Goal: Information Seeking & Learning: Learn about a topic

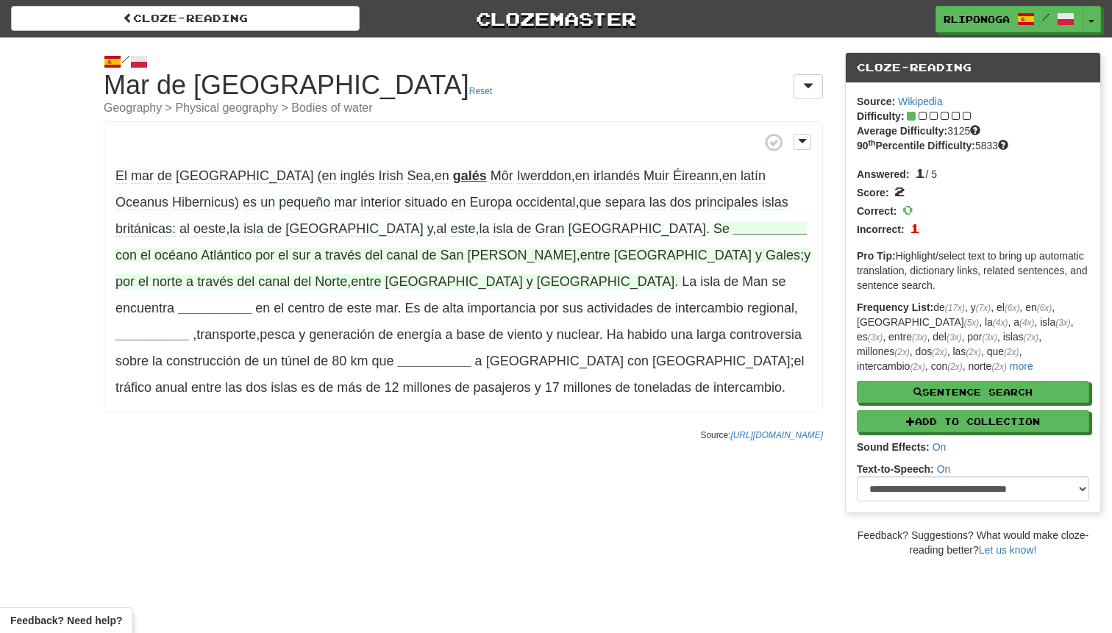
click at [733, 224] on strong "__________" at bounding box center [770, 228] width 74 height 15
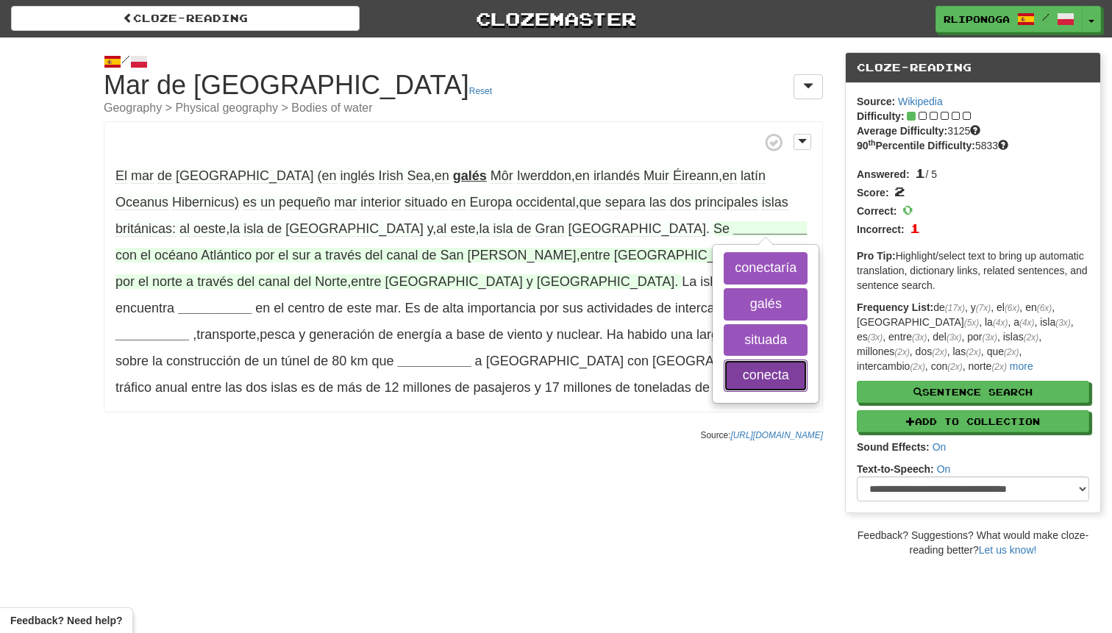
click at [724, 374] on button "conecta" at bounding box center [766, 376] width 84 height 32
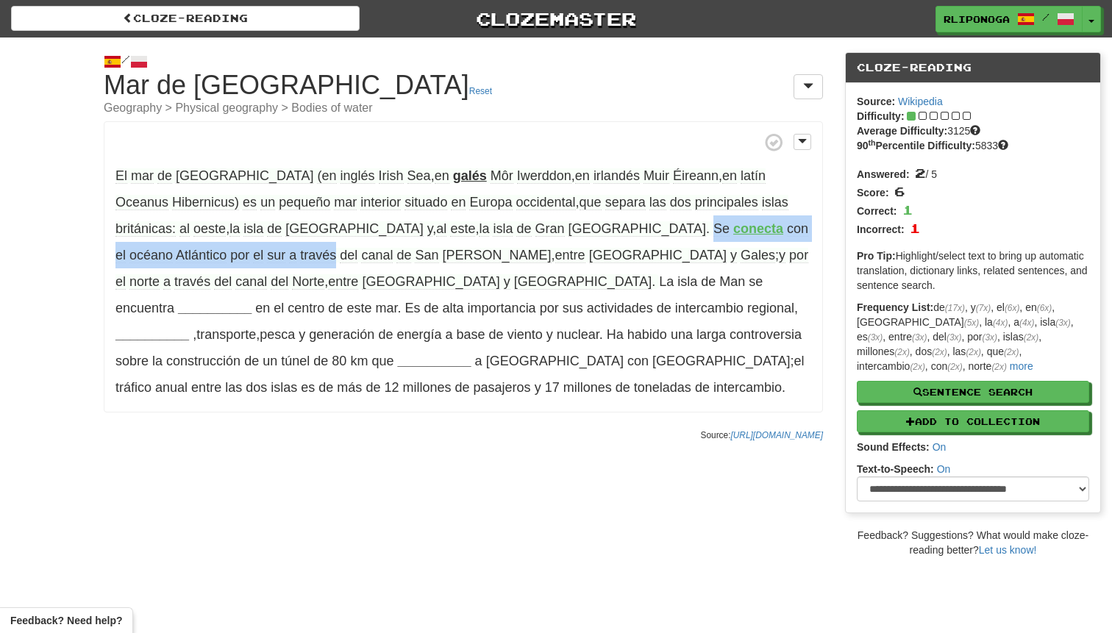
drag, startPoint x: 725, startPoint y: 230, endPoint x: 403, endPoint y: 236, distance: 322.1
click at [403, 236] on span "Se conecta con el océano Atlántico por el sur a través del canal de San Jorge ,…" at bounding box center [461, 255] width 693 height 68
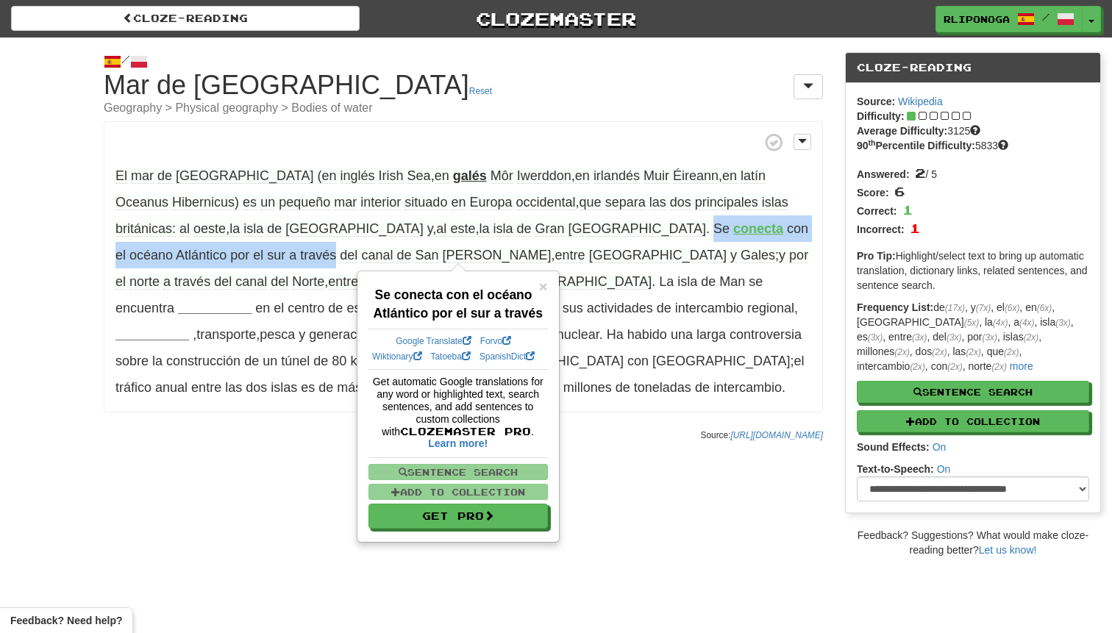
copy span "Se conecta con el océano Atlántico por el sur a través"
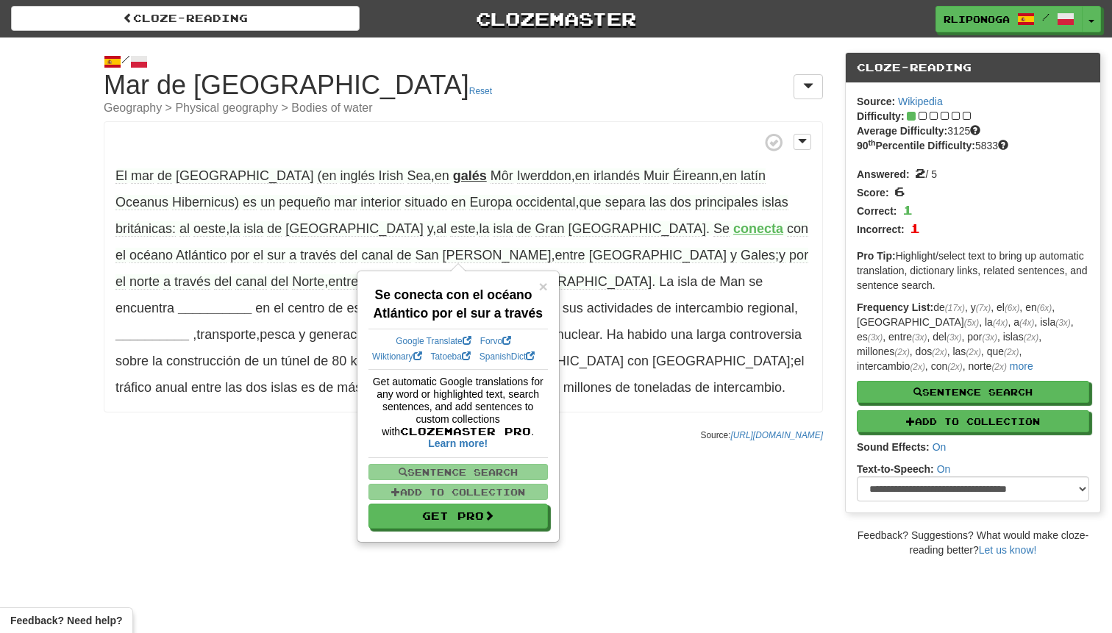
click at [223, 504] on div "/ Cloze-Reading Mar de Irlanda Reset Geography > Physical geography > Bodies of…" at bounding box center [556, 298] width 1112 height 520
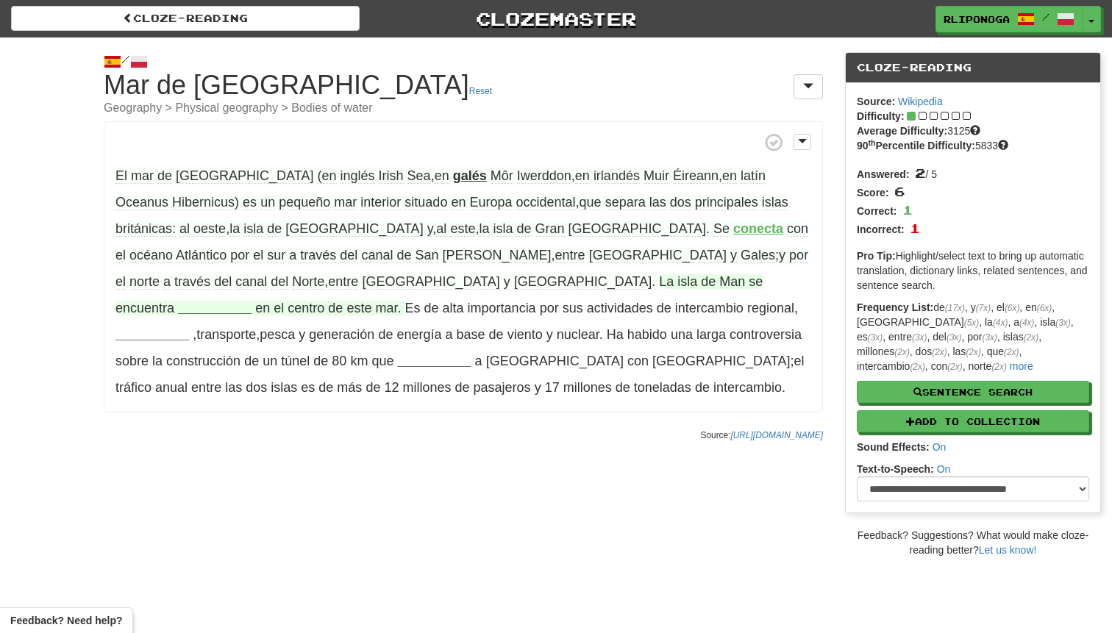
click at [213, 301] on strong "__________" at bounding box center [215, 308] width 74 height 15
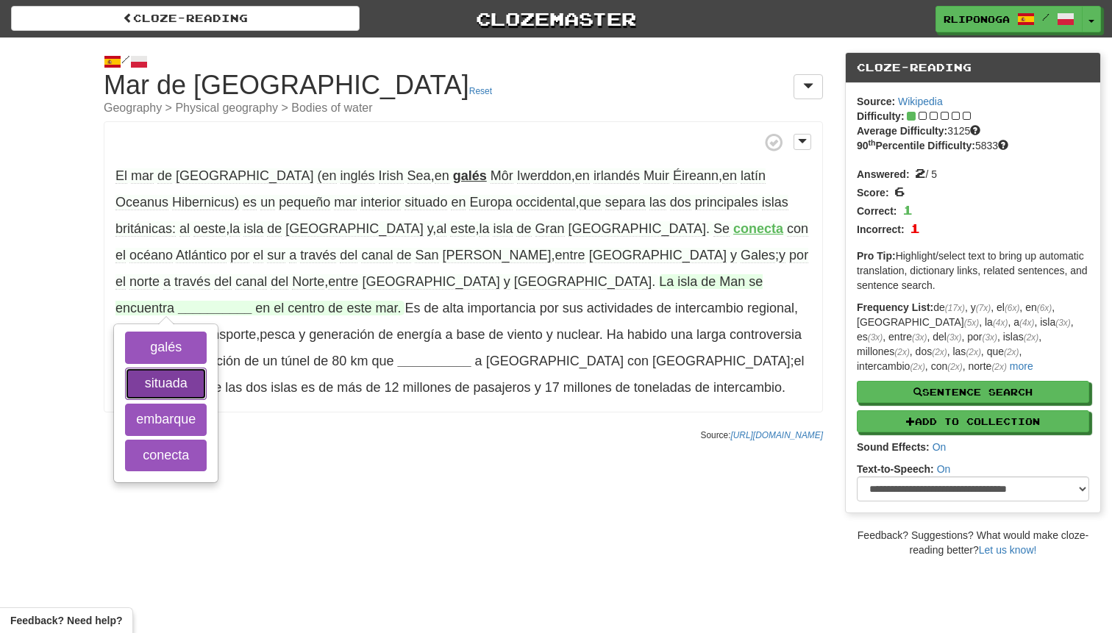
click at [207, 368] on button "situada" at bounding box center [166, 384] width 82 height 32
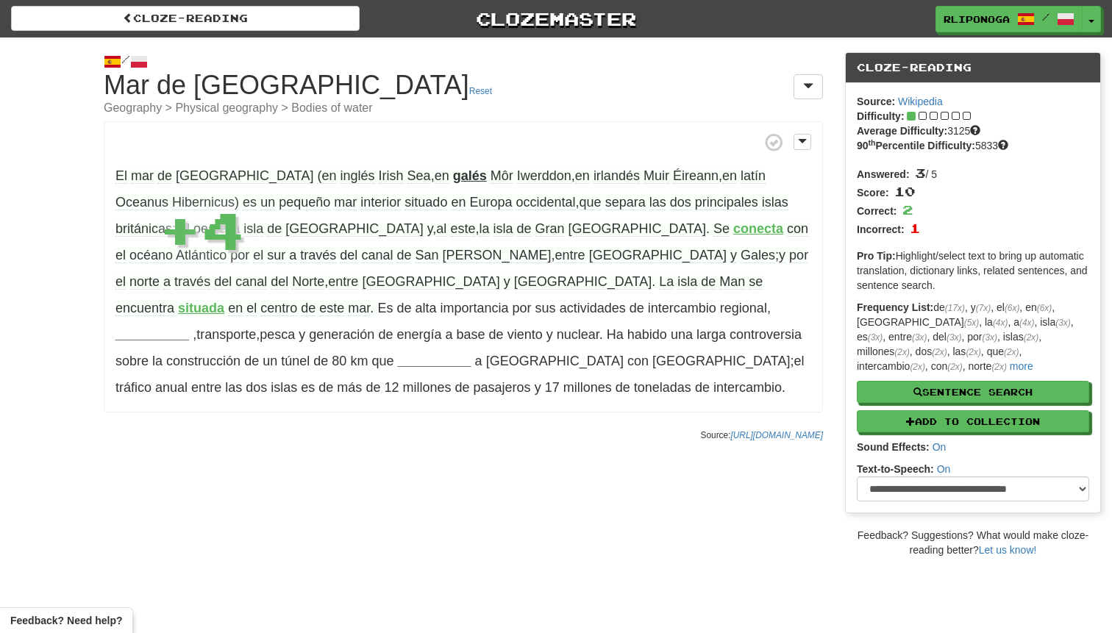
click at [250, 474] on div "/ Cloze-Reading Mar de Irlanda Reset Geography > Physical geography > Bodies of…" at bounding box center [556, 298] width 1112 height 520
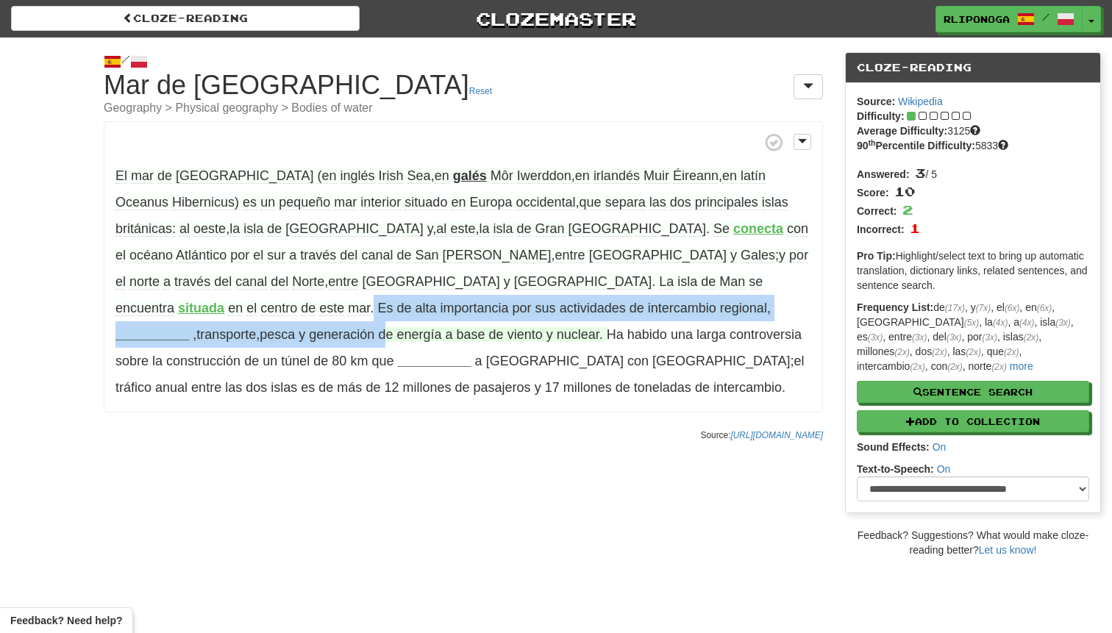
drag, startPoint x: 376, startPoint y: 279, endPoint x: 385, endPoint y: 316, distance: 37.8
click at [385, 316] on p "El mar de Irlanda (en inglés Irish Sea , en galés Môr Iwerddon , en irlandés Mu…" at bounding box center [463, 266] width 719 height 291
copy p "Es de alta importancia por sus actividades de intercambio regional , __________…"
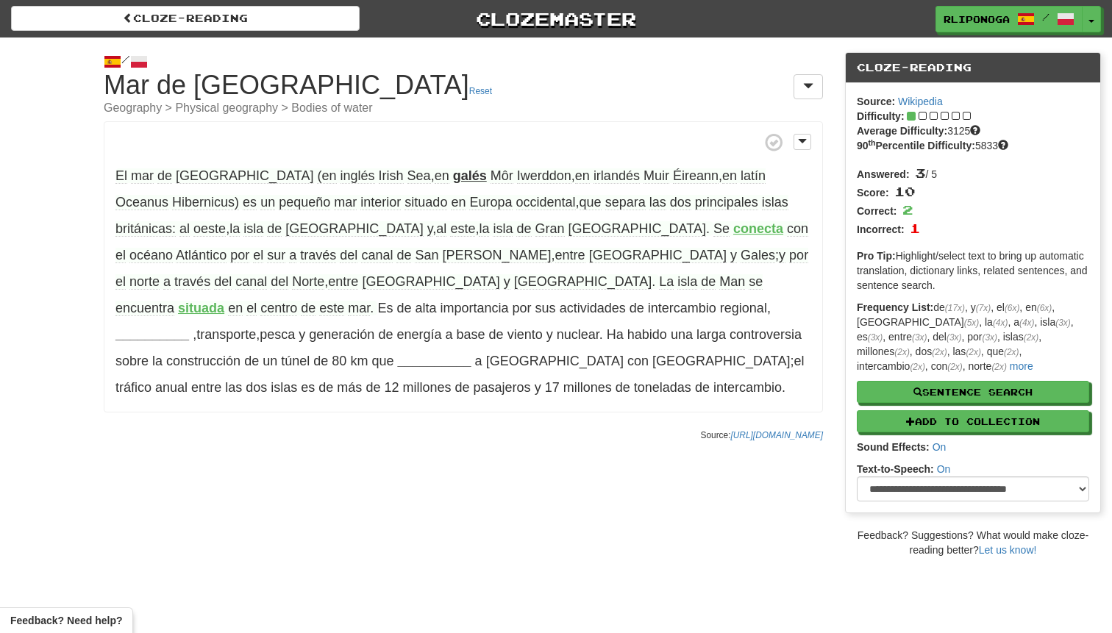
click at [429, 441] on div "/ Cloze-Reading Mar de Irlanda Reset Geography > Physical geography > Bodies of…" at bounding box center [556, 298] width 1112 height 520
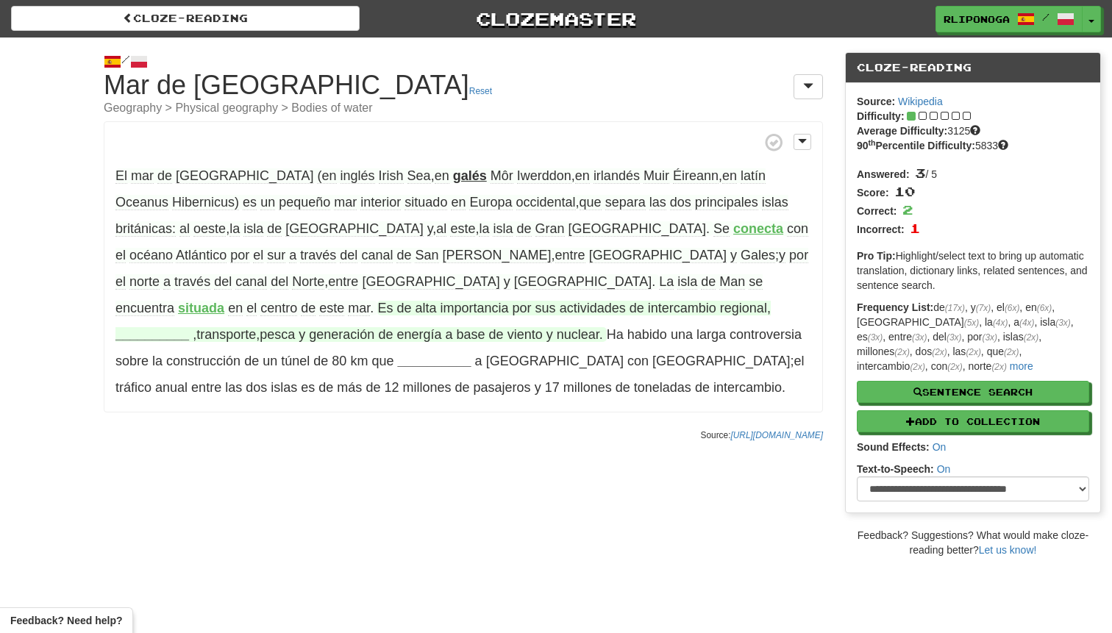
click at [165, 327] on strong "__________" at bounding box center [152, 334] width 74 height 15
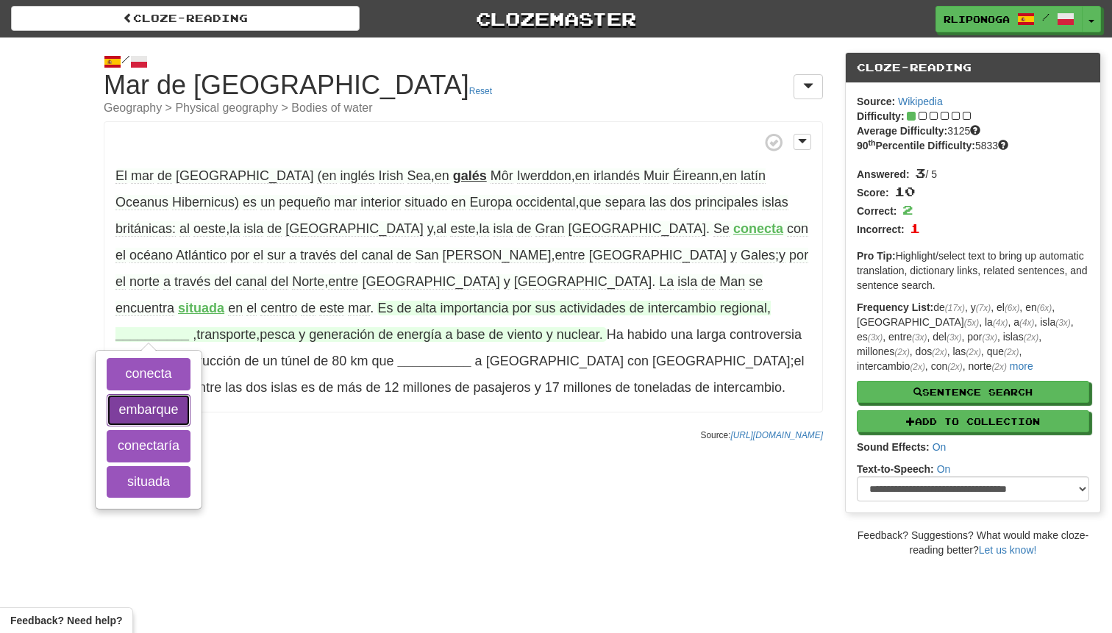
click at [157, 394] on button "embarque" at bounding box center [149, 410] width 84 height 32
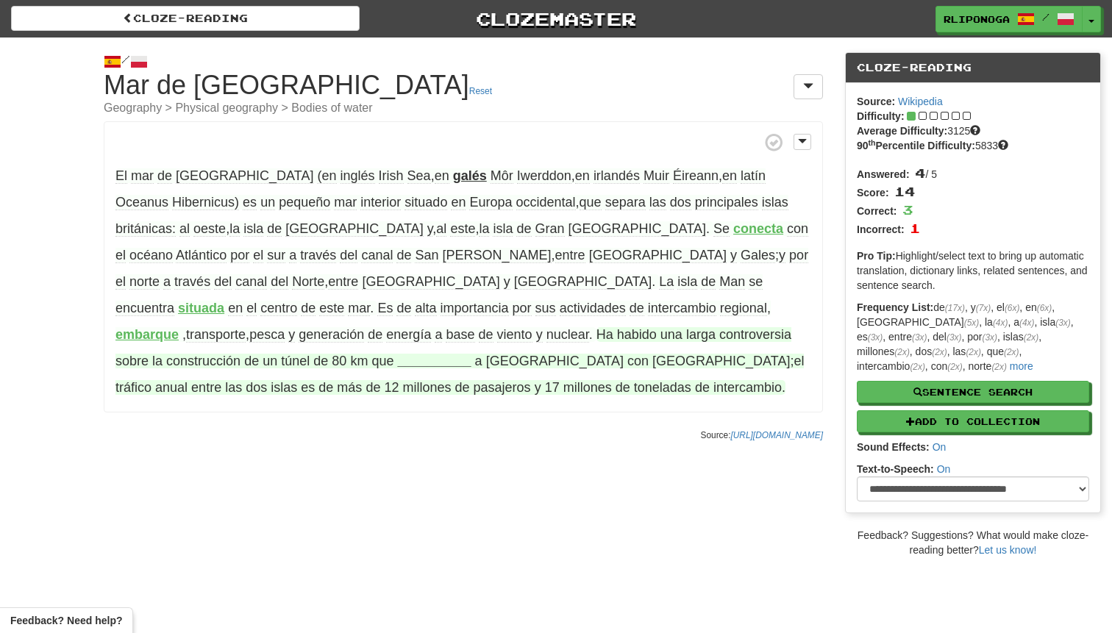
click at [440, 354] on strong "__________" at bounding box center [434, 361] width 74 height 15
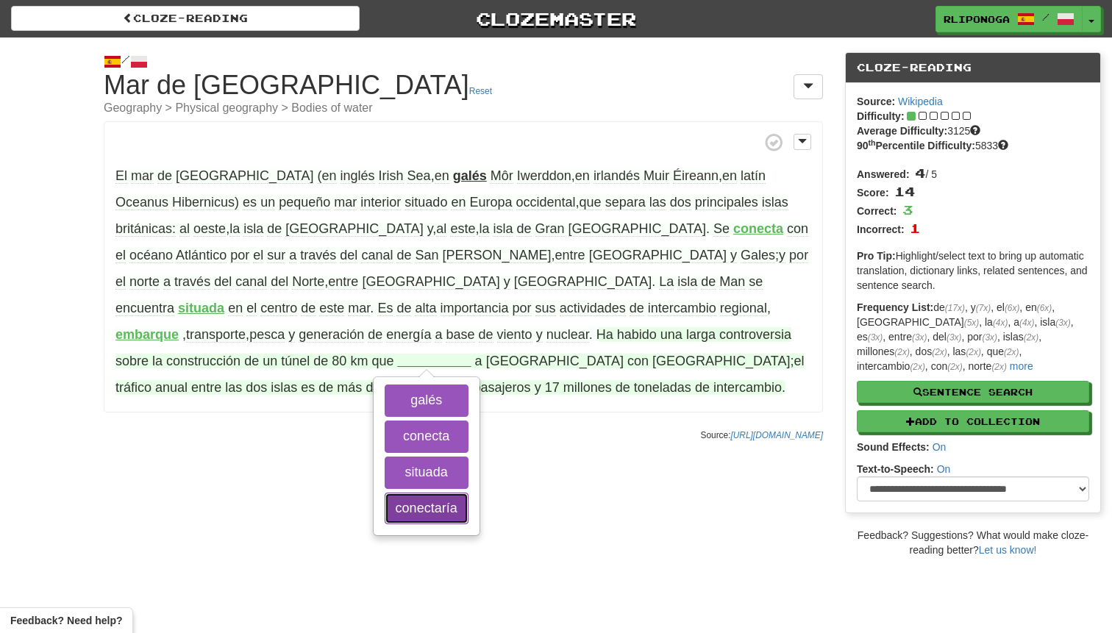
click at [446, 495] on button "conectaría" at bounding box center [427, 509] width 84 height 32
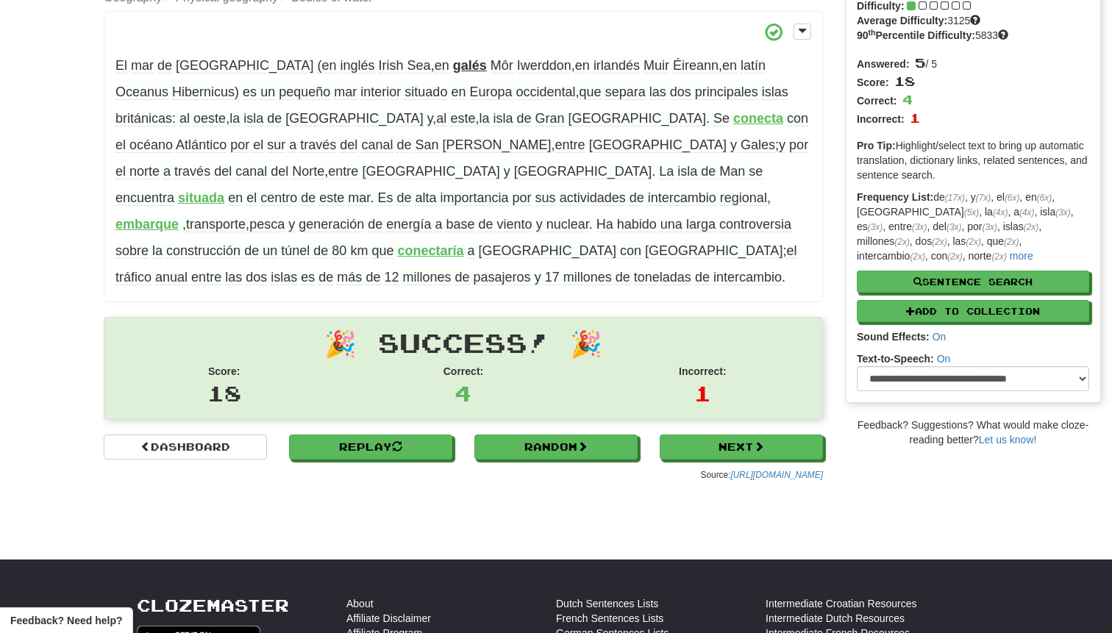
scroll to position [112, 0]
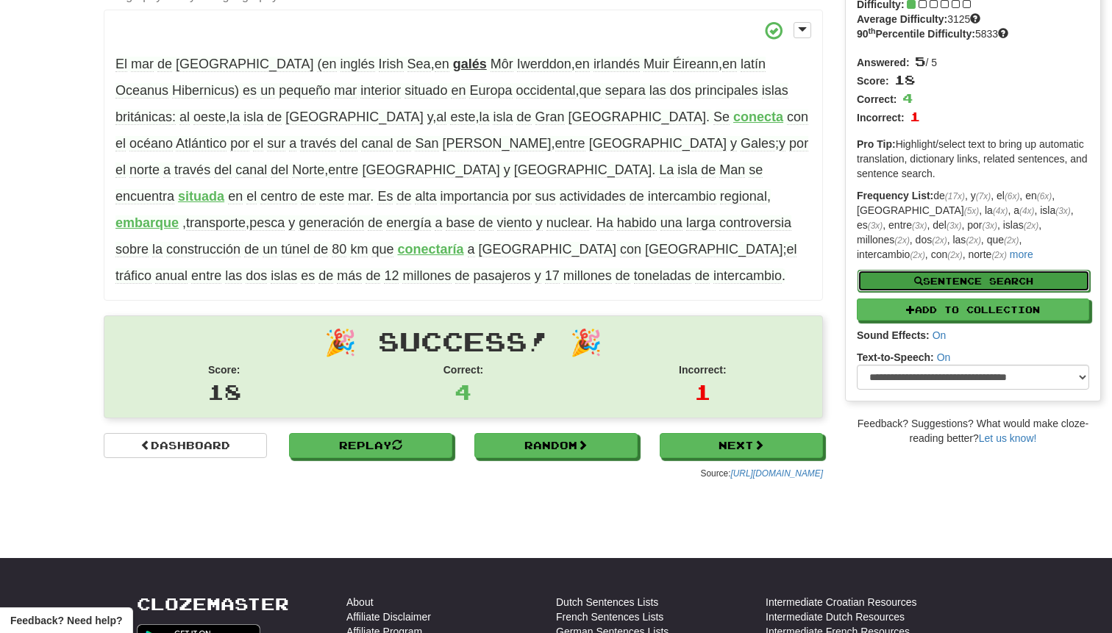
click at [924, 288] on button "Sentence Search" at bounding box center [973, 281] width 232 height 22
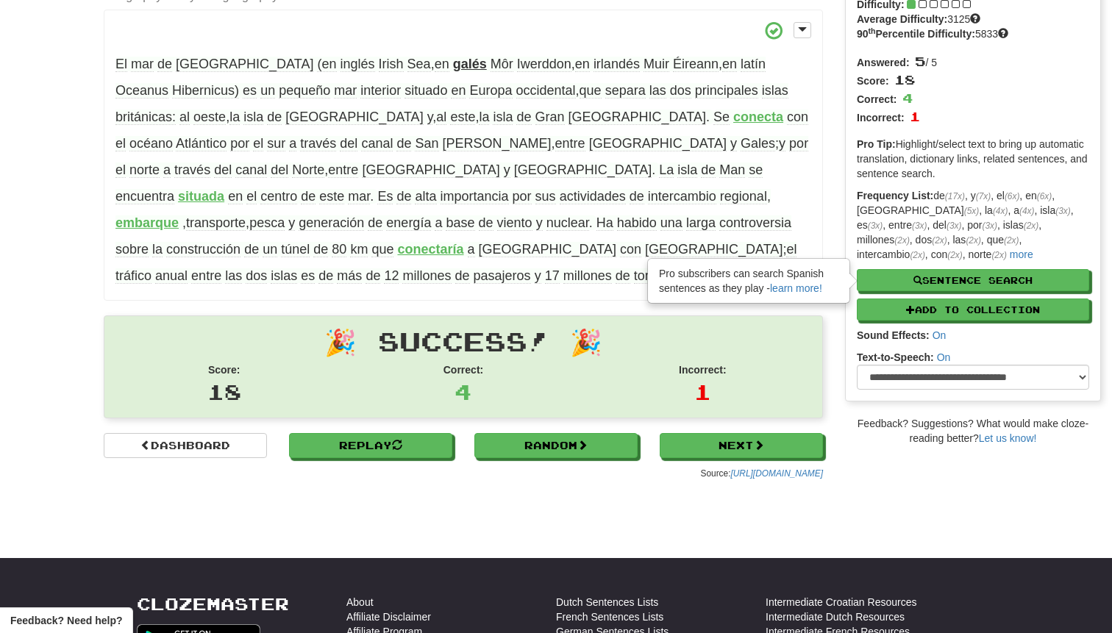
click at [854, 460] on div "/ Cloze-Reading Mar de Irlanda Reset Geography > Physical geography > Bodies of…" at bounding box center [556, 207] width 1112 height 562
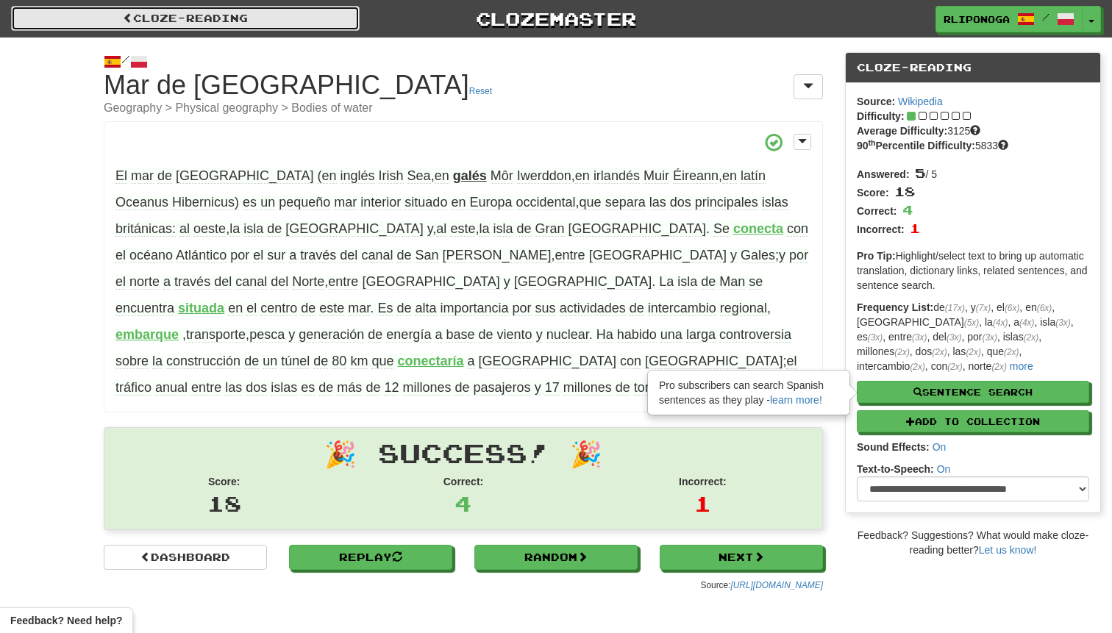
click at [123, 15] on span at bounding box center [128, 18] width 10 height 10
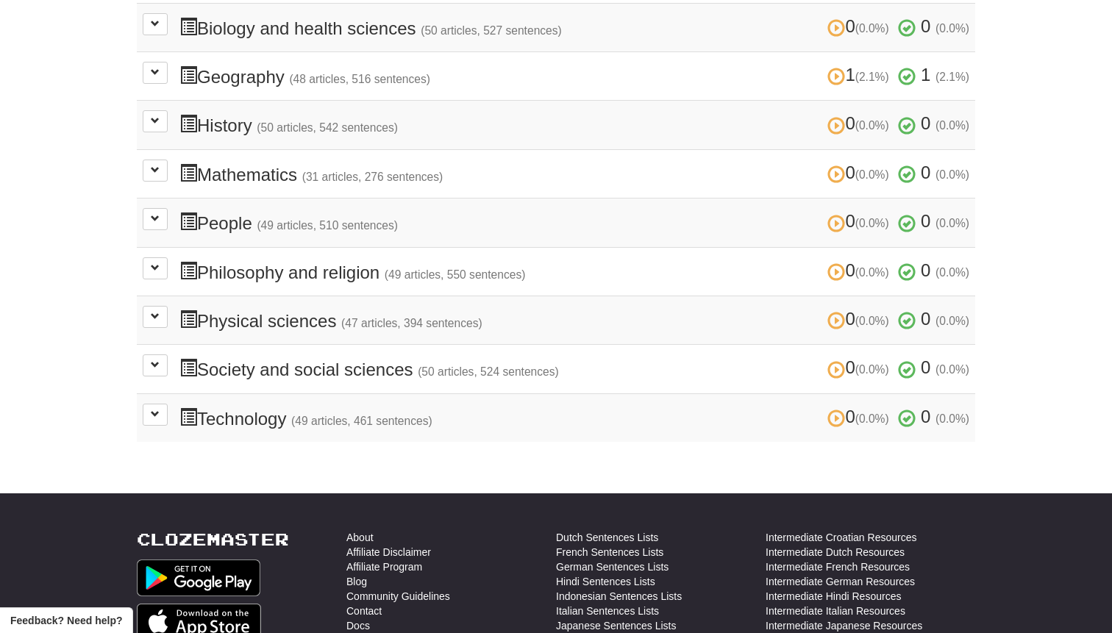
scroll to position [478, 0]
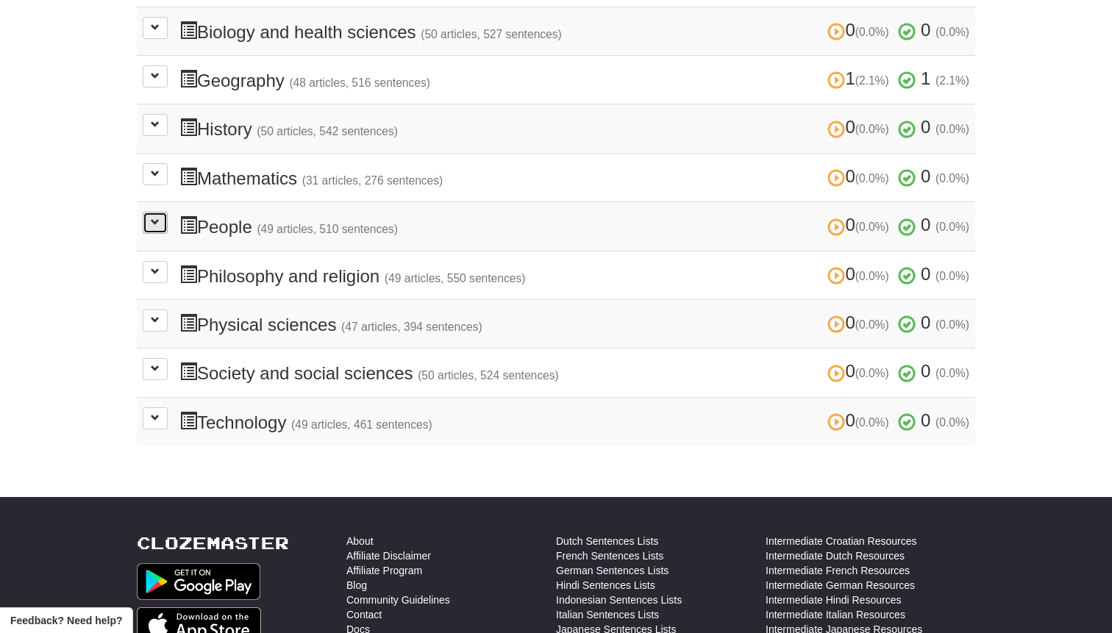
click at [158, 218] on span at bounding box center [155, 222] width 9 height 9
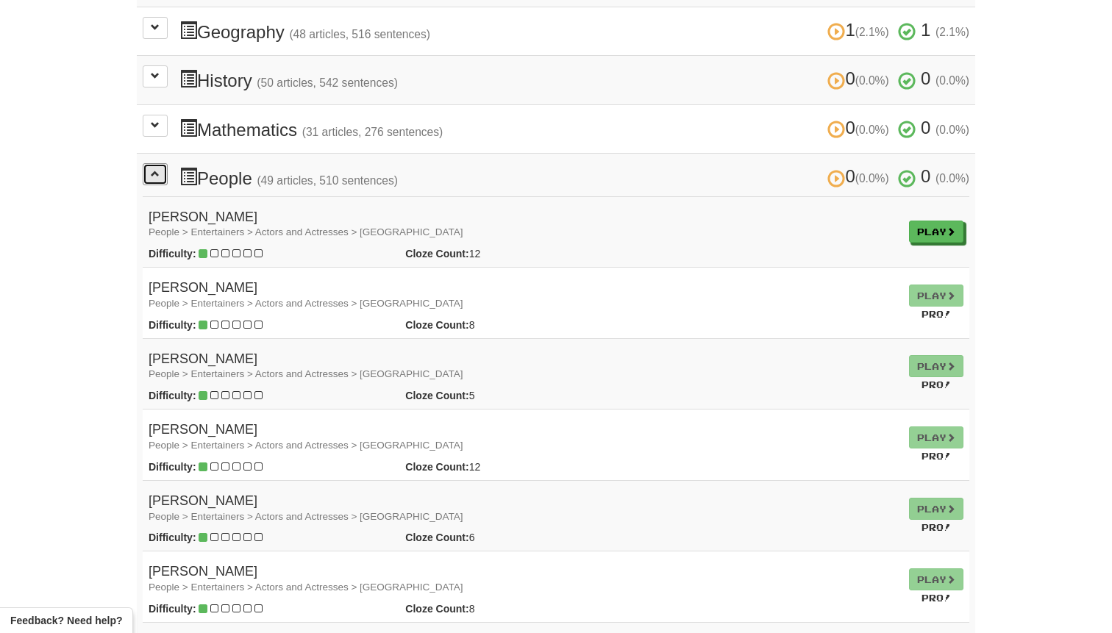
scroll to position [571, 0]
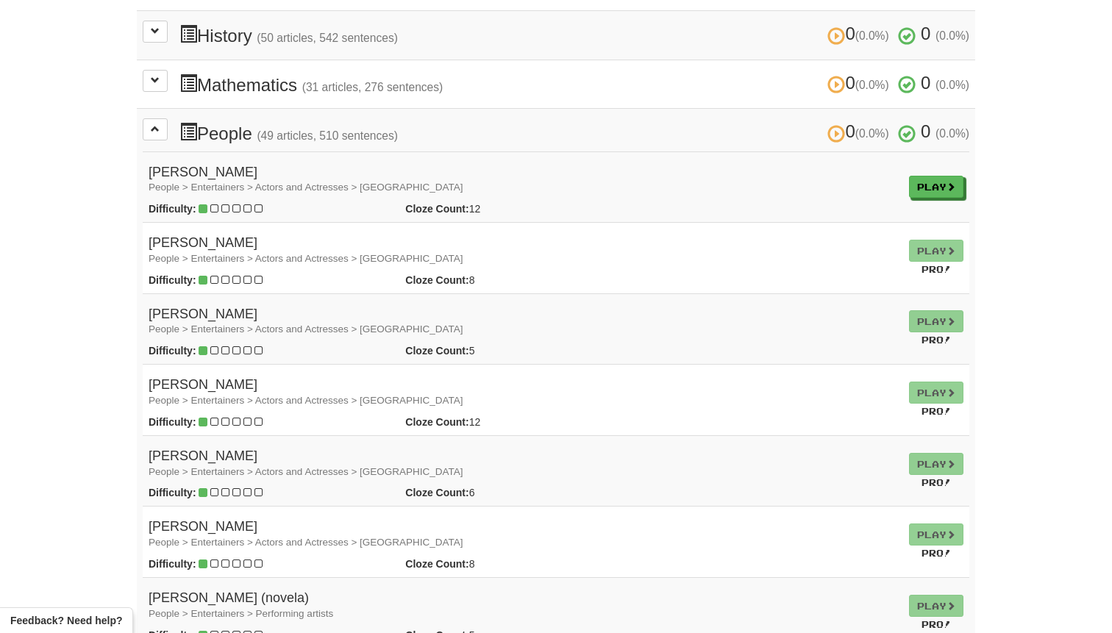
click at [255, 174] on h4 "Innokenti Smoktunovski People > Entertainers > Actors and Actresses > USSR" at bounding box center [523, 179] width 749 height 29
click at [260, 203] on span at bounding box center [230, 209] width 63 height 12
click at [918, 182] on link "Play" at bounding box center [937, 187] width 54 height 22
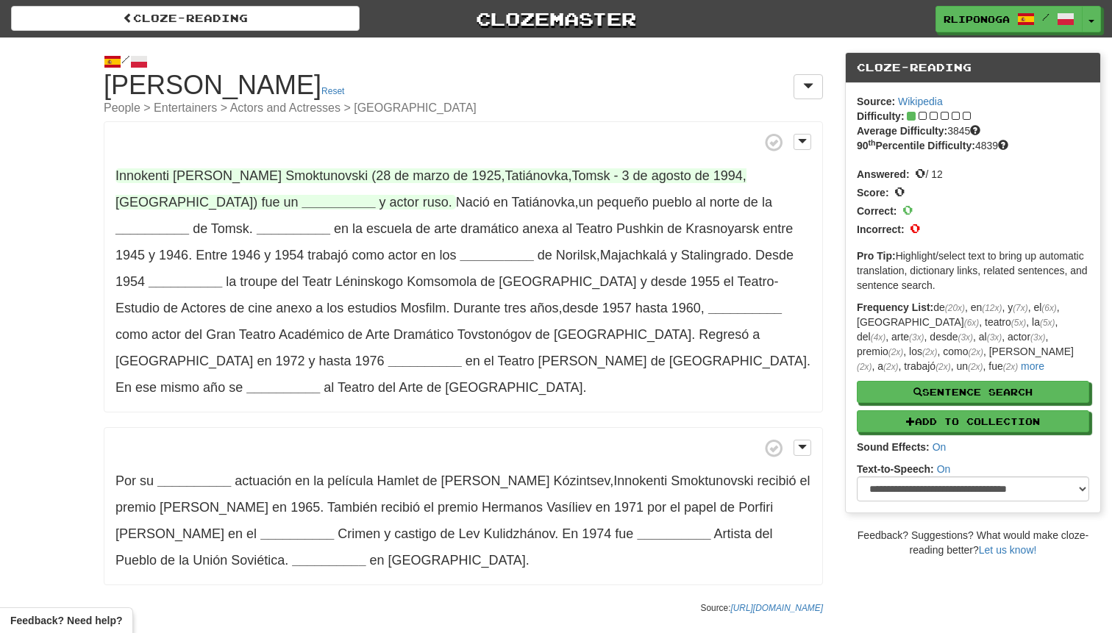
click at [301, 204] on strong "__________" at bounding box center [338, 202] width 74 height 15
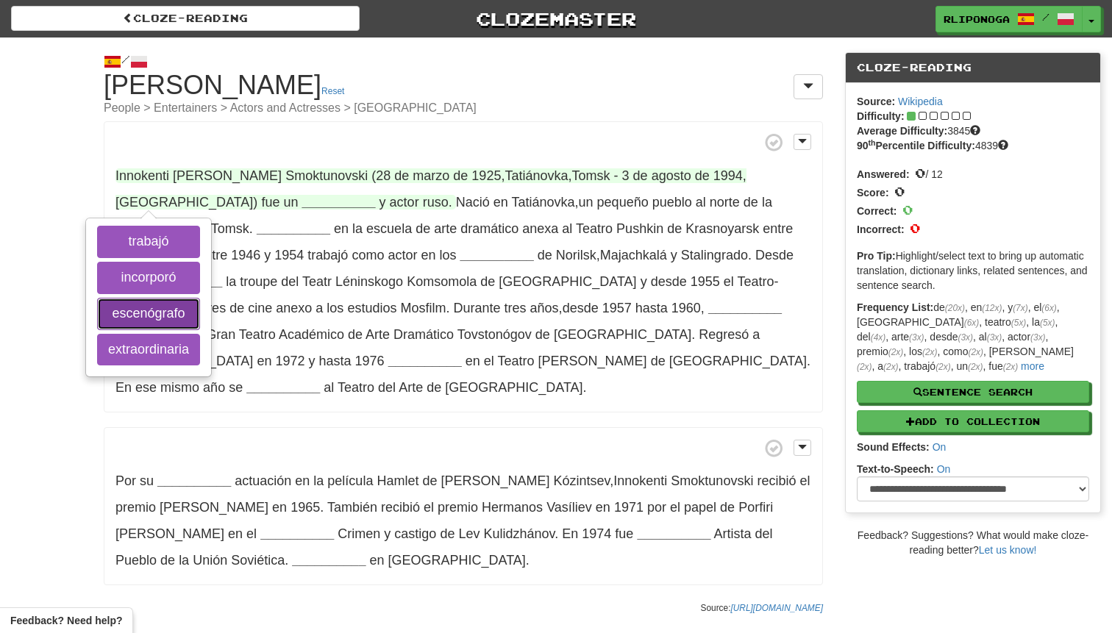
click at [143, 310] on button "escenógrafo" at bounding box center [148, 314] width 103 height 32
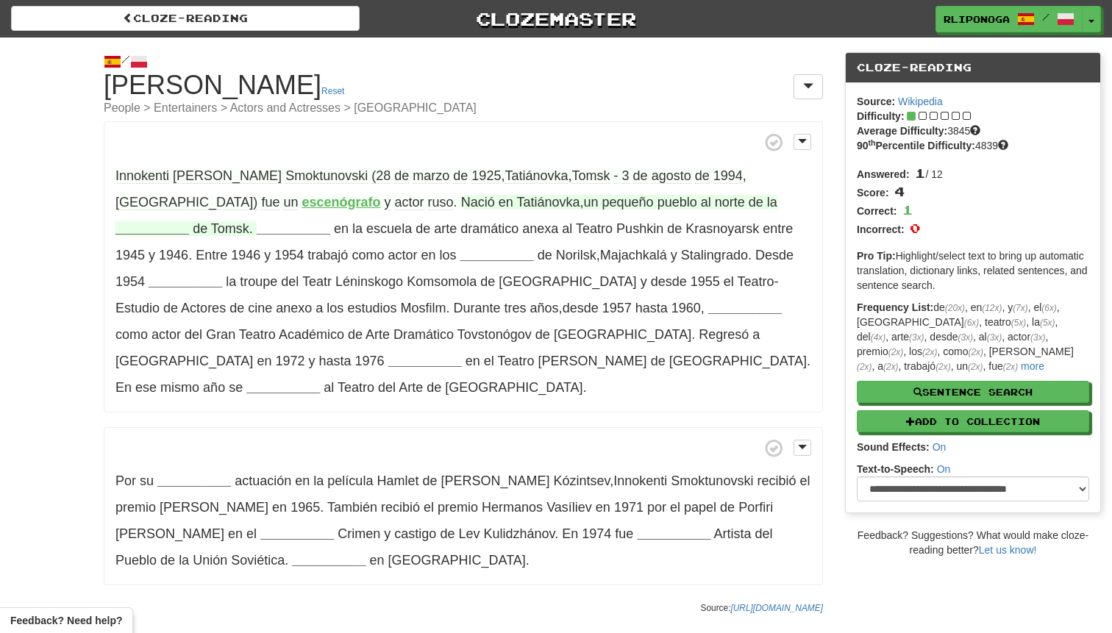
click at [189, 221] on strong "__________" at bounding box center [152, 228] width 74 height 15
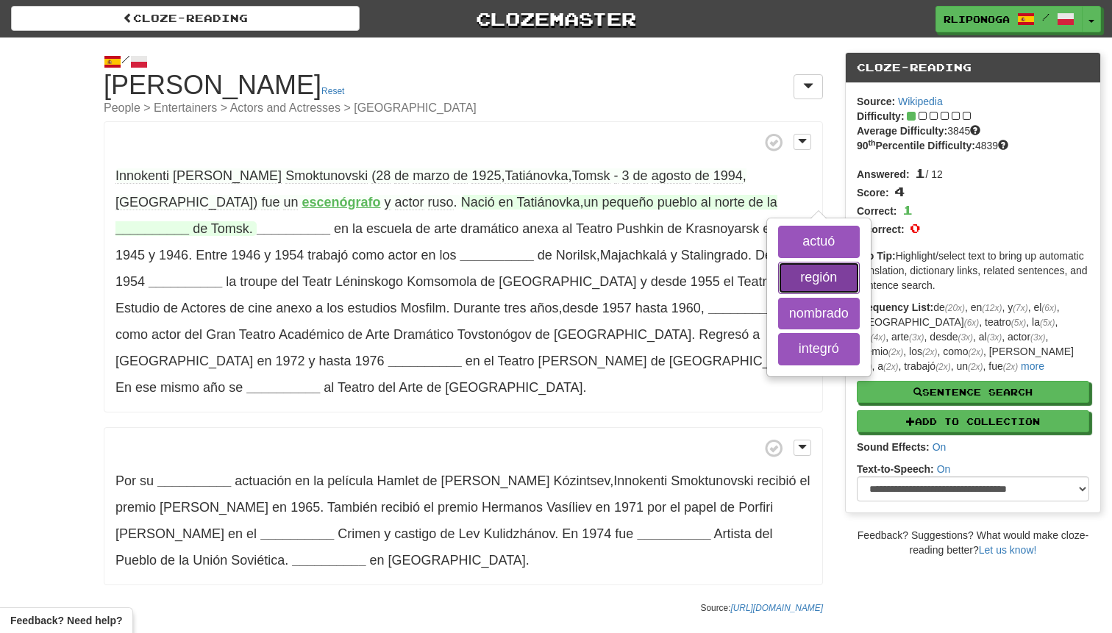
click at [778, 275] on button "región" at bounding box center [819, 278] width 82 height 32
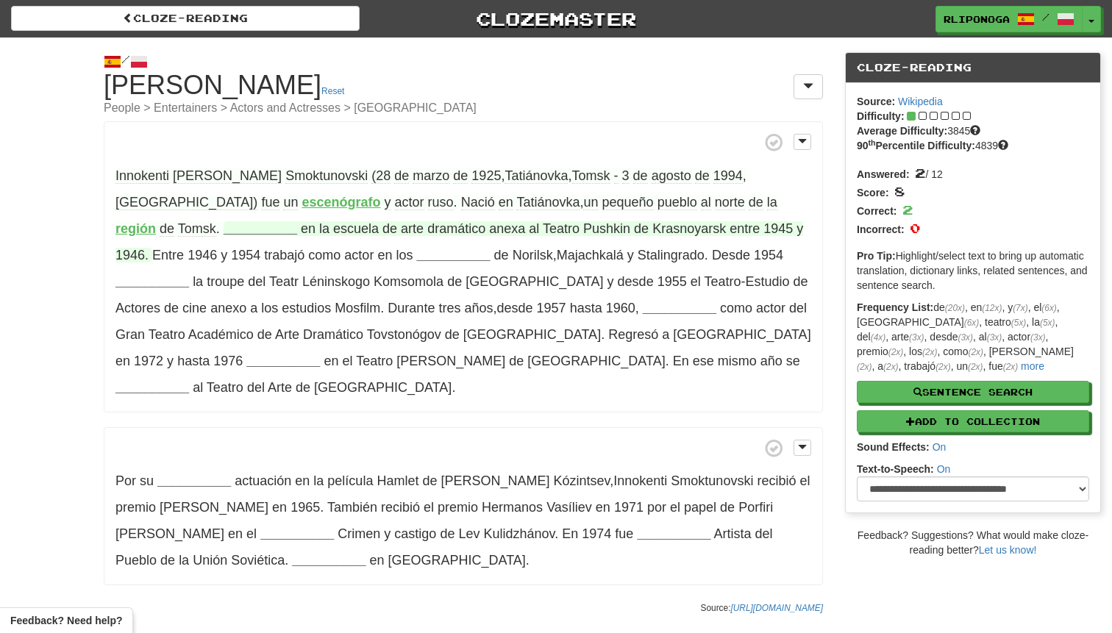
click at [297, 221] on strong "__________" at bounding box center [261, 228] width 74 height 15
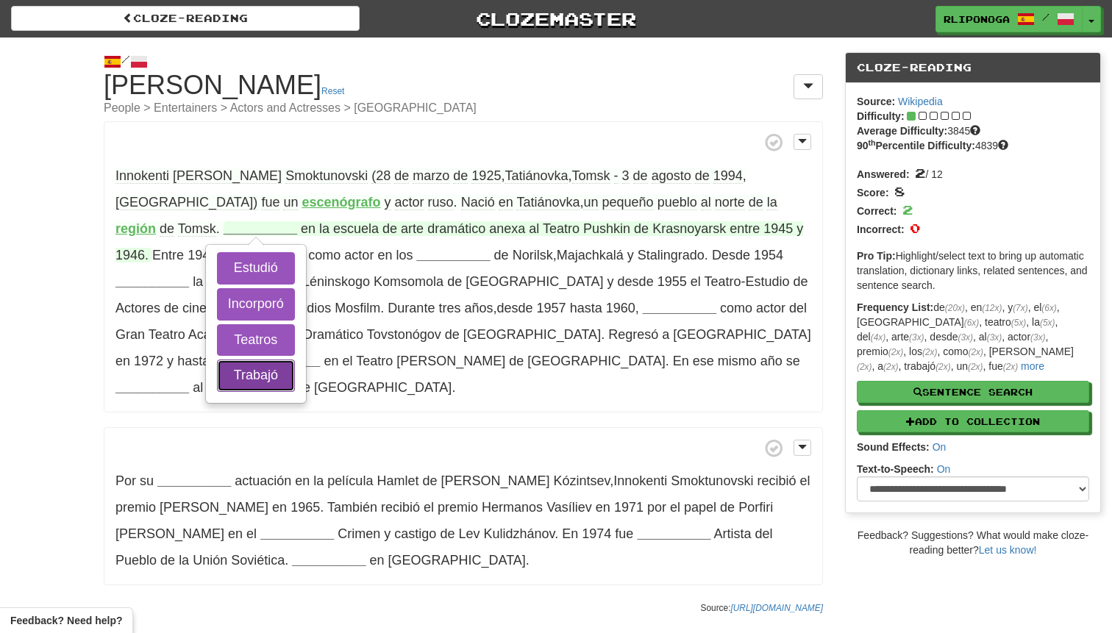
click at [295, 360] on button "Trabajó" at bounding box center [256, 376] width 78 height 32
click at [295, 288] on button "Incorporó" at bounding box center [256, 304] width 78 height 32
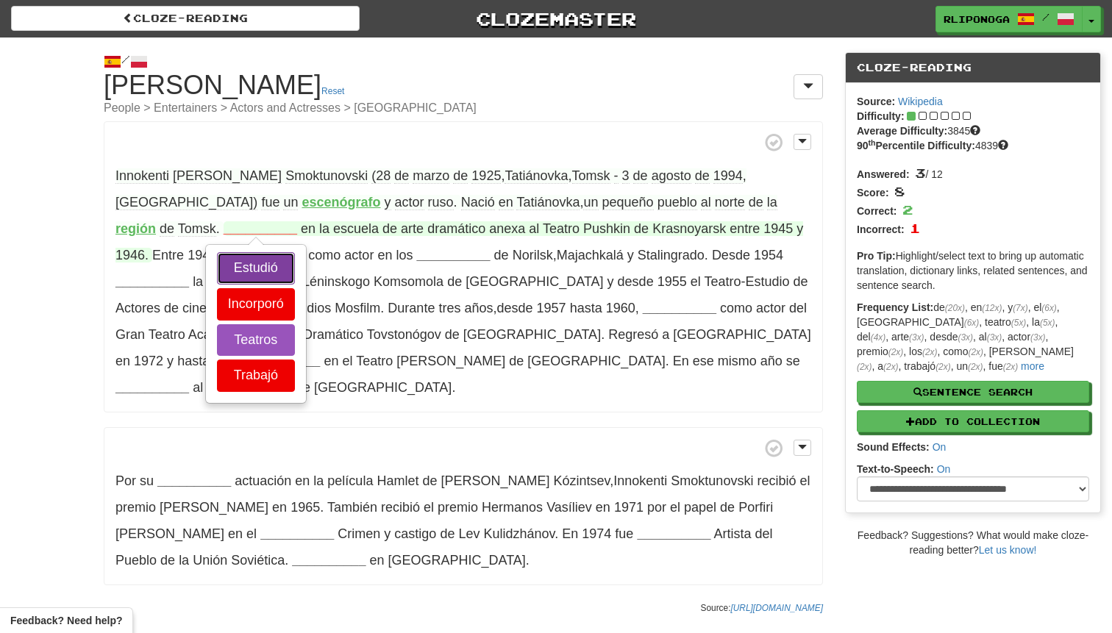
click at [295, 252] on button "Estudió" at bounding box center [256, 268] width 78 height 32
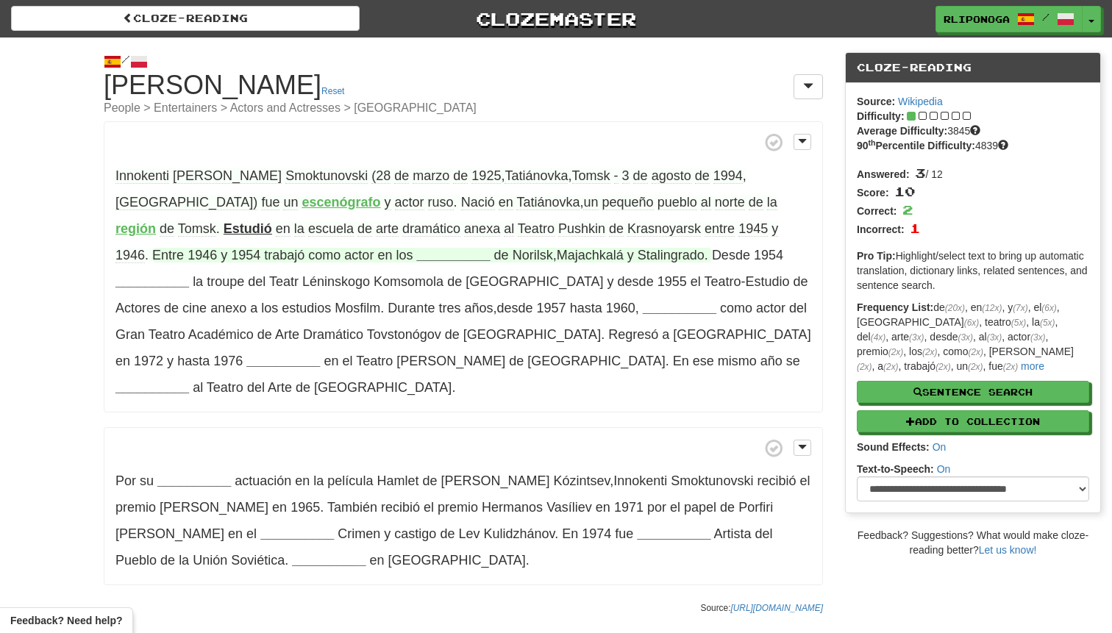
click at [416, 254] on strong "__________" at bounding box center [453, 255] width 74 height 15
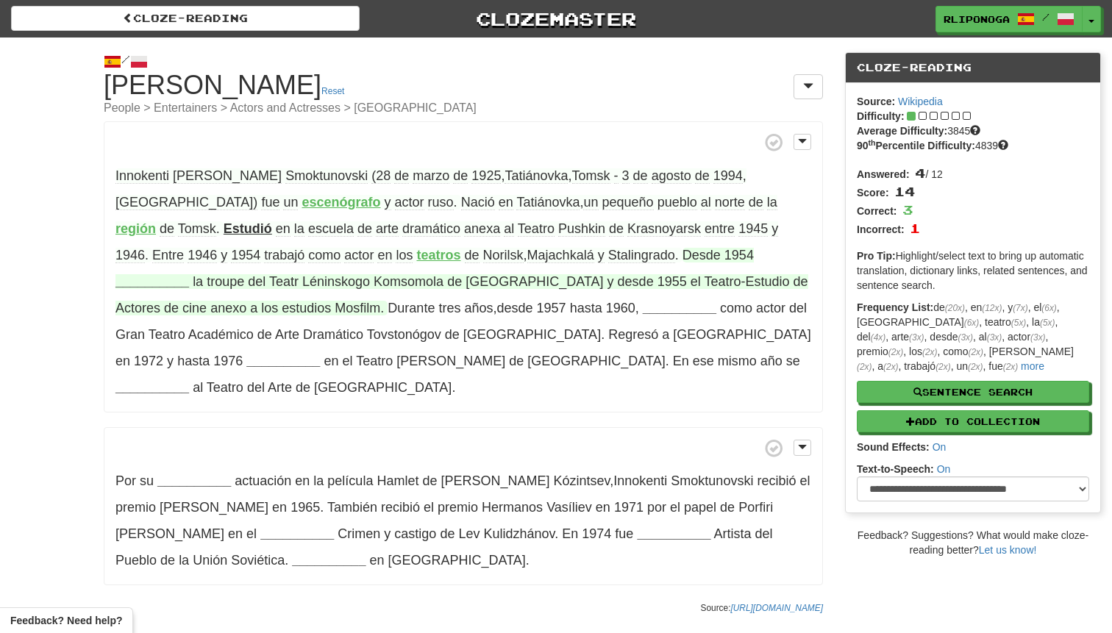
click at [189, 274] on strong "__________" at bounding box center [152, 281] width 74 height 15
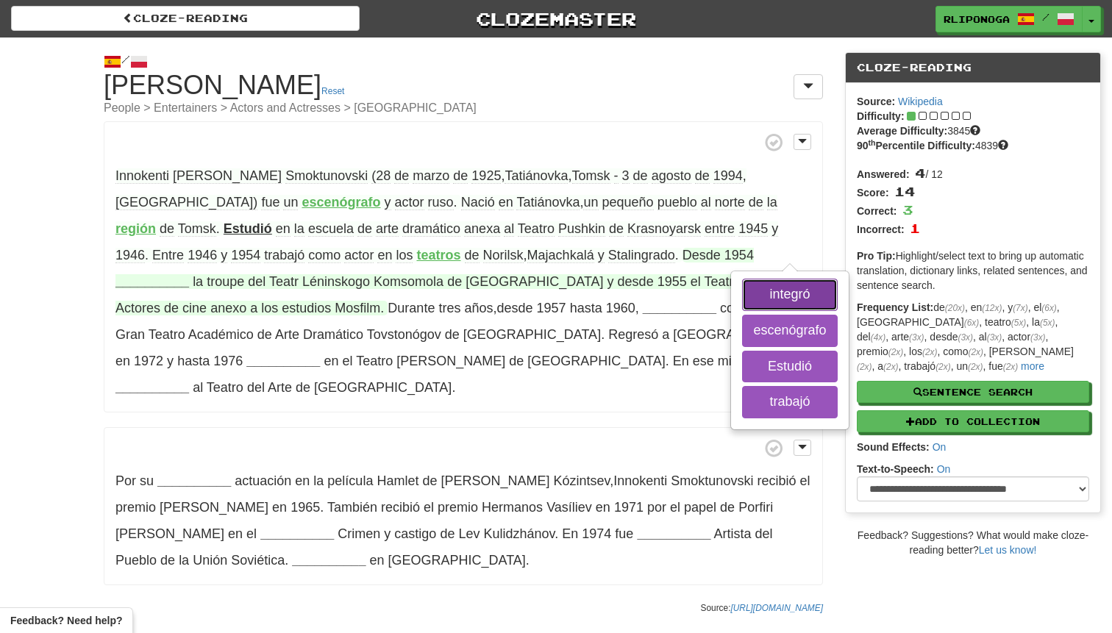
click at [742, 297] on button "integró" at bounding box center [789, 295] width 95 height 32
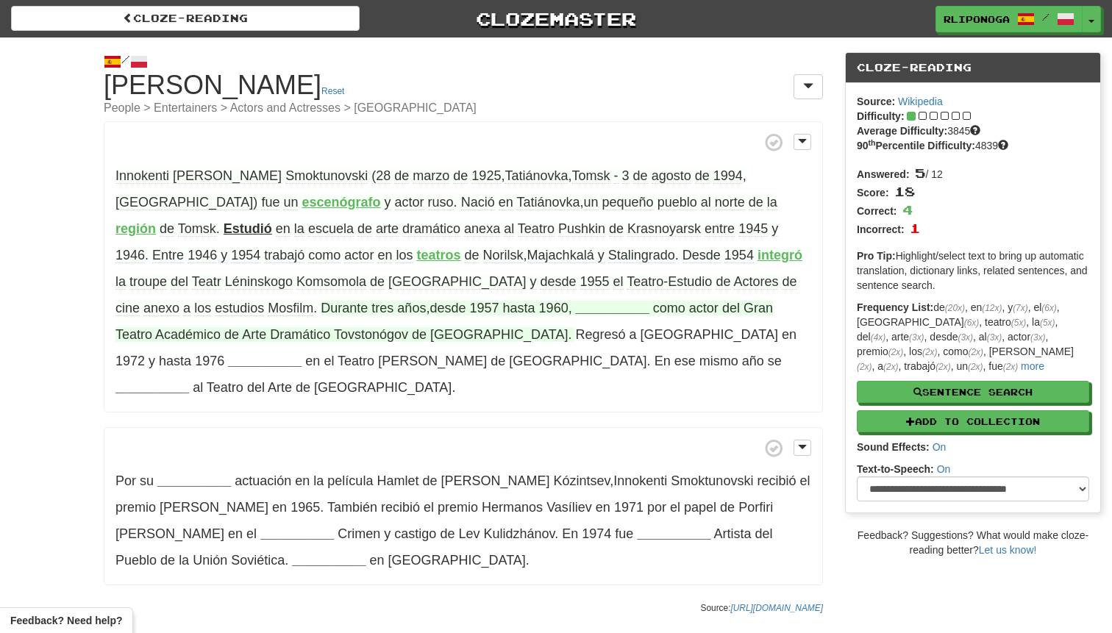
click at [576, 312] on strong "__________" at bounding box center [613, 308] width 74 height 15
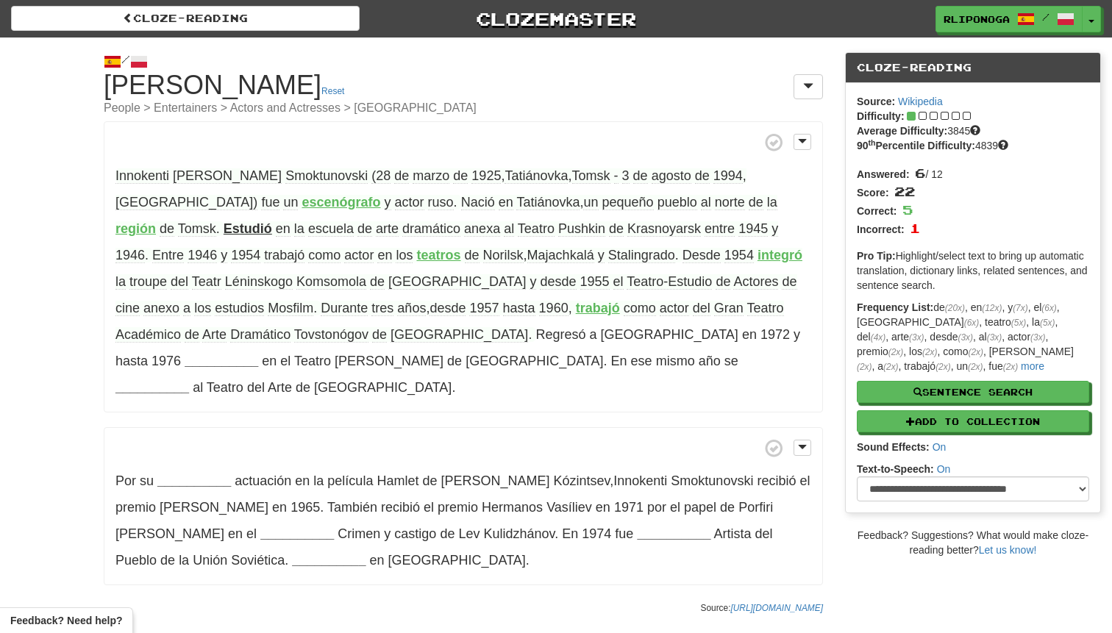
click at [385, 398] on div "Innokenti Mijáilovich Smoktunovski (28 de marzo de 1925 , Tatiánovka , Tomsk - …" at bounding box center [463, 353] width 719 height 464
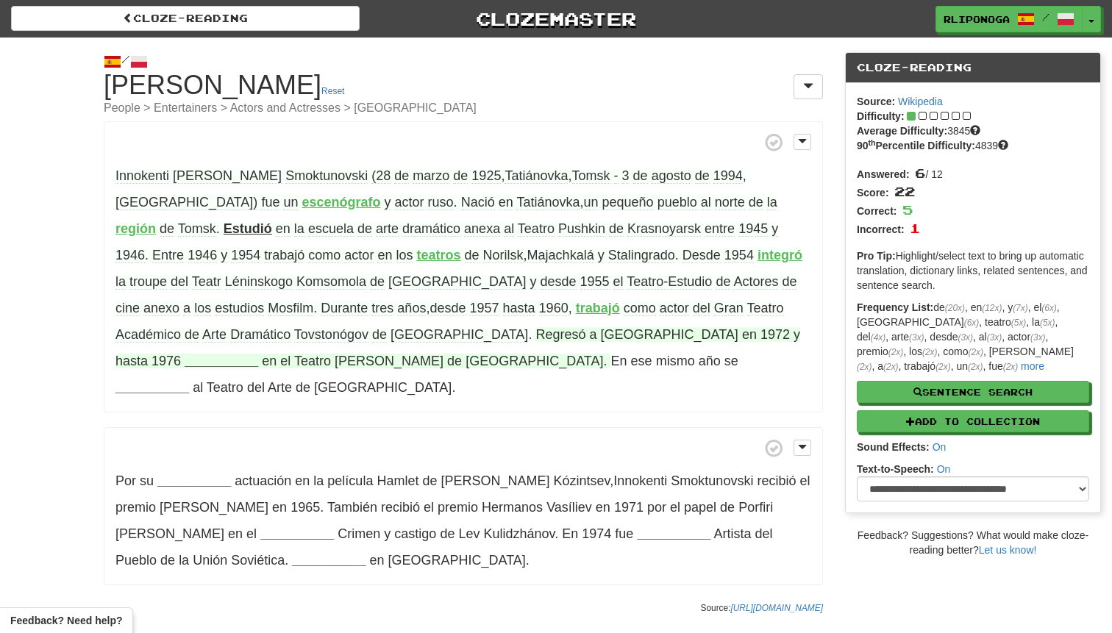
click at [258, 354] on strong "__________" at bounding box center [222, 361] width 74 height 15
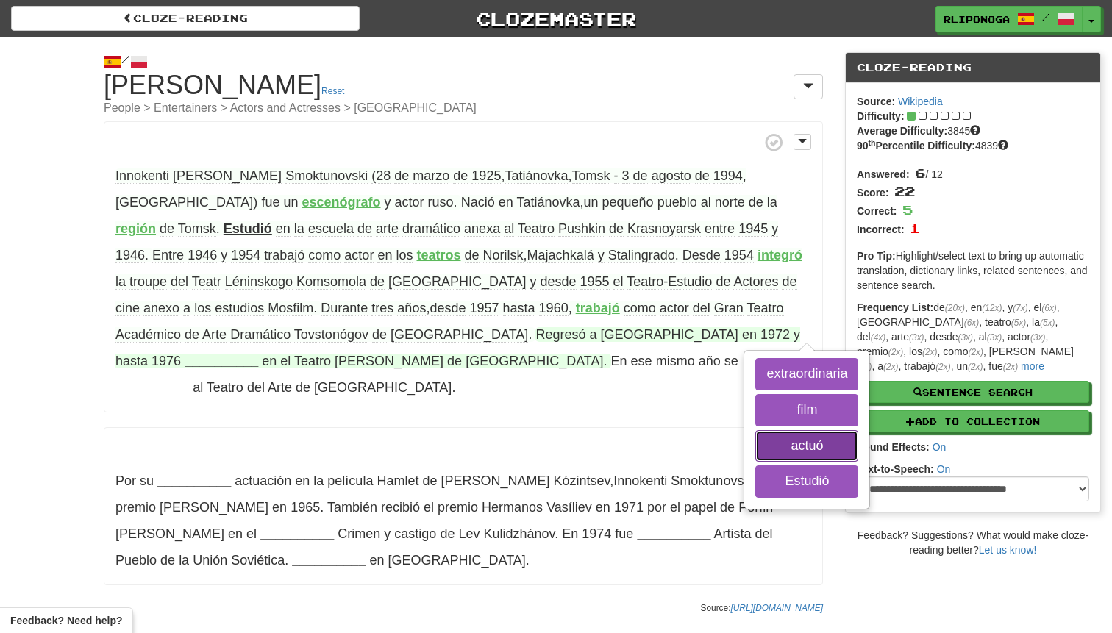
click at [755, 449] on button "actuó" at bounding box center [806, 446] width 103 height 32
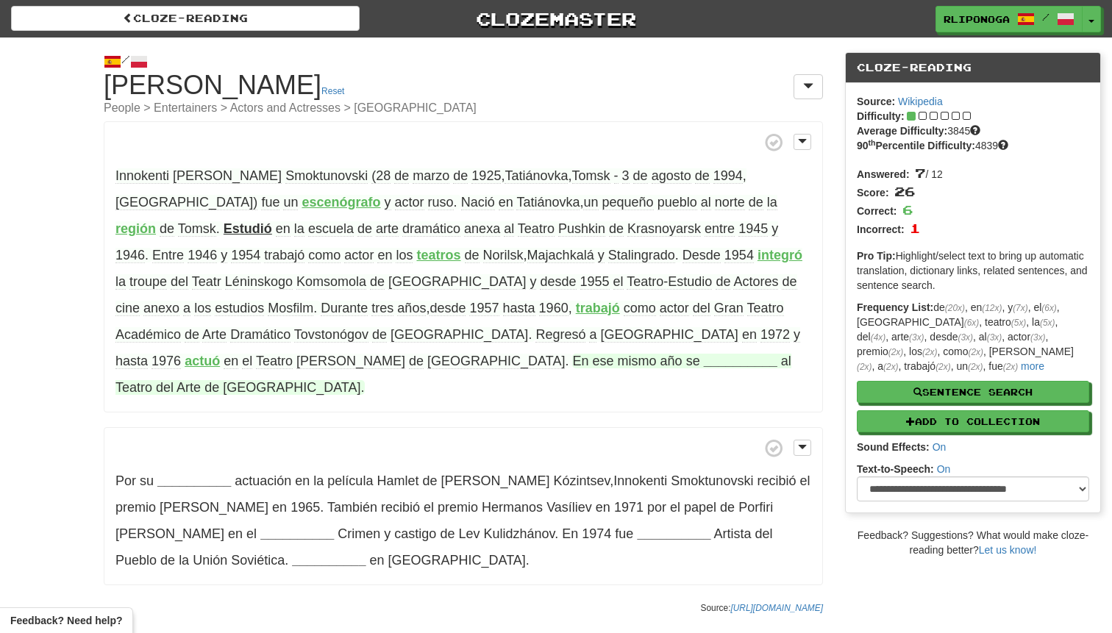
click at [704, 361] on strong "__________" at bounding box center [741, 361] width 74 height 15
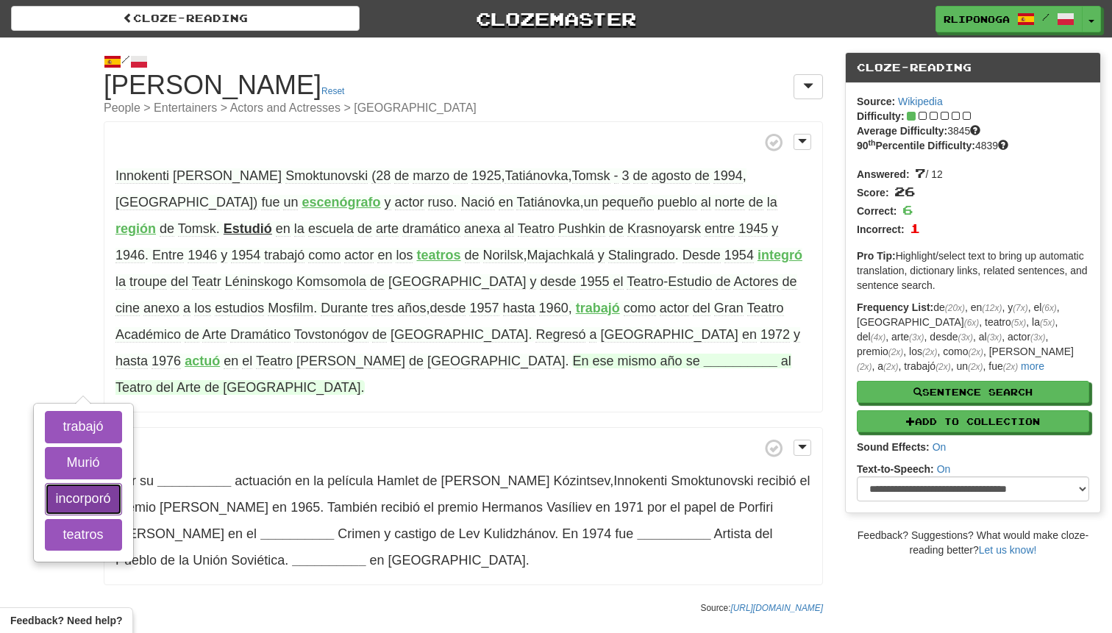
click at [122, 483] on button "incorporó" at bounding box center [83, 499] width 77 height 32
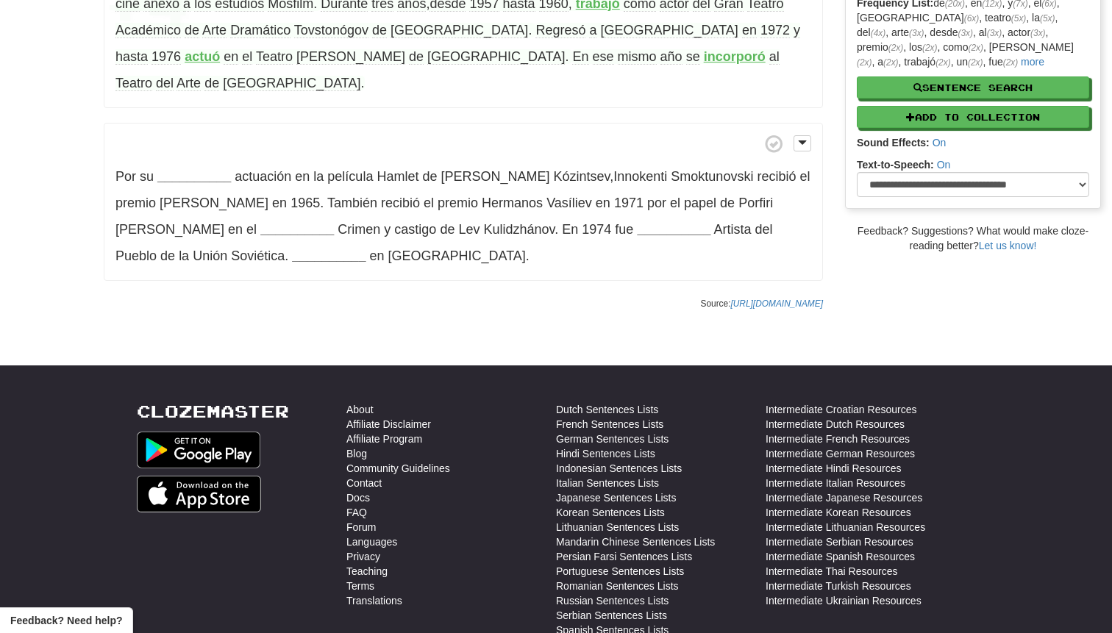
scroll to position [295, 0]
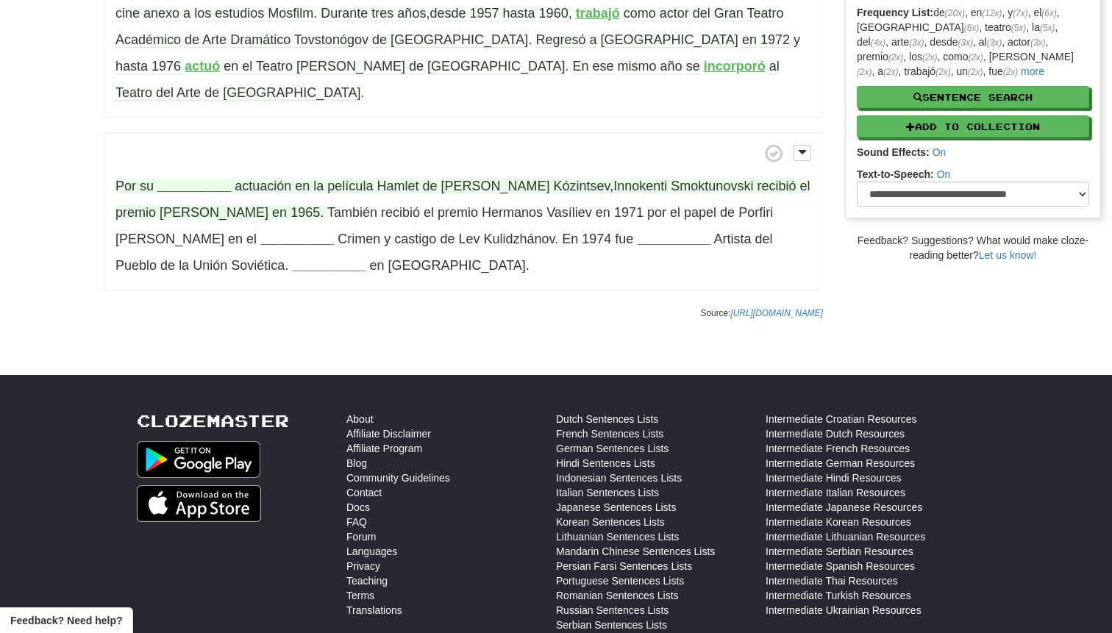
click at [179, 179] on strong "__________" at bounding box center [194, 186] width 74 height 15
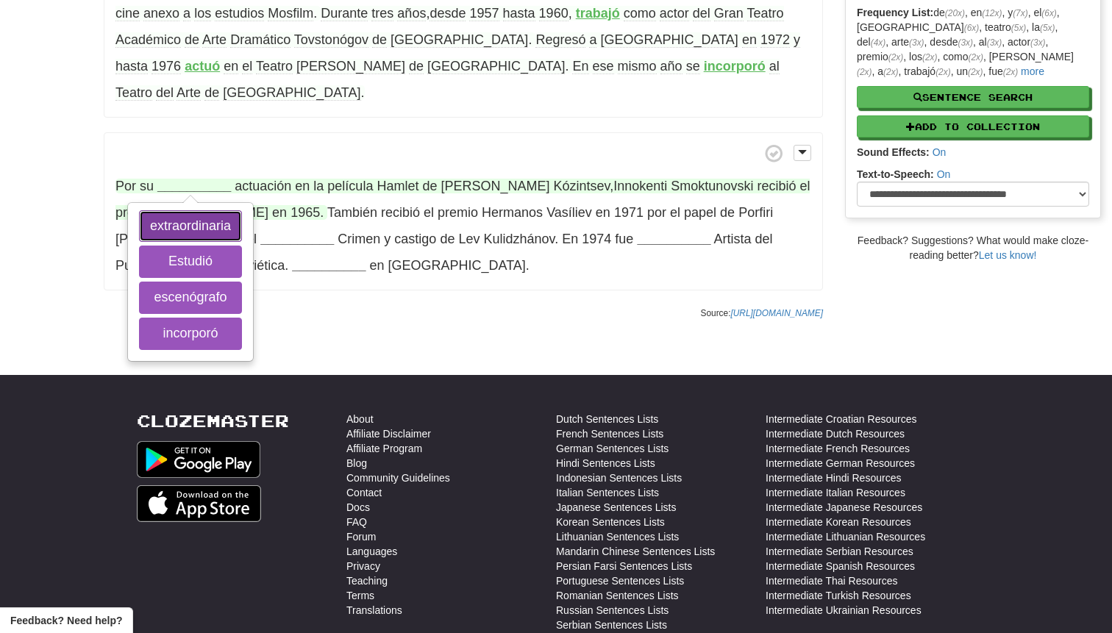
click at [200, 210] on button "extraordinaria" at bounding box center [190, 226] width 103 height 32
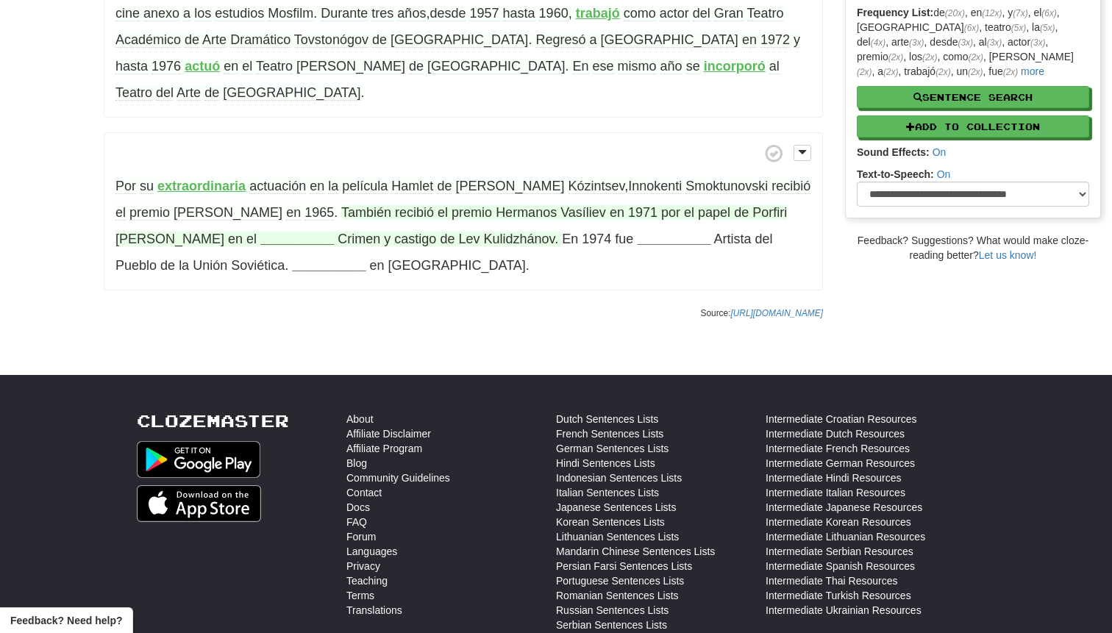
click at [260, 232] on strong "__________" at bounding box center [297, 239] width 74 height 15
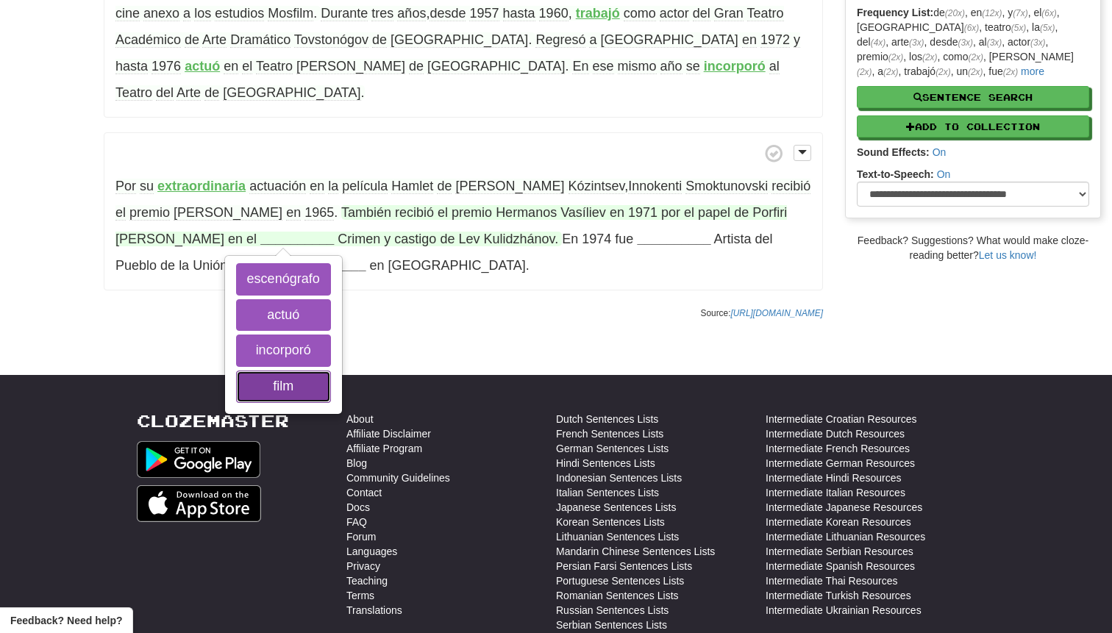
click at [236, 371] on button "film" at bounding box center [283, 387] width 95 height 32
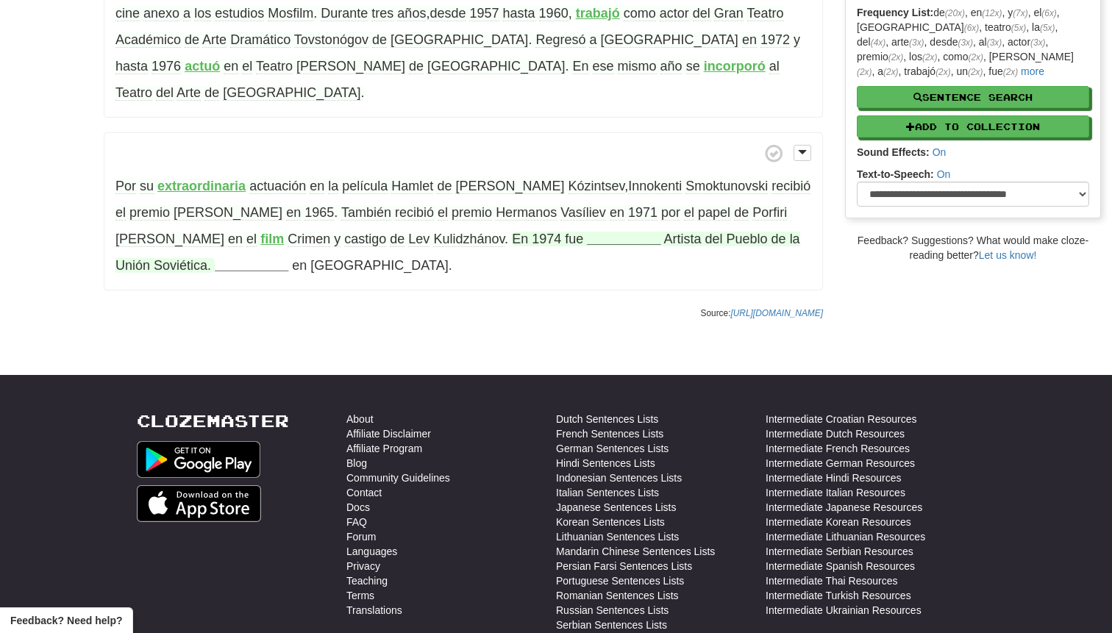
click at [587, 232] on strong "__________" at bounding box center [624, 239] width 74 height 15
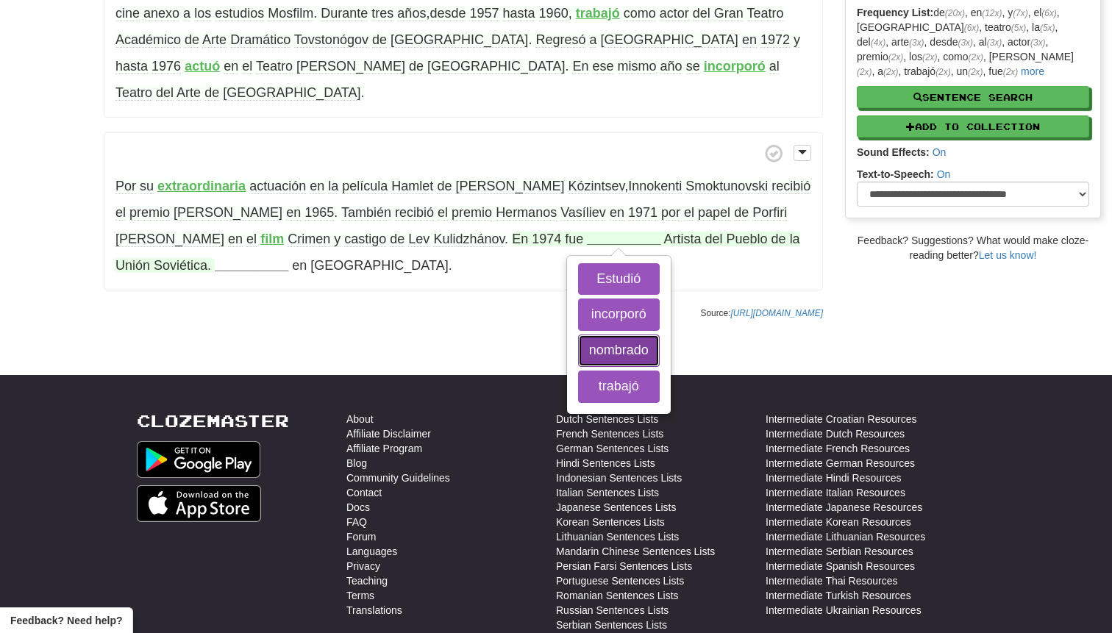
click at [578, 335] on button "nombrado" at bounding box center [619, 351] width 82 height 32
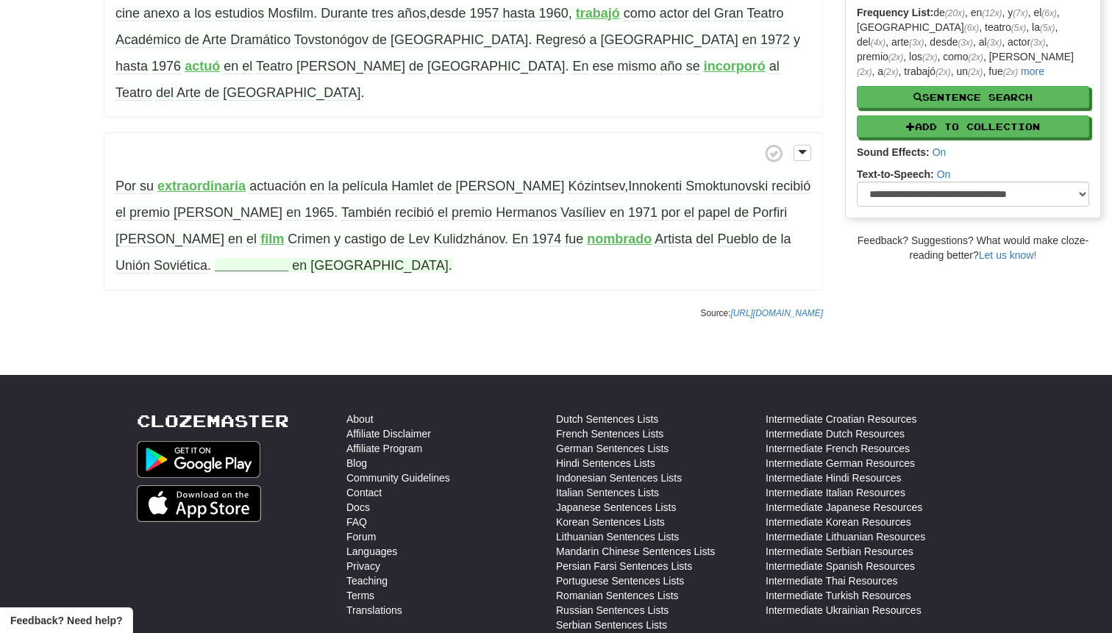
click at [288, 258] on strong "__________" at bounding box center [252, 265] width 74 height 15
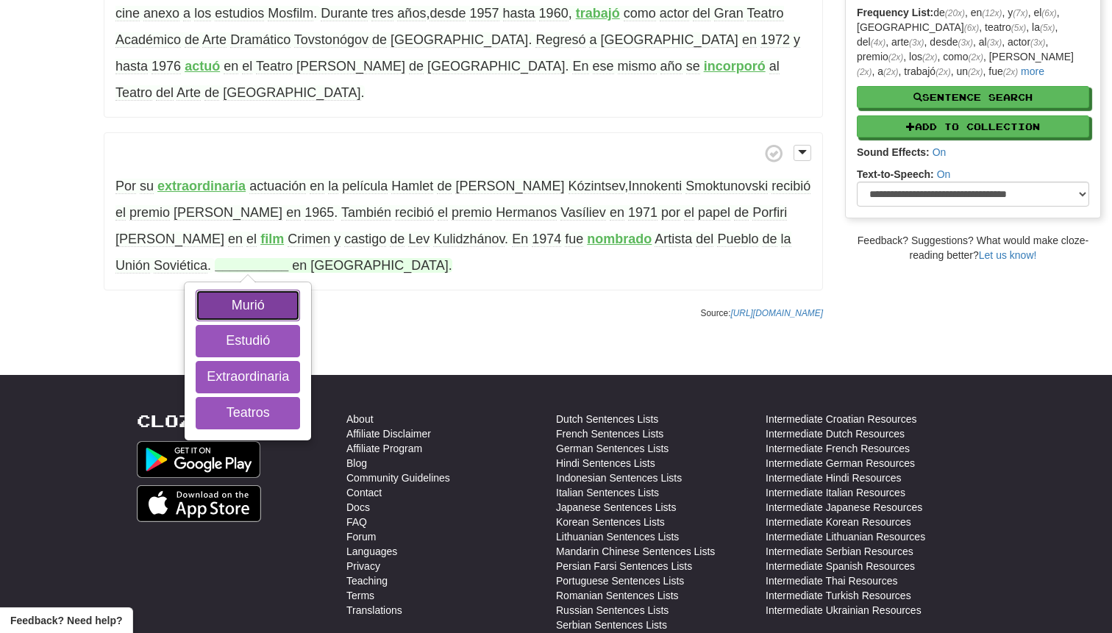
click at [300, 290] on button "Murió" at bounding box center [248, 306] width 104 height 32
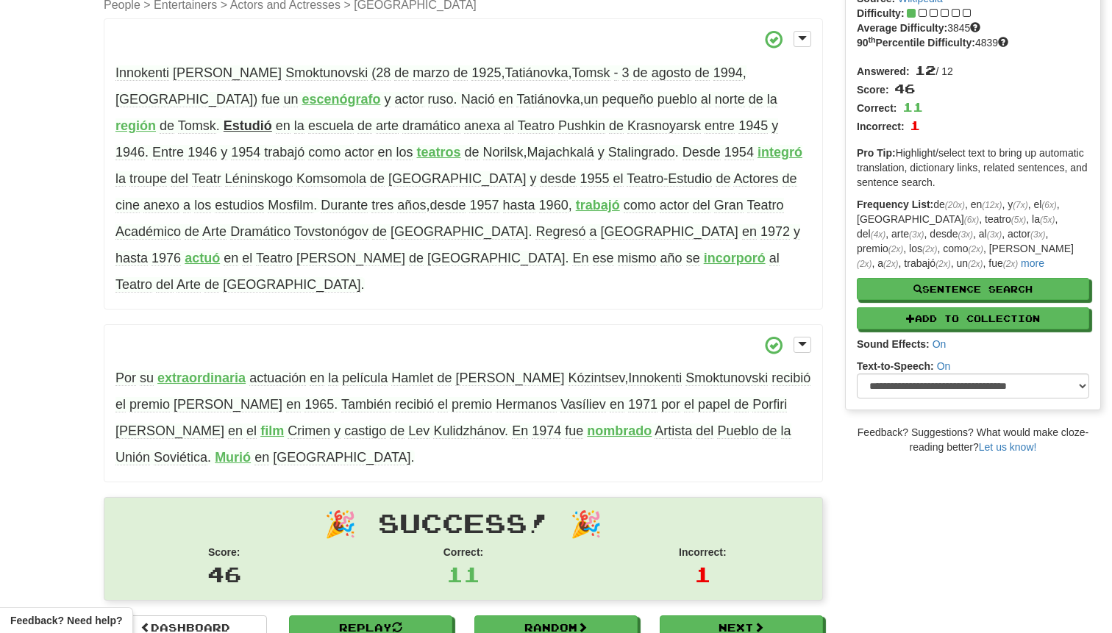
scroll to position [0, 0]
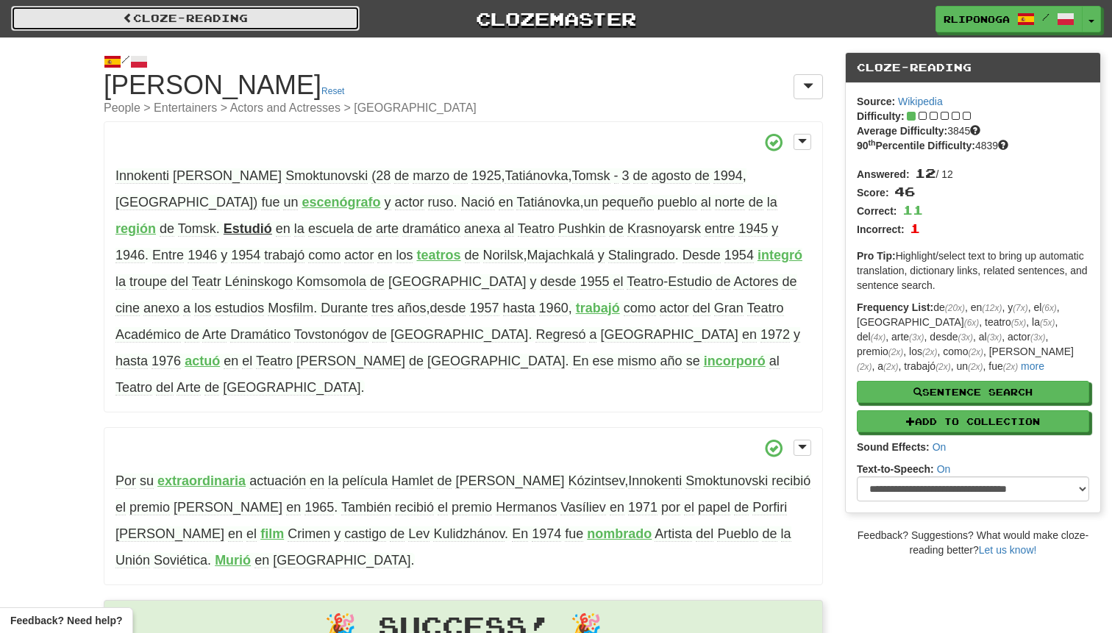
click at [125, 13] on span at bounding box center [128, 18] width 10 height 10
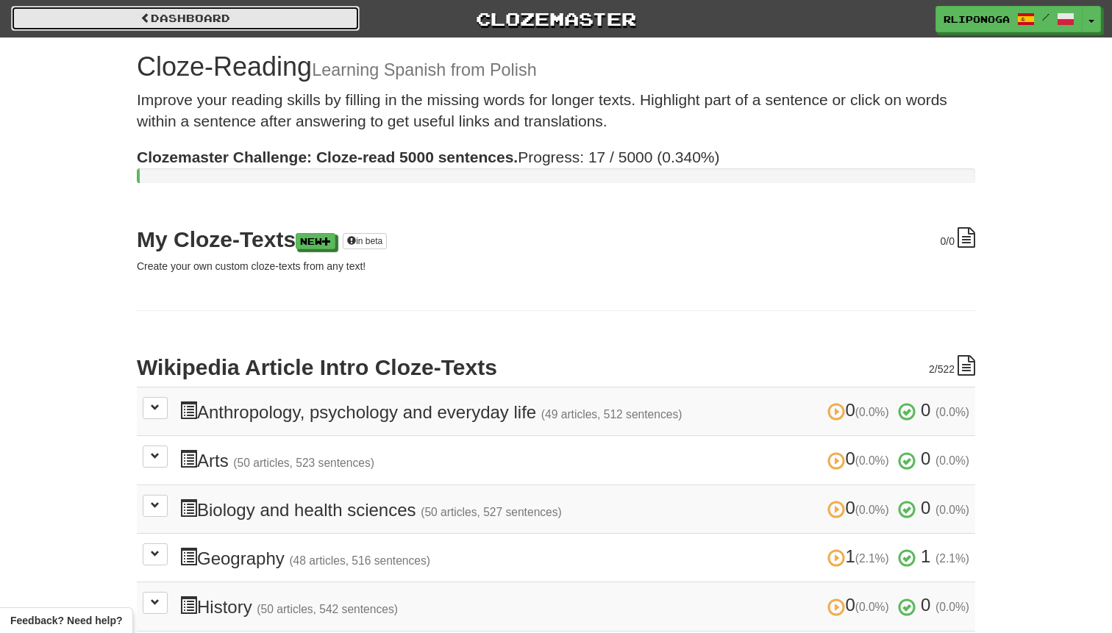
click at [140, 15] on span at bounding box center [145, 18] width 10 height 10
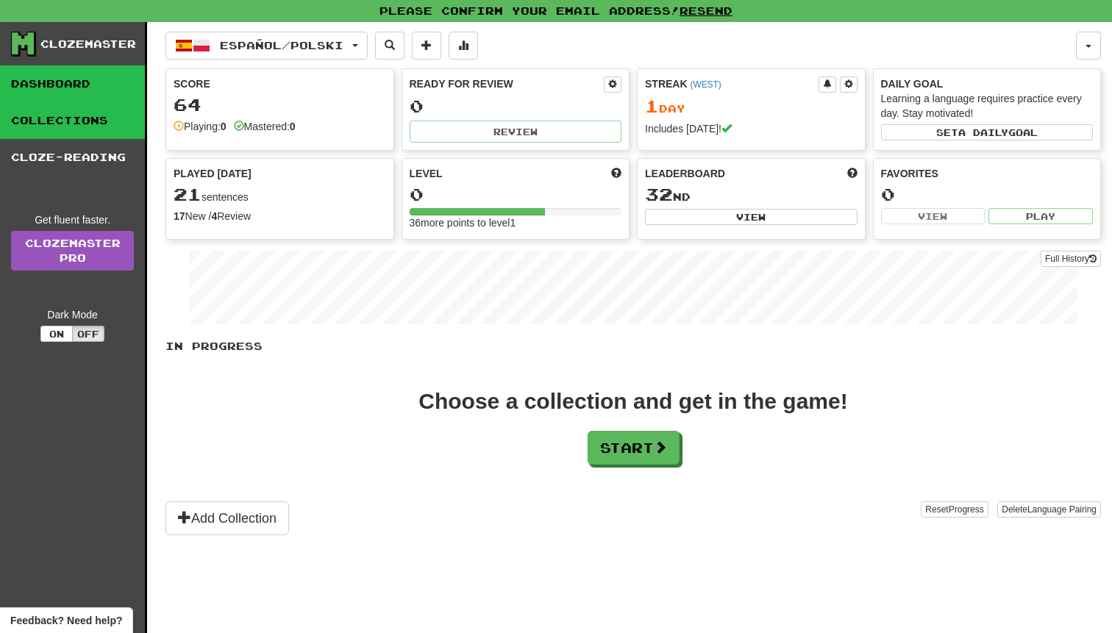
click at [82, 126] on link "Collections" at bounding box center [72, 120] width 145 height 37
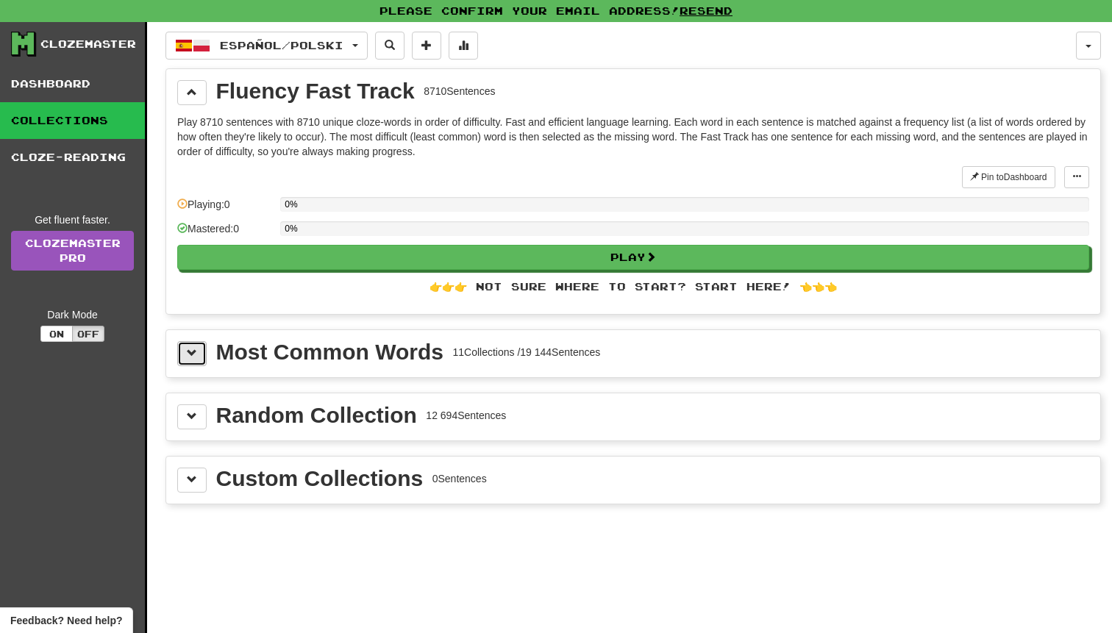
click at [190, 354] on span at bounding box center [192, 353] width 10 height 10
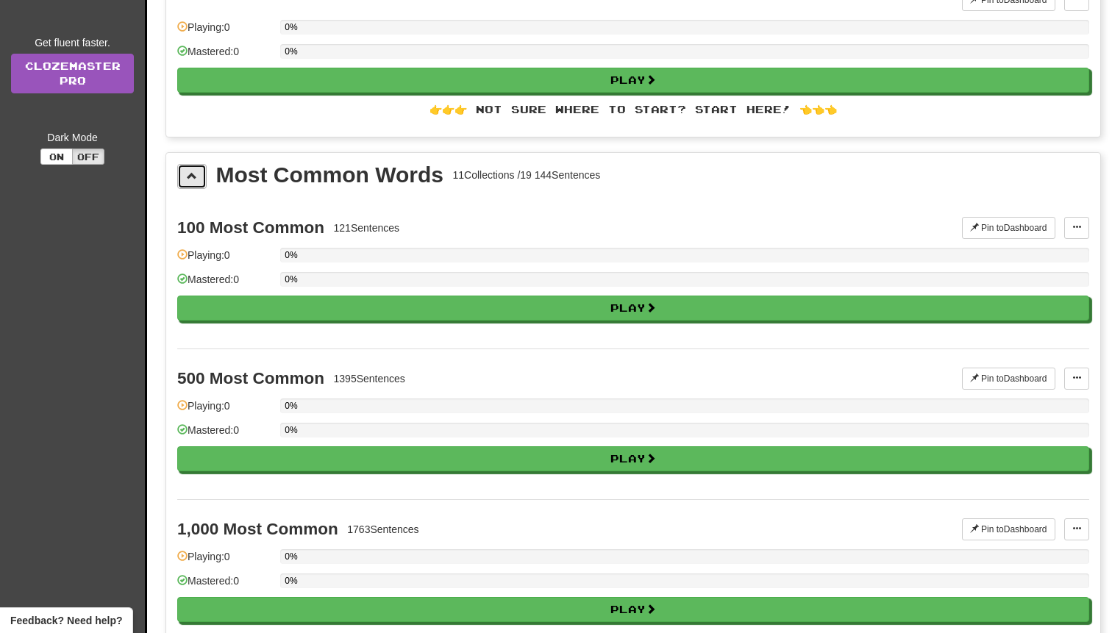
scroll to position [178, 0]
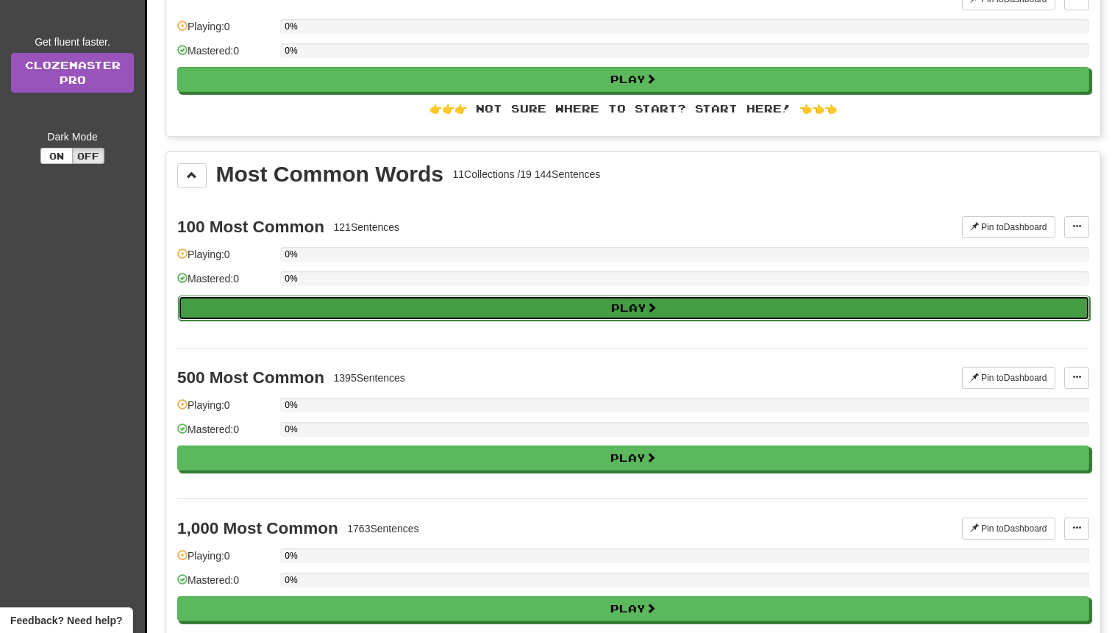
click at [286, 304] on button "Play" at bounding box center [634, 308] width 912 height 25
select select "**"
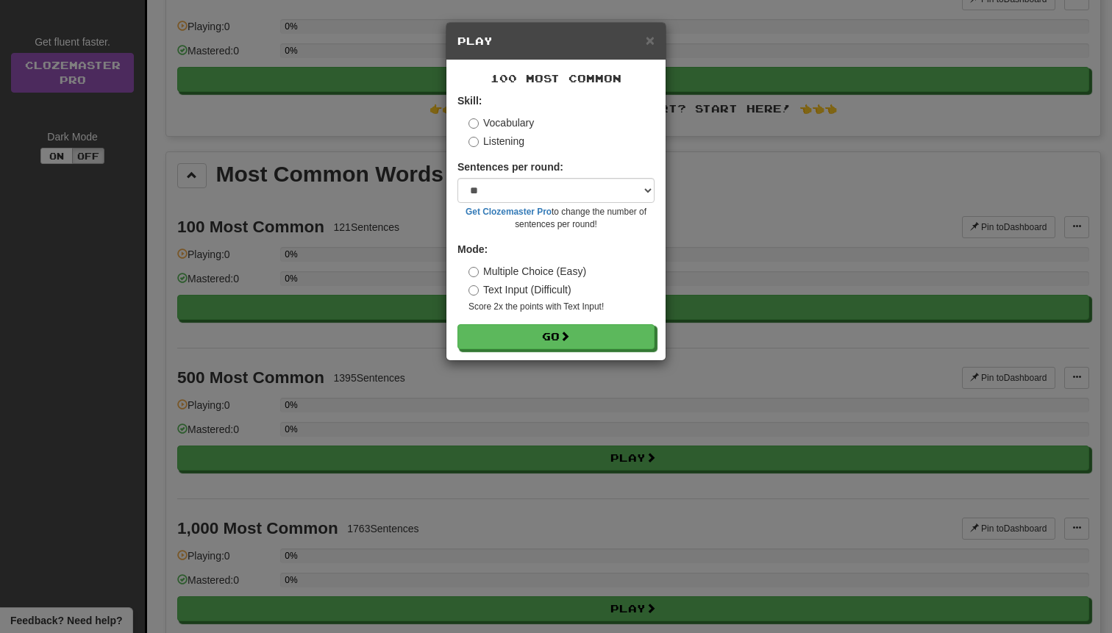
click at [526, 293] on label "Text Input (Difficult)" at bounding box center [519, 289] width 103 height 15
click at [532, 271] on label "Multiple Choice (Easy)" at bounding box center [527, 271] width 118 height 15
click at [522, 346] on button "Go" at bounding box center [556, 337] width 197 height 25
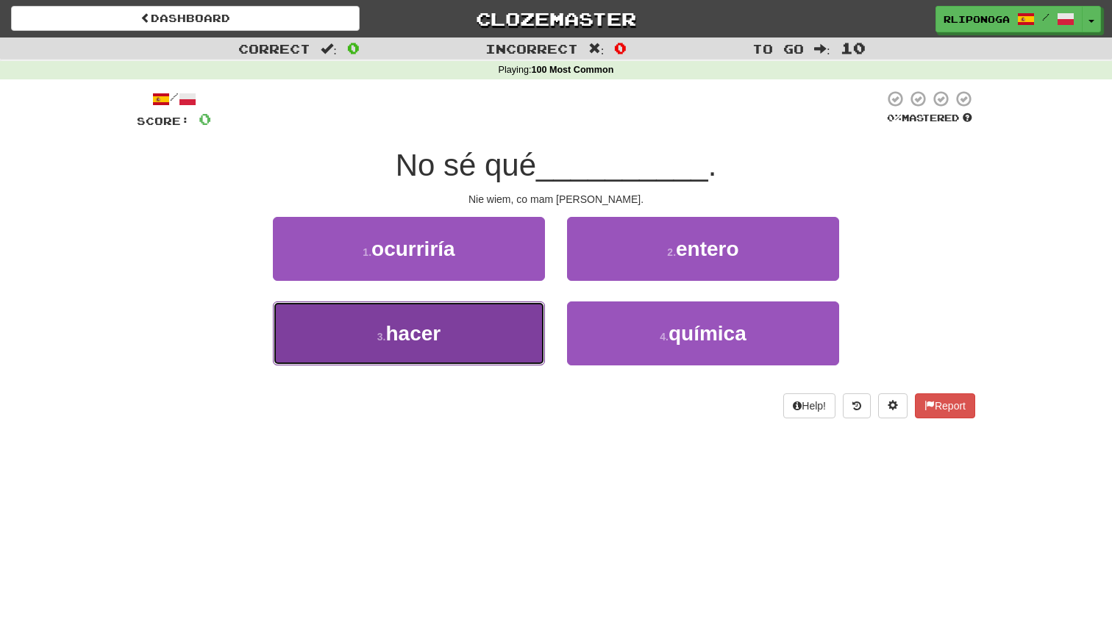
click at [474, 342] on button "3 . hacer" at bounding box center [409, 333] width 272 height 64
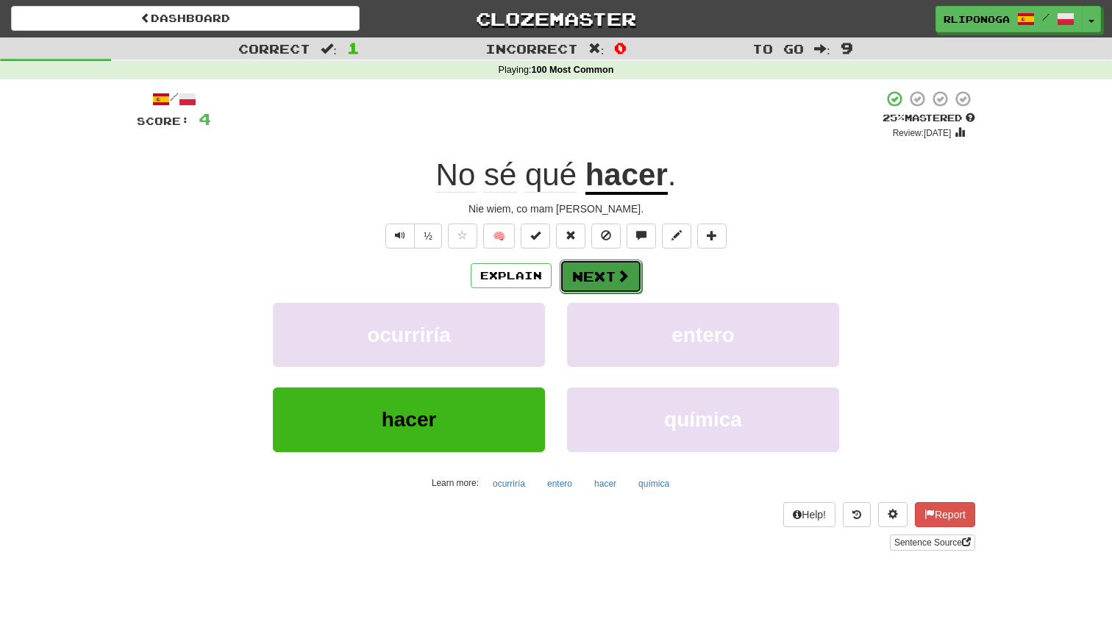
click at [577, 283] on button "Next" at bounding box center [601, 277] width 82 height 34
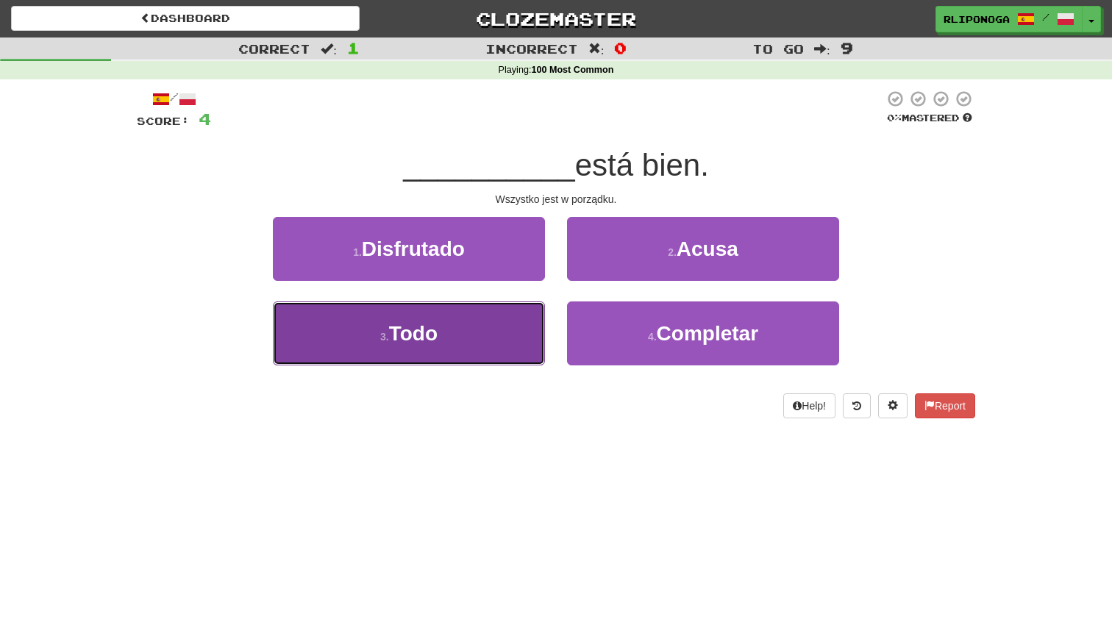
click at [430, 345] on span "Todo" at bounding box center [413, 333] width 49 height 23
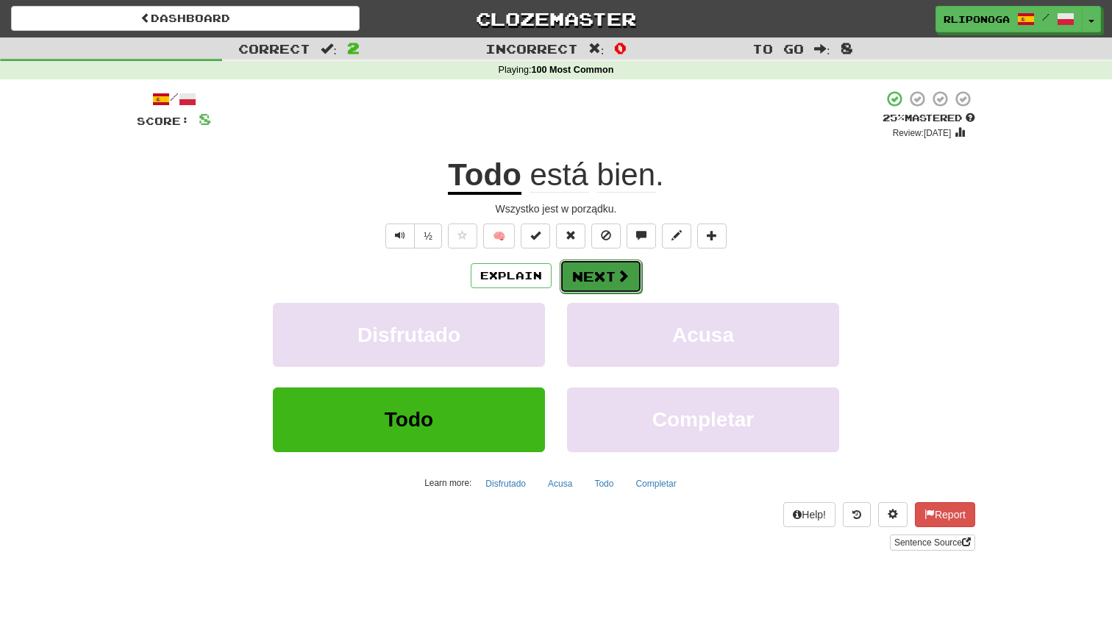
click at [575, 276] on button "Next" at bounding box center [601, 277] width 82 height 34
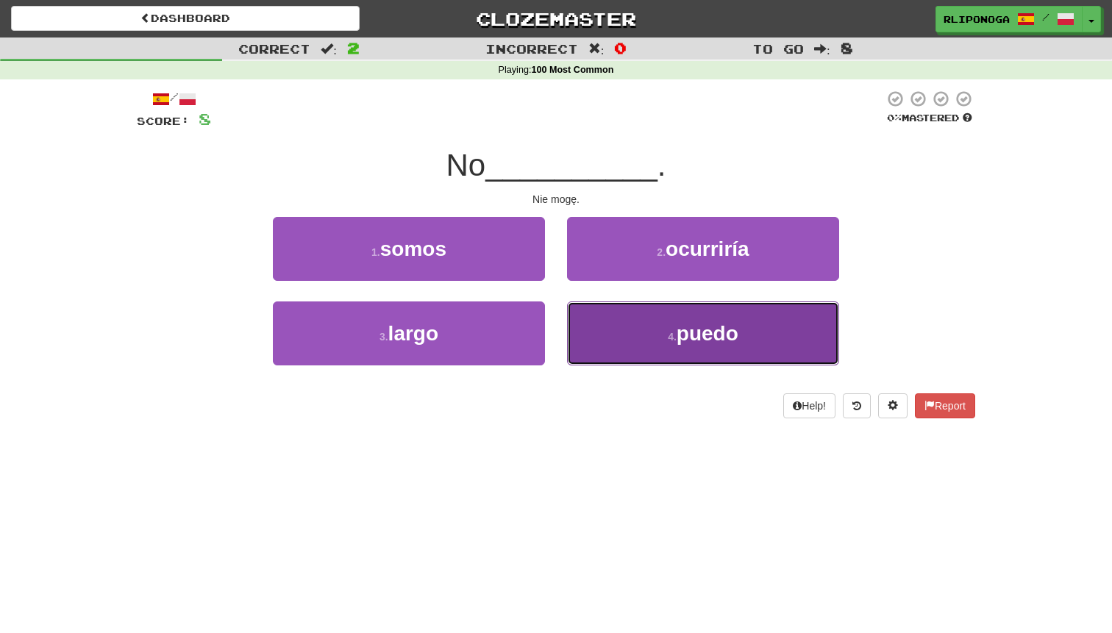
click at [606, 333] on button "4 . [GEOGRAPHIC_DATA]" at bounding box center [703, 333] width 272 height 64
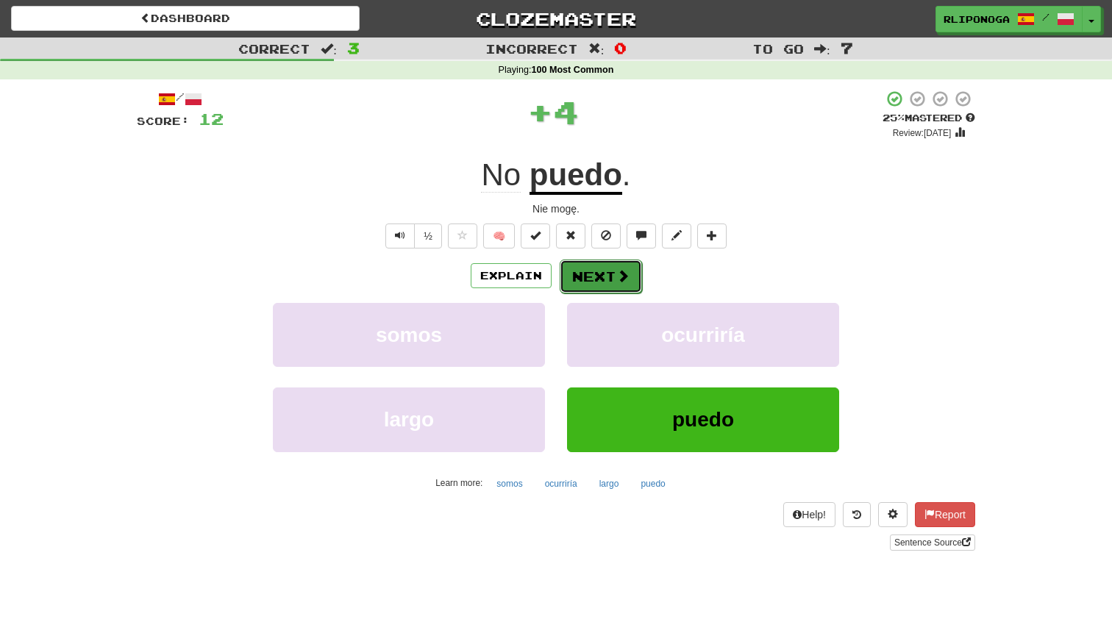
click at [596, 271] on button "Next" at bounding box center [601, 277] width 82 height 34
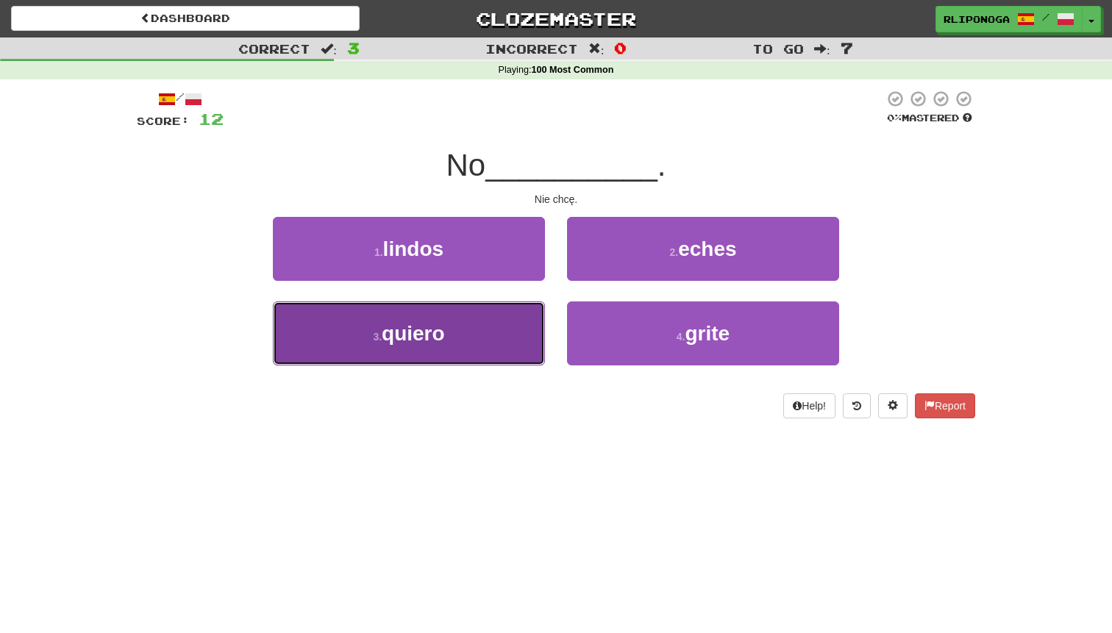
click at [449, 341] on button "3 . quiero" at bounding box center [409, 333] width 272 height 64
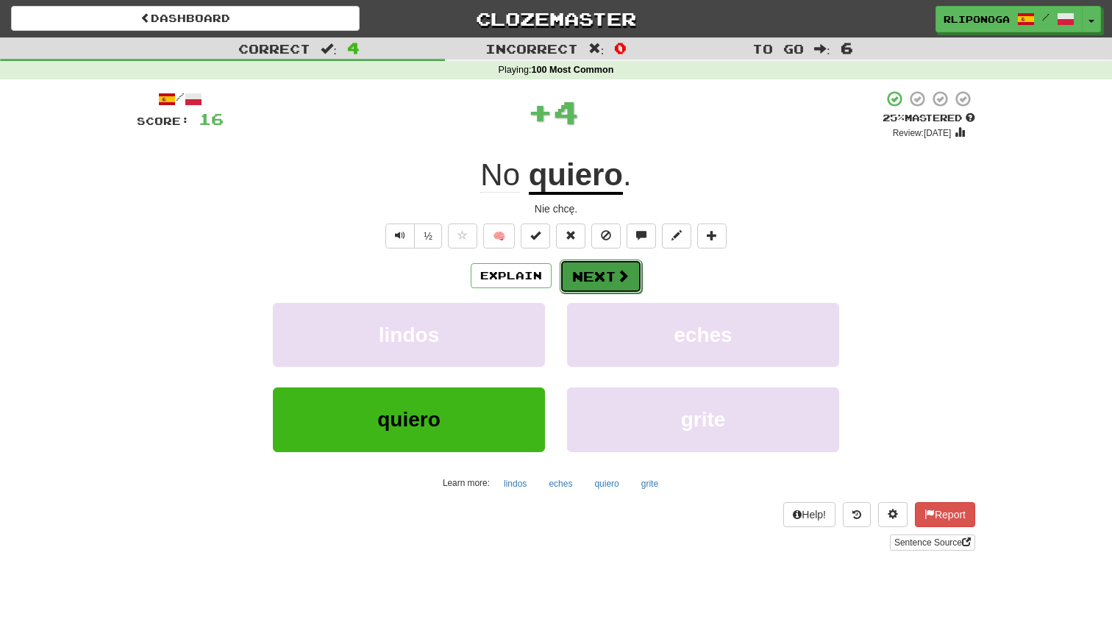
click at [608, 271] on button "Next" at bounding box center [601, 277] width 82 height 34
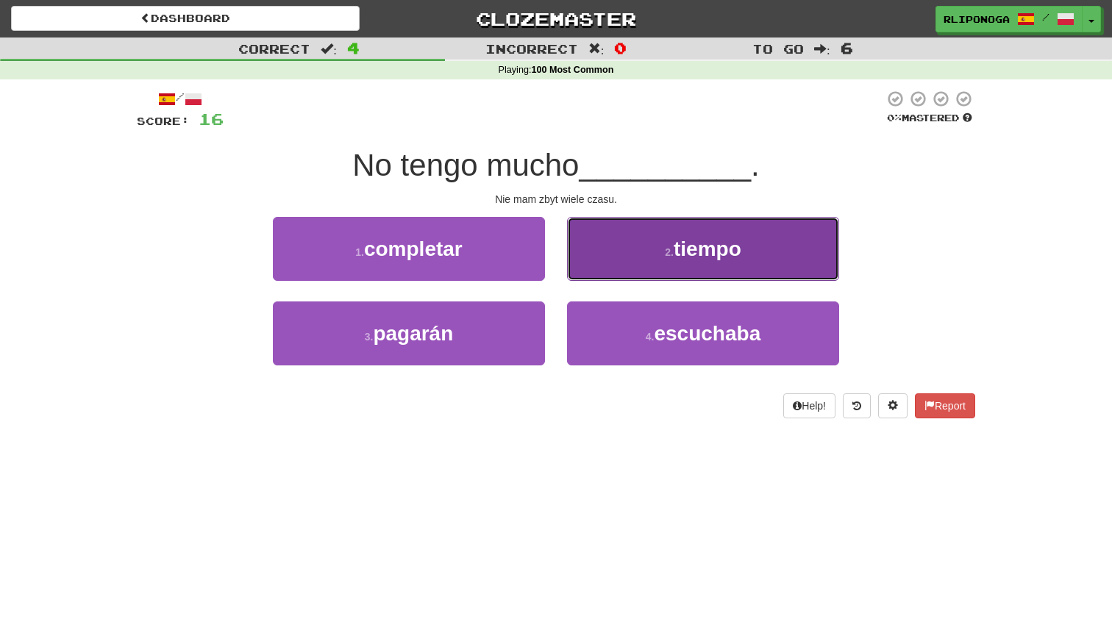
click at [629, 262] on button "2 . tiempo" at bounding box center [703, 249] width 272 height 64
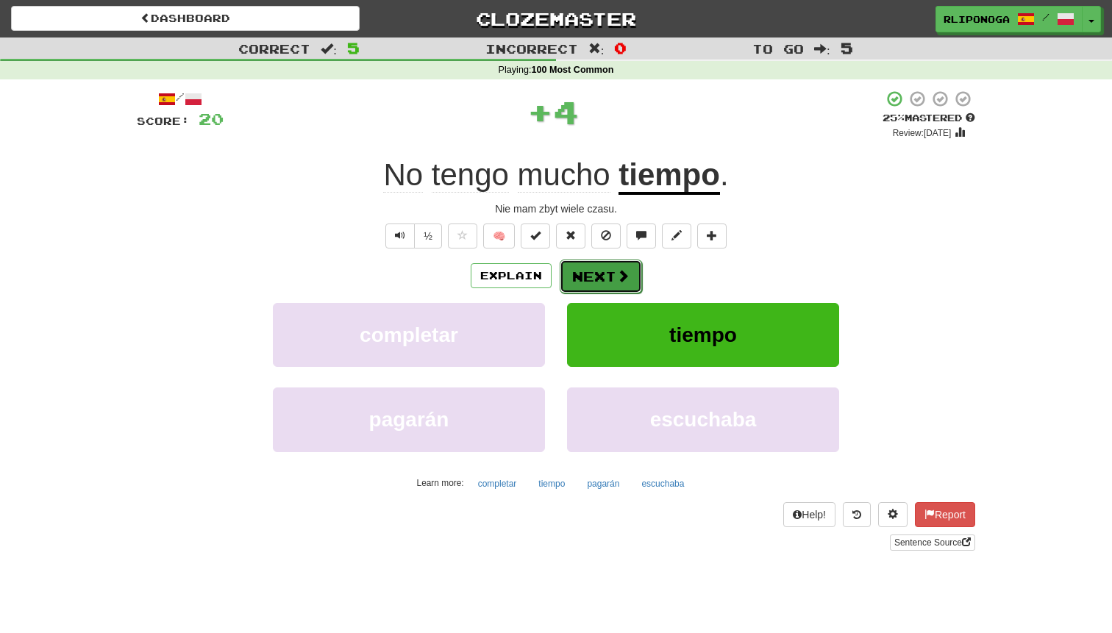
click at [618, 278] on span at bounding box center [622, 275] width 13 height 13
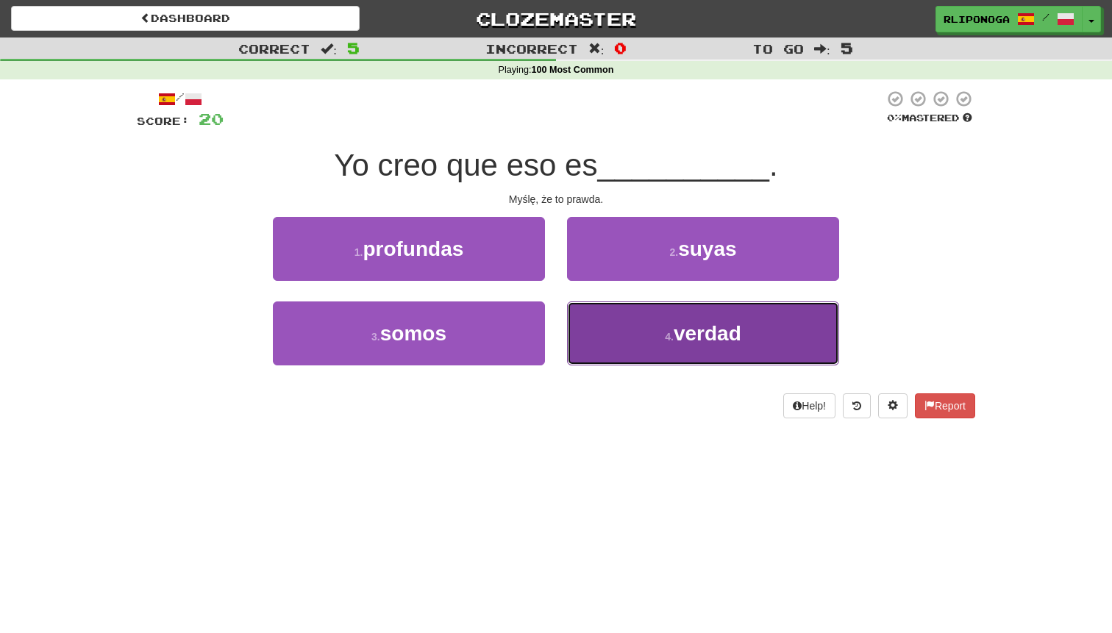
click at [627, 327] on button "4 . verdad" at bounding box center [703, 333] width 272 height 64
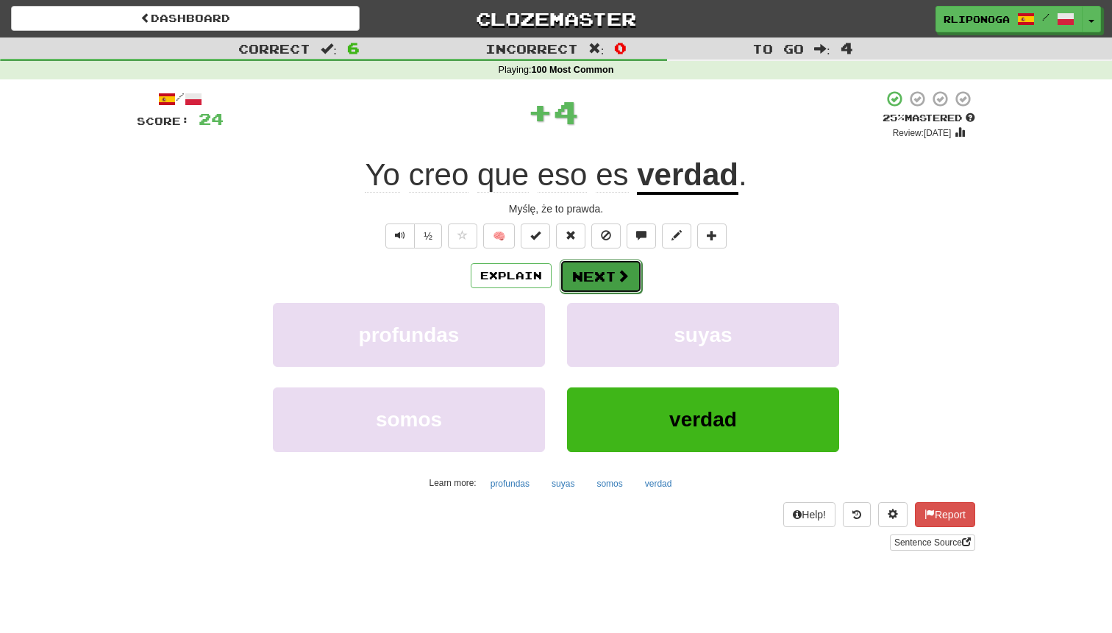
click at [596, 282] on button "Next" at bounding box center [601, 277] width 82 height 34
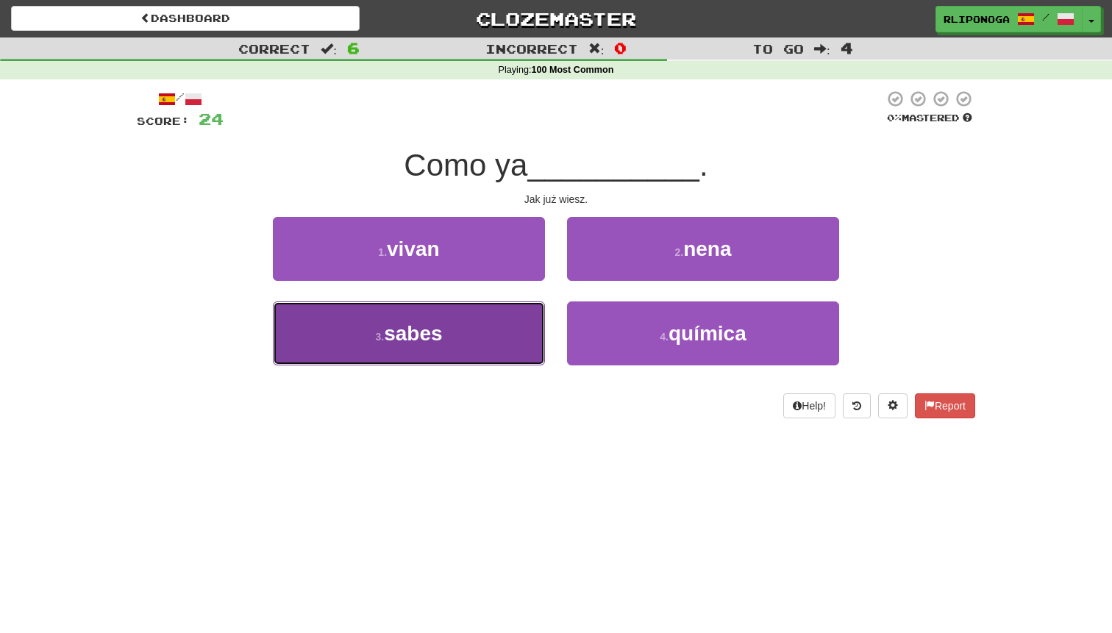
click at [486, 344] on button "3 . sabes" at bounding box center [409, 333] width 272 height 64
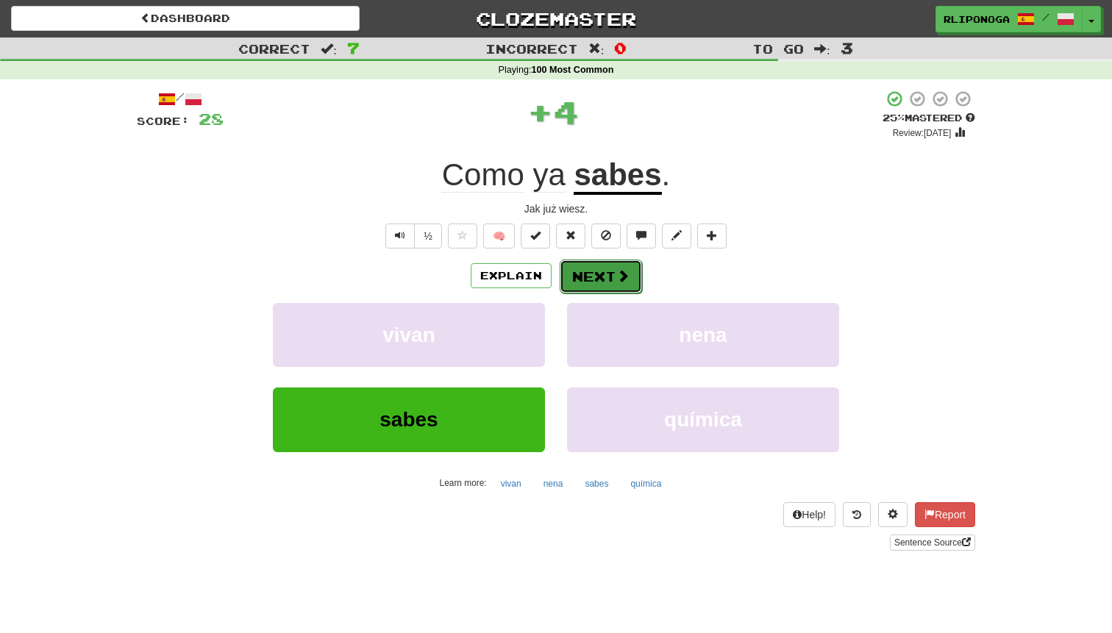
click at [596, 267] on button "Next" at bounding box center [601, 277] width 82 height 34
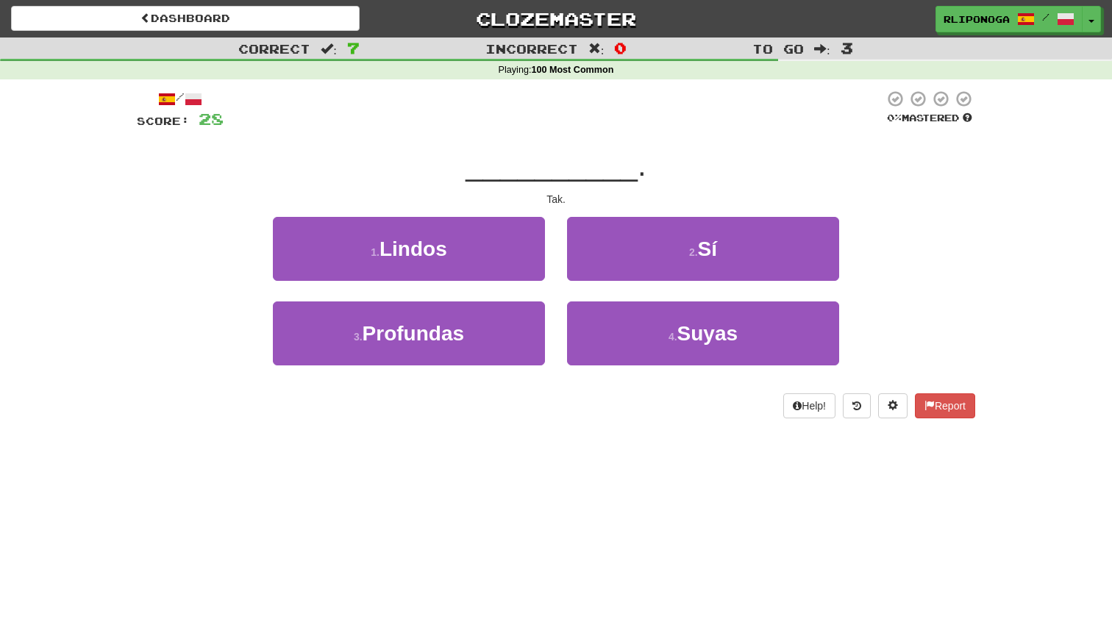
click at [594, 288] on div "2 . Sí" at bounding box center [703, 259] width 294 height 85
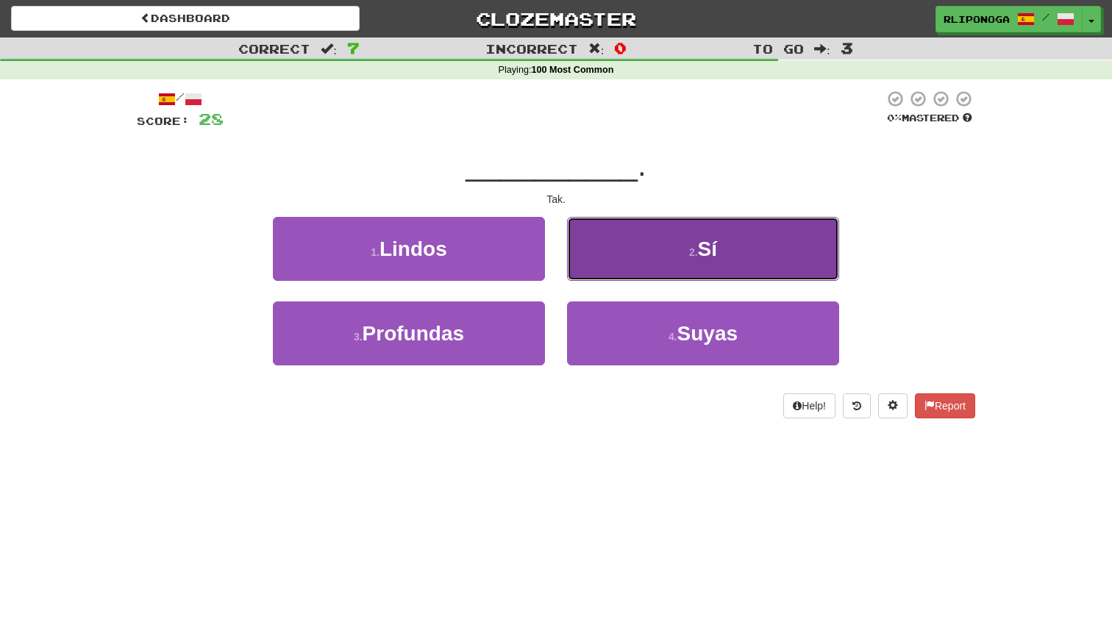
click at [599, 272] on button "2 . Sí" at bounding box center [703, 249] width 272 height 64
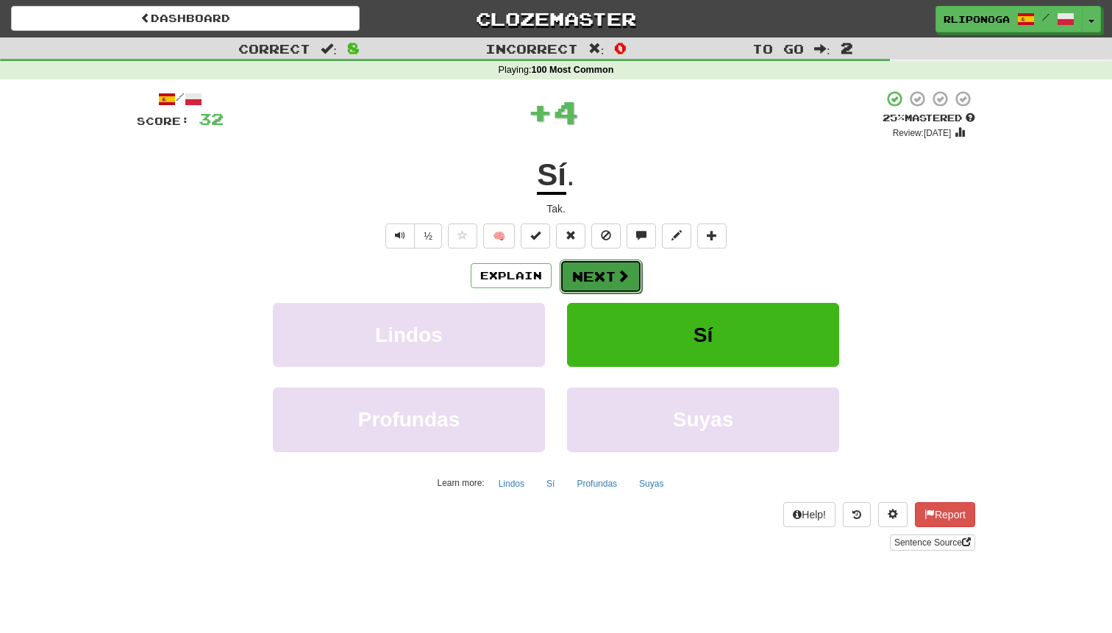
click at [587, 275] on button "Next" at bounding box center [601, 277] width 82 height 34
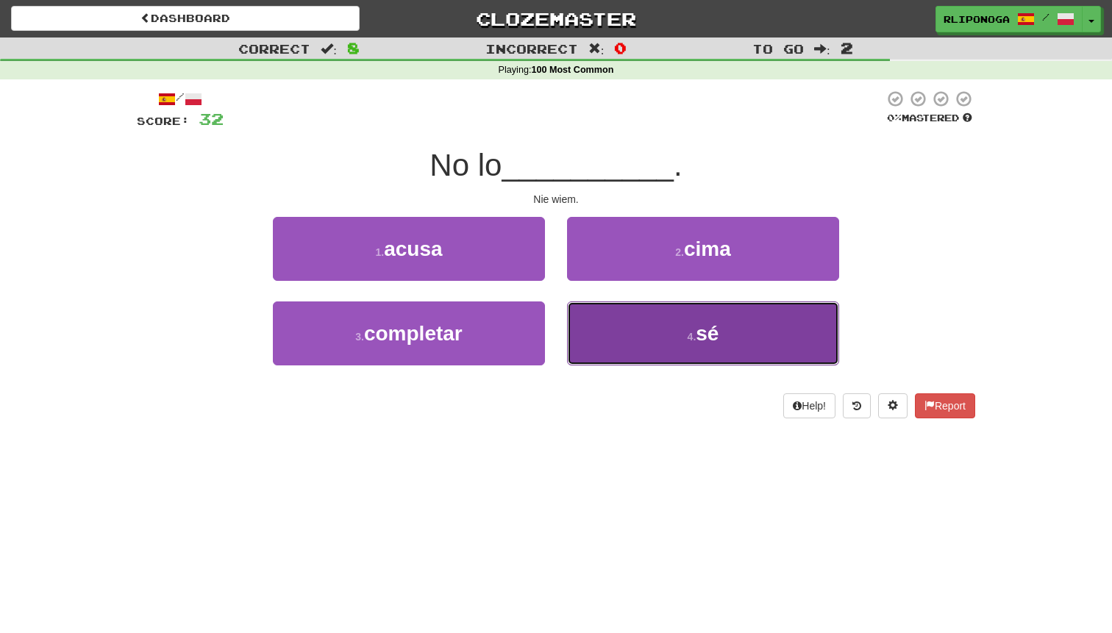
click at [629, 339] on button "4 . sé" at bounding box center [703, 333] width 272 height 64
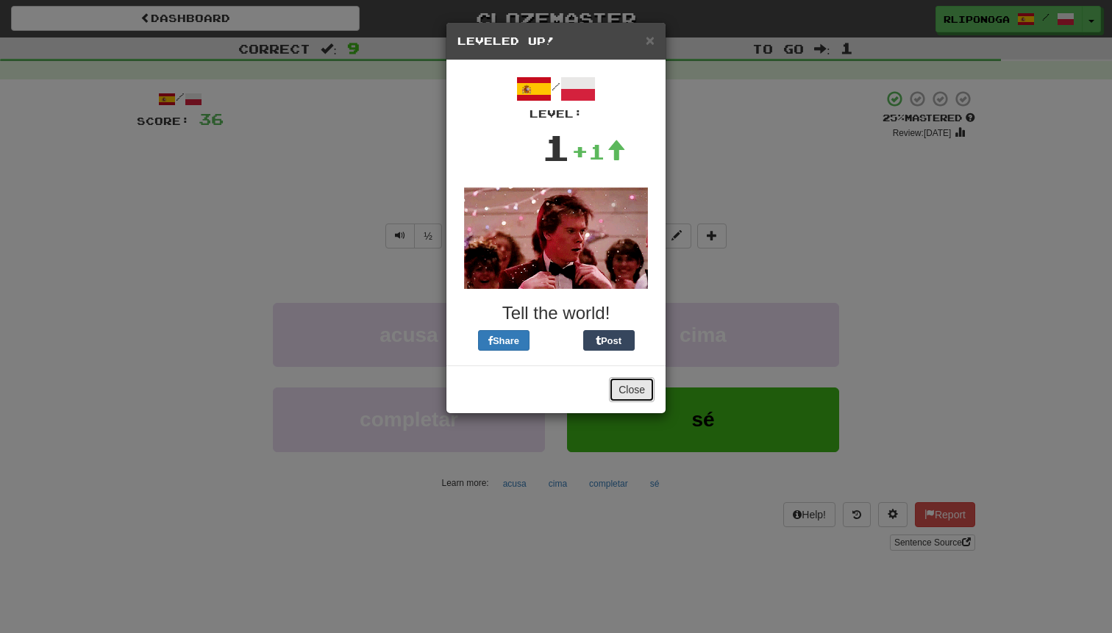
click at [624, 390] on button "Close" at bounding box center [632, 389] width 46 height 25
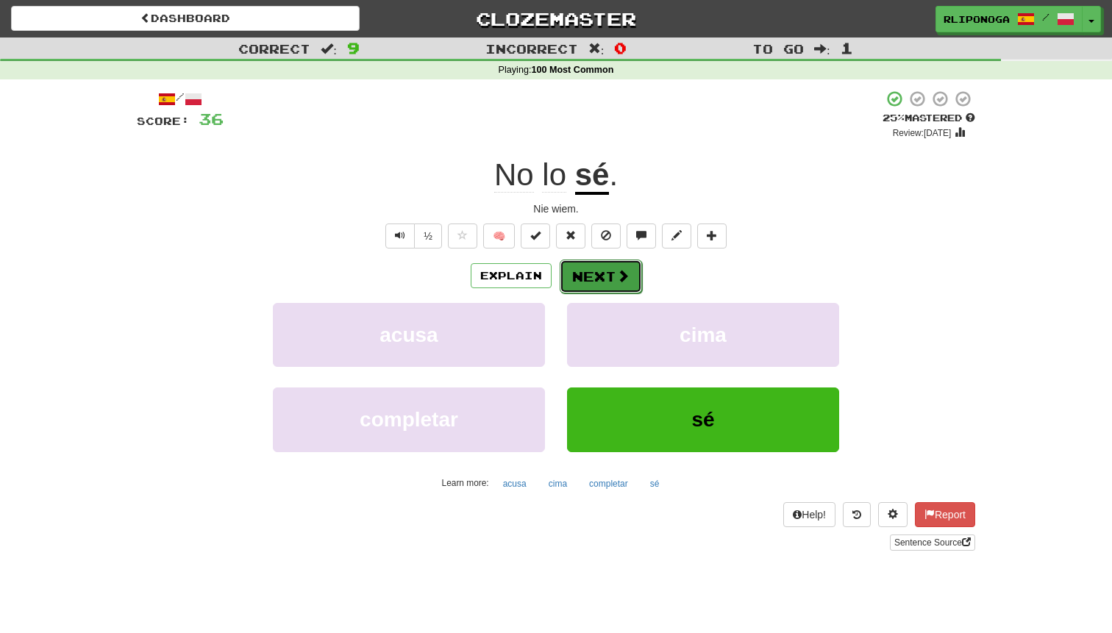
click at [598, 275] on button "Next" at bounding box center [601, 277] width 82 height 34
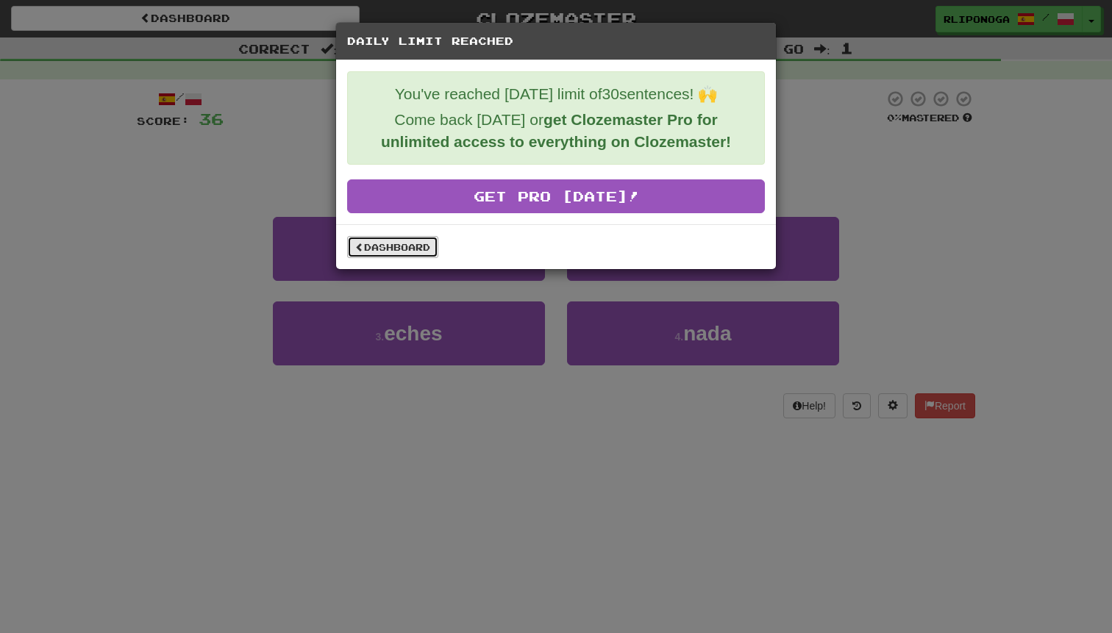
click at [426, 250] on link "Dashboard" at bounding box center [392, 247] width 91 height 22
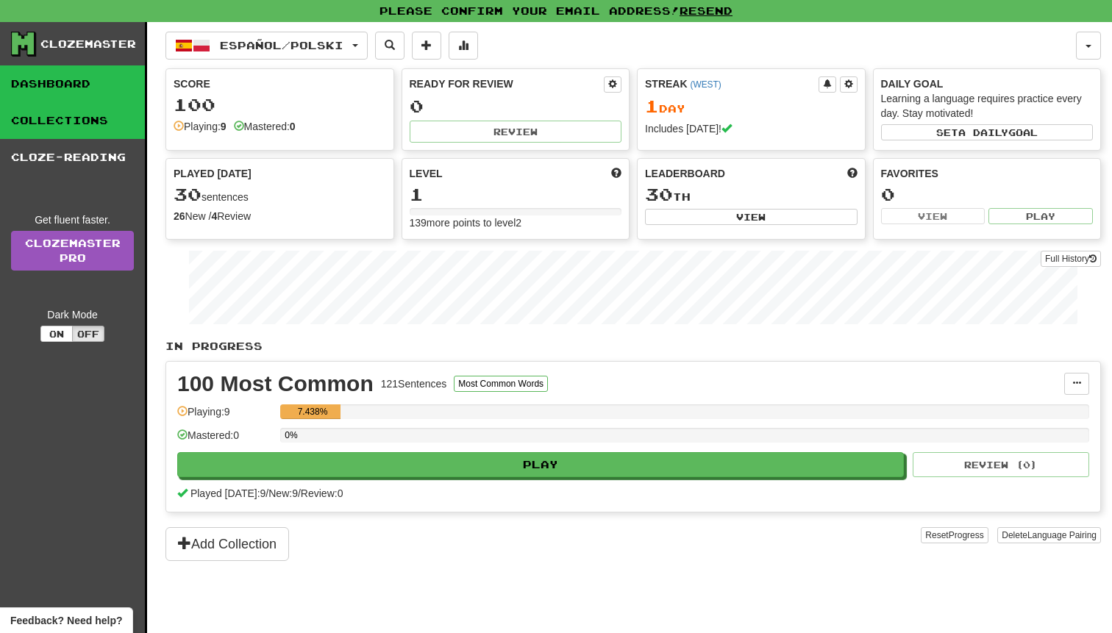
click at [104, 123] on link "Collections" at bounding box center [72, 120] width 145 height 37
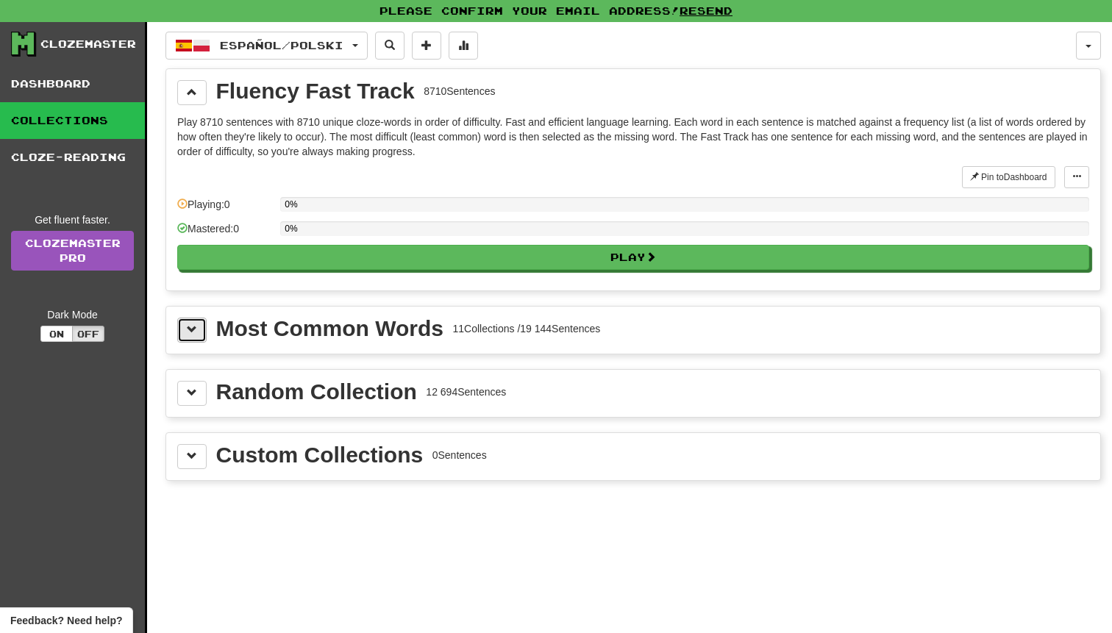
click at [199, 332] on button at bounding box center [191, 330] width 29 height 25
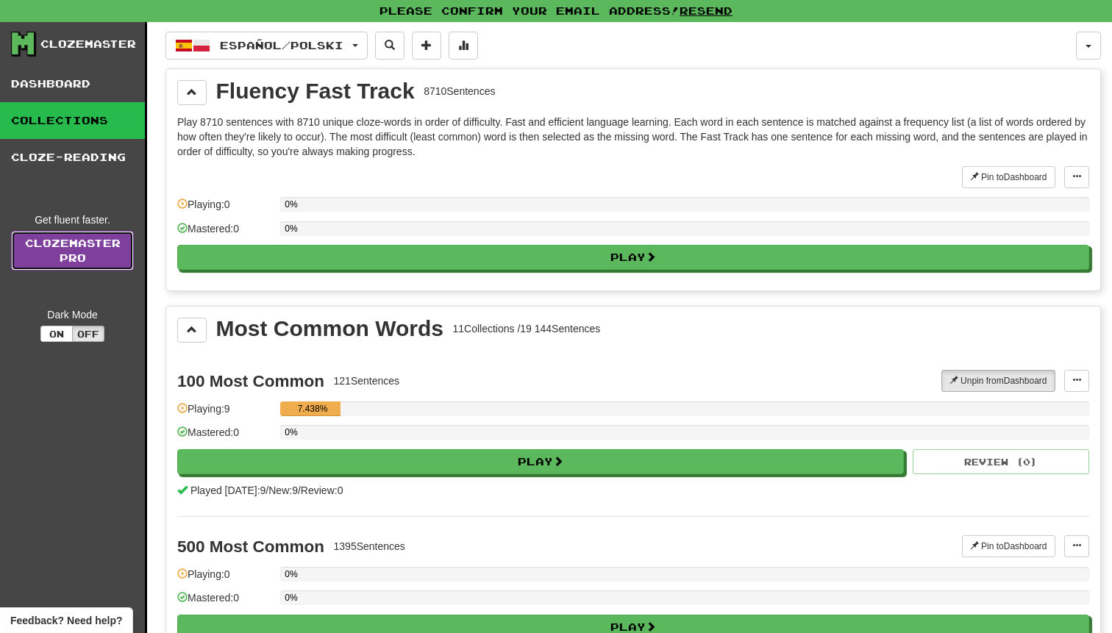
click at [76, 249] on link "Clozemaster Pro" at bounding box center [72, 251] width 123 height 40
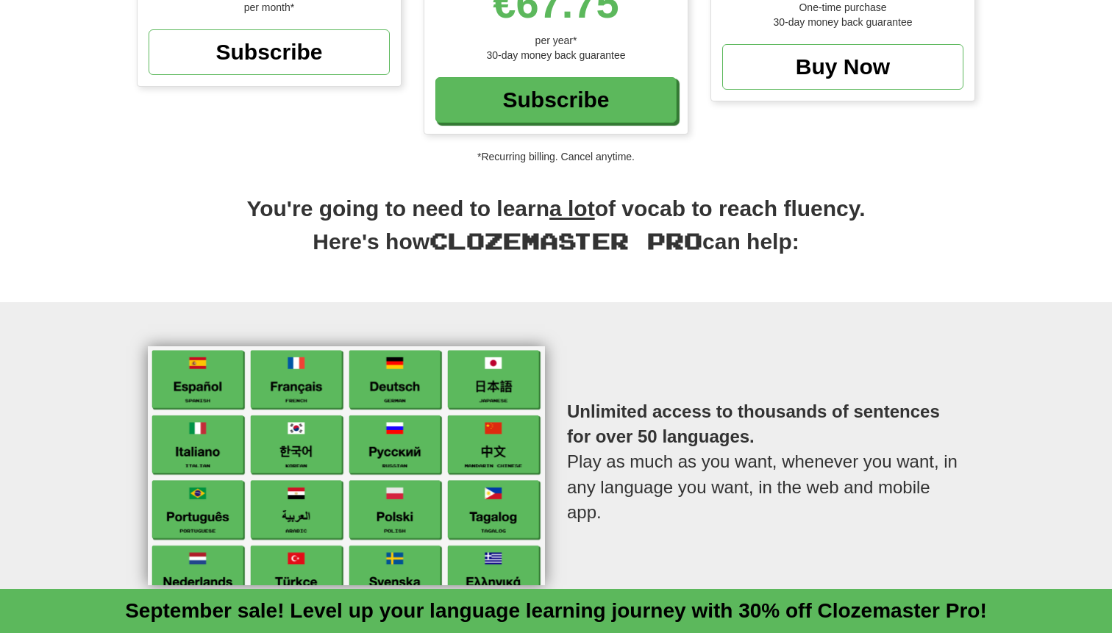
scroll to position [135, 0]
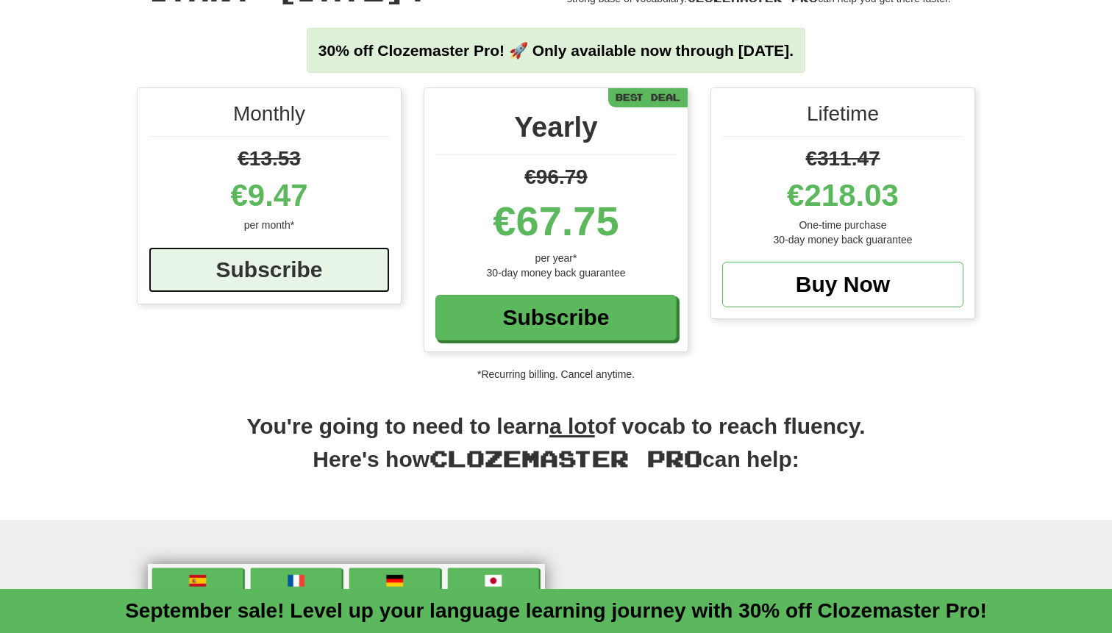
click at [235, 268] on div "Subscribe" at bounding box center [269, 270] width 241 height 46
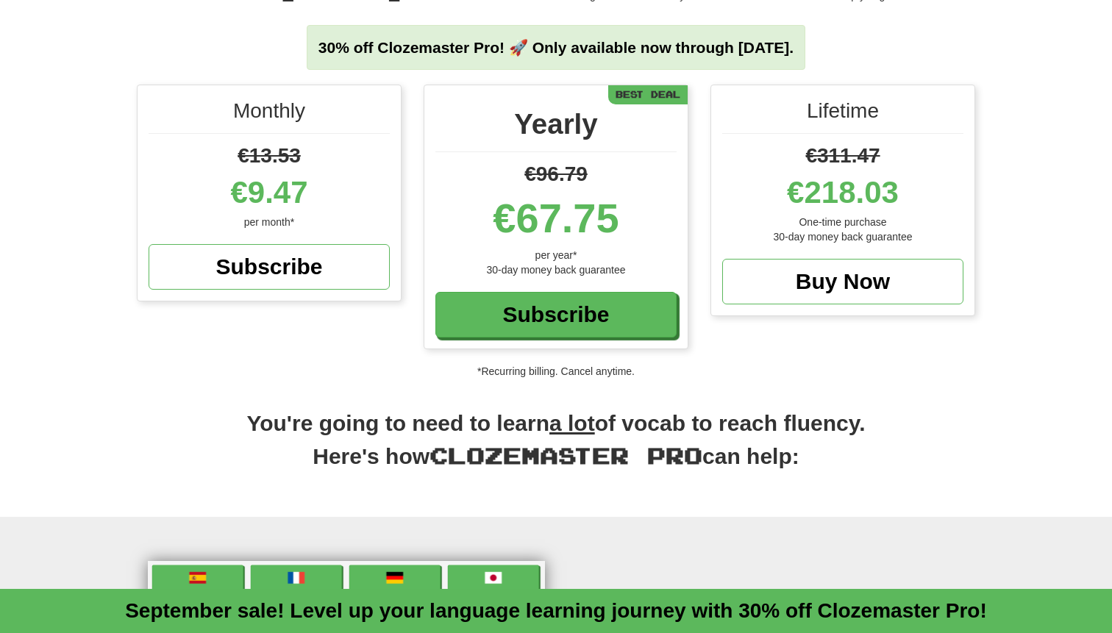
scroll to position [136, 0]
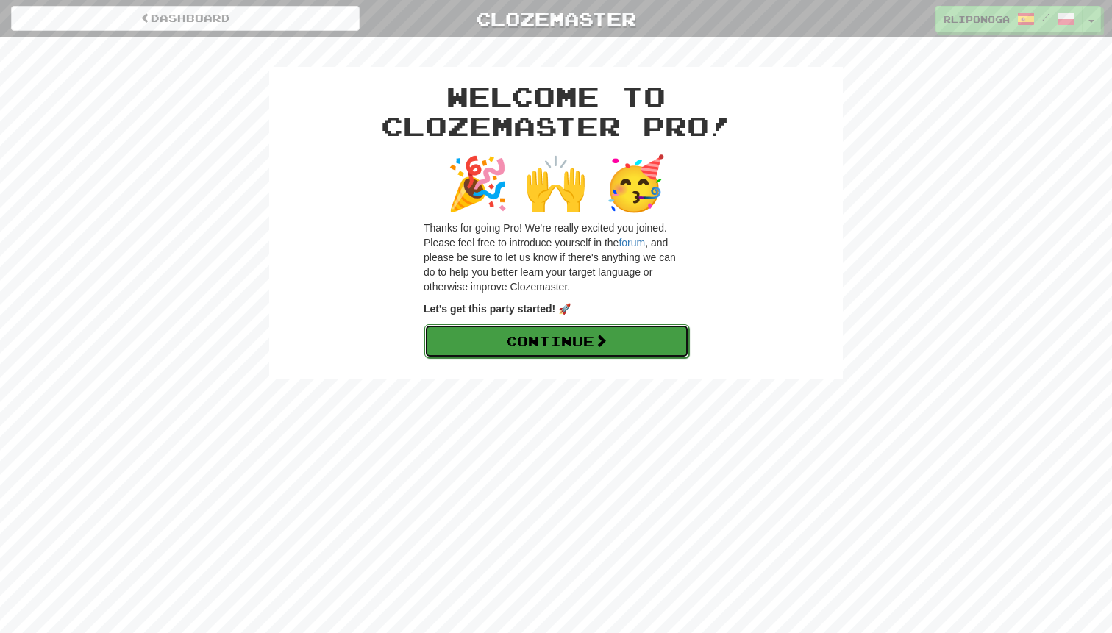
click at [454, 341] on link "Continue" at bounding box center [556, 341] width 265 height 34
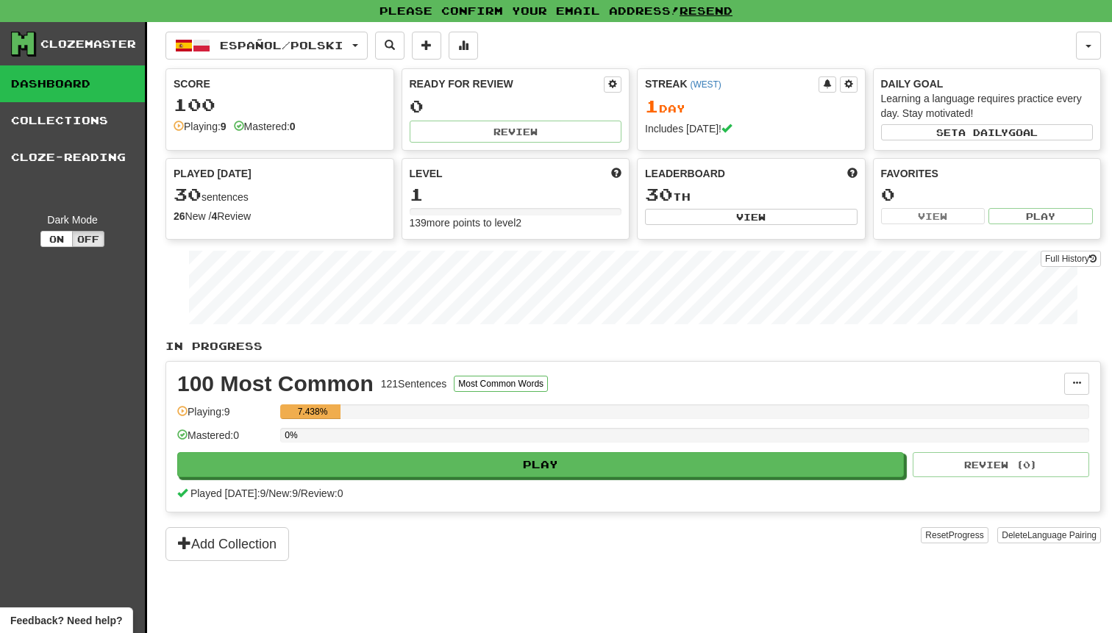
click at [68, 85] on link "Dashboard" at bounding box center [72, 83] width 145 height 37
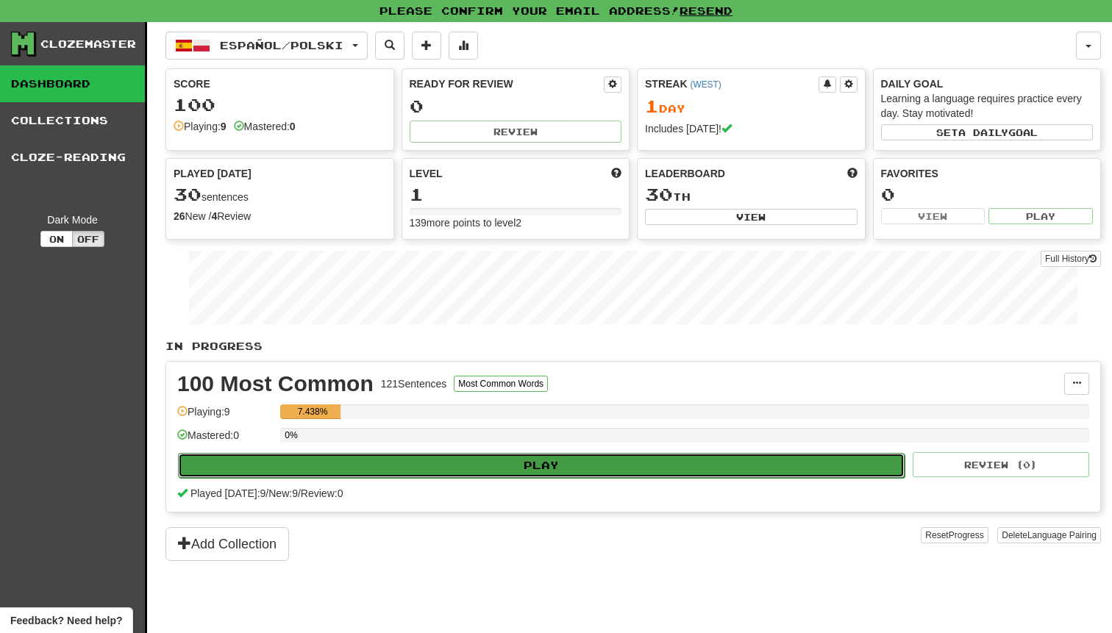
click at [360, 475] on button "Play" at bounding box center [541, 465] width 727 height 25
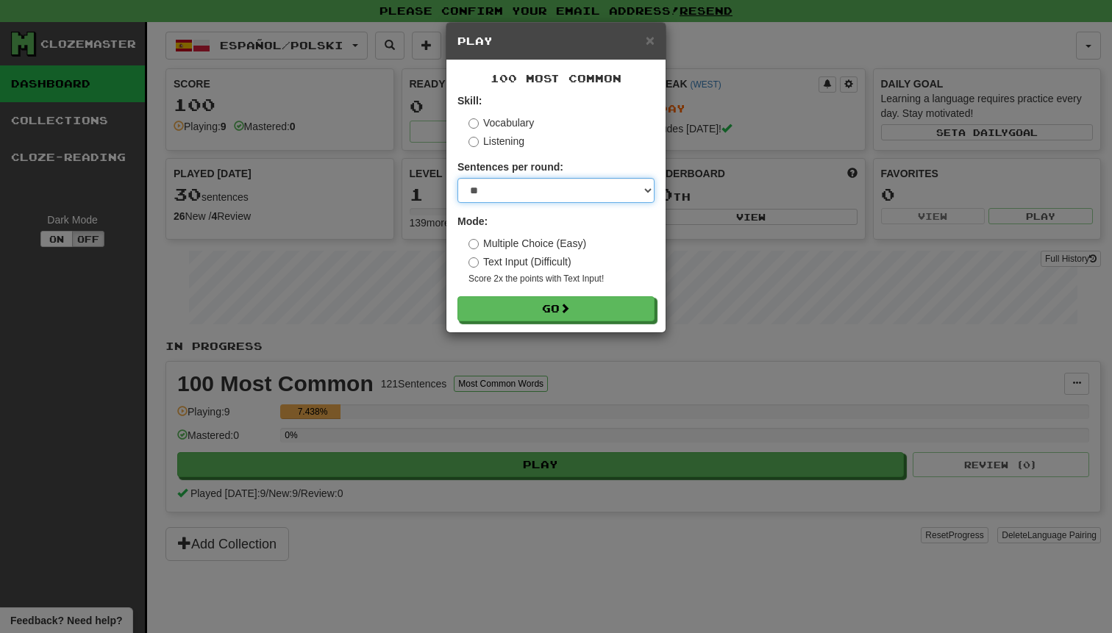
select select "**"
click option "**" at bounding box center [0, 0] width 0 height 0
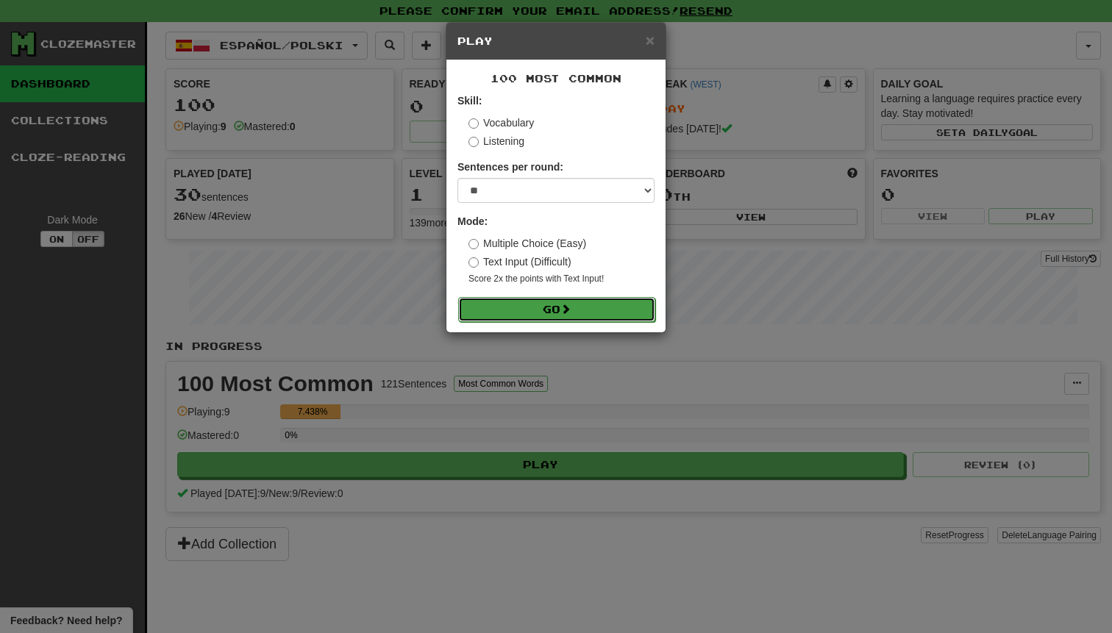
click at [540, 310] on button "Go" at bounding box center [556, 309] width 197 height 25
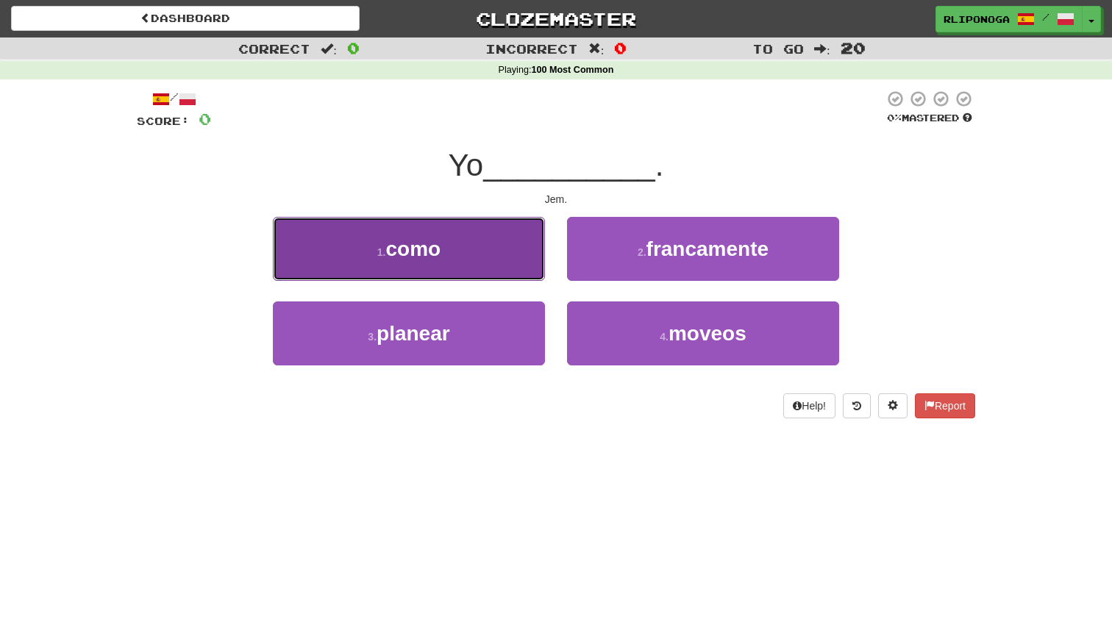
click at [478, 260] on button "1 . como" at bounding box center [409, 249] width 272 height 64
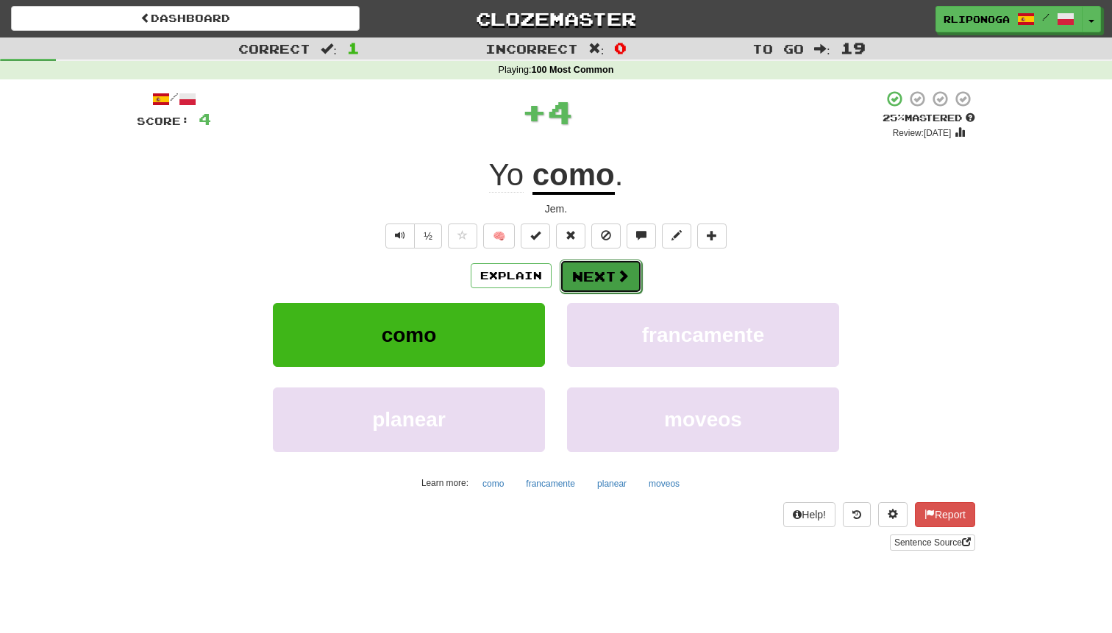
click at [605, 272] on button "Next" at bounding box center [601, 277] width 82 height 34
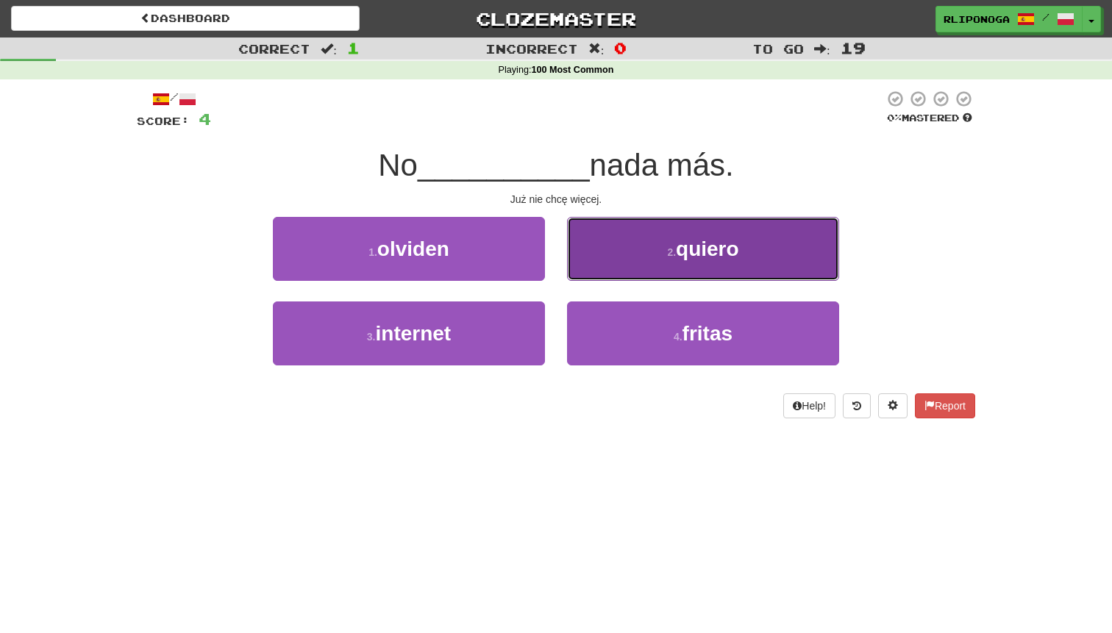
click at [652, 263] on button "2 . quiero" at bounding box center [703, 249] width 272 height 64
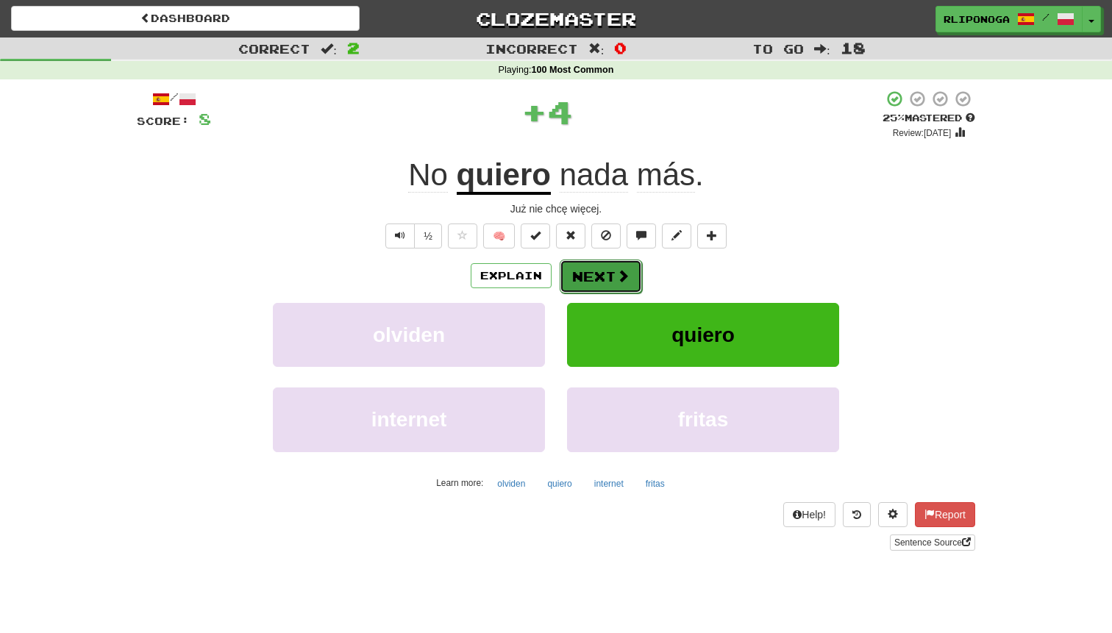
click at [606, 268] on button "Next" at bounding box center [601, 277] width 82 height 34
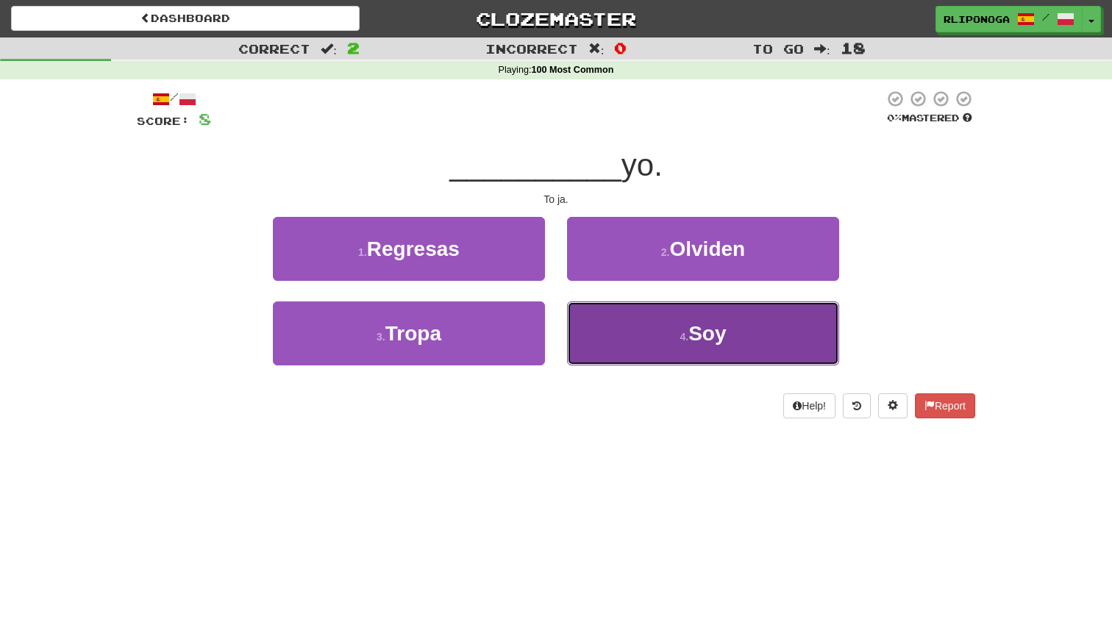
click at [664, 348] on button "4 . Soy" at bounding box center [703, 333] width 272 height 64
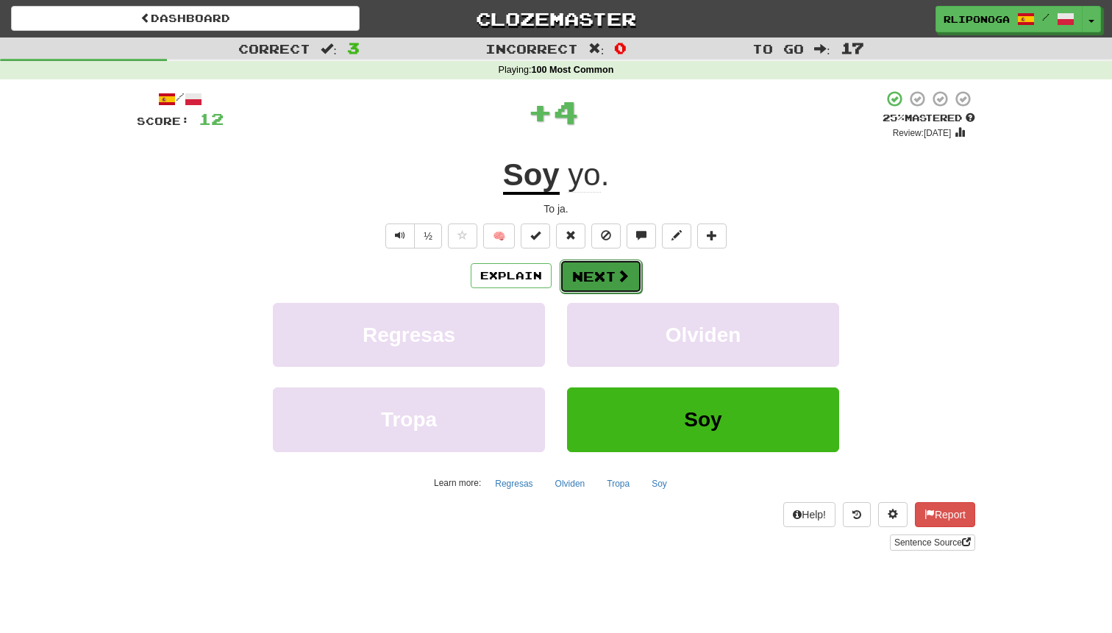
click at [592, 274] on button "Next" at bounding box center [601, 277] width 82 height 34
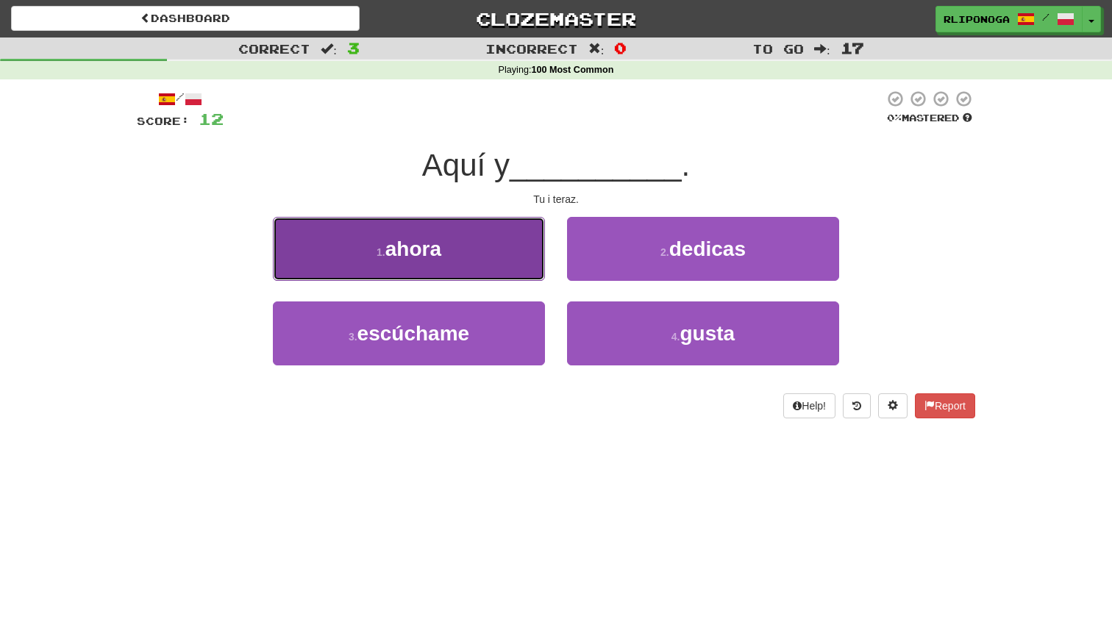
click at [518, 251] on button "1 . ahora" at bounding box center [409, 249] width 272 height 64
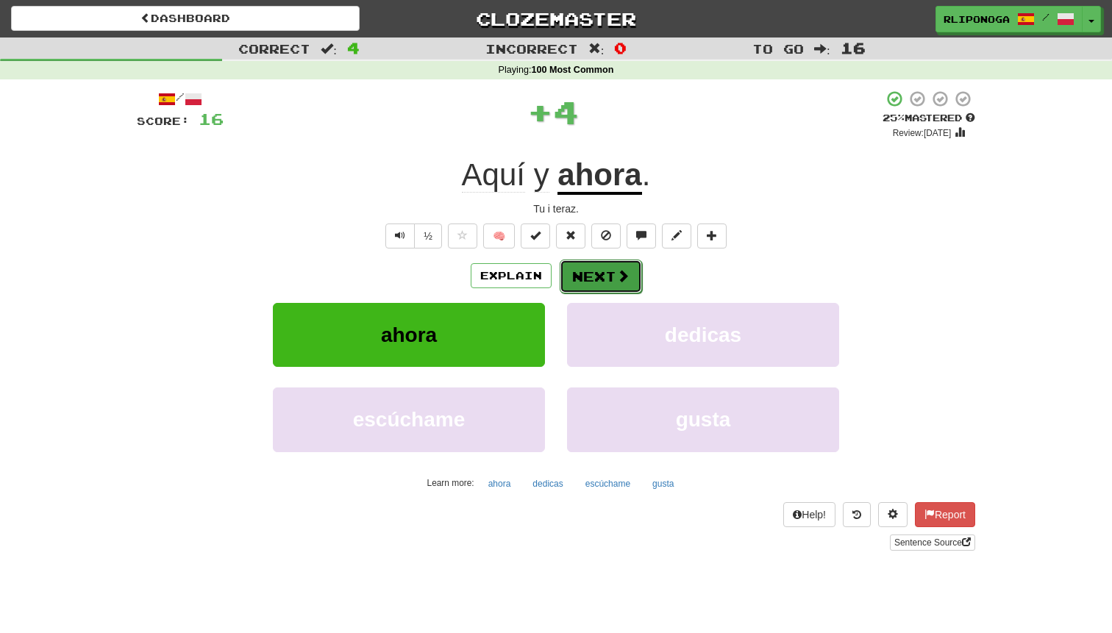
click at [603, 285] on button "Next" at bounding box center [601, 277] width 82 height 34
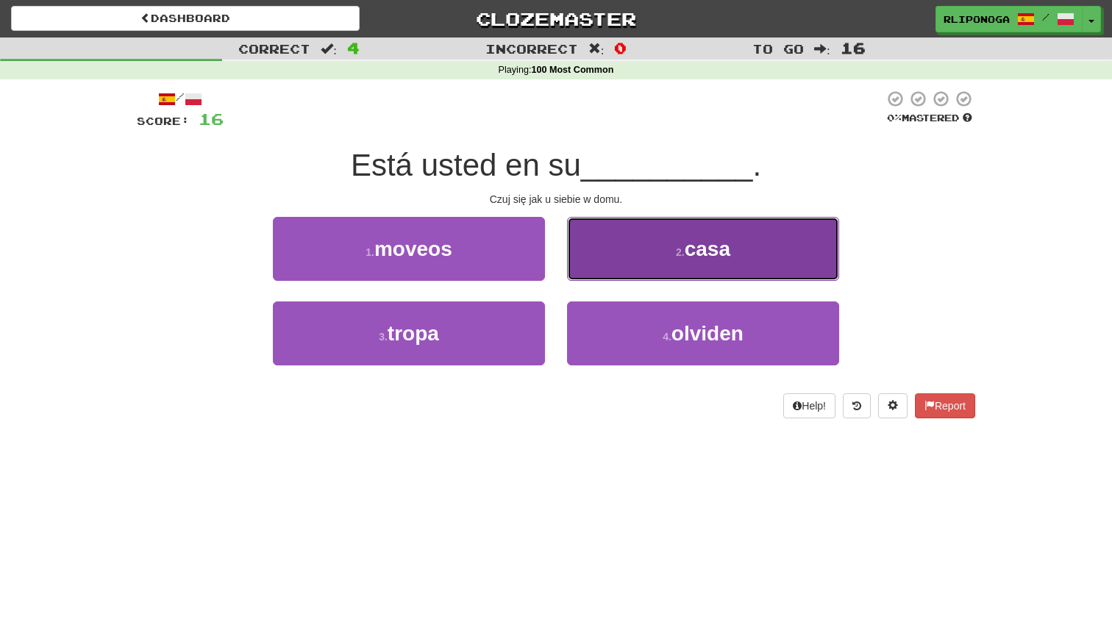
click at [642, 266] on button "2 . casa" at bounding box center [703, 249] width 272 height 64
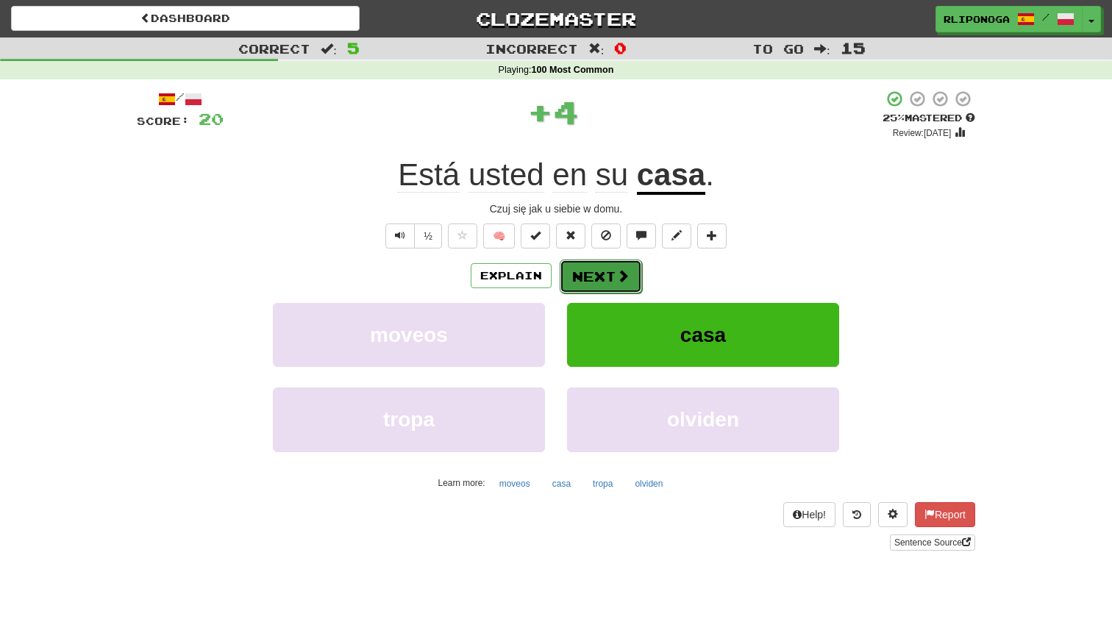
click at [616, 278] on span at bounding box center [622, 275] width 13 height 13
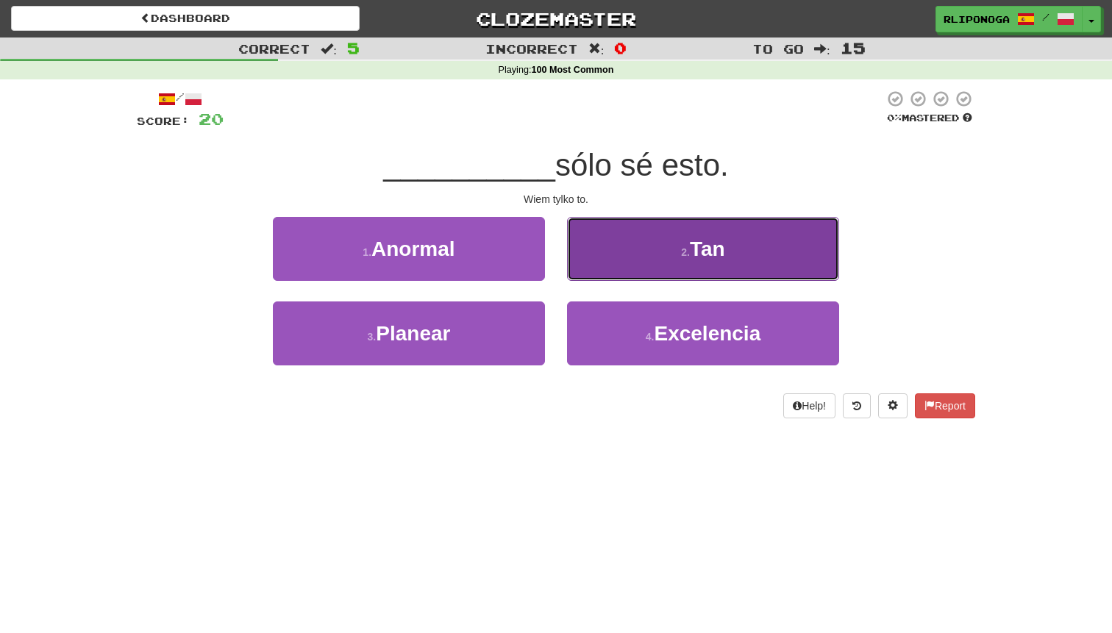
click at [627, 265] on button "2 . Tan" at bounding box center [703, 249] width 272 height 64
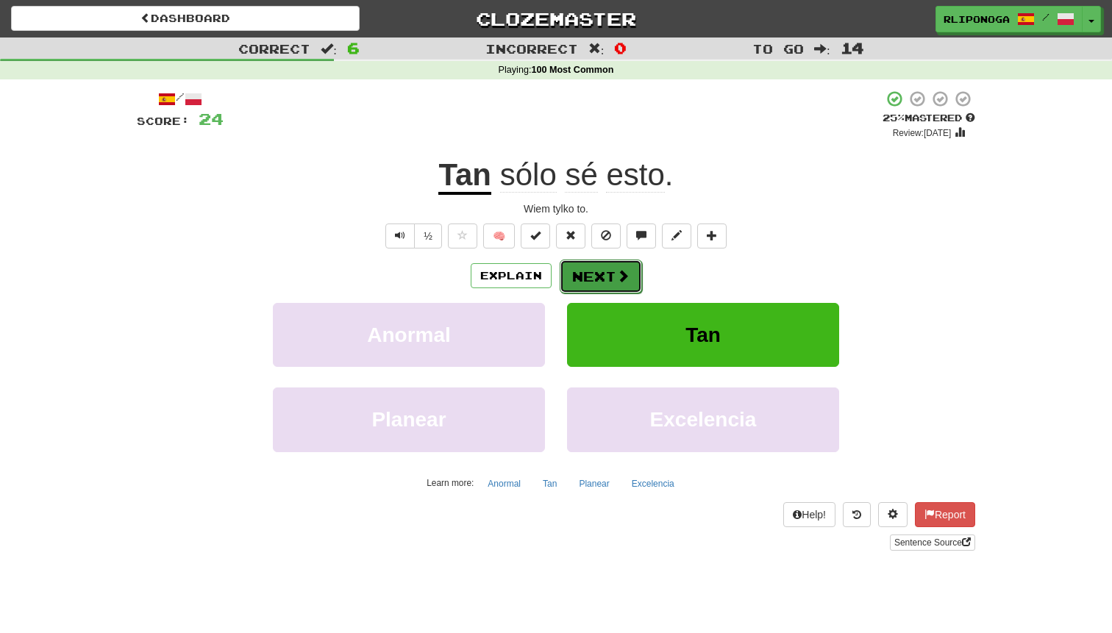
click at [623, 276] on span at bounding box center [622, 275] width 13 height 13
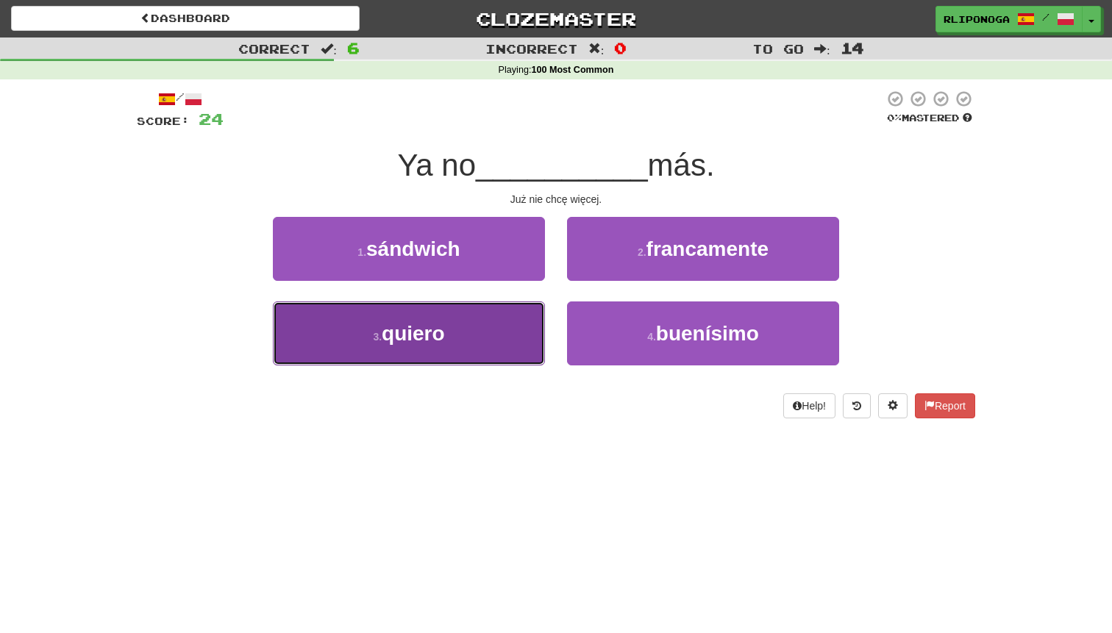
click at [513, 324] on button "3 . quiero" at bounding box center [409, 333] width 272 height 64
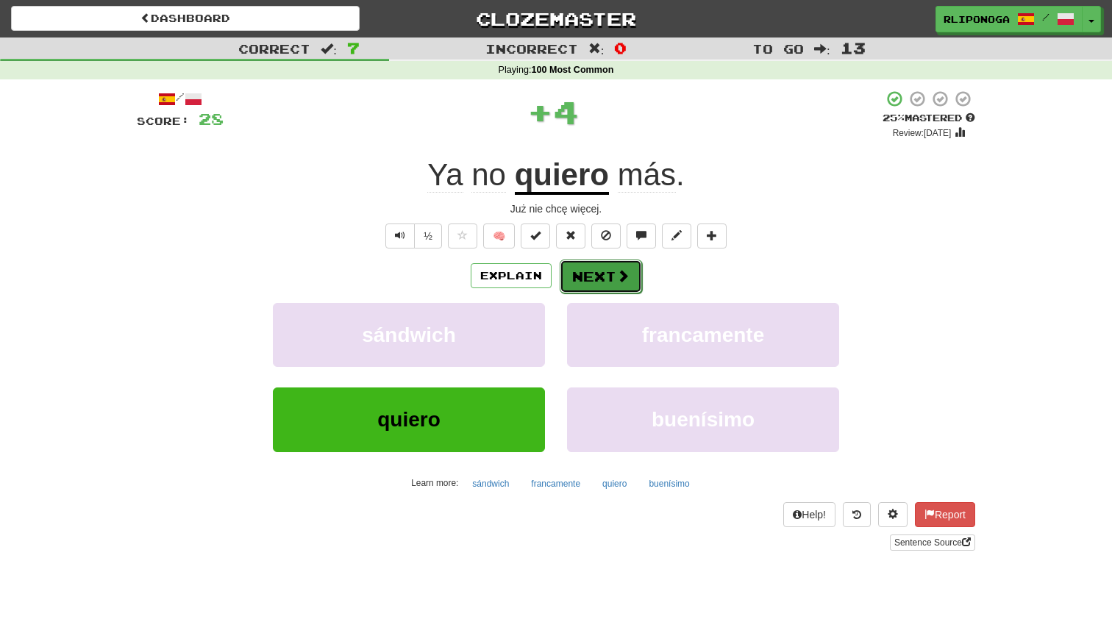
click at [605, 279] on button "Next" at bounding box center [601, 277] width 82 height 34
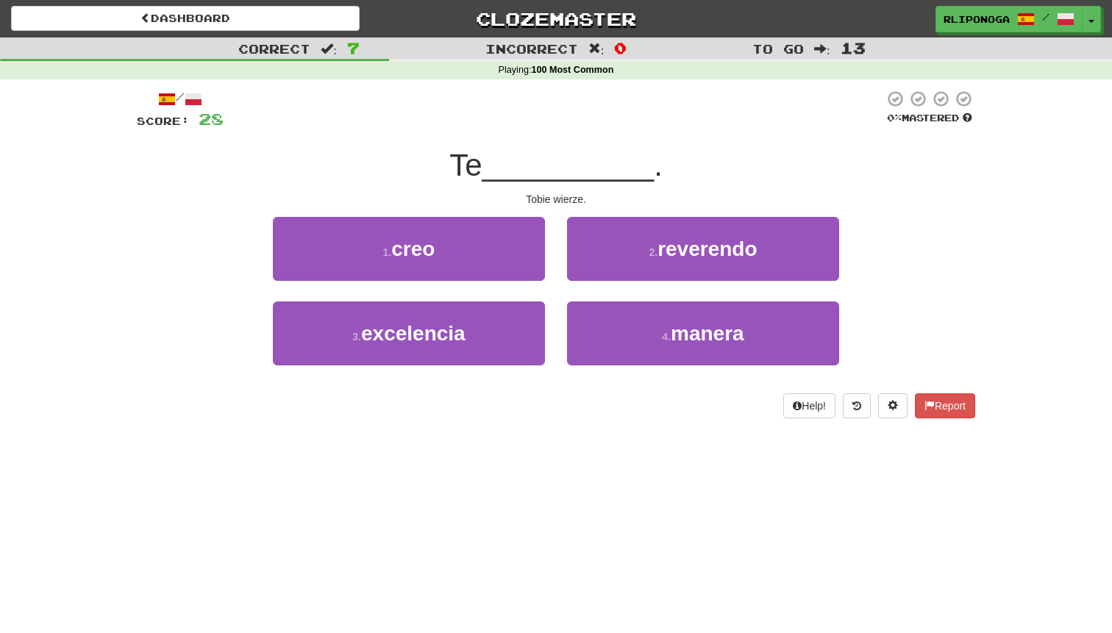
click at [746, 162] on div "Te __________ ." at bounding box center [556, 166] width 838 height 40
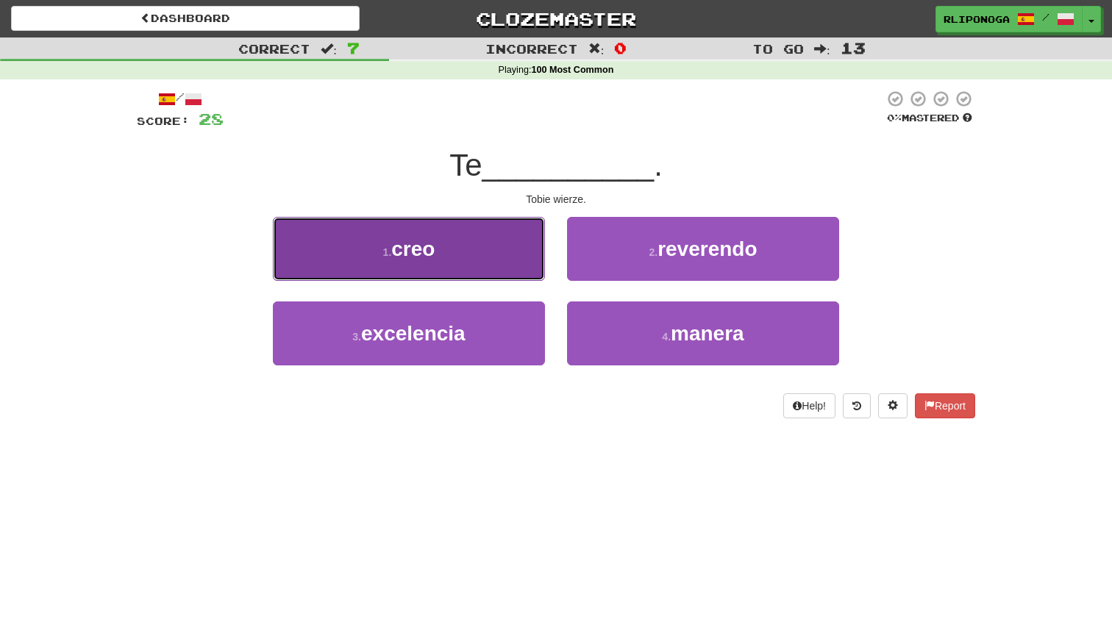
click at [521, 234] on button "1 . creo" at bounding box center [409, 249] width 272 height 64
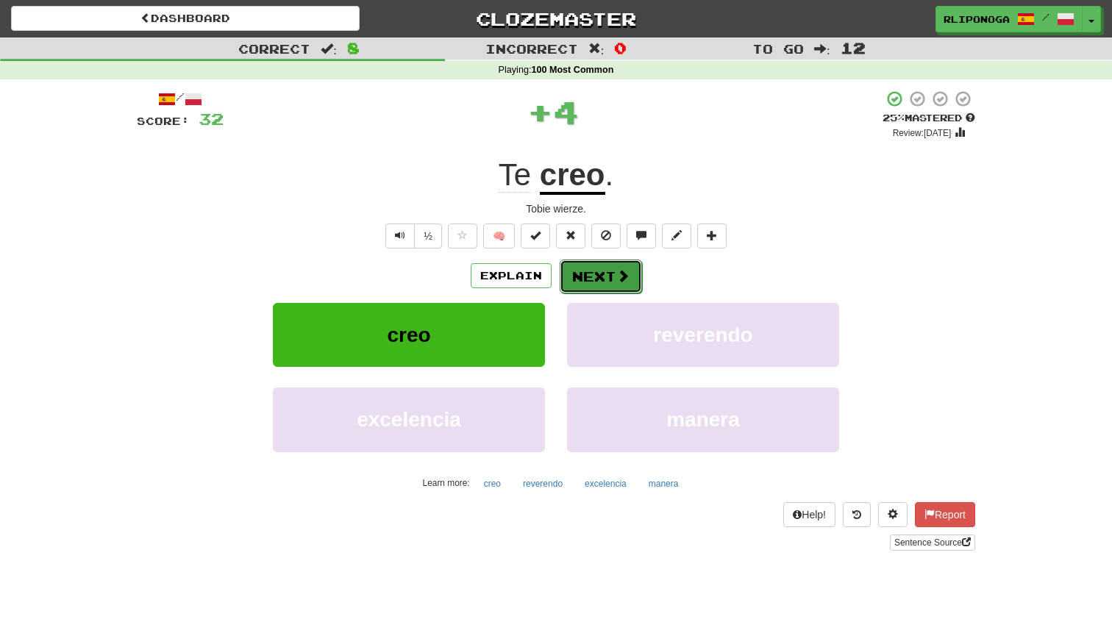
click at [633, 282] on button "Next" at bounding box center [601, 277] width 82 height 34
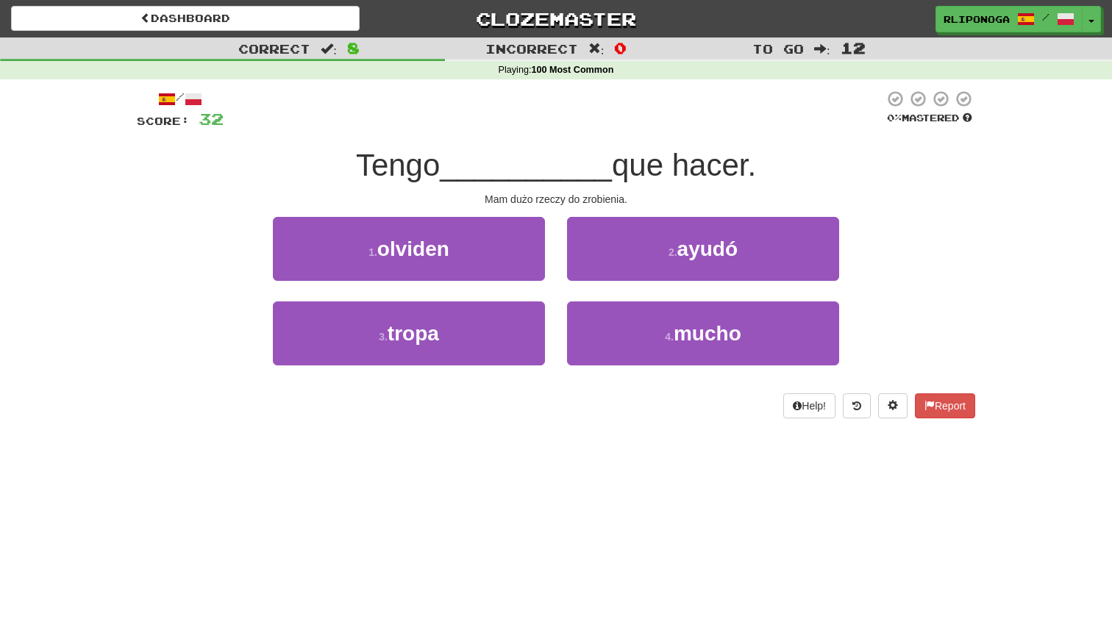
click at [522, 439] on div "/ Score: 32 0 % Mastered Tengo __________ que hacer. Mam dużo rzeczy do zrobien…" at bounding box center [556, 259] width 838 height 360
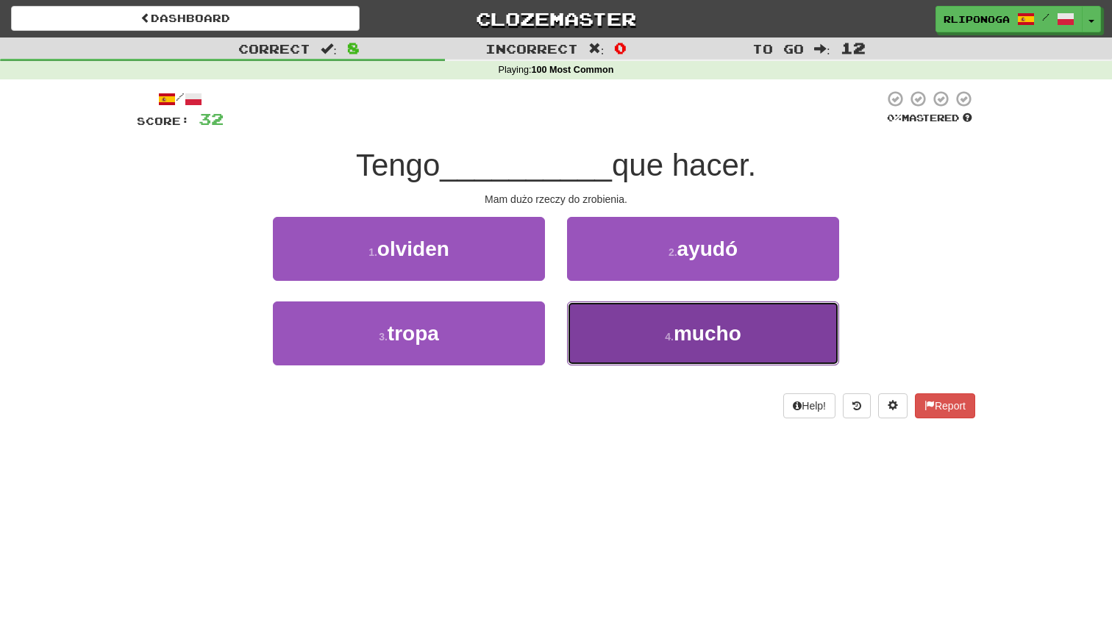
click at [620, 333] on button "4 . mucho" at bounding box center [703, 333] width 272 height 64
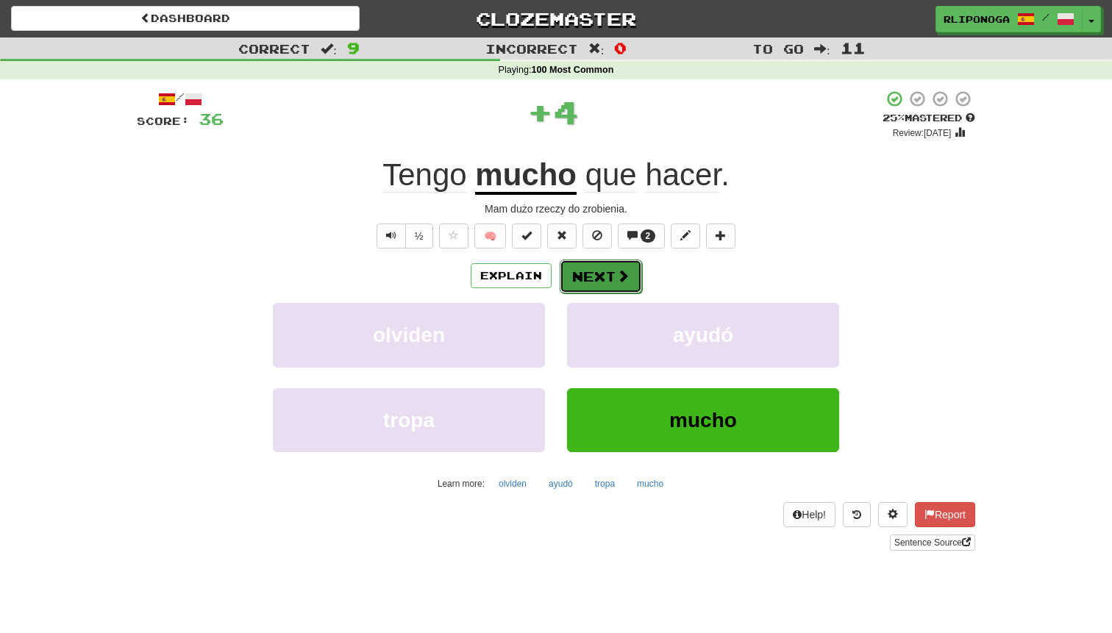
click at [593, 290] on button "Next" at bounding box center [601, 277] width 82 height 34
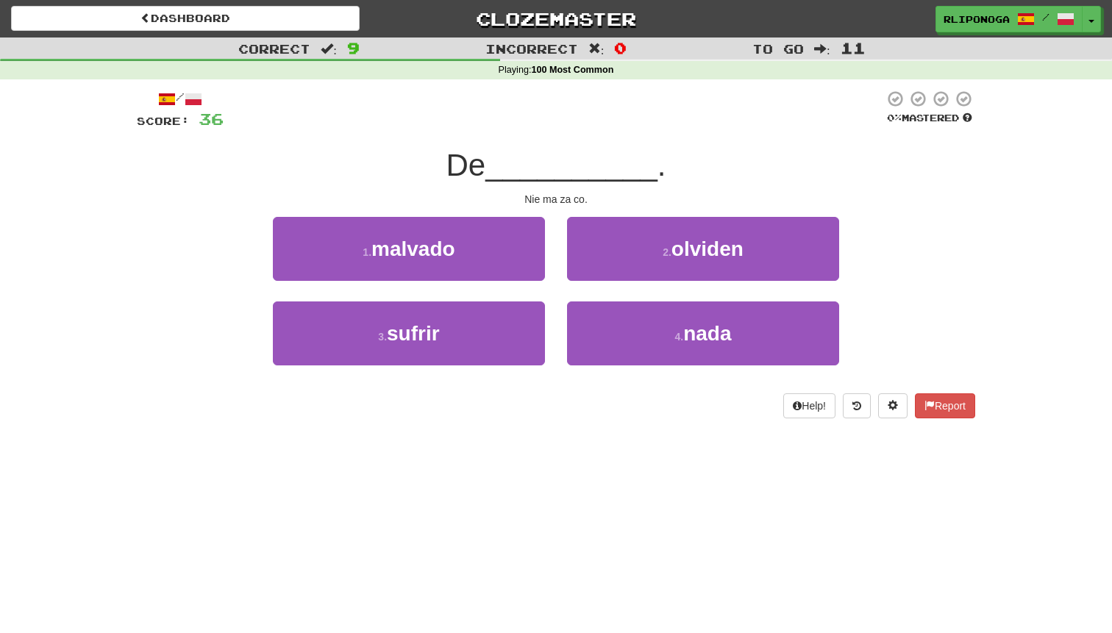
click at [563, 429] on div "/ Score: 36 0 % Mastered De __________ . Nie ma za co. 1 . malvado 2 . olviden …" at bounding box center [556, 259] width 838 height 360
click at [552, 429] on div "/ Score: 36 0 % Mastered De __________ . Nie ma za co. 1 . malvado 2 . olviden …" at bounding box center [556, 259] width 838 height 360
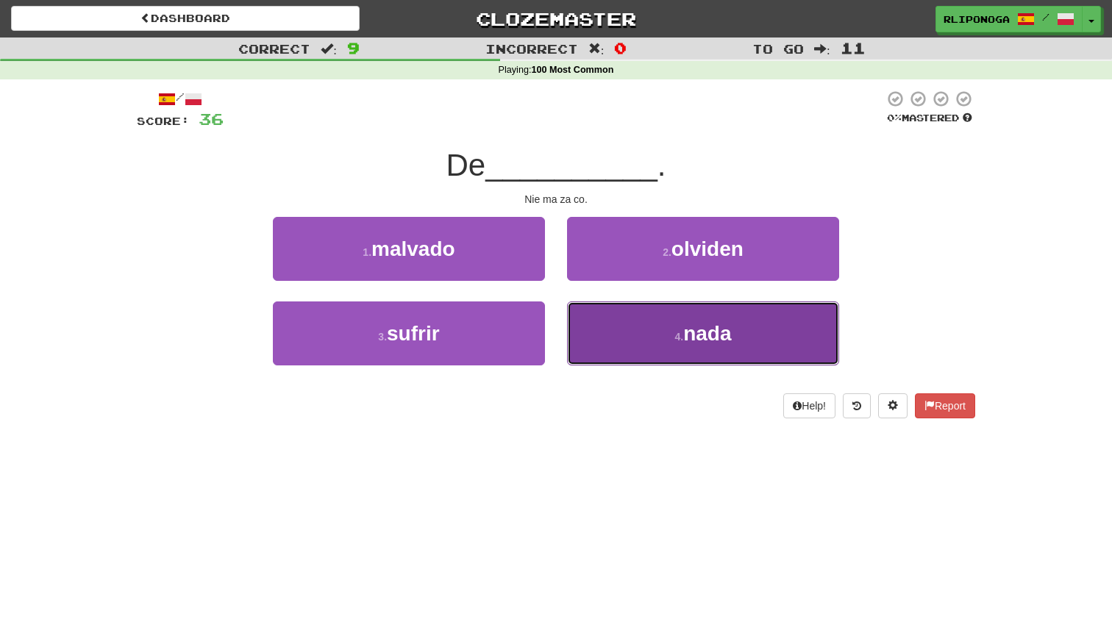
click at [638, 350] on button "4 . nada" at bounding box center [703, 333] width 272 height 64
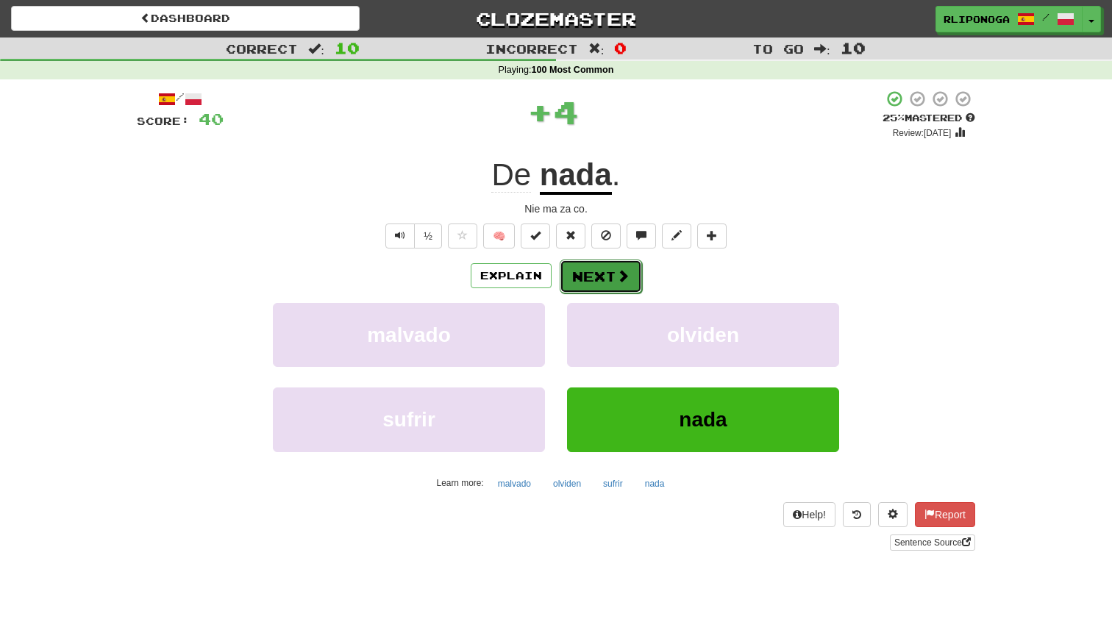
click at [588, 263] on button "Next" at bounding box center [601, 277] width 82 height 34
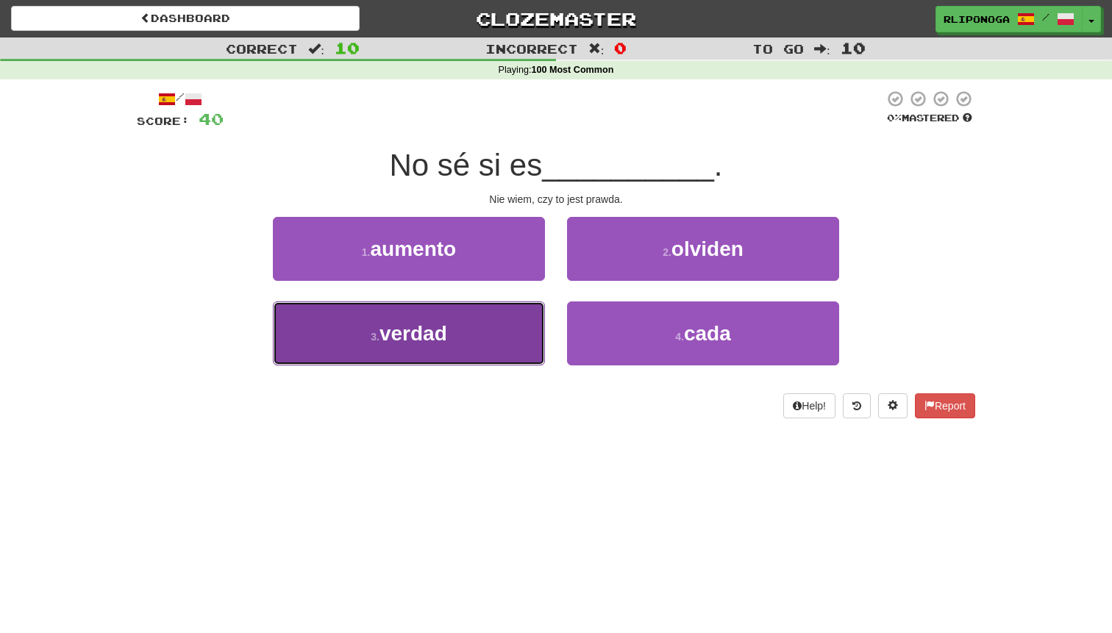
click at [509, 331] on button "3 . verdad" at bounding box center [409, 333] width 272 height 64
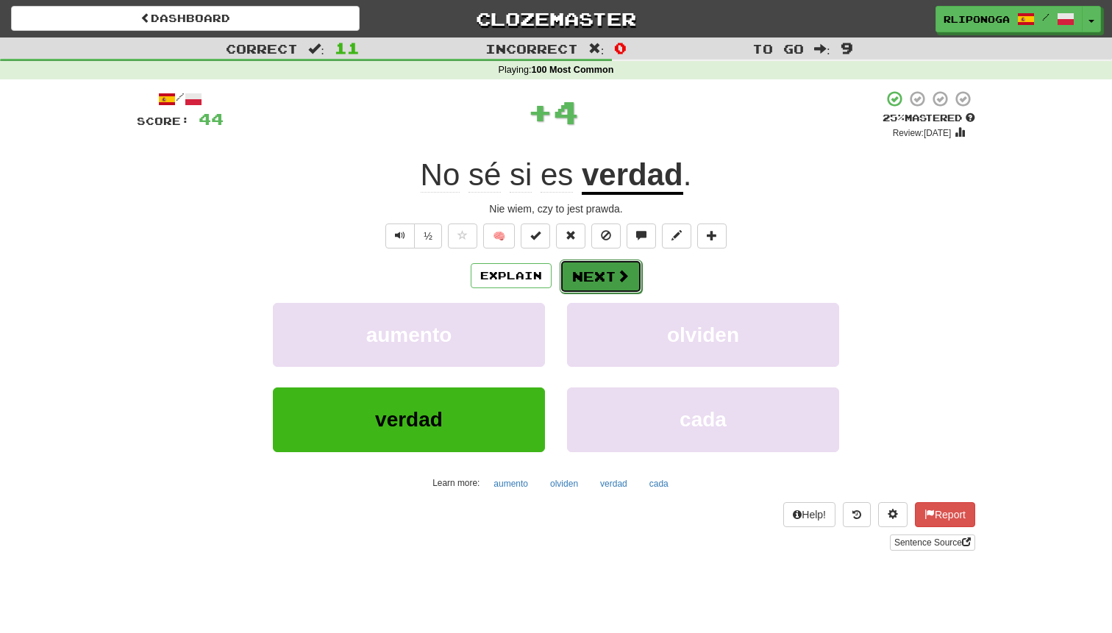
click at [585, 265] on button "Next" at bounding box center [601, 277] width 82 height 34
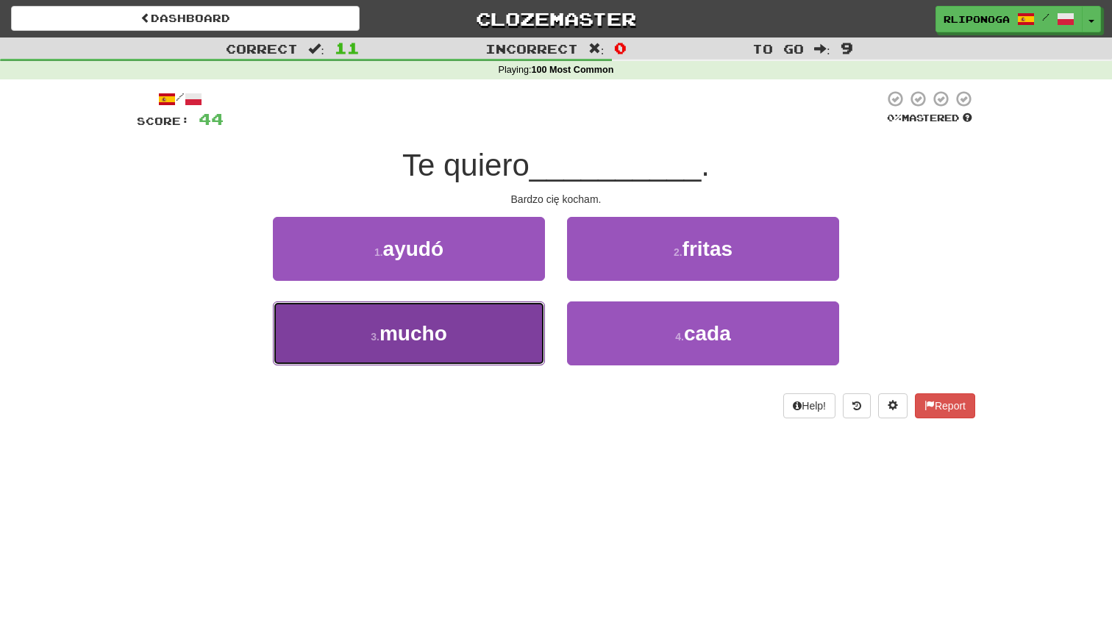
click at [491, 341] on button "3 . mucho" at bounding box center [409, 333] width 272 height 64
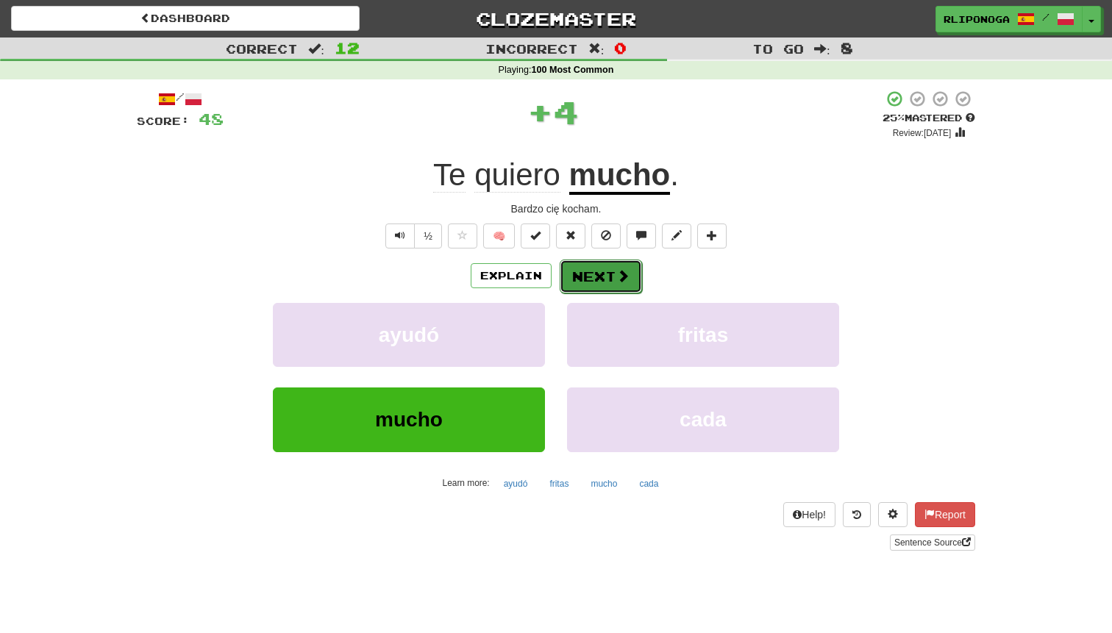
click at [592, 278] on button "Next" at bounding box center [601, 277] width 82 height 34
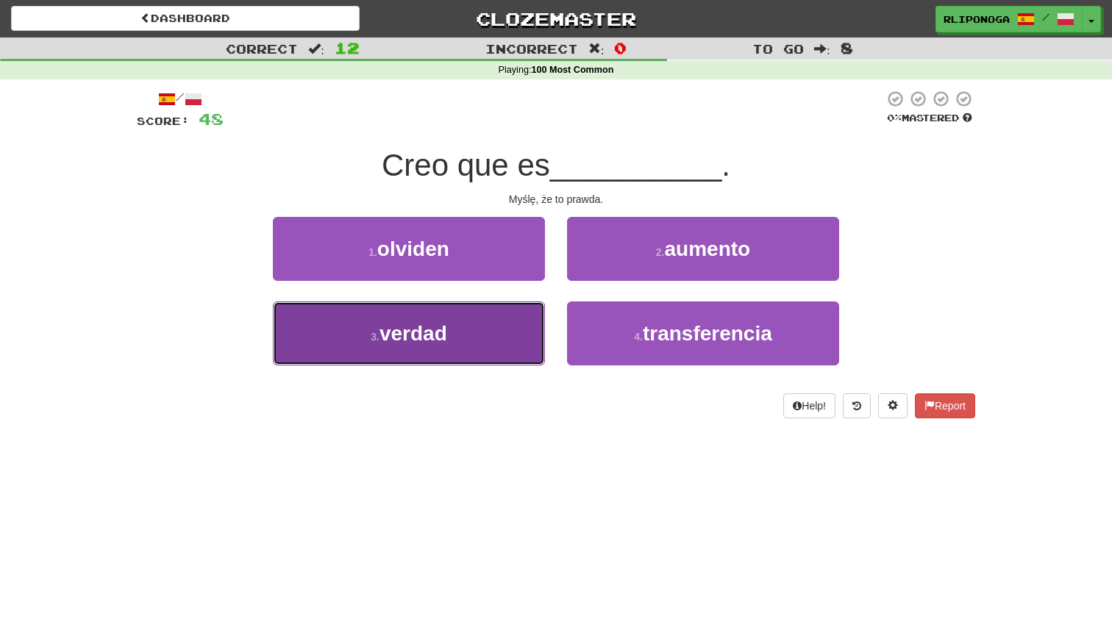
click at [504, 346] on button "3 . verdad" at bounding box center [409, 333] width 272 height 64
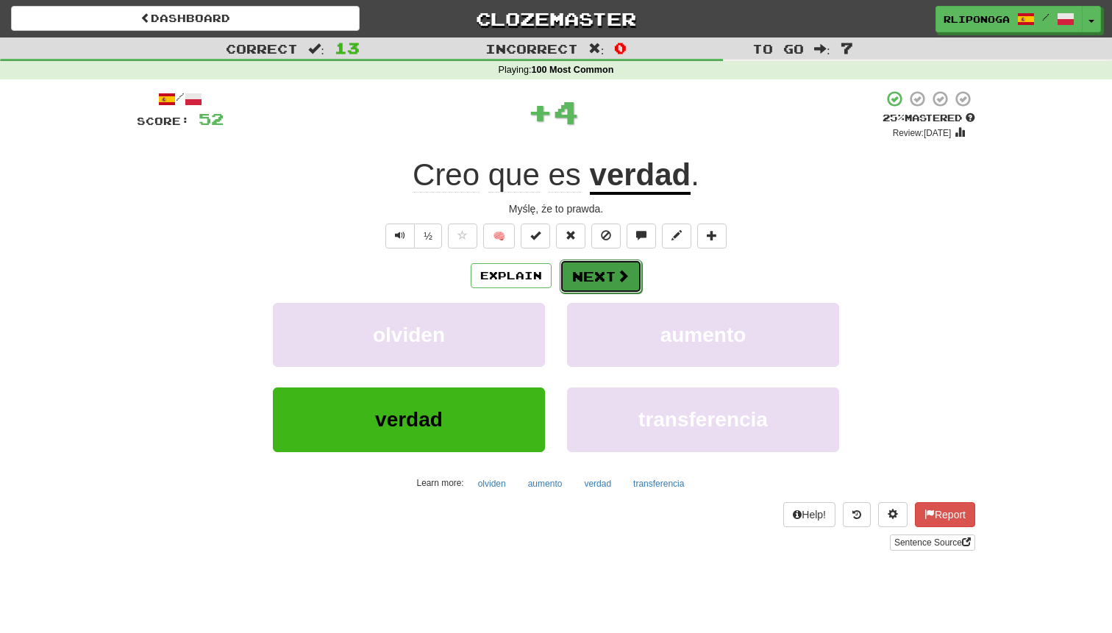
click at [595, 271] on button "Next" at bounding box center [601, 277] width 82 height 34
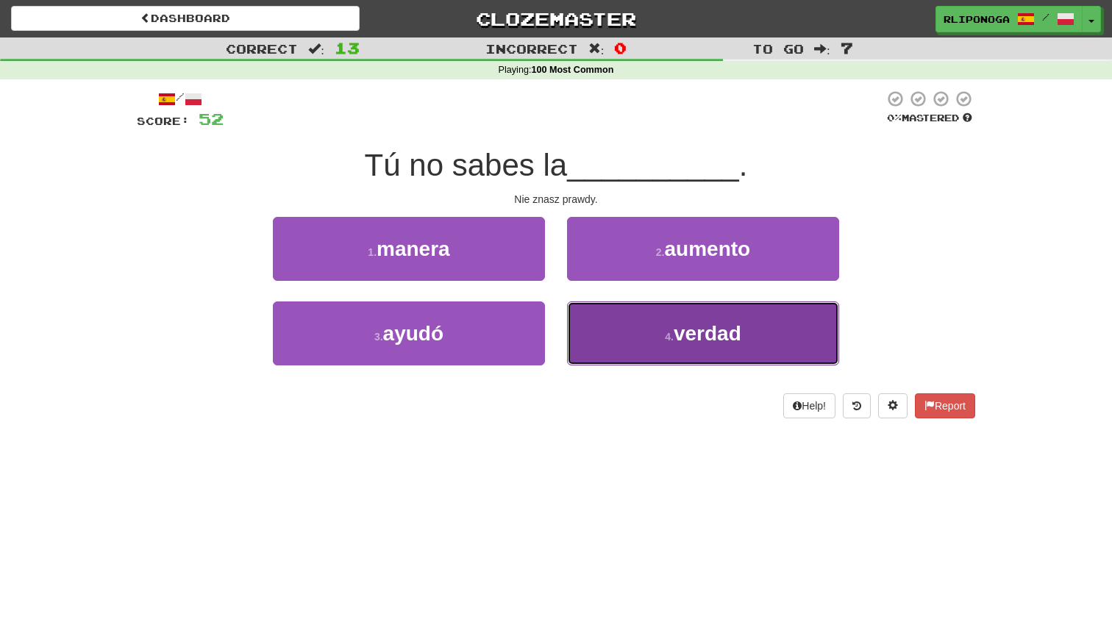
click at [657, 314] on button "4 . verdad" at bounding box center [703, 333] width 272 height 64
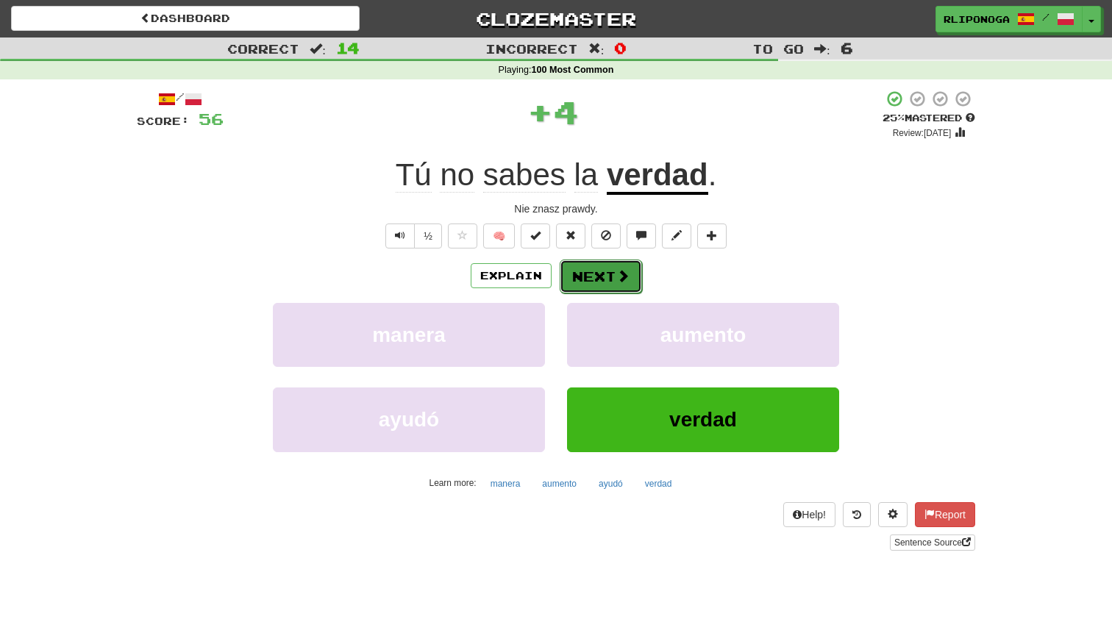
click at [610, 288] on button "Next" at bounding box center [601, 277] width 82 height 34
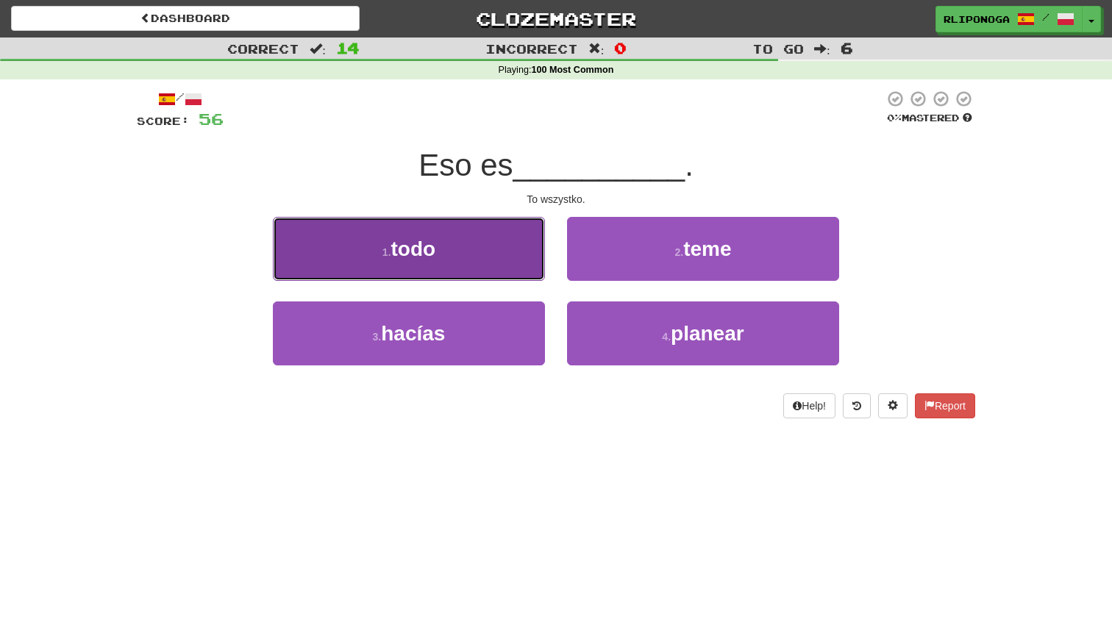
click at [513, 279] on button "1 . todo" at bounding box center [409, 249] width 272 height 64
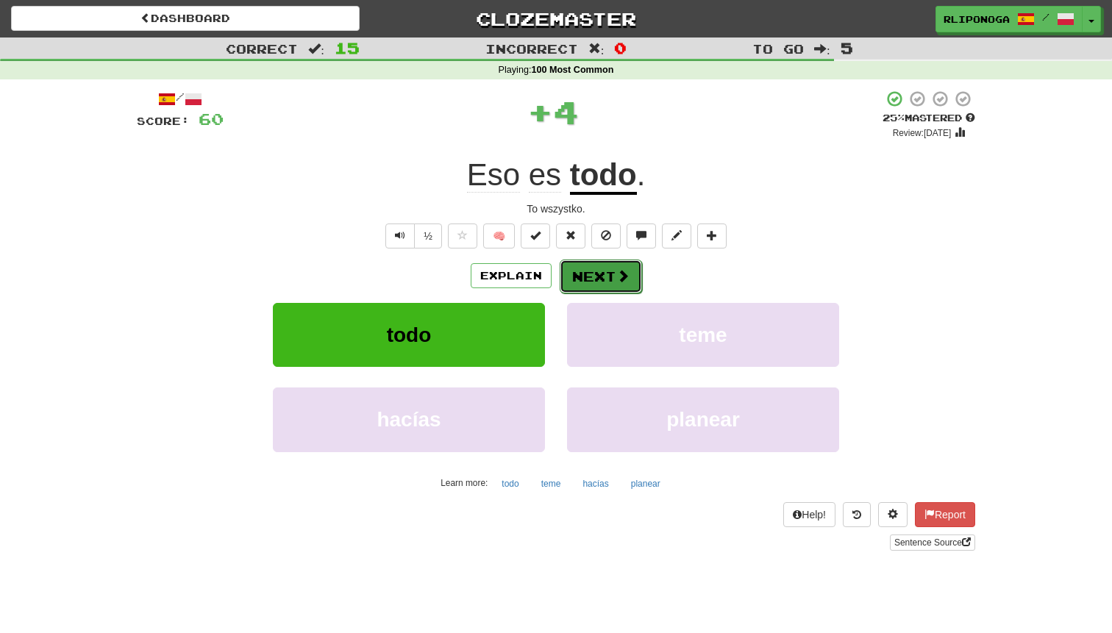
click at [599, 271] on button "Next" at bounding box center [601, 277] width 82 height 34
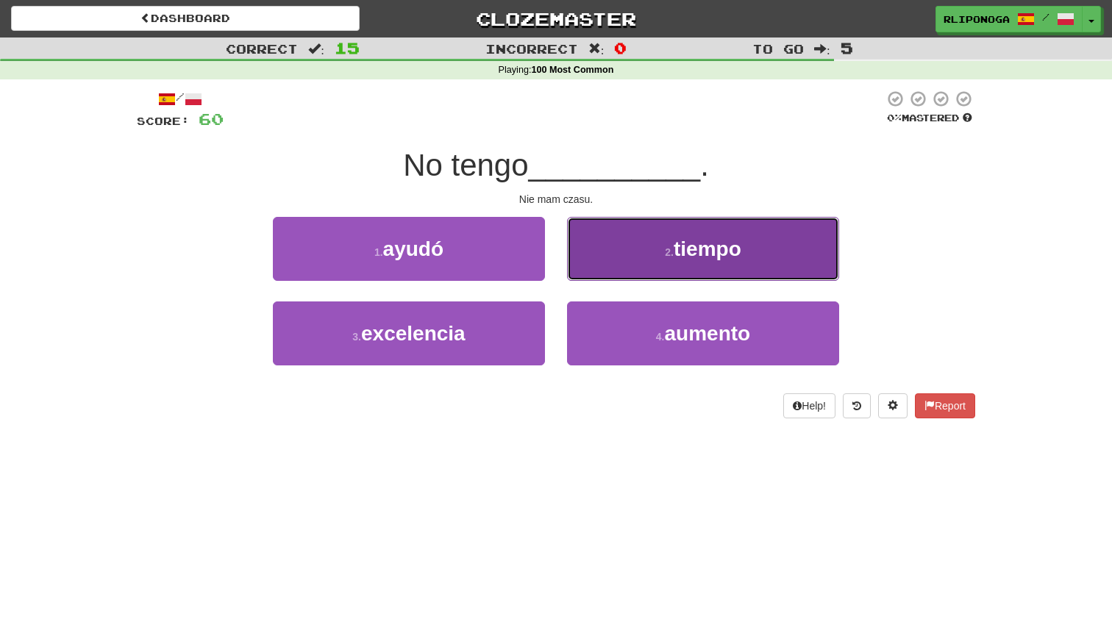
click at [632, 266] on button "2 . tiempo" at bounding box center [703, 249] width 272 height 64
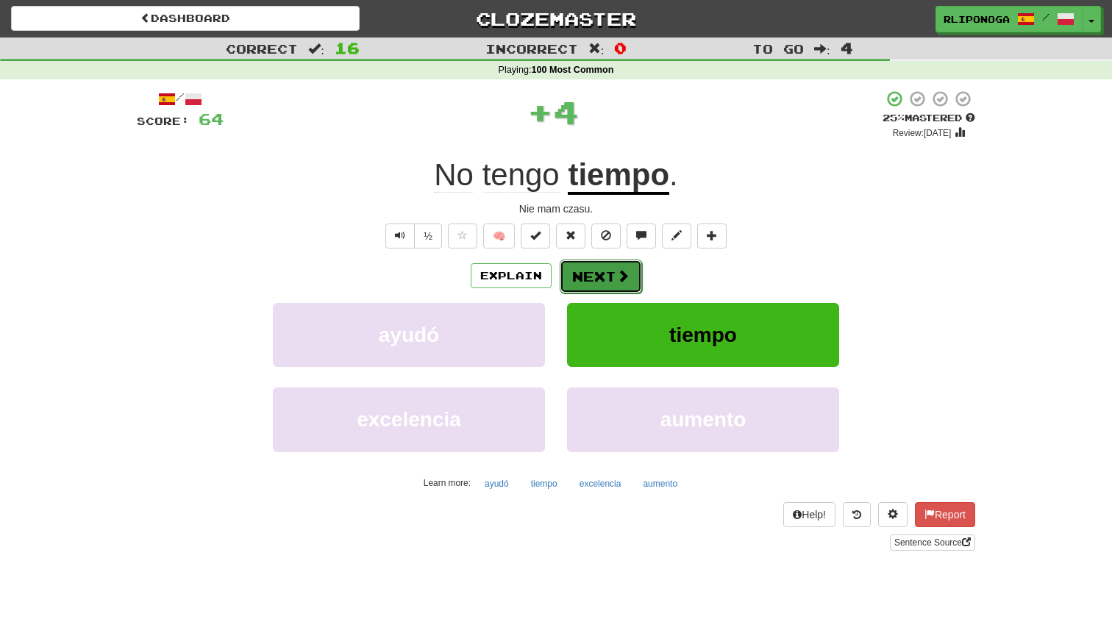
click at [610, 272] on button "Next" at bounding box center [601, 277] width 82 height 34
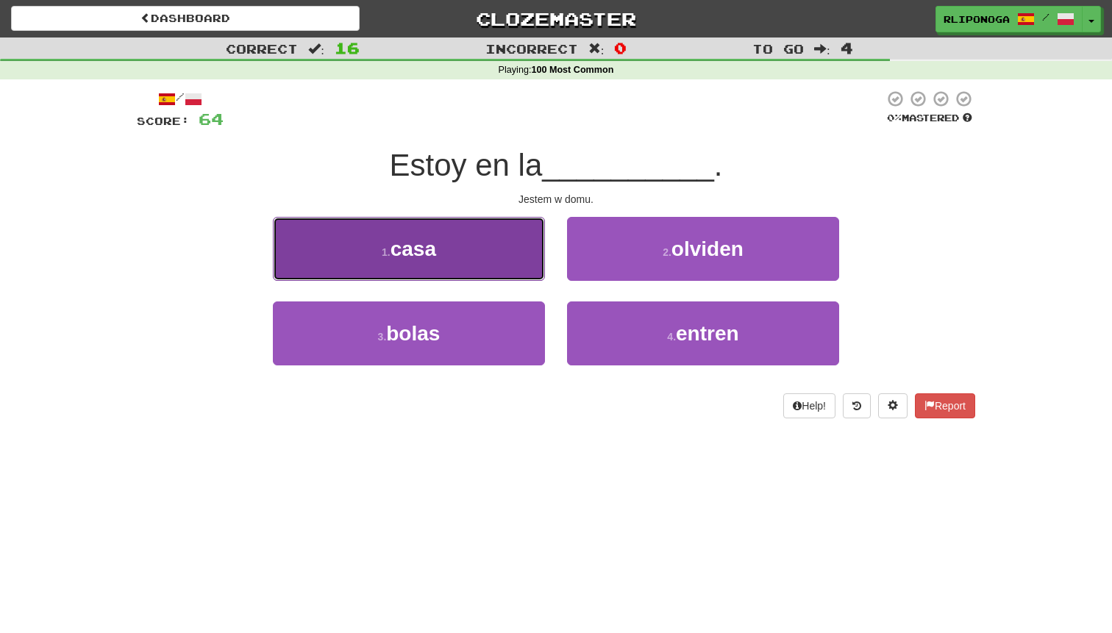
click at [508, 274] on button "1 . casa" at bounding box center [409, 249] width 272 height 64
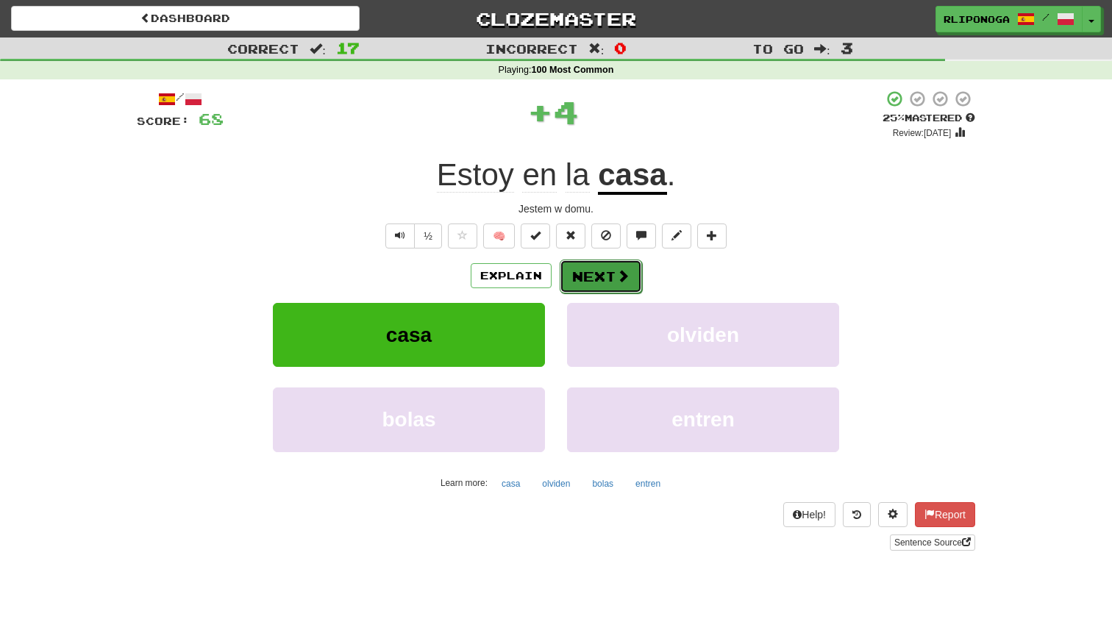
click at [596, 274] on button "Next" at bounding box center [601, 277] width 82 height 34
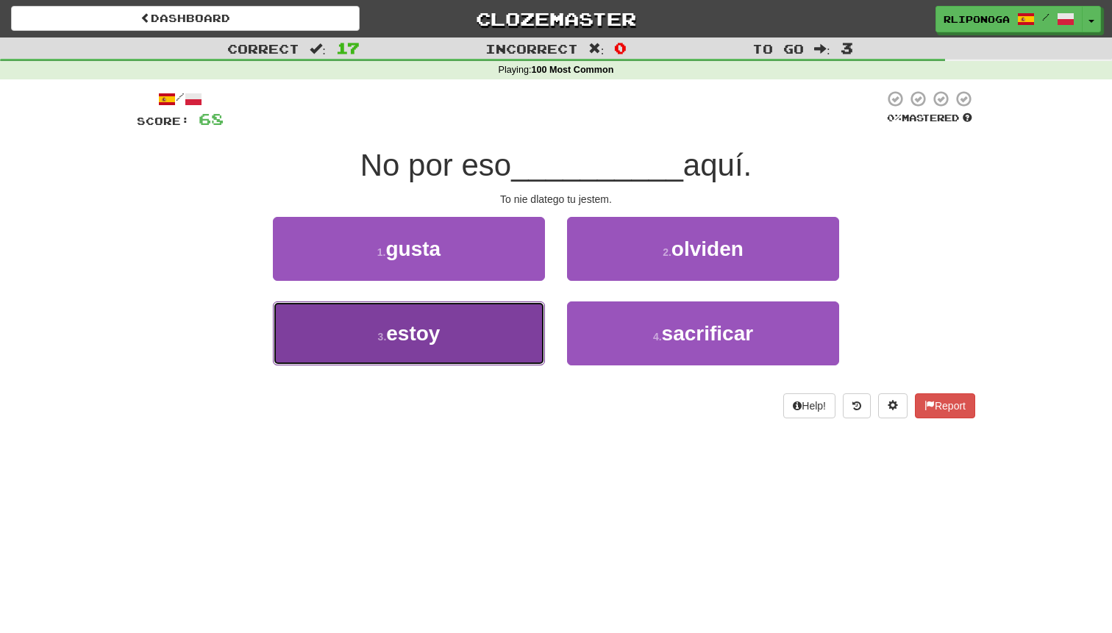
click at [510, 326] on button "3 . estoy" at bounding box center [409, 333] width 272 height 64
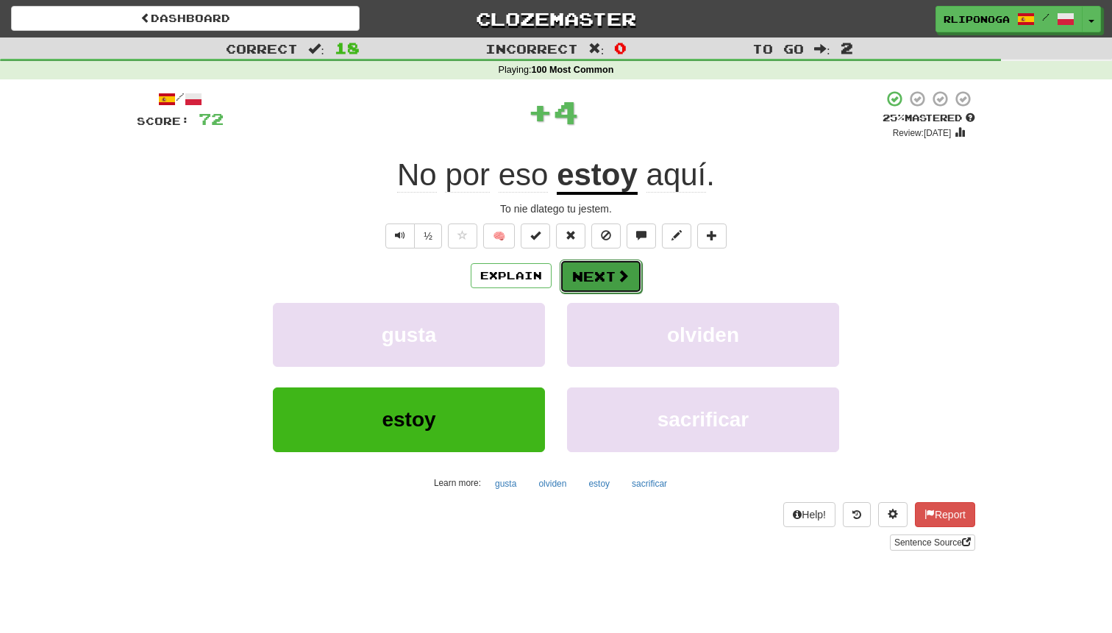
click at [593, 265] on button "Next" at bounding box center [601, 277] width 82 height 34
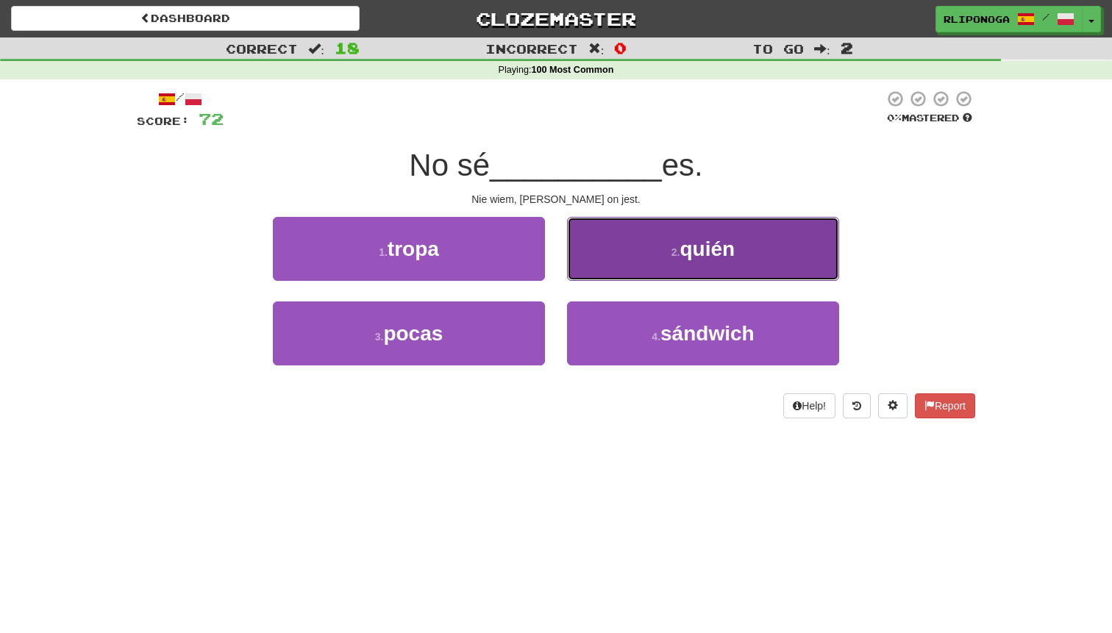
click at [645, 254] on button "2 . quién" at bounding box center [703, 249] width 272 height 64
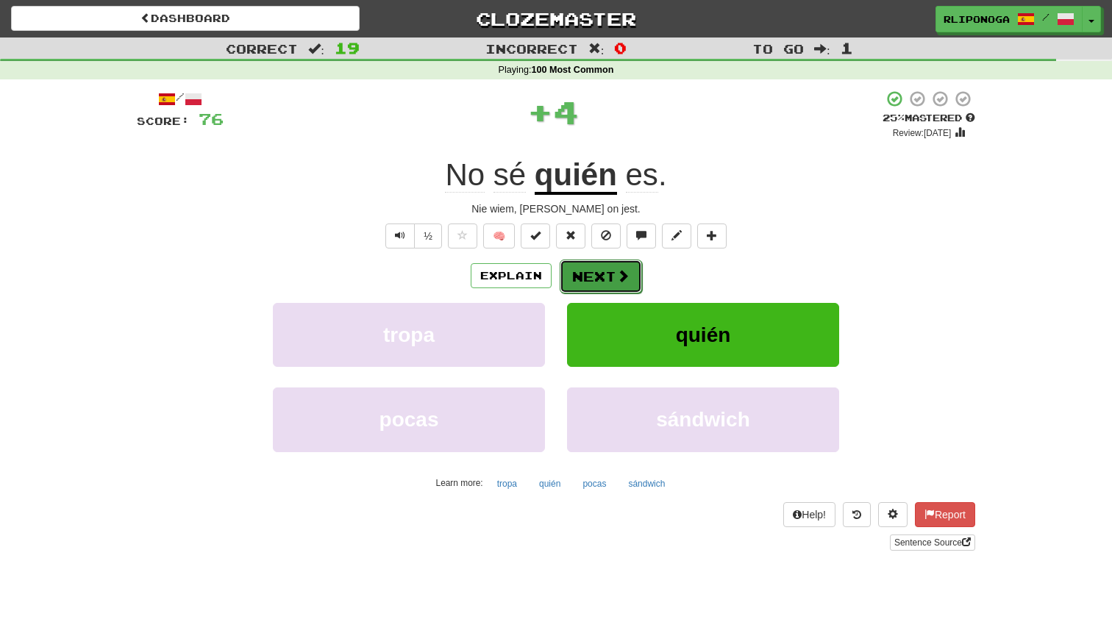
click at [609, 274] on button "Next" at bounding box center [601, 277] width 82 height 34
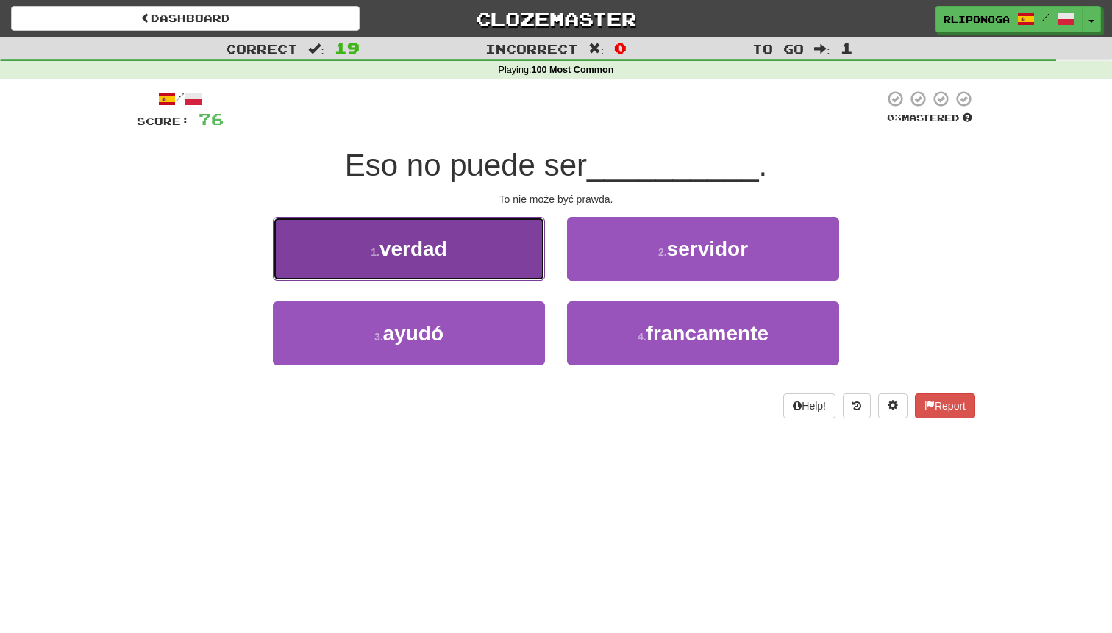
click at [515, 272] on button "1 . verdad" at bounding box center [409, 249] width 272 height 64
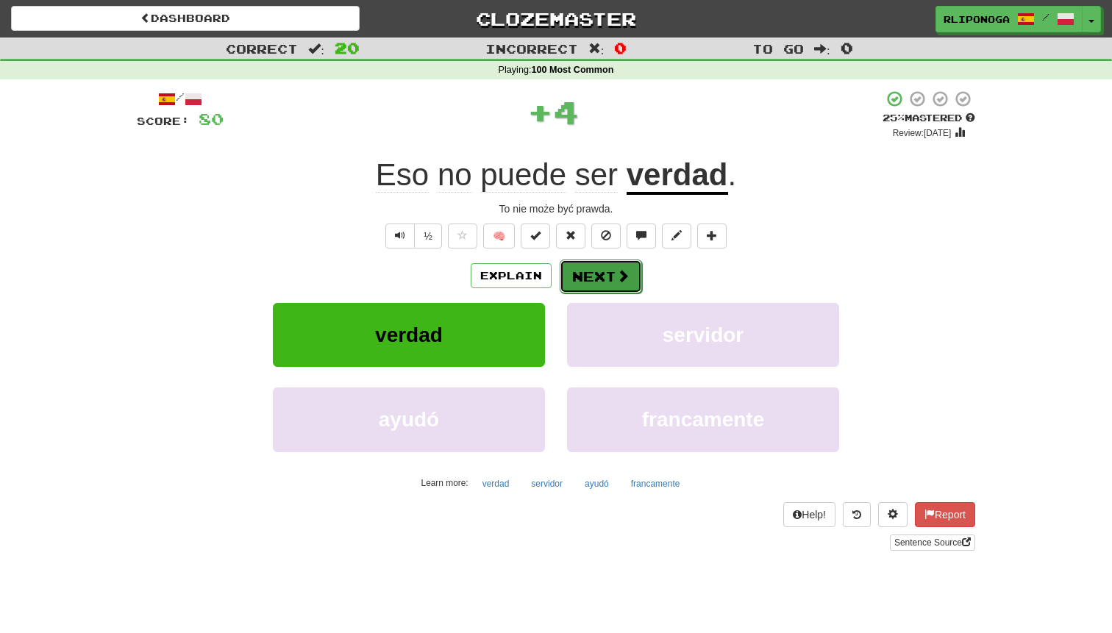
click at [585, 273] on button "Next" at bounding box center [601, 277] width 82 height 34
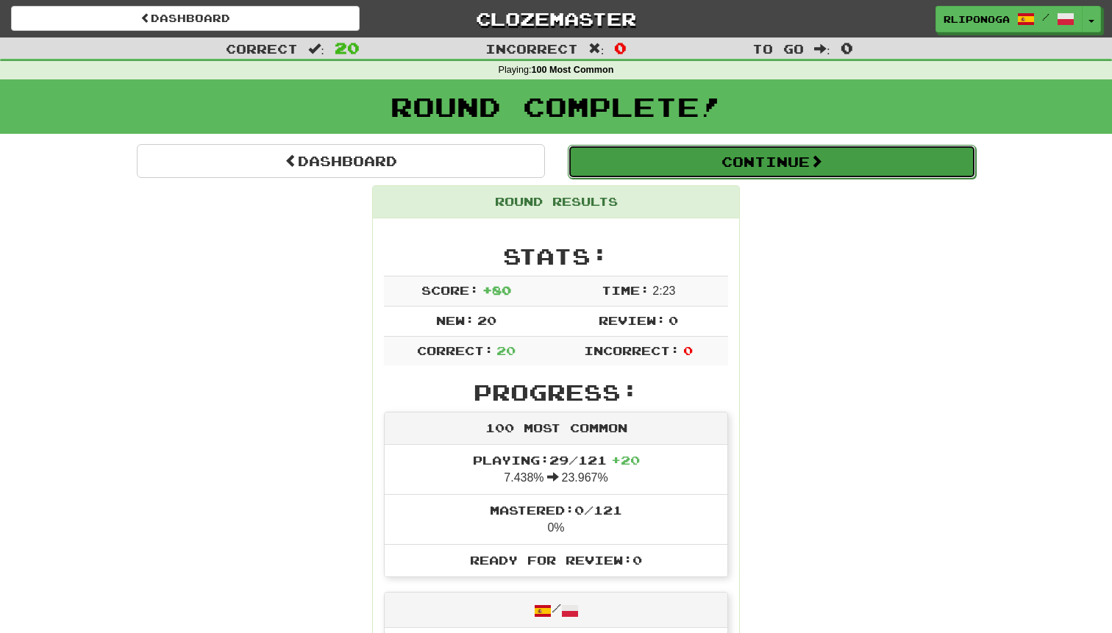
click at [752, 171] on button "Continue" at bounding box center [772, 162] width 408 height 34
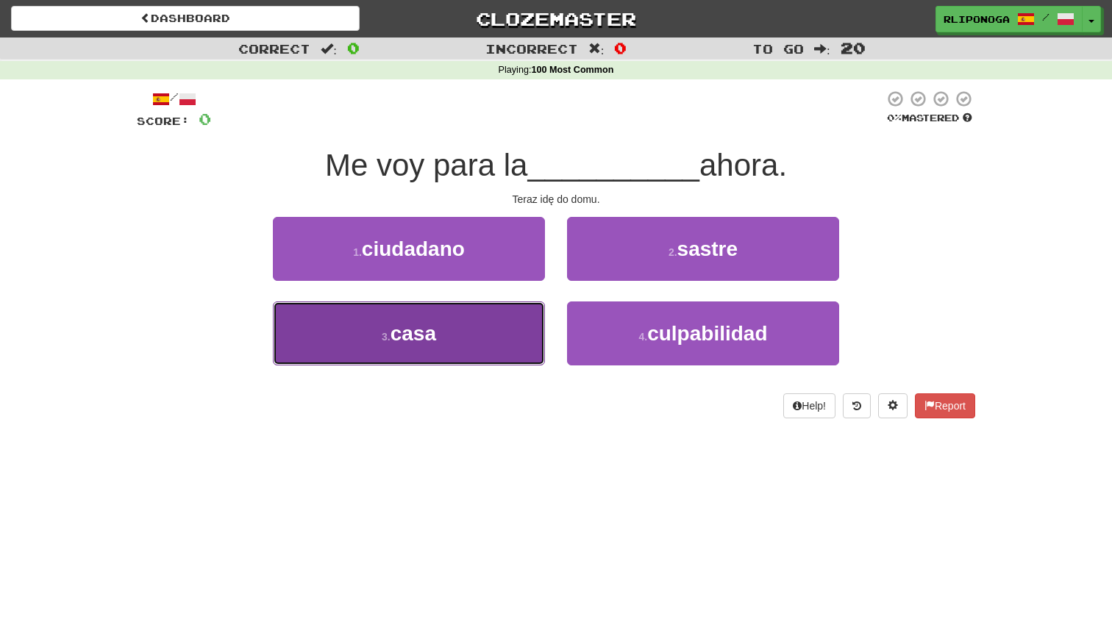
click at [486, 320] on button "3 . casa" at bounding box center [409, 333] width 272 height 64
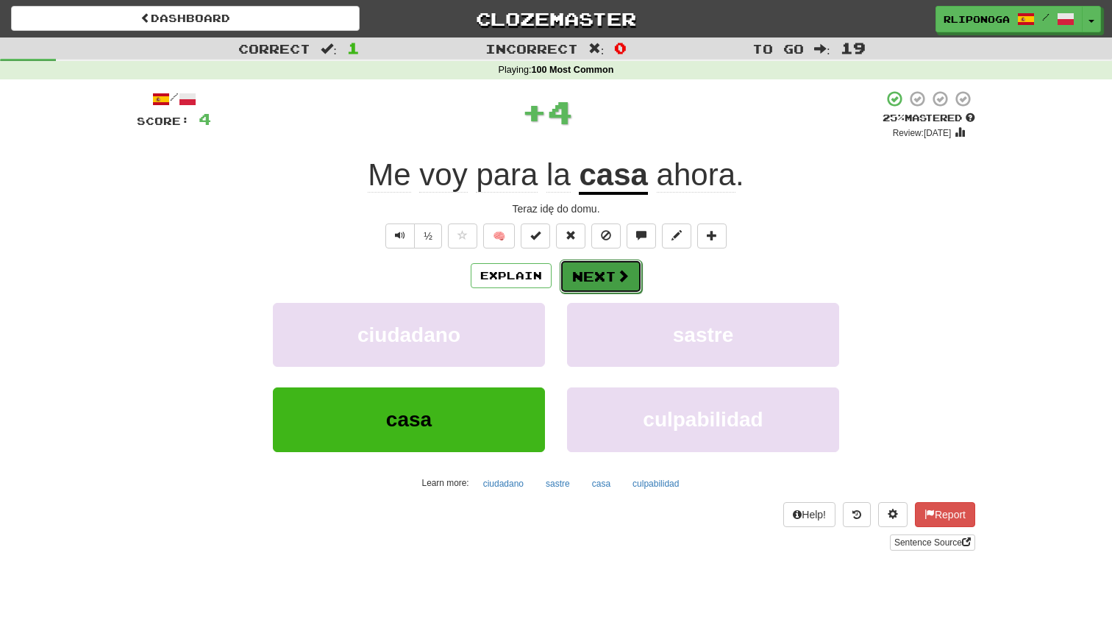
click at [575, 282] on button "Next" at bounding box center [601, 277] width 82 height 34
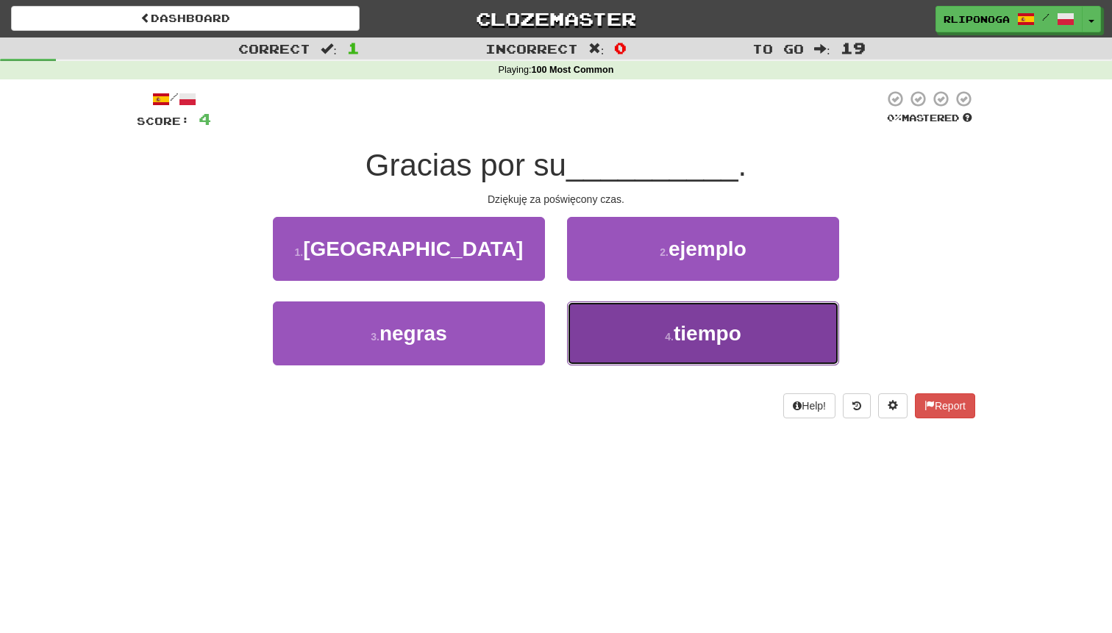
click at [610, 330] on button "4 . tiempo" at bounding box center [703, 333] width 272 height 64
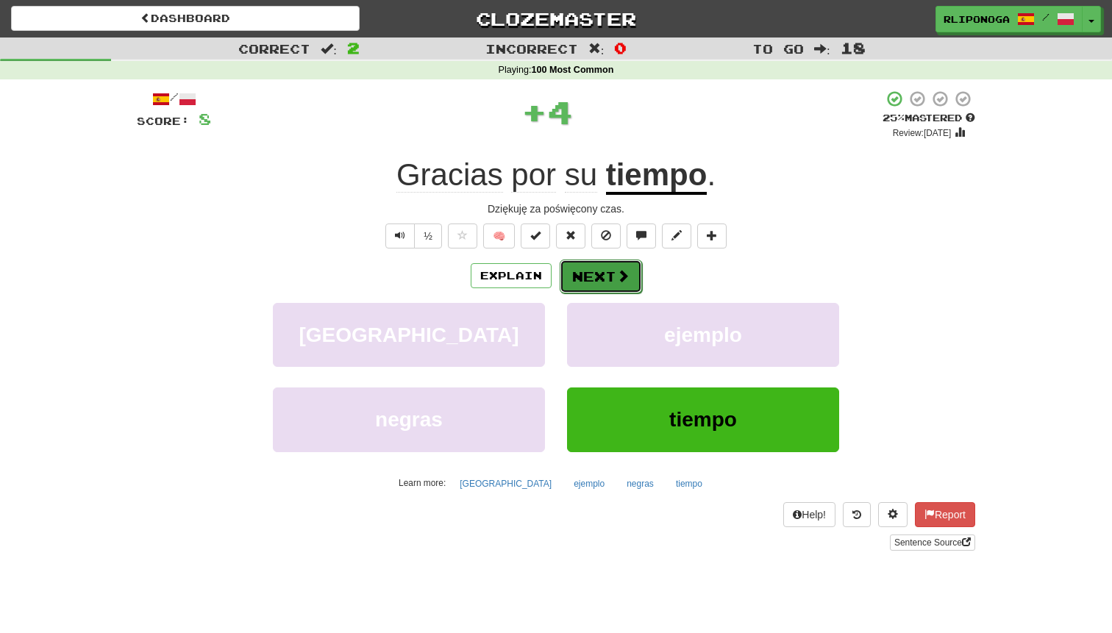
click at [582, 270] on button "Next" at bounding box center [601, 277] width 82 height 34
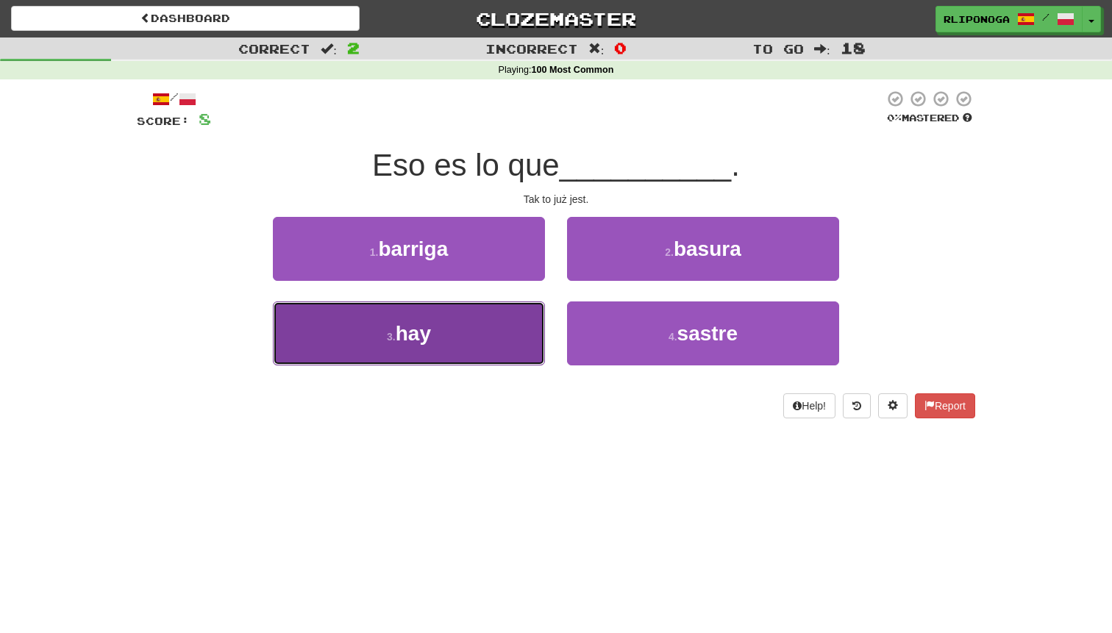
click at [515, 335] on button "3 . hay" at bounding box center [409, 333] width 272 height 64
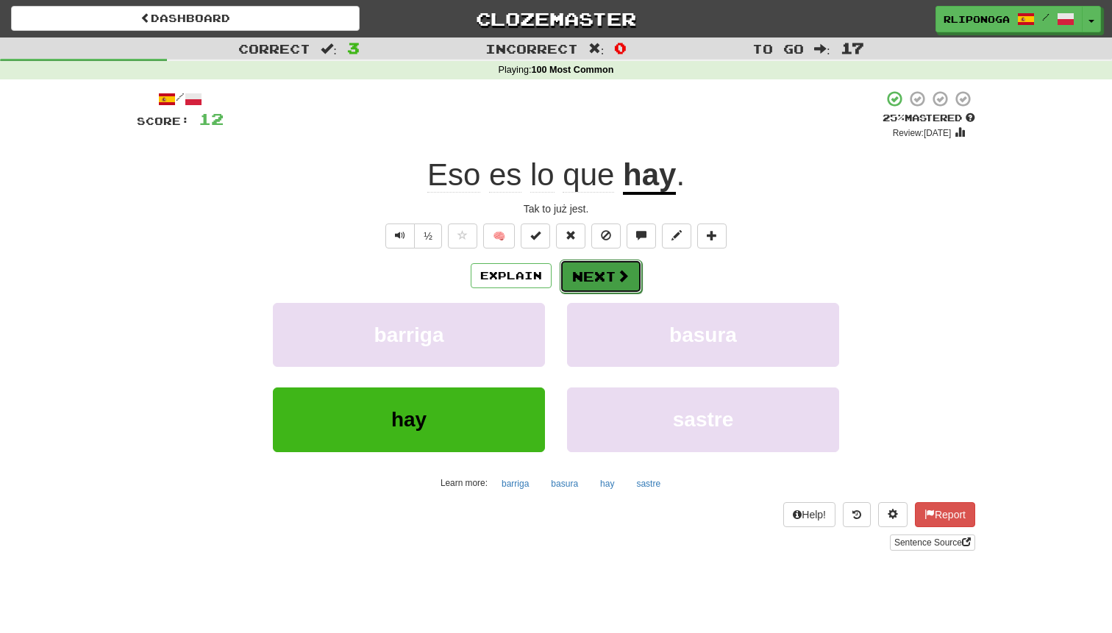
click at [591, 285] on button "Next" at bounding box center [601, 277] width 82 height 34
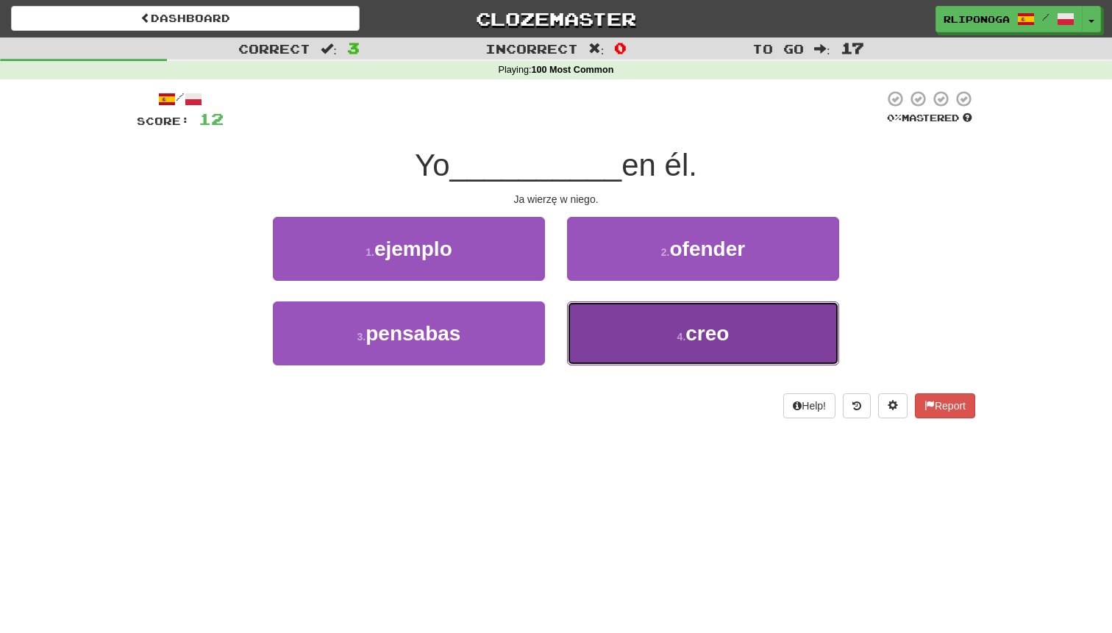
click at [640, 335] on button "4 . creo" at bounding box center [703, 333] width 272 height 64
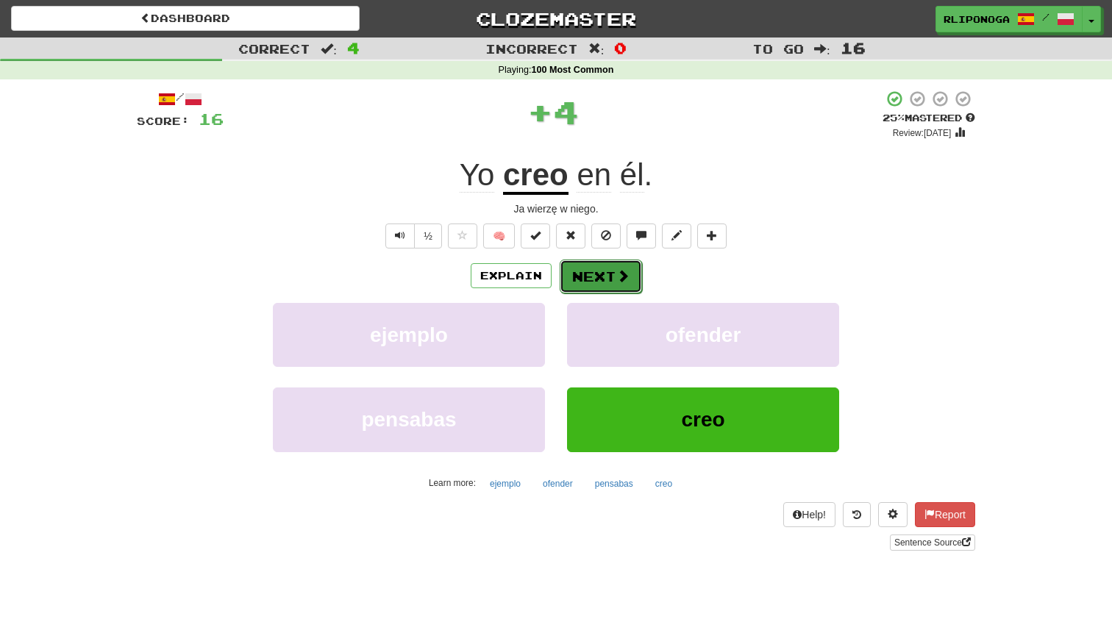
click at [587, 270] on button "Next" at bounding box center [601, 277] width 82 height 34
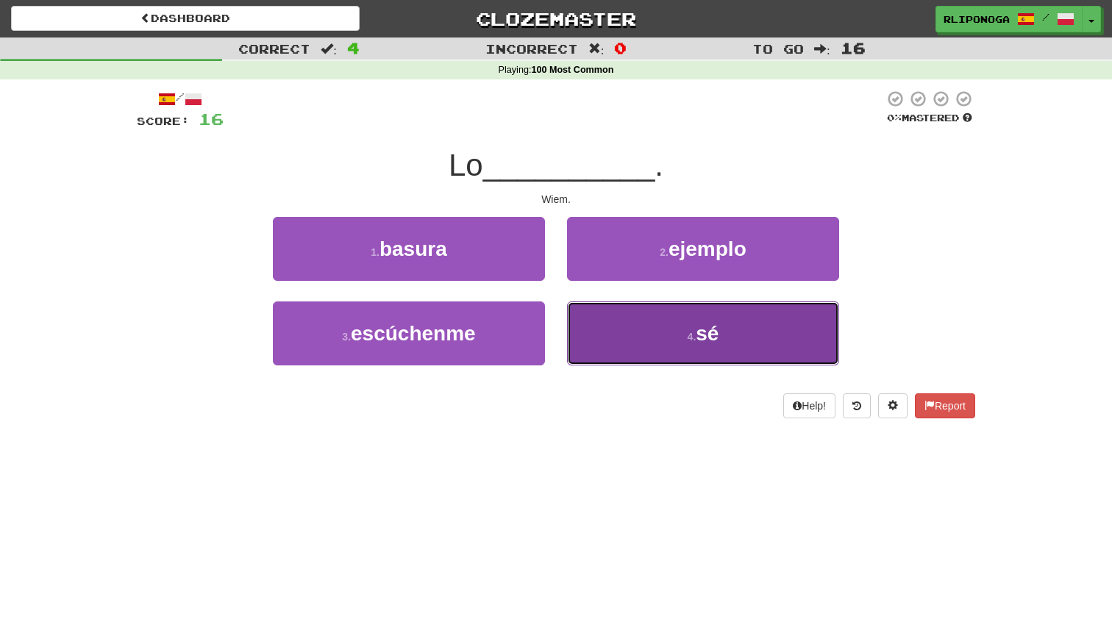
click at [635, 330] on button "4 . sé" at bounding box center [703, 333] width 272 height 64
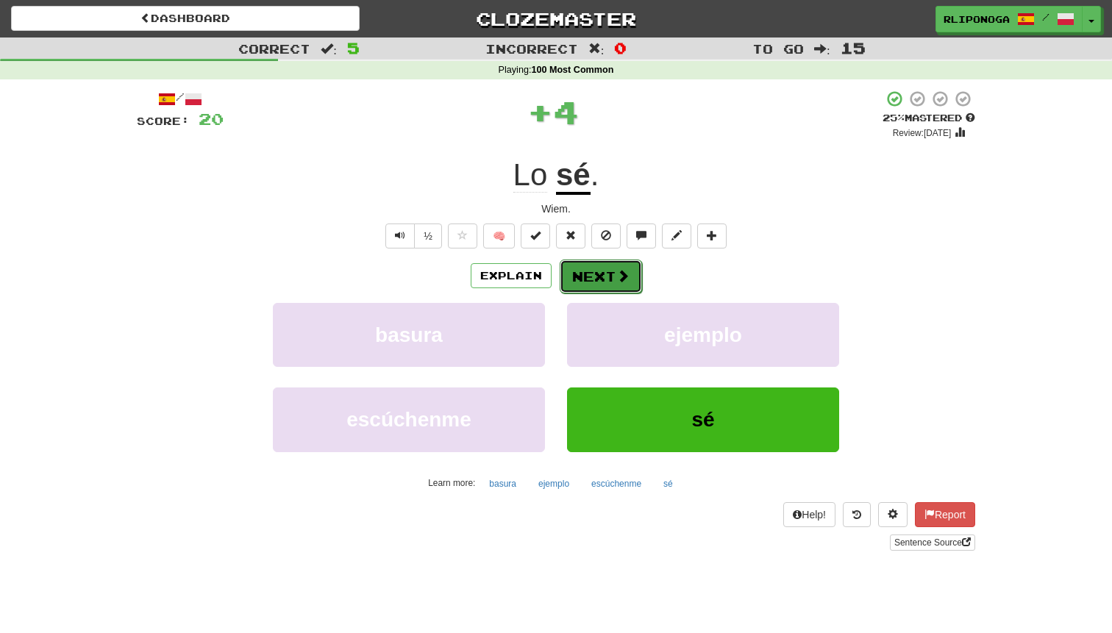
click at [606, 281] on button "Next" at bounding box center [601, 277] width 82 height 34
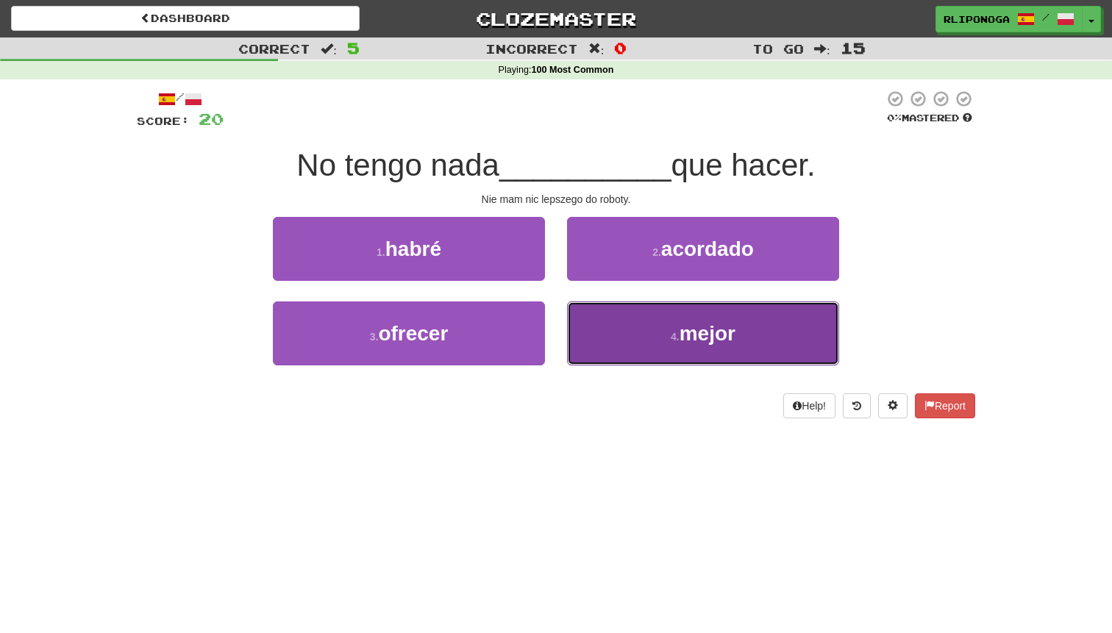
click at [660, 328] on button "4 . mejor" at bounding box center [703, 333] width 272 height 64
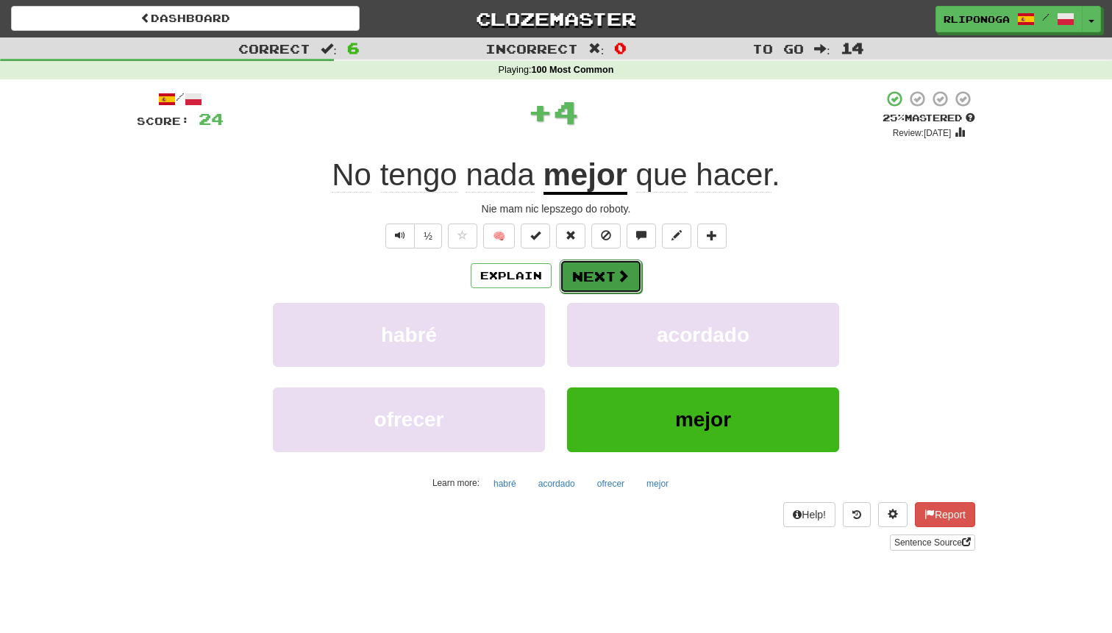
click at [608, 270] on button "Next" at bounding box center [601, 277] width 82 height 34
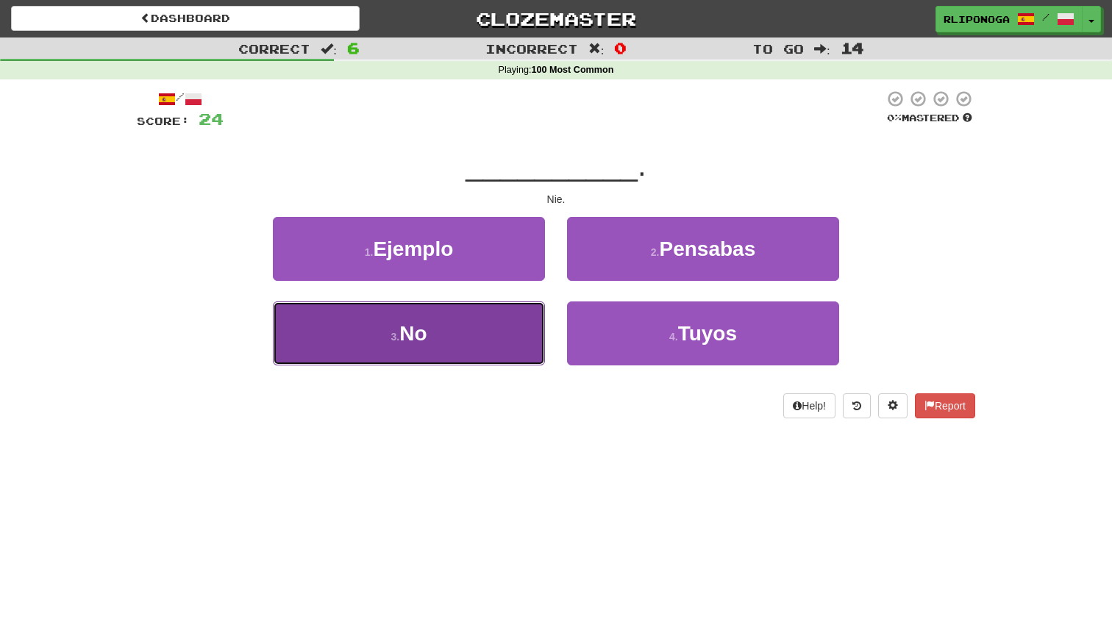
click at [516, 329] on button "3 . No" at bounding box center [409, 333] width 272 height 64
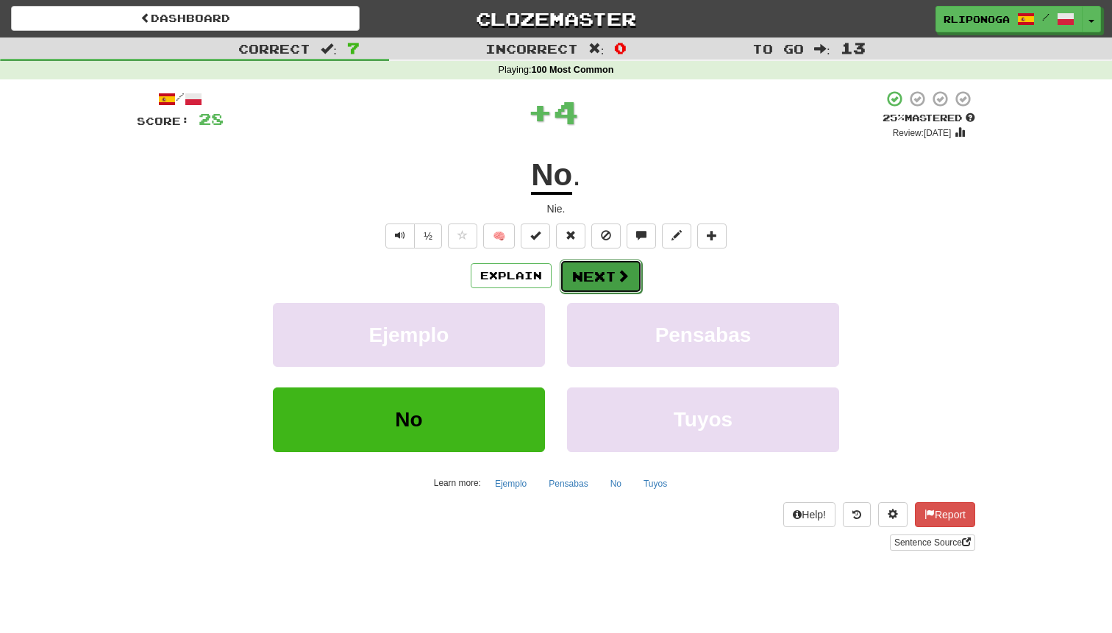
click at [604, 278] on button "Next" at bounding box center [601, 277] width 82 height 34
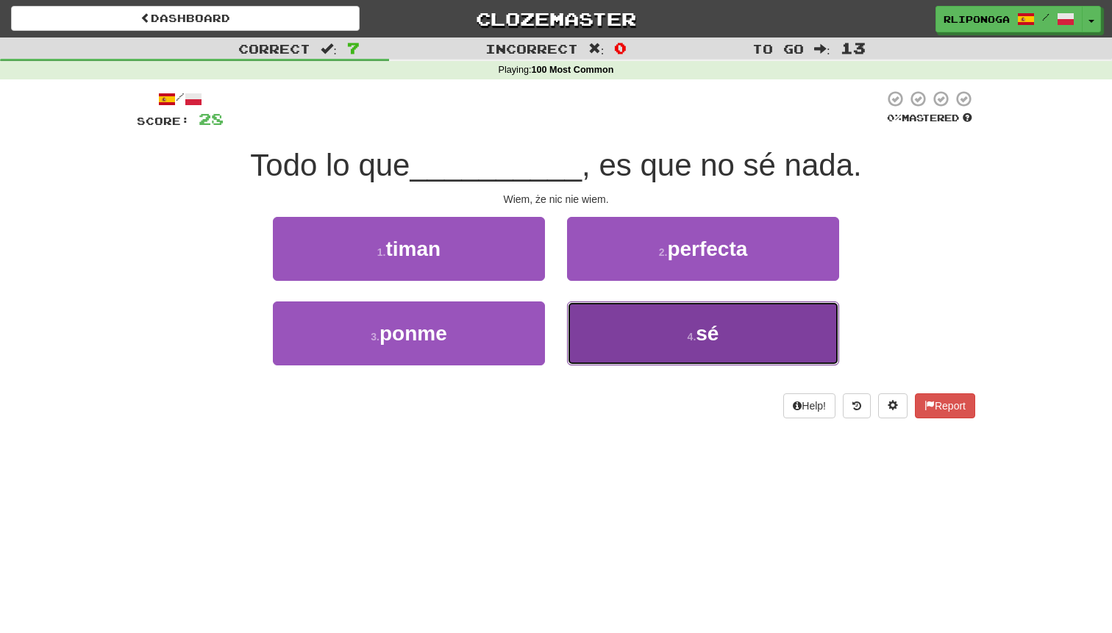
click at [634, 332] on button "4 . sé" at bounding box center [703, 333] width 272 height 64
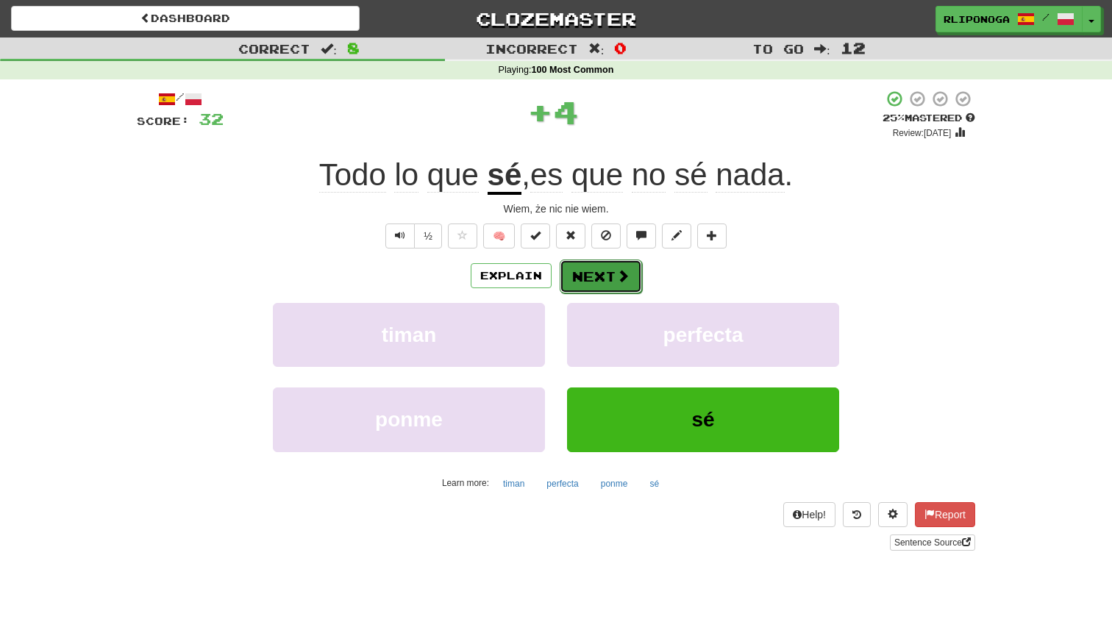
click at [634, 285] on button "Next" at bounding box center [601, 277] width 82 height 34
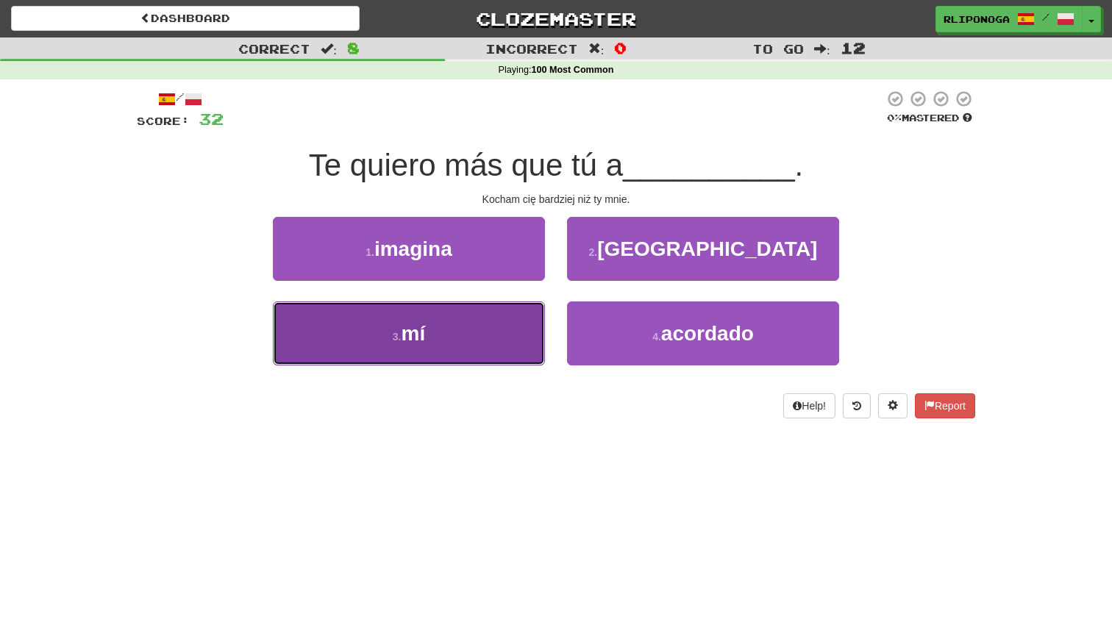
click at [519, 333] on button "3 . mí" at bounding box center [409, 333] width 272 height 64
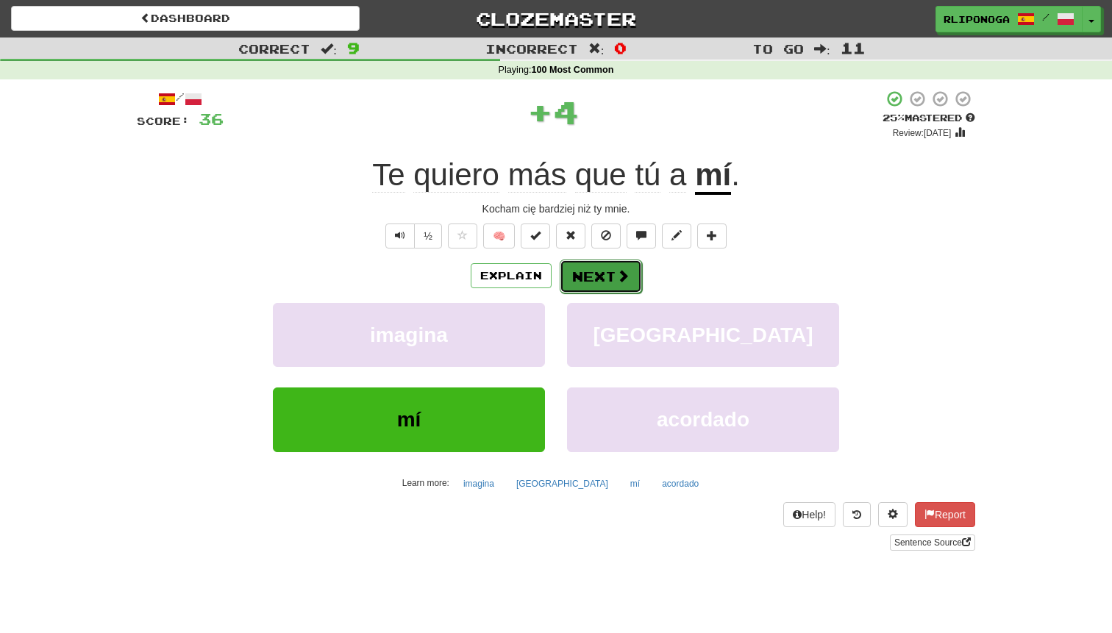
click at [589, 270] on button "Next" at bounding box center [601, 277] width 82 height 34
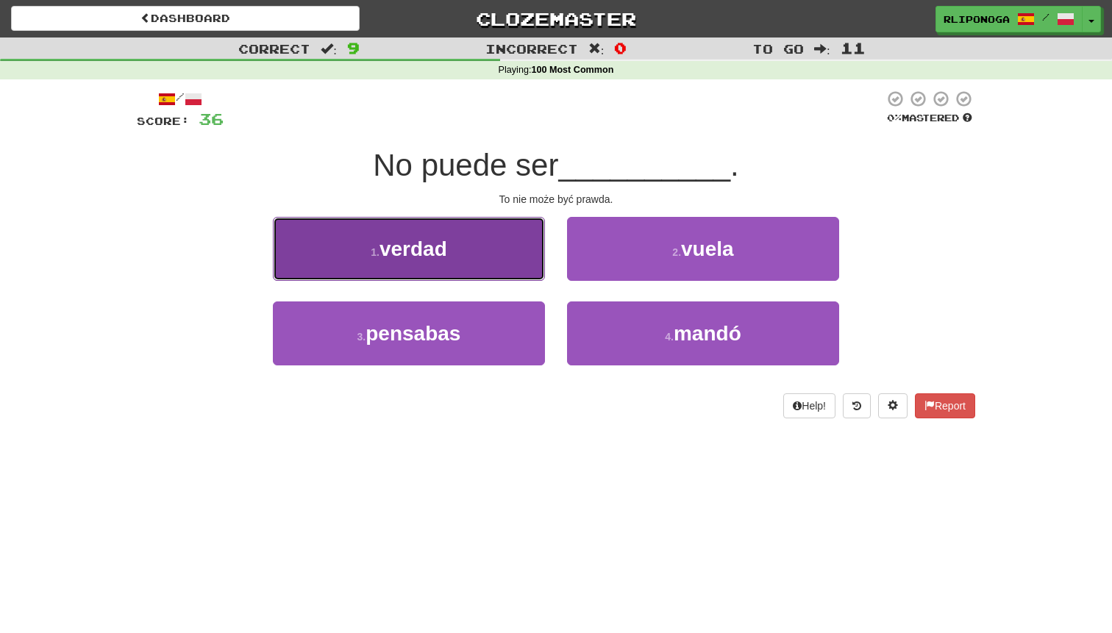
click at [515, 270] on button "1 . verdad" at bounding box center [409, 249] width 272 height 64
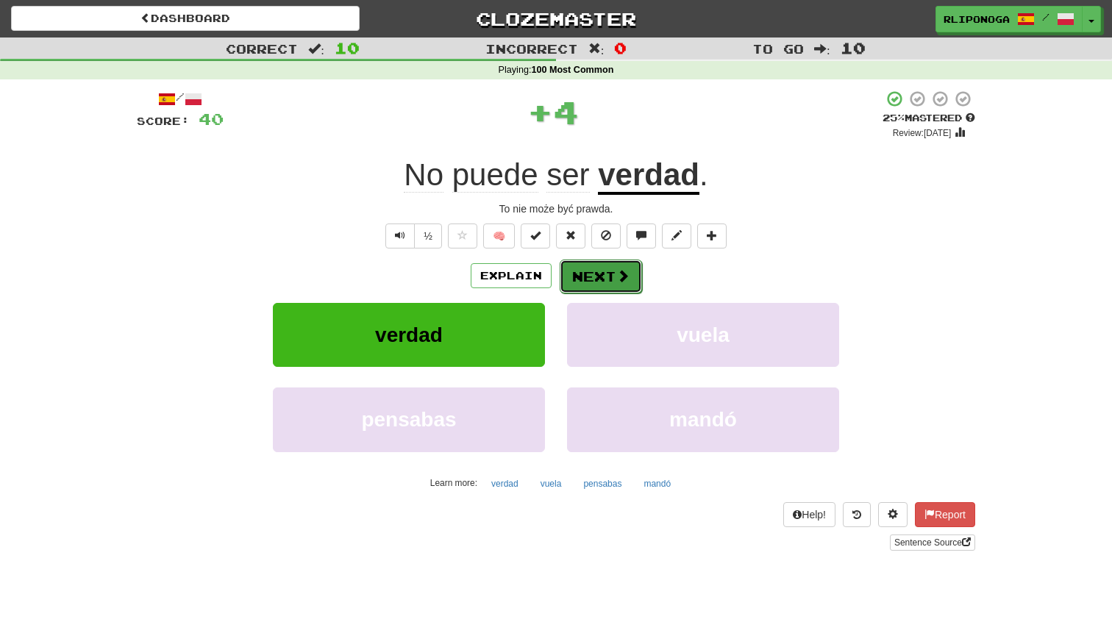
click at [591, 269] on button "Next" at bounding box center [601, 277] width 82 height 34
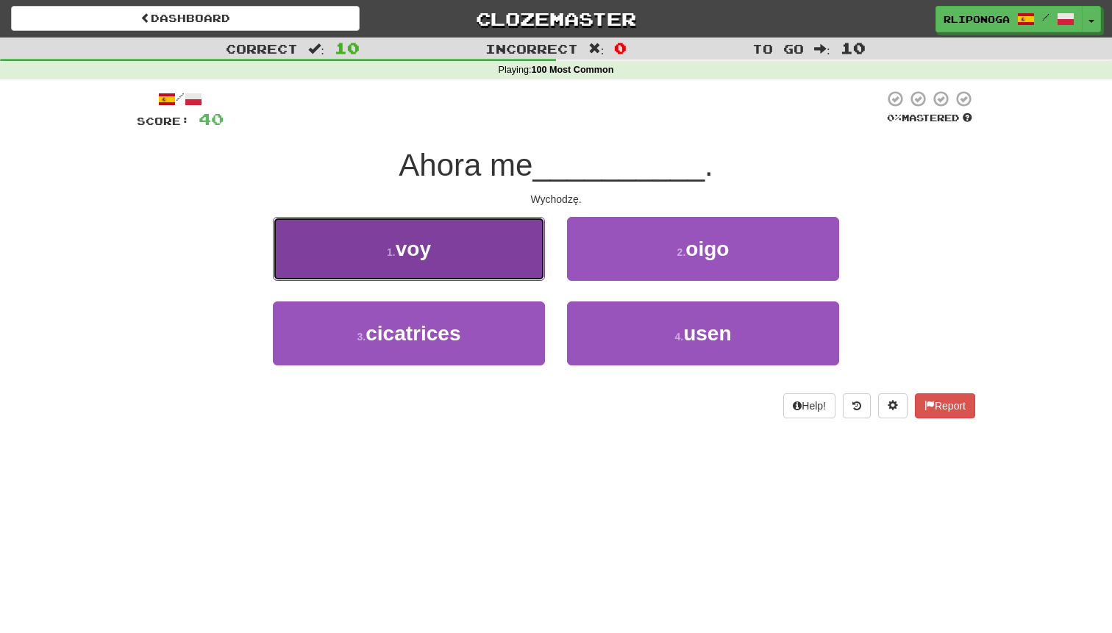
click at [509, 269] on button "1 . voy" at bounding box center [409, 249] width 272 height 64
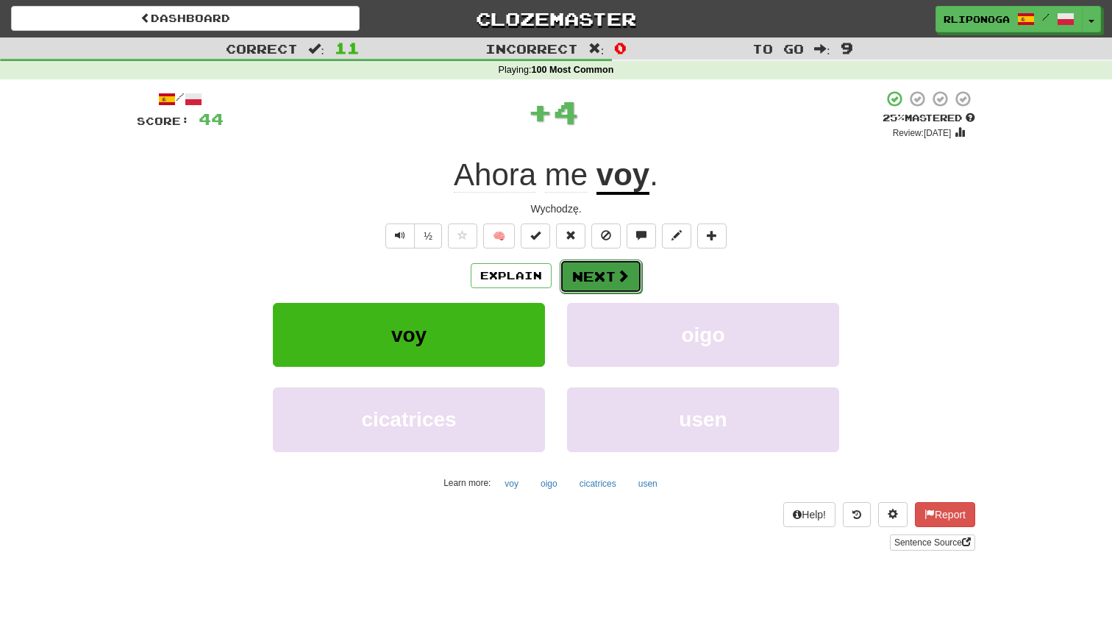
click at [581, 278] on button "Next" at bounding box center [601, 277] width 82 height 34
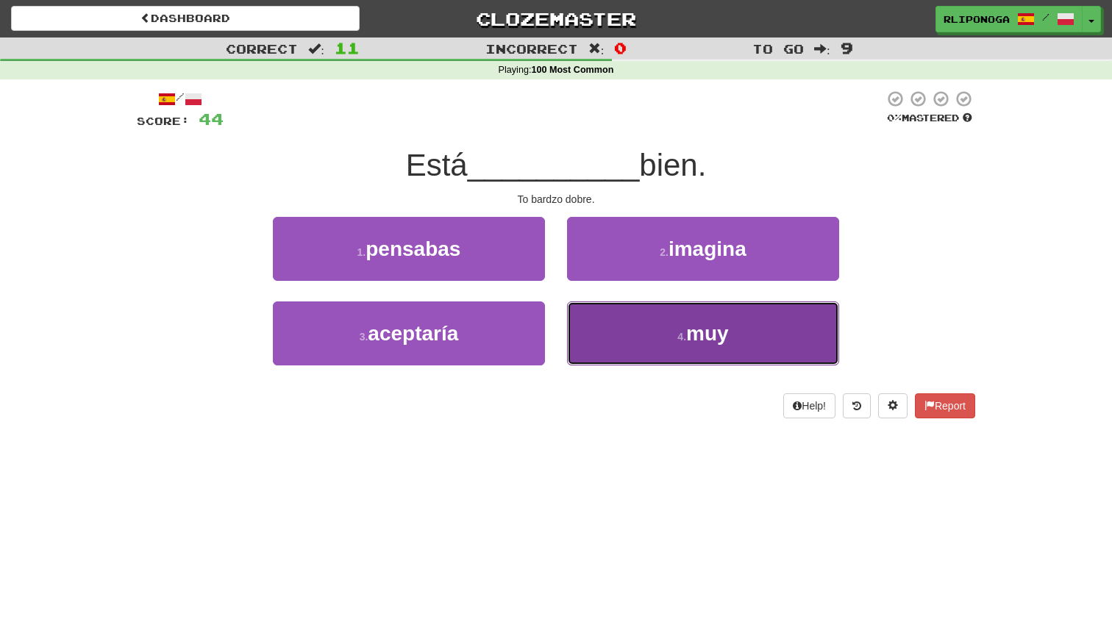
click at [624, 333] on button "4 . muy" at bounding box center [703, 333] width 272 height 64
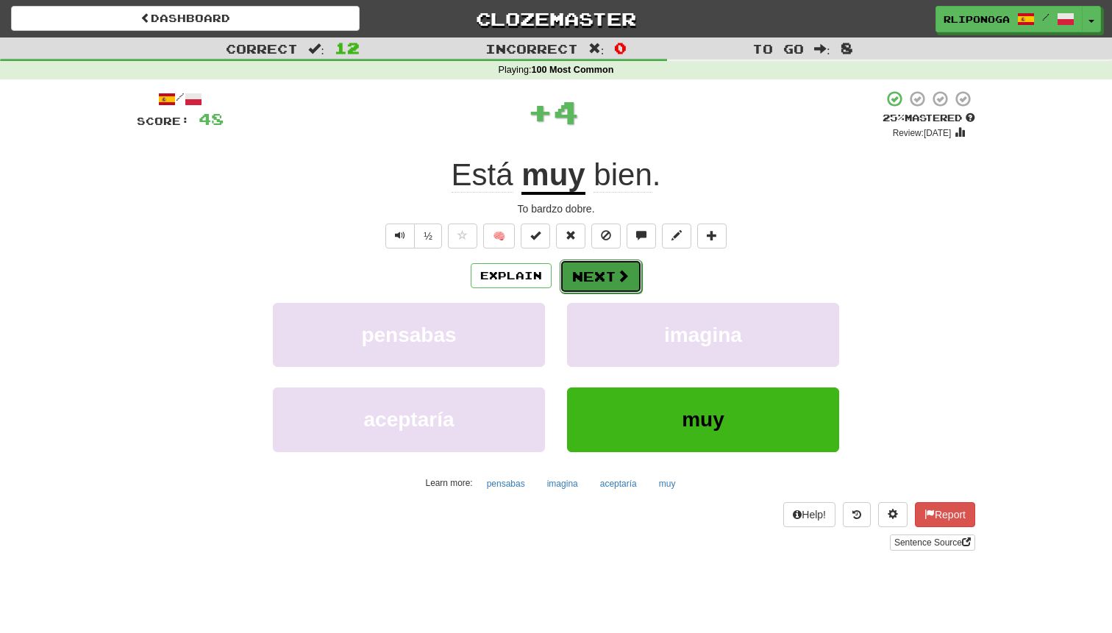
click at [600, 271] on button "Next" at bounding box center [601, 277] width 82 height 34
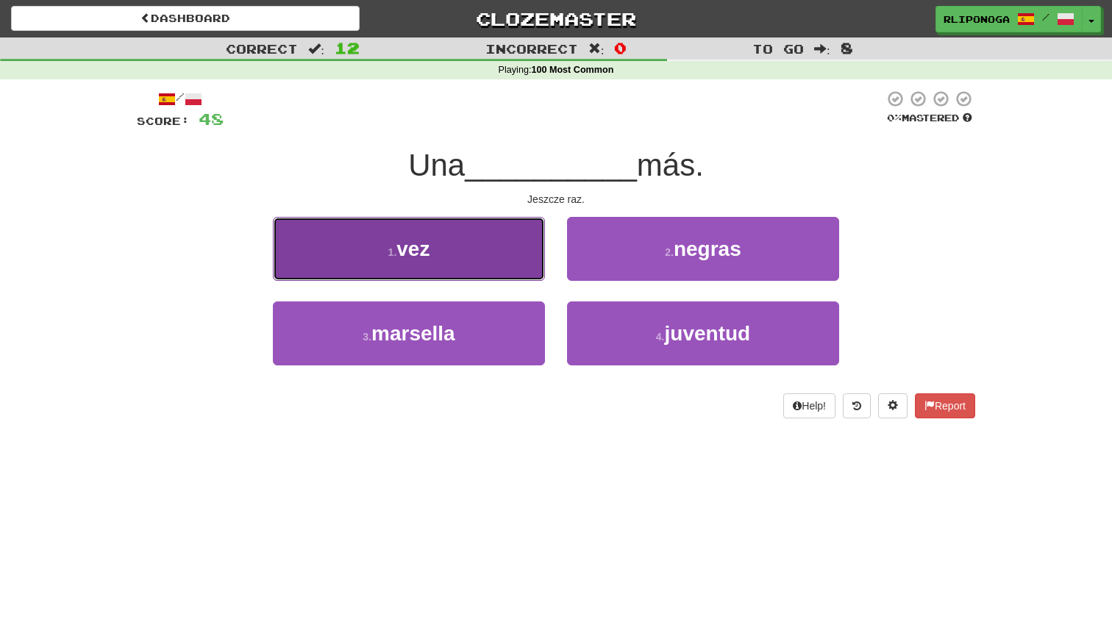
click at [537, 268] on button "1 . vez" at bounding box center [409, 249] width 272 height 64
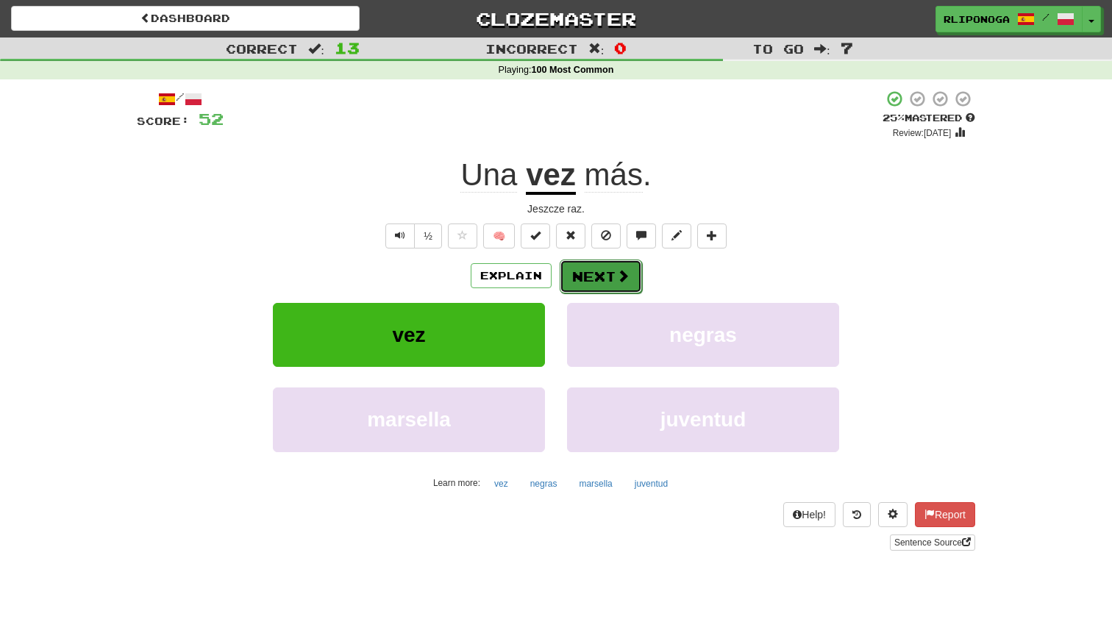
click at [612, 268] on button "Next" at bounding box center [601, 277] width 82 height 34
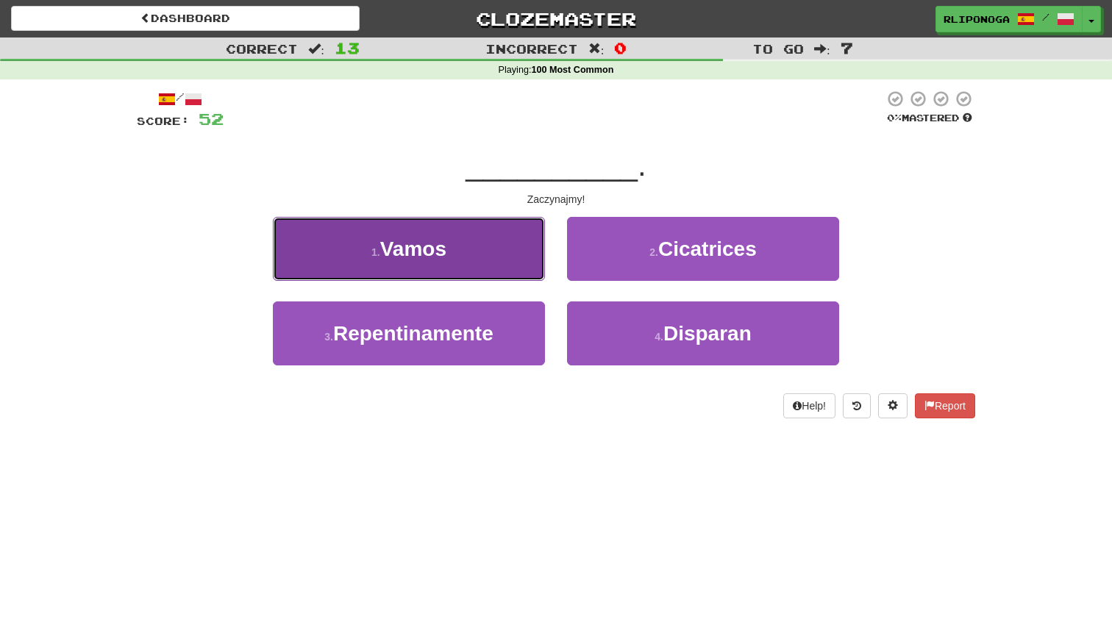
click at [504, 263] on button "1 . Vamos" at bounding box center [409, 249] width 272 height 64
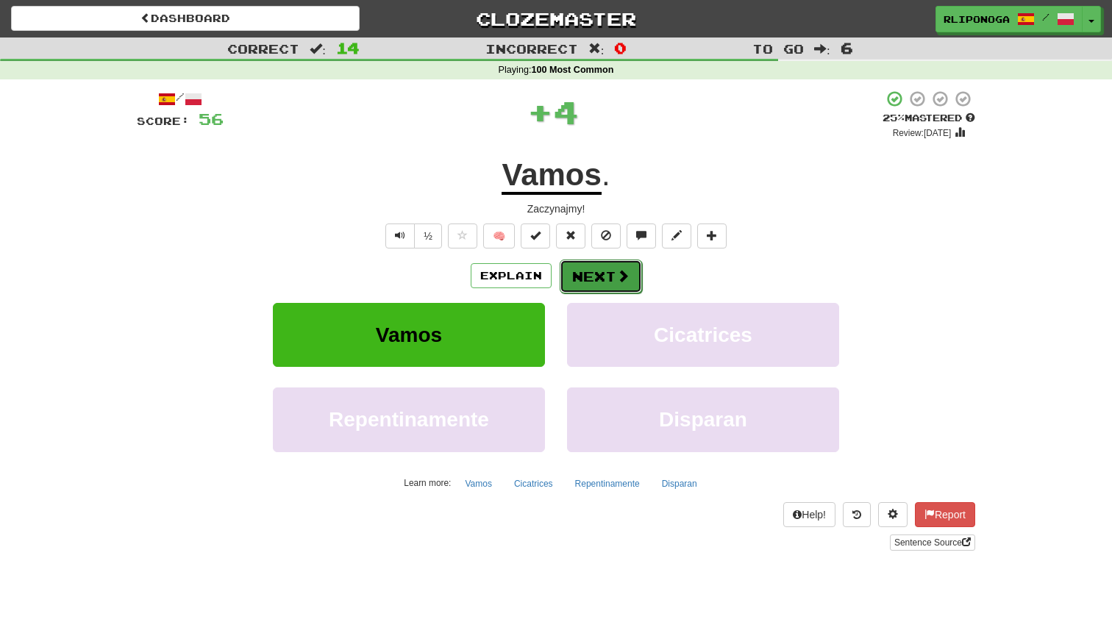
click at [582, 278] on button "Next" at bounding box center [601, 277] width 82 height 34
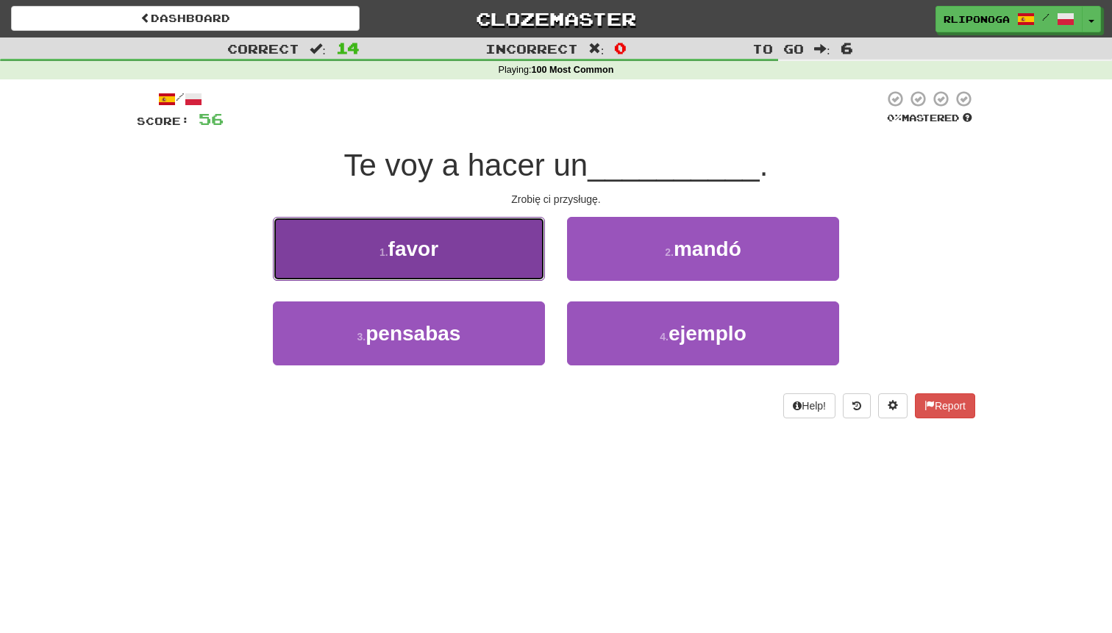
click at [506, 260] on button "1 . favor" at bounding box center [409, 249] width 272 height 64
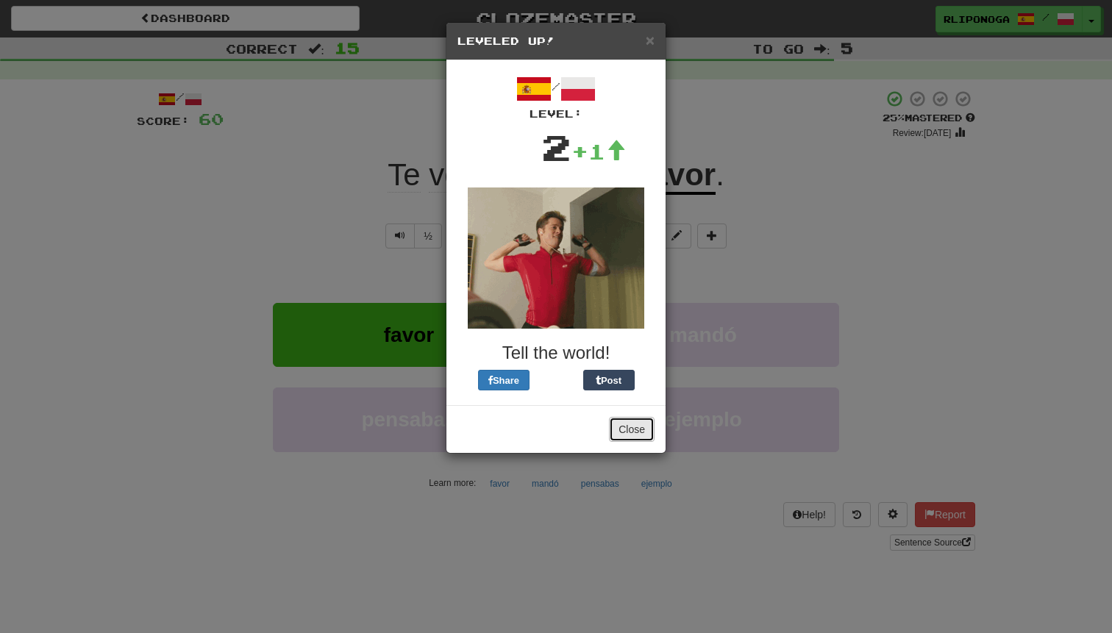
click at [627, 426] on button "Close" at bounding box center [632, 429] width 46 height 25
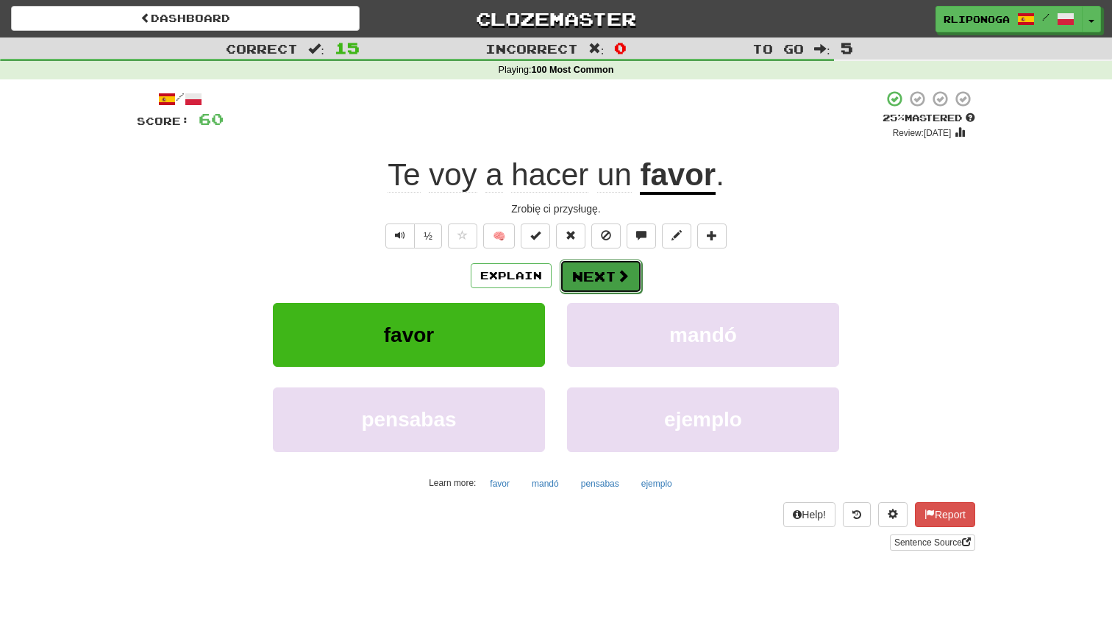
click at [588, 282] on button "Next" at bounding box center [601, 277] width 82 height 34
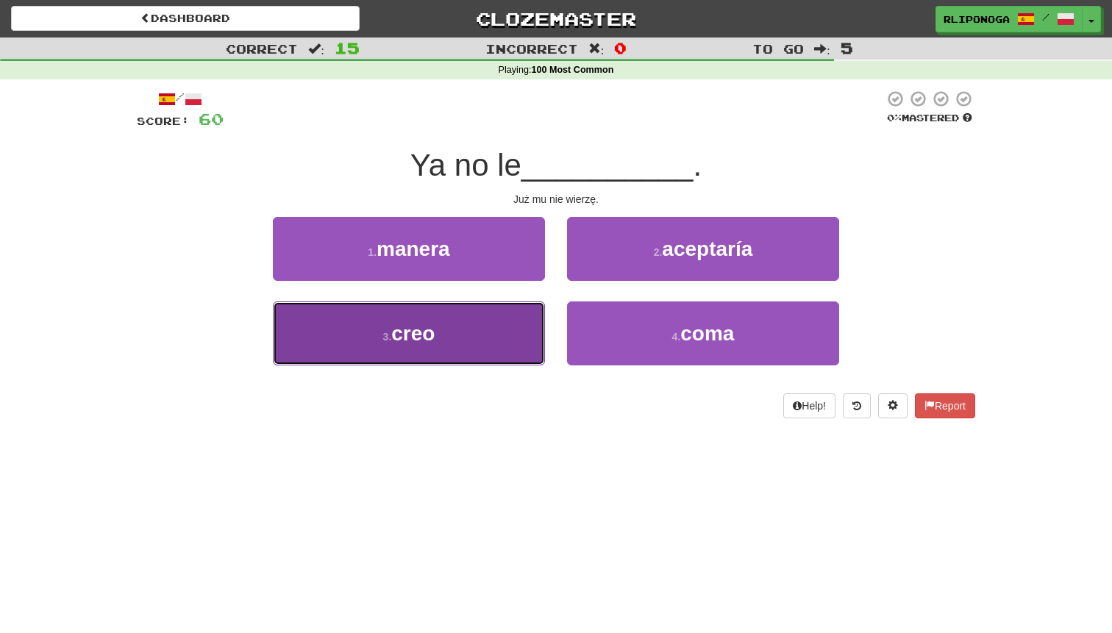
click at [531, 323] on button "3 . creo" at bounding box center [409, 333] width 272 height 64
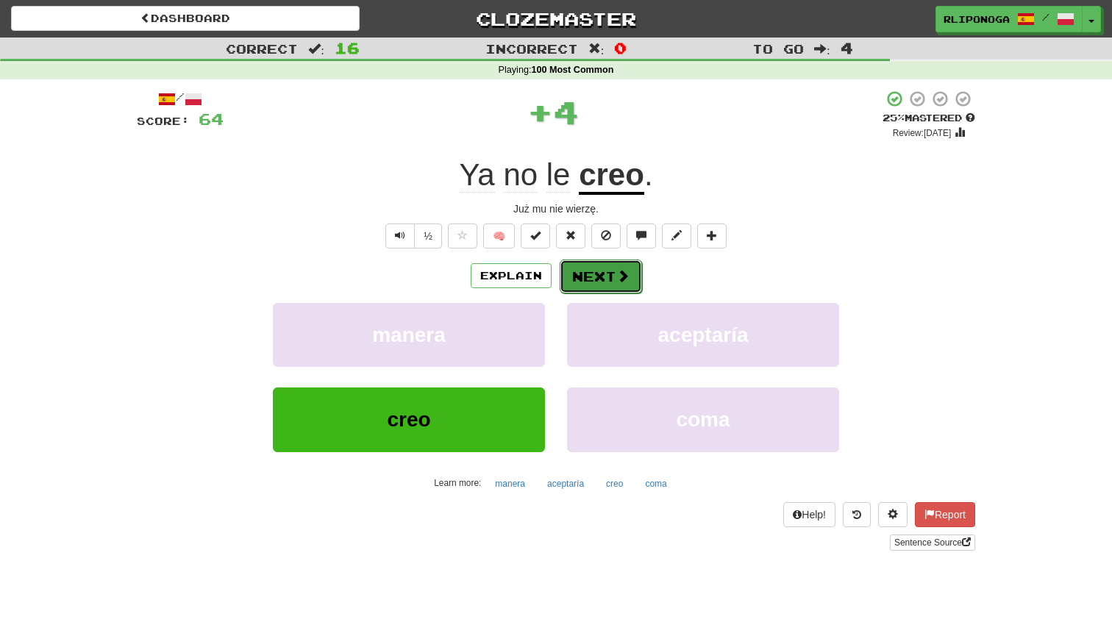
click at [601, 277] on button "Next" at bounding box center [601, 277] width 82 height 34
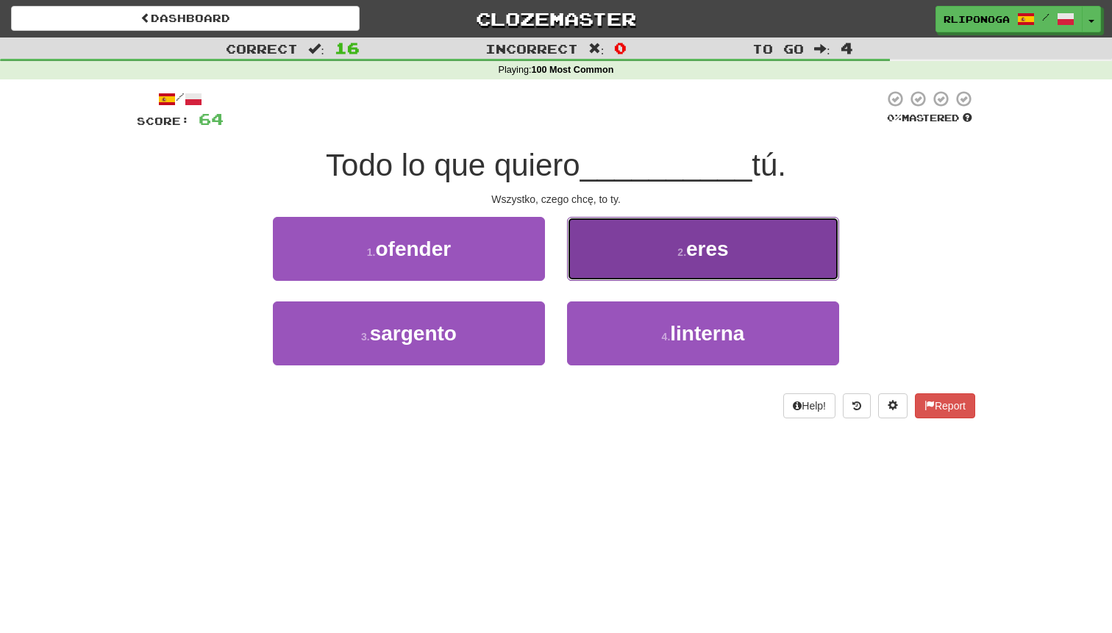
click at [677, 262] on button "2 . eres" at bounding box center [703, 249] width 272 height 64
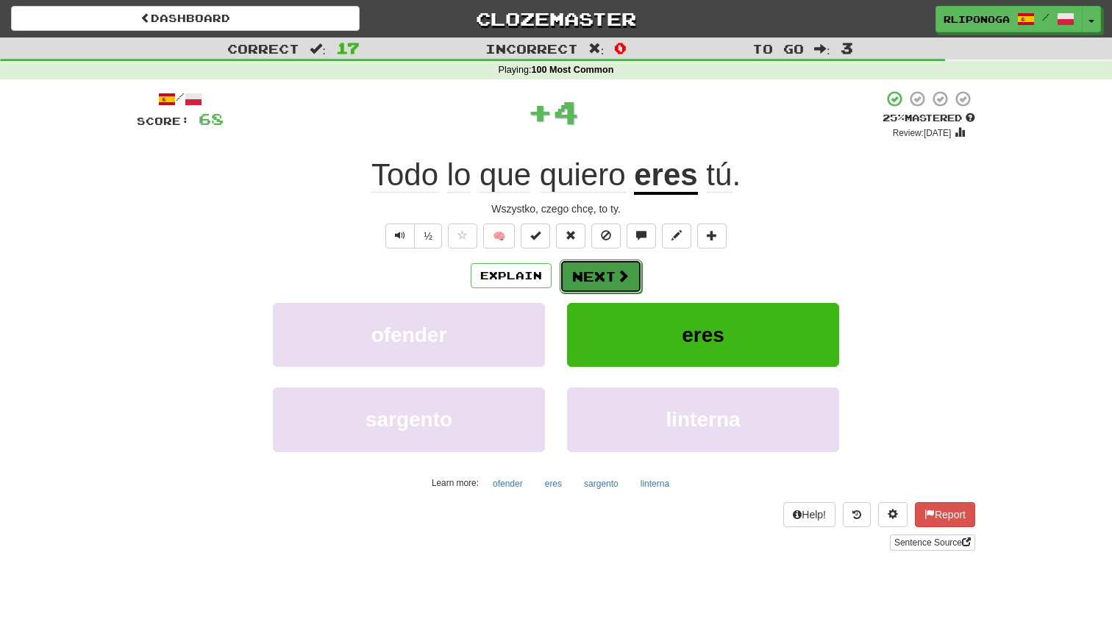
click at [618, 267] on button "Next" at bounding box center [601, 277] width 82 height 34
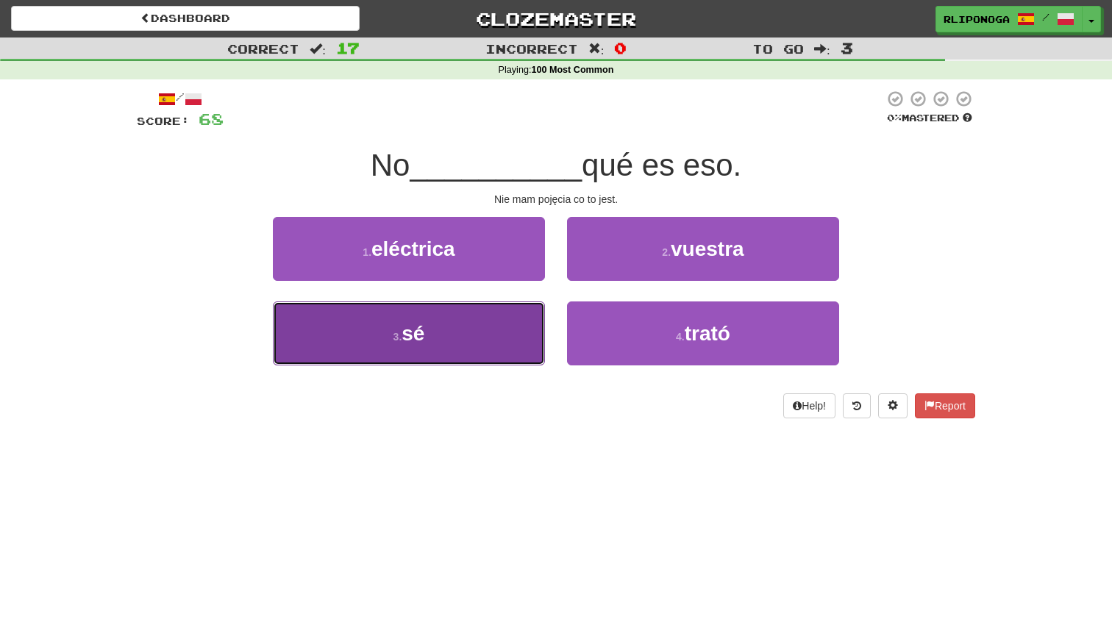
click at [524, 329] on button "3 . sé" at bounding box center [409, 333] width 272 height 64
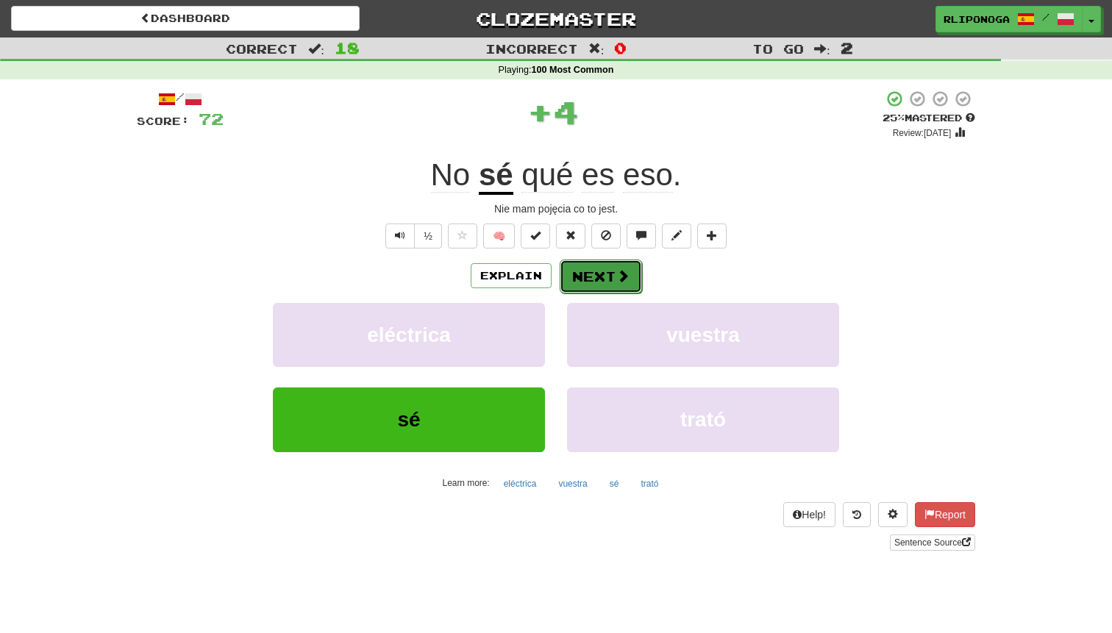
click at [596, 284] on button "Next" at bounding box center [601, 277] width 82 height 34
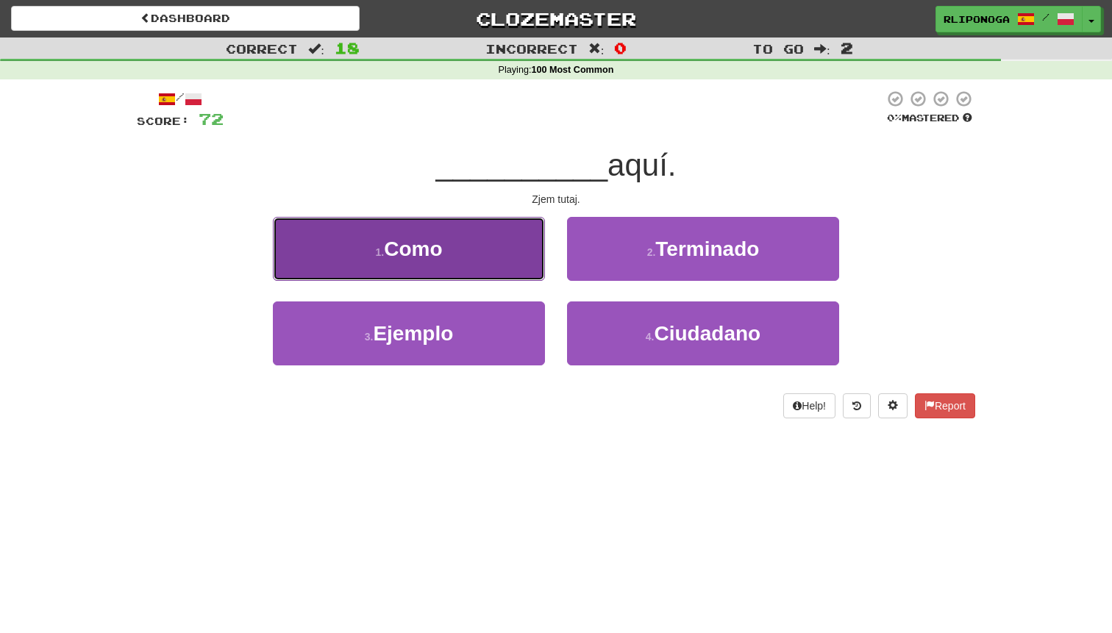
click at [492, 263] on button "1 . [GEOGRAPHIC_DATA]" at bounding box center [409, 249] width 272 height 64
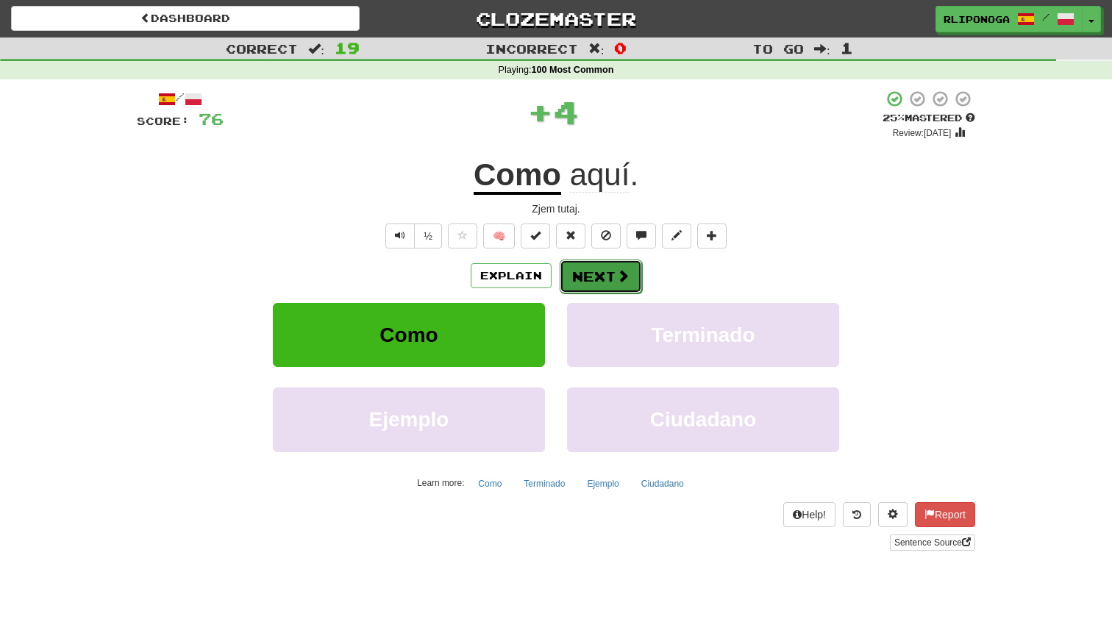
click at [602, 282] on button "Next" at bounding box center [601, 277] width 82 height 34
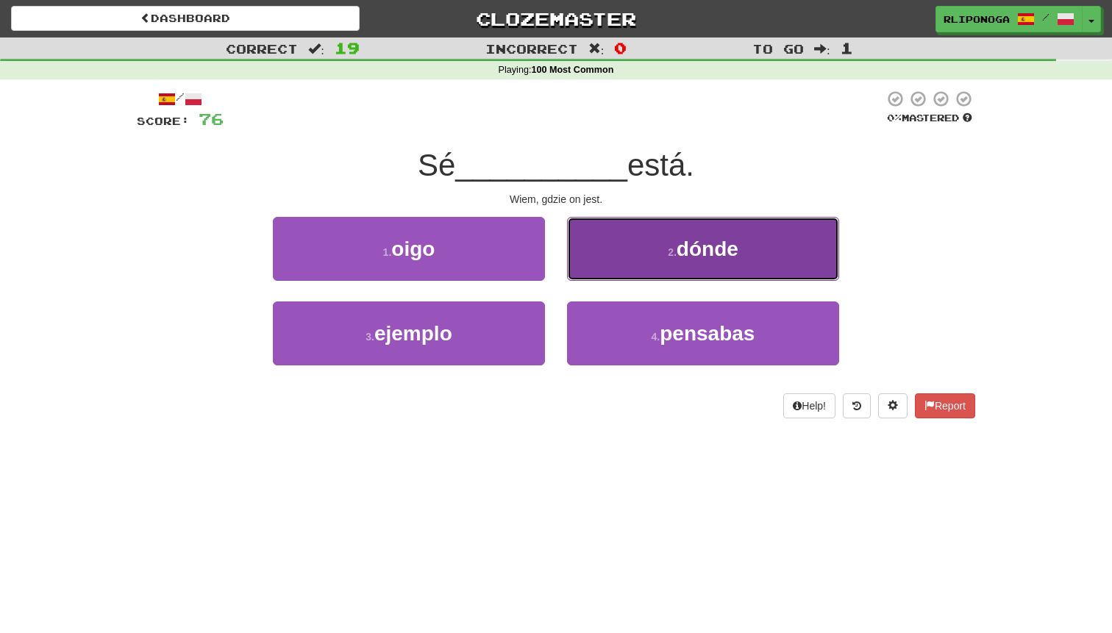
click at [604, 265] on button "2 . dónde" at bounding box center [703, 249] width 272 height 64
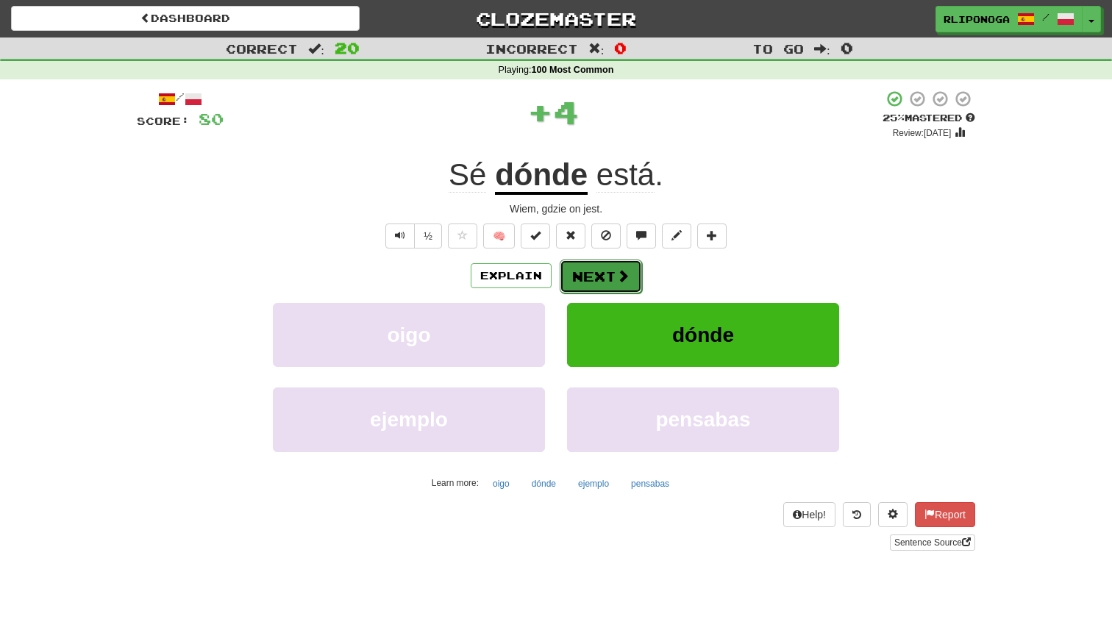
click at [592, 281] on button "Next" at bounding box center [601, 277] width 82 height 34
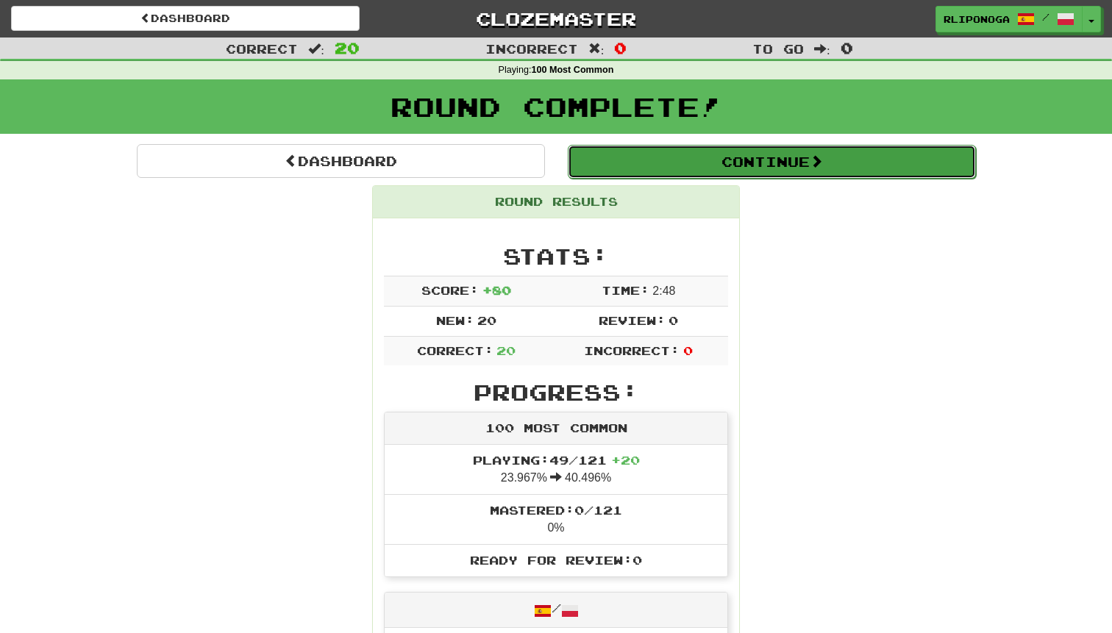
click at [688, 149] on button "Continue" at bounding box center [772, 162] width 408 height 34
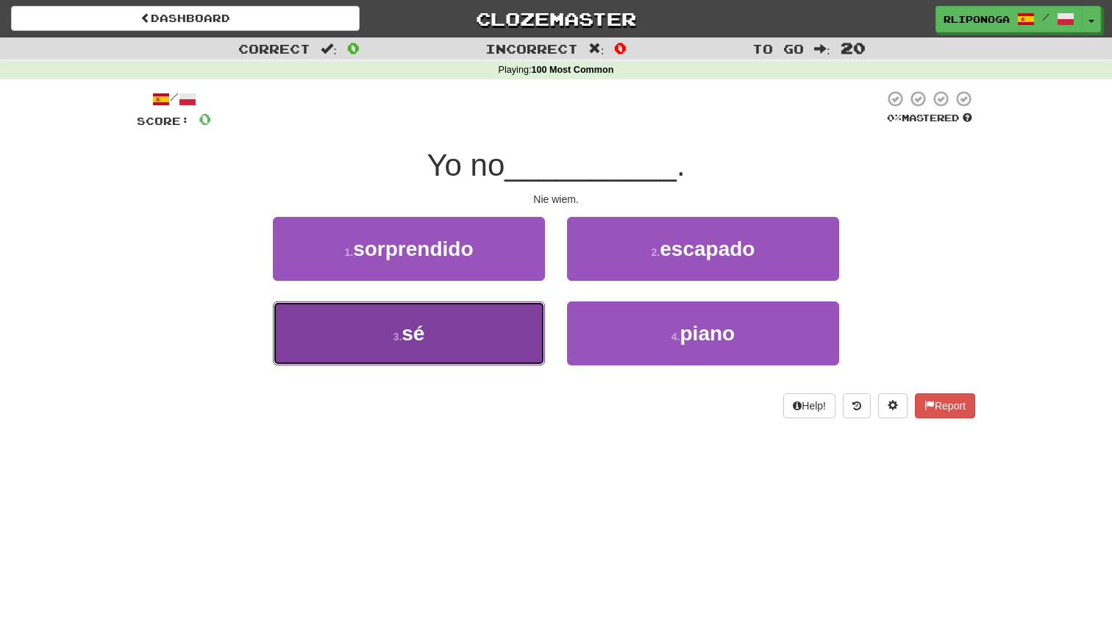
click at [463, 351] on button "3 . sé" at bounding box center [409, 333] width 272 height 64
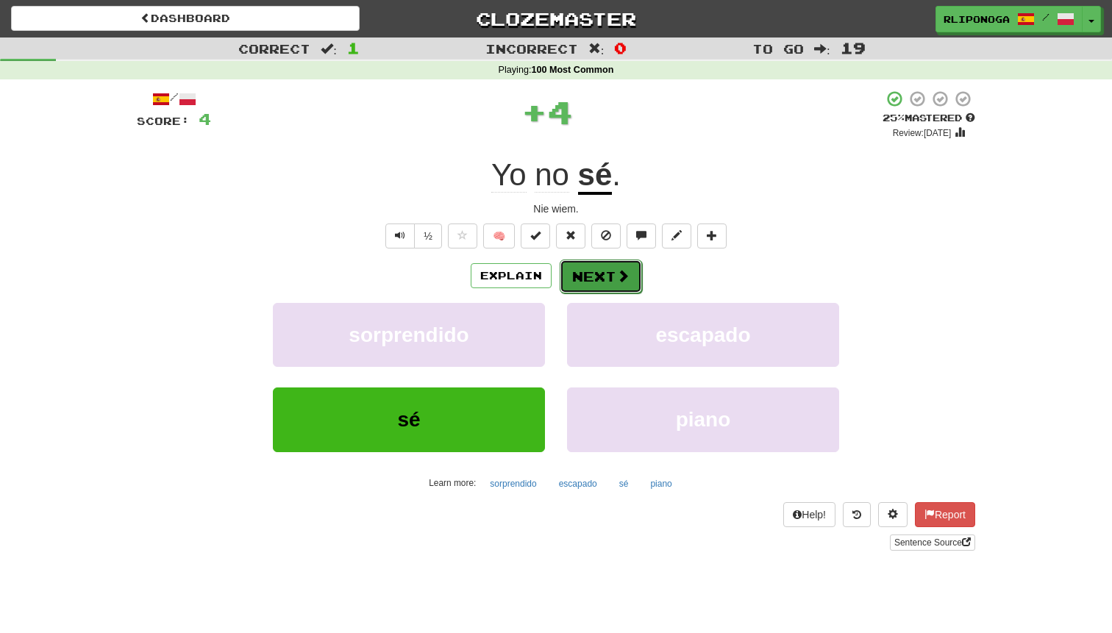
click at [582, 278] on button "Next" at bounding box center [601, 277] width 82 height 34
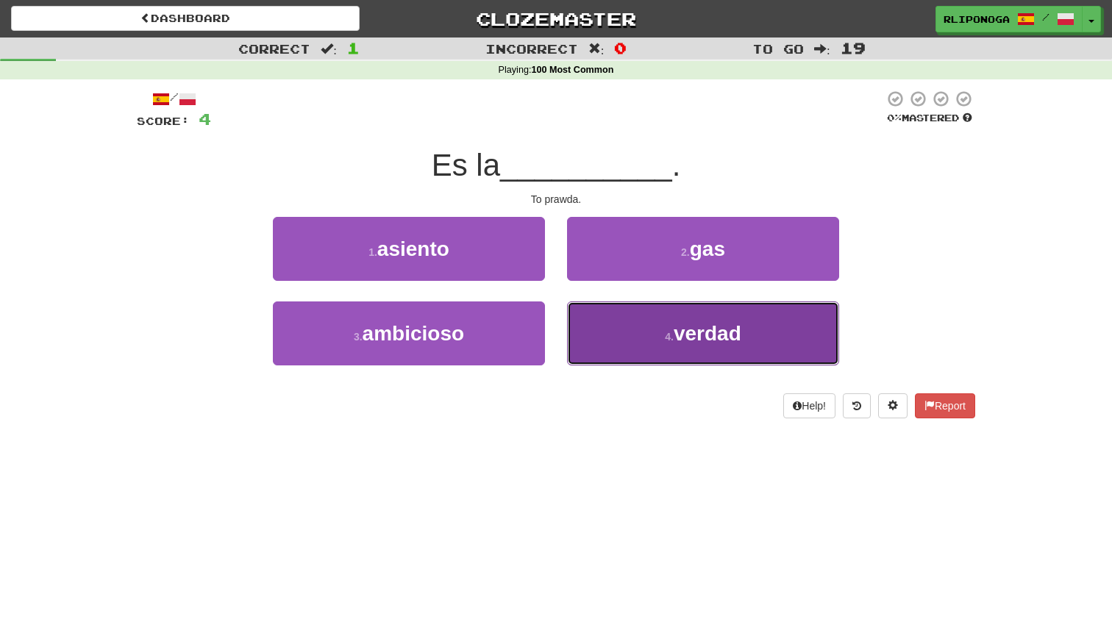
click at [634, 329] on button "4 . verdad" at bounding box center [703, 333] width 272 height 64
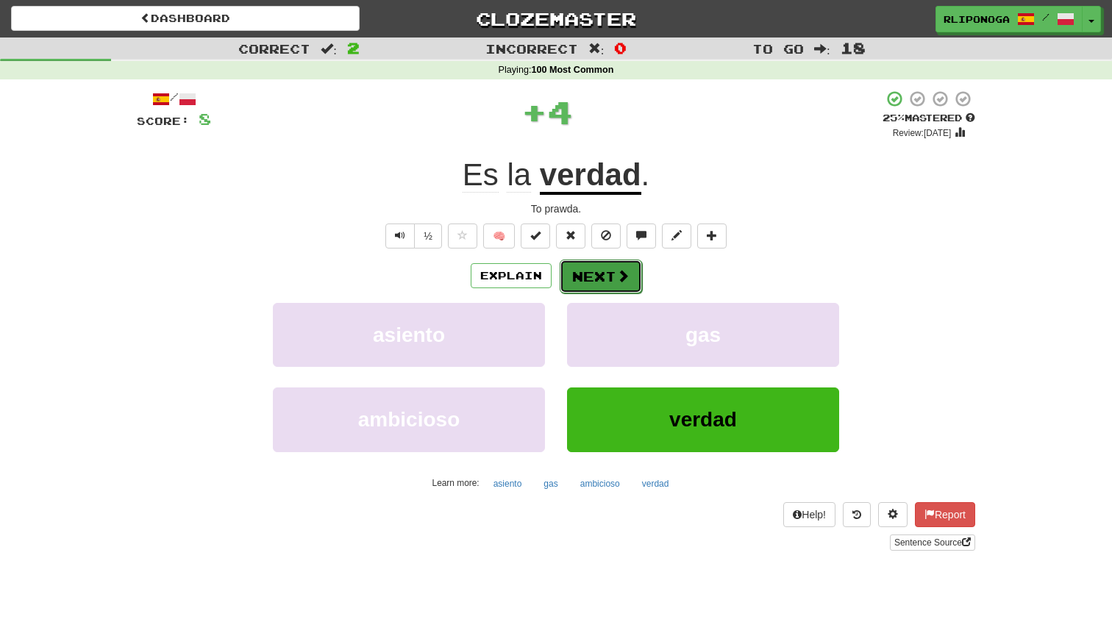
click at [621, 276] on span at bounding box center [622, 275] width 13 height 13
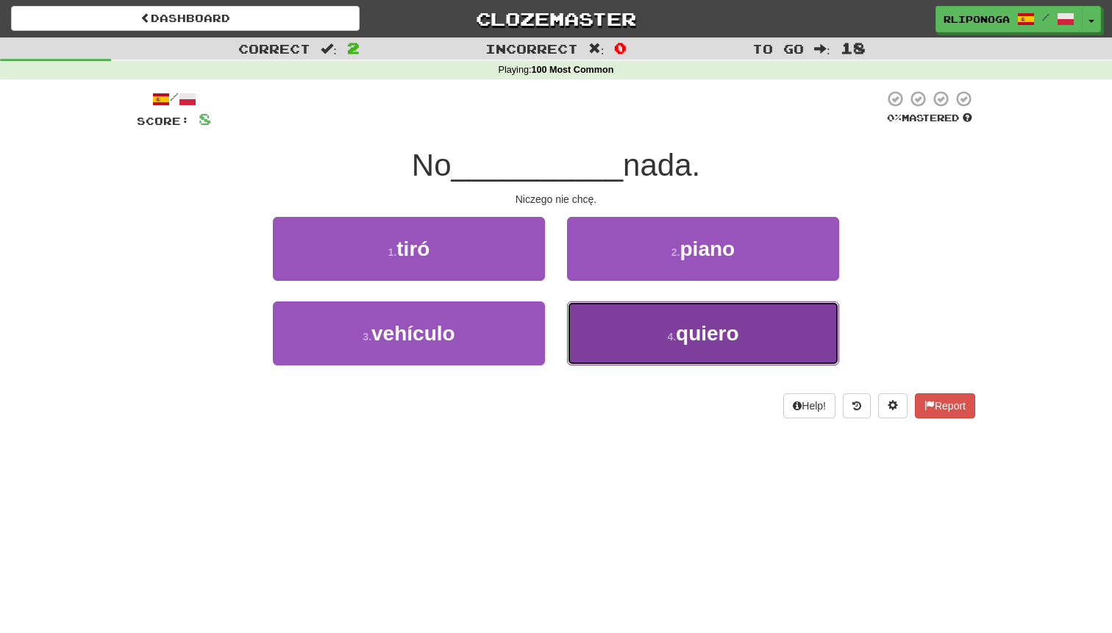
click at [606, 335] on button "4 . quiero" at bounding box center [703, 333] width 272 height 64
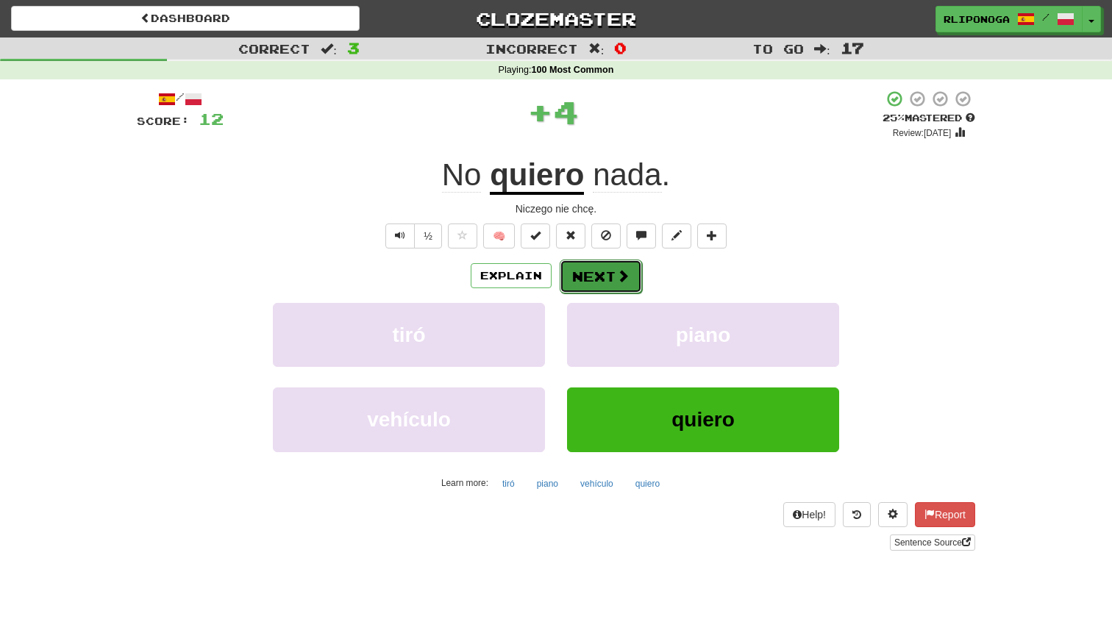
click at [602, 271] on button "Next" at bounding box center [601, 277] width 82 height 34
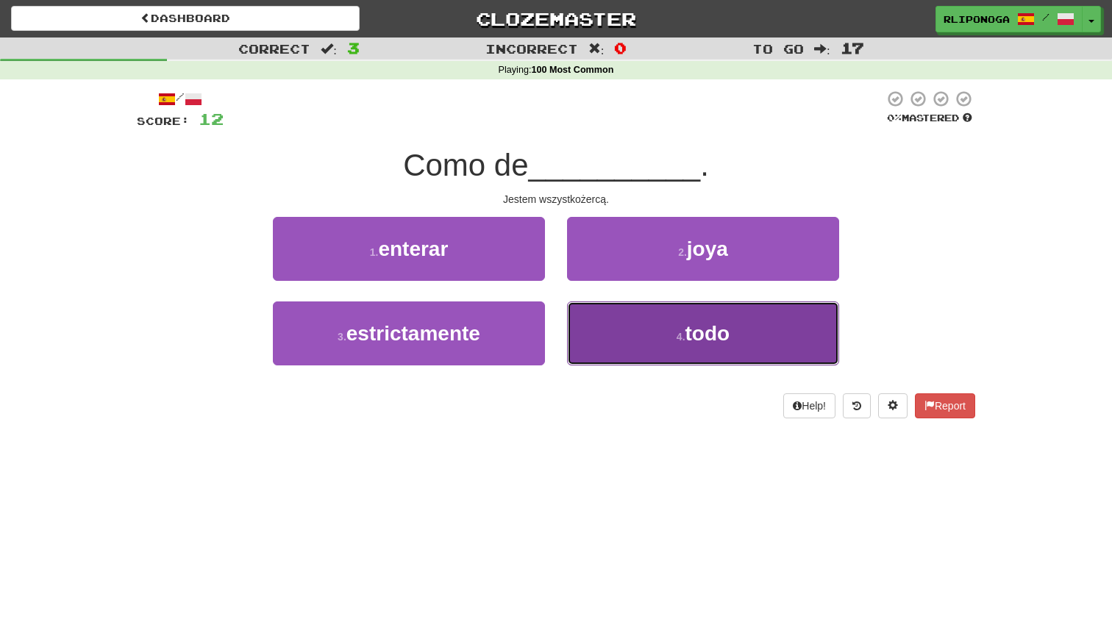
click at [625, 348] on button "4 . todo" at bounding box center [703, 333] width 272 height 64
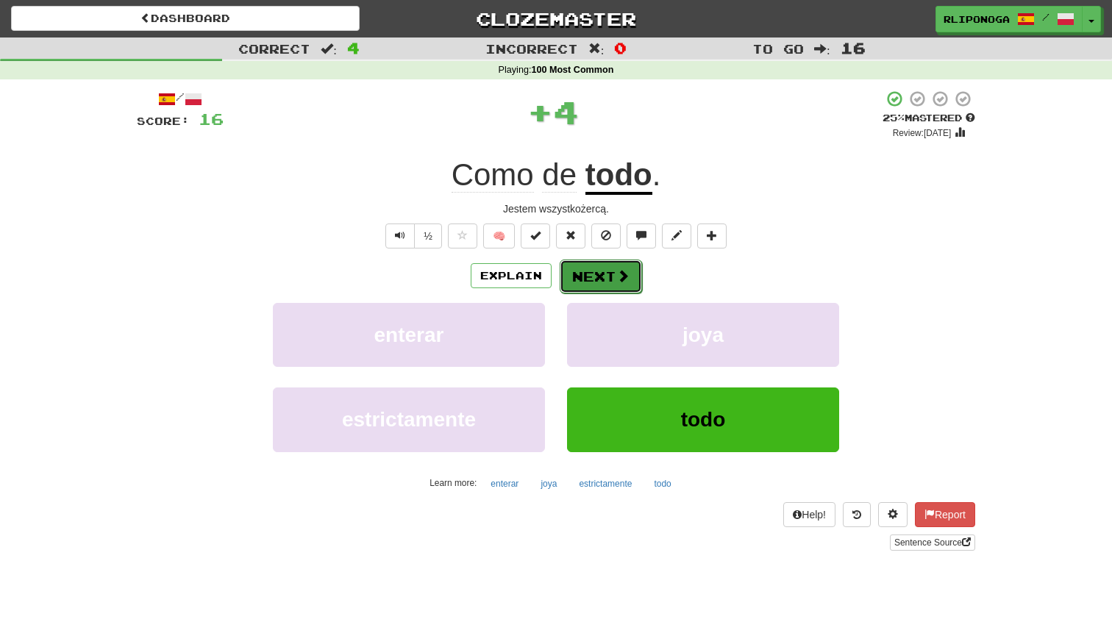
click at [606, 293] on button "Next" at bounding box center [601, 277] width 82 height 34
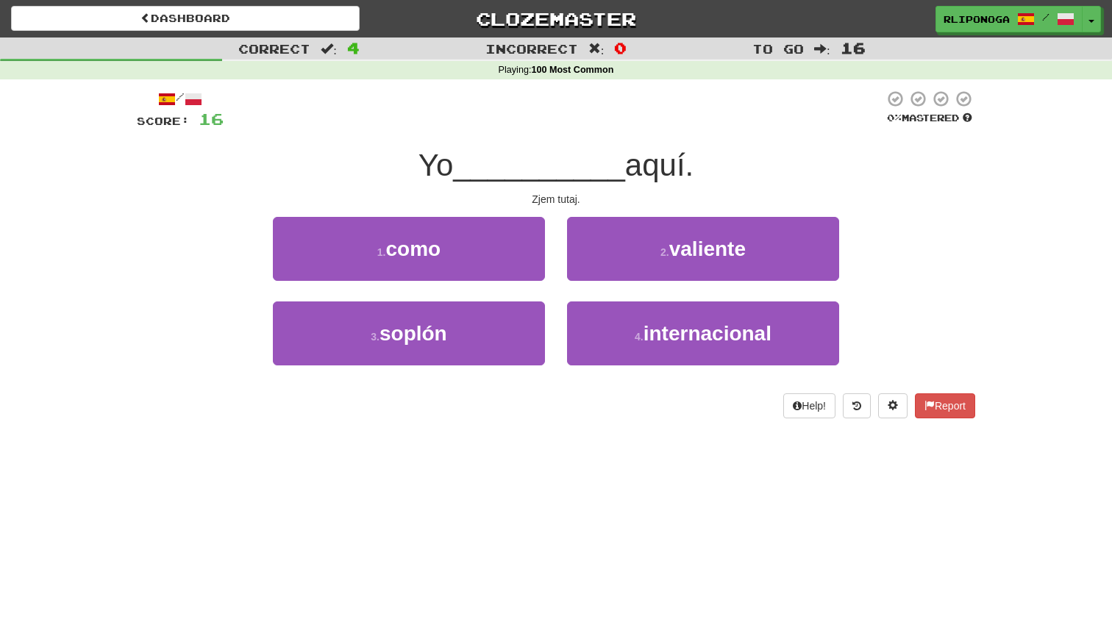
click at [524, 282] on div "1 . como" at bounding box center [409, 259] width 294 height 85
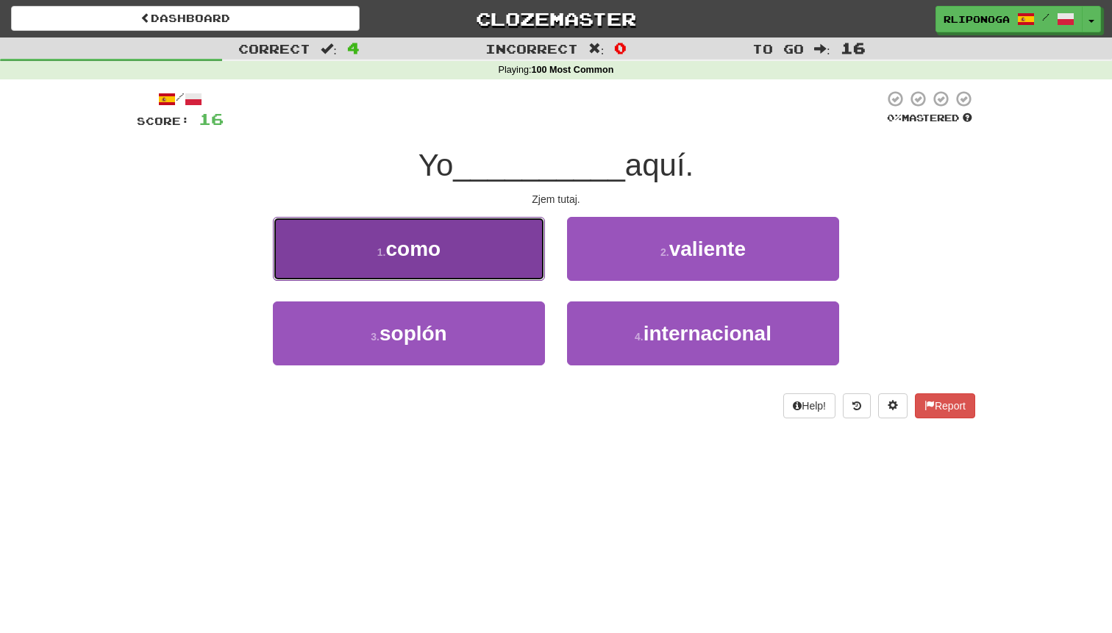
click at [506, 257] on button "1 . como" at bounding box center [409, 249] width 272 height 64
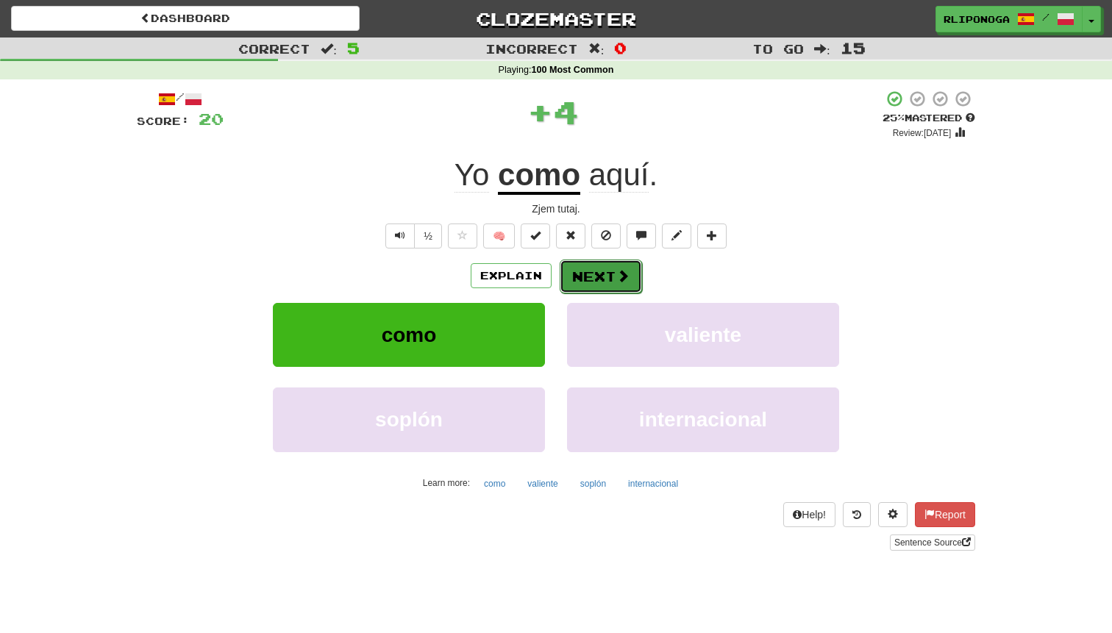
click at [588, 274] on button "Next" at bounding box center [601, 277] width 82 height 34
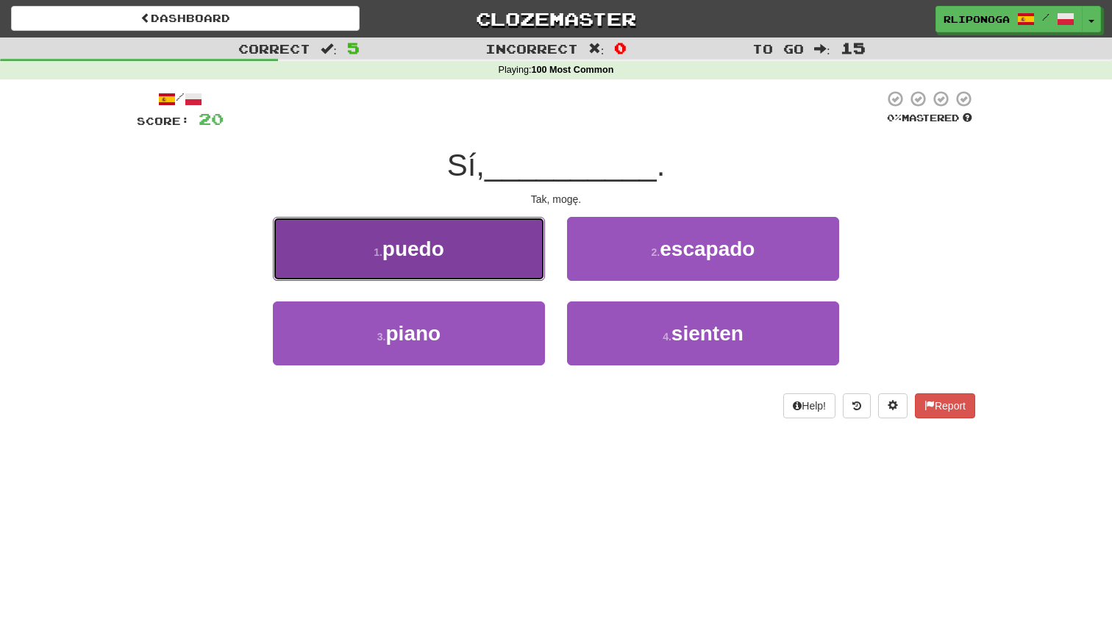
click at [507, 266] on button "1 . puedo" at bounding box center [409, 249] width 272 height 64
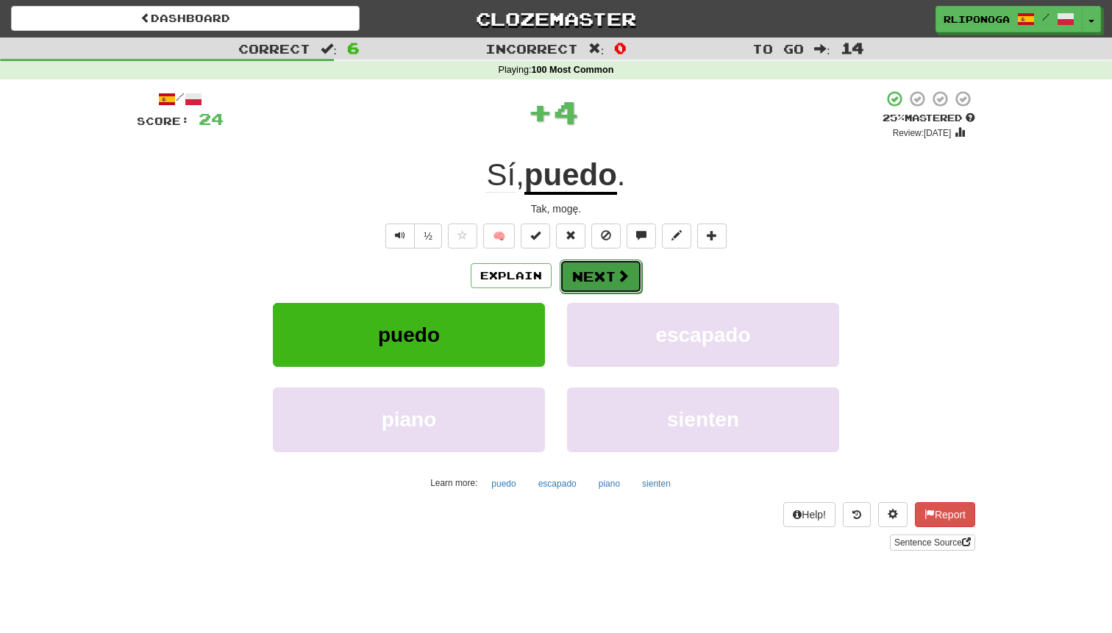
click at [569, 276] on button "Next" at bounding box center [601, 277] width 82 height 34
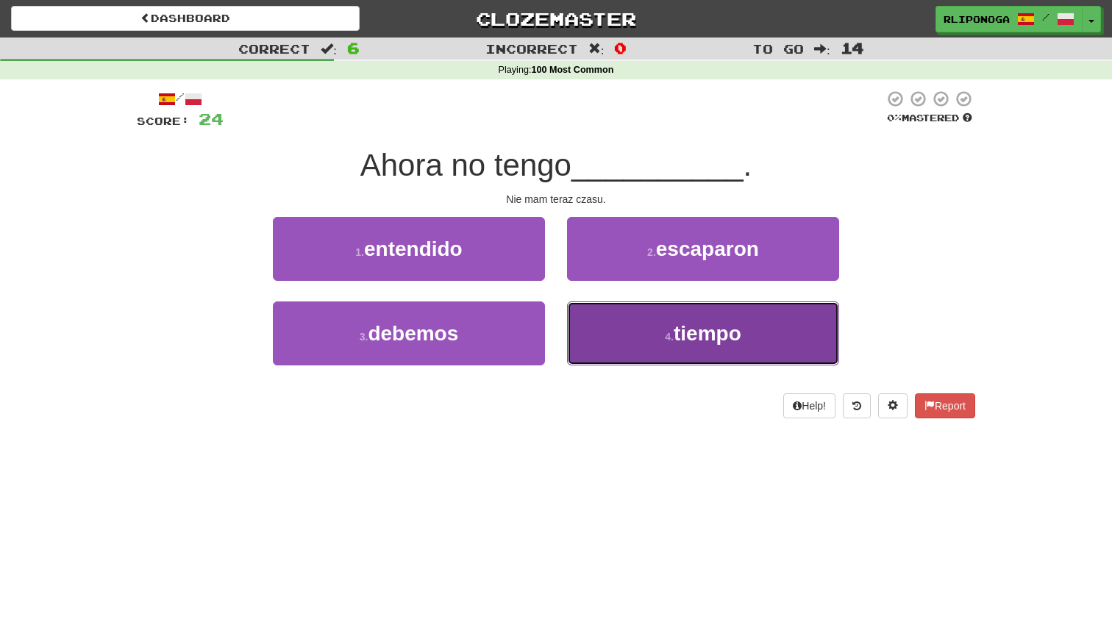
click at [609, 335] on button "4 . tiempo" at bounding box center [703, 333] width 272 height 64
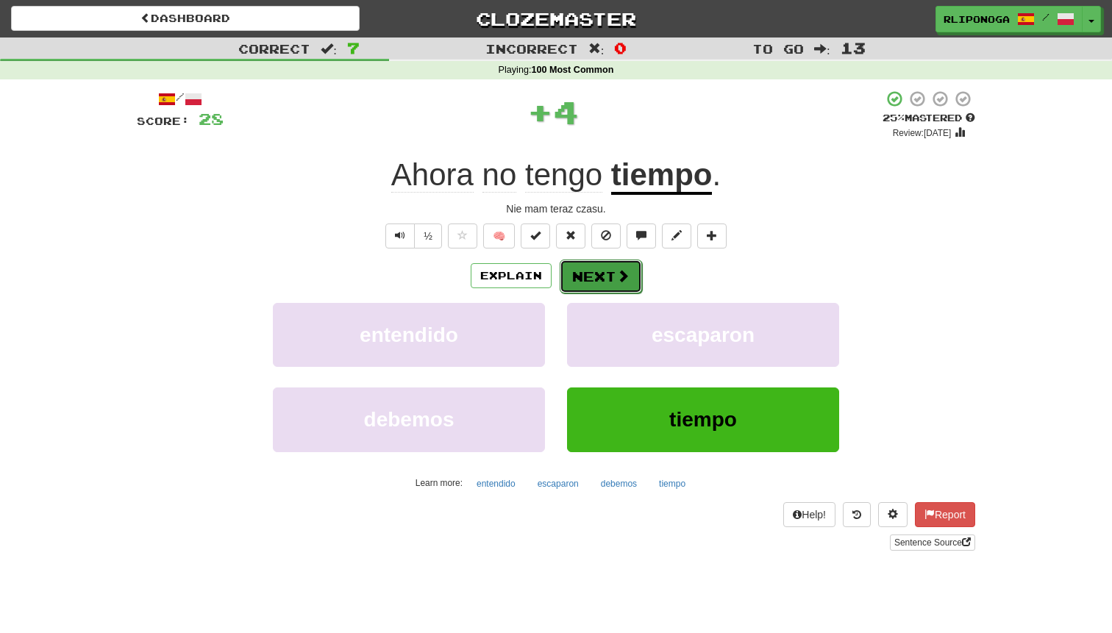
click at [599, 271] on button "Next" at bounding box center [601, 277] width 82 height 34
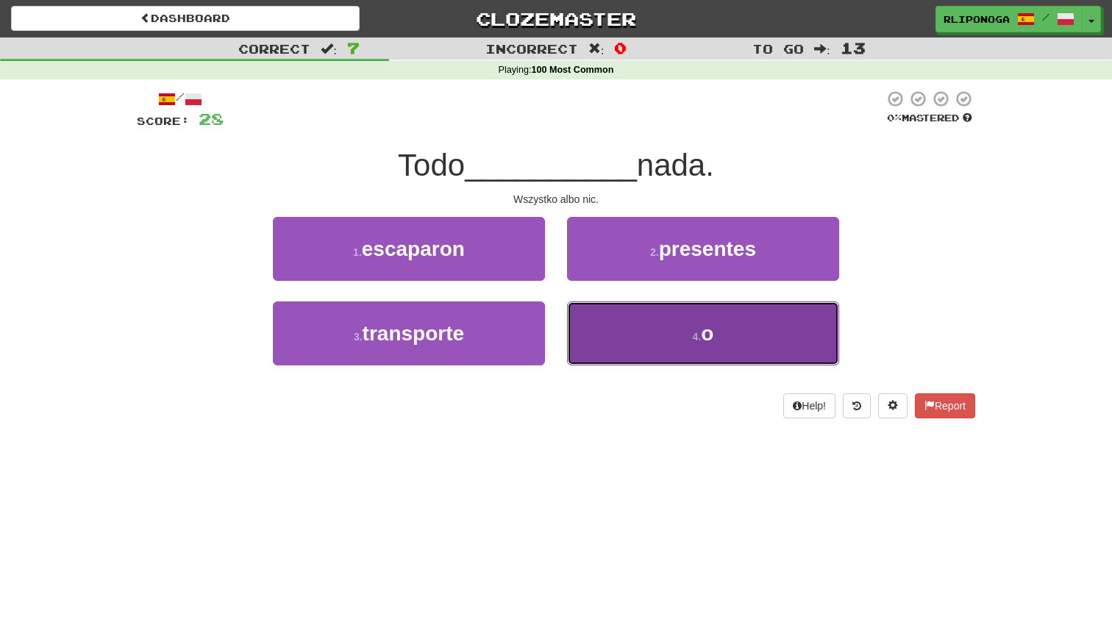
click at [635, 330] on button "4 . o" at bounding box center [703, 333] width 272 height 64
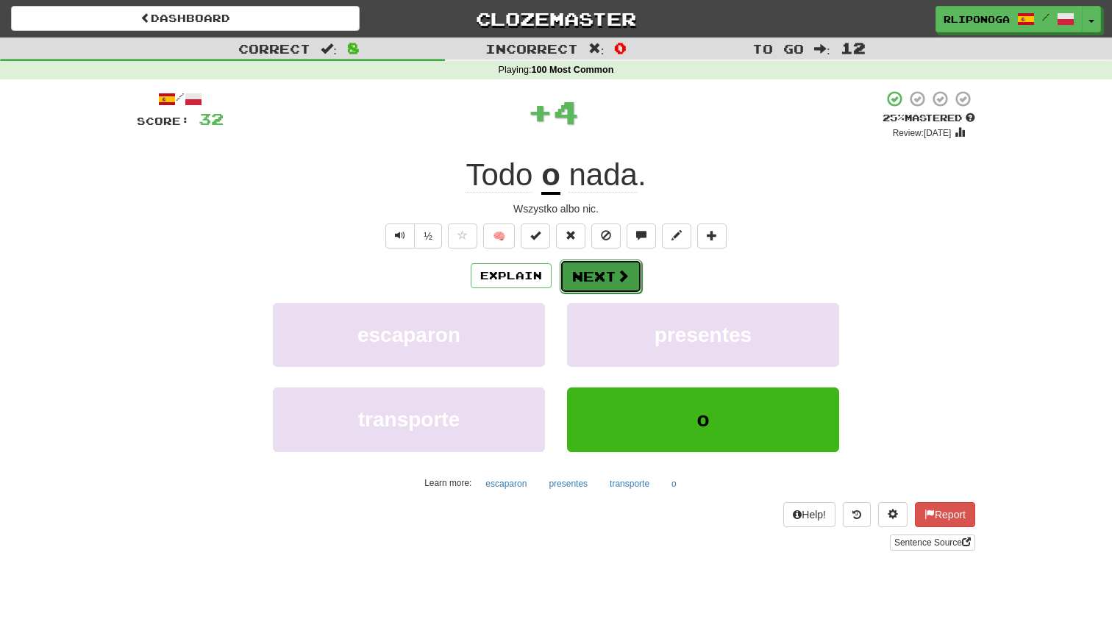
click at [613, 285] on button "Next" at bounding box center [601, 277] width 82 height 34
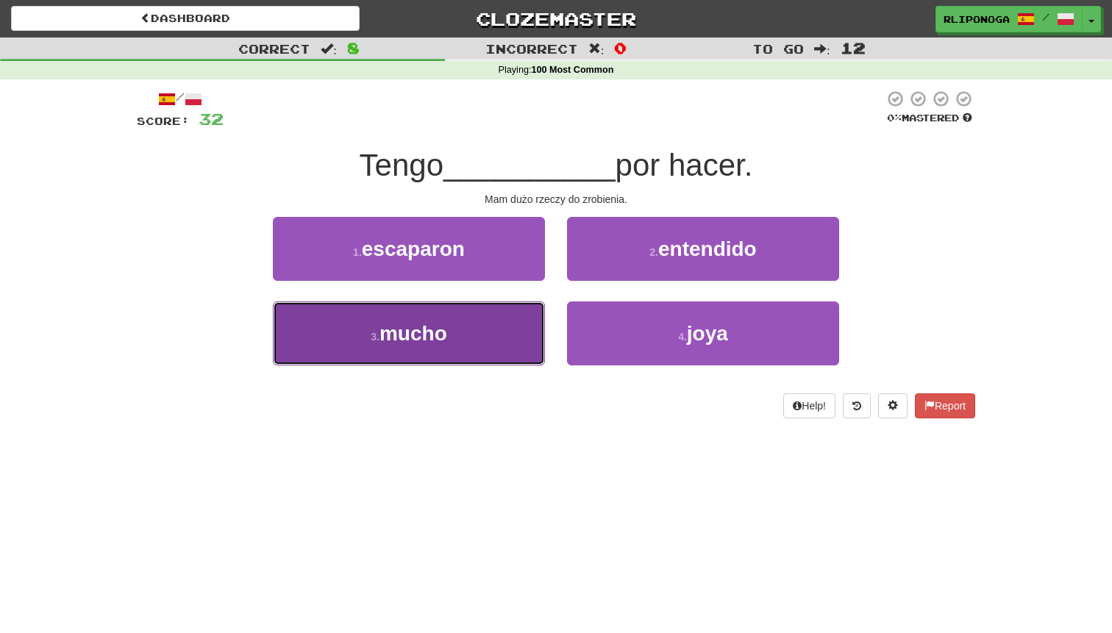
click at [493, 323] on button "3 . mucho" at bounding box center [409, 333] width 272 height 64
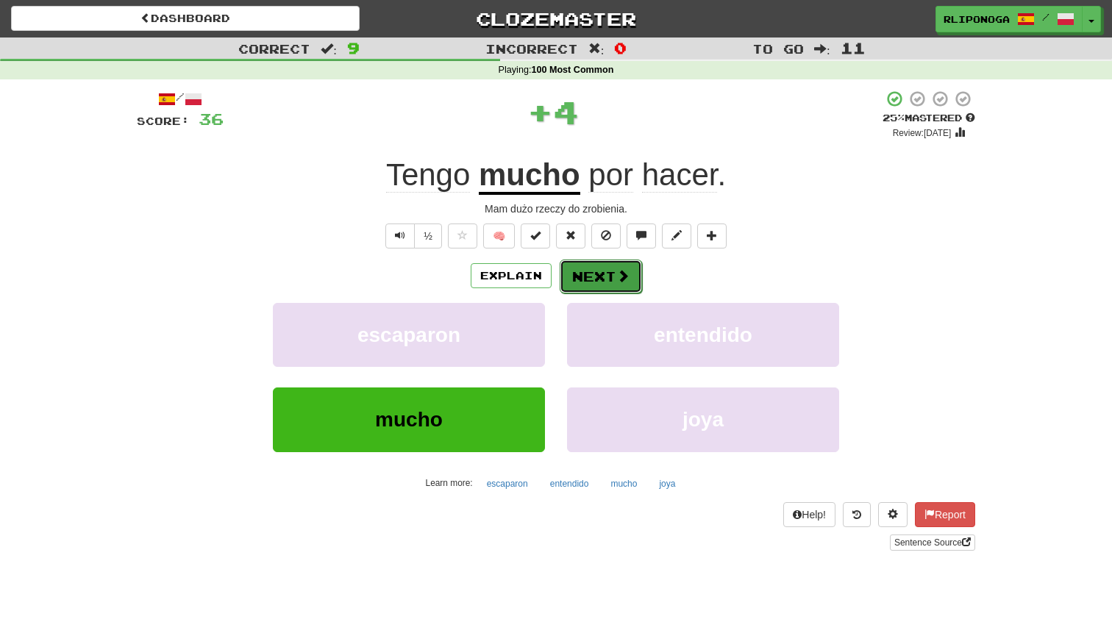
click at [577, 282] on button "Next" at bounding box center [601, 277] width 82 height 34
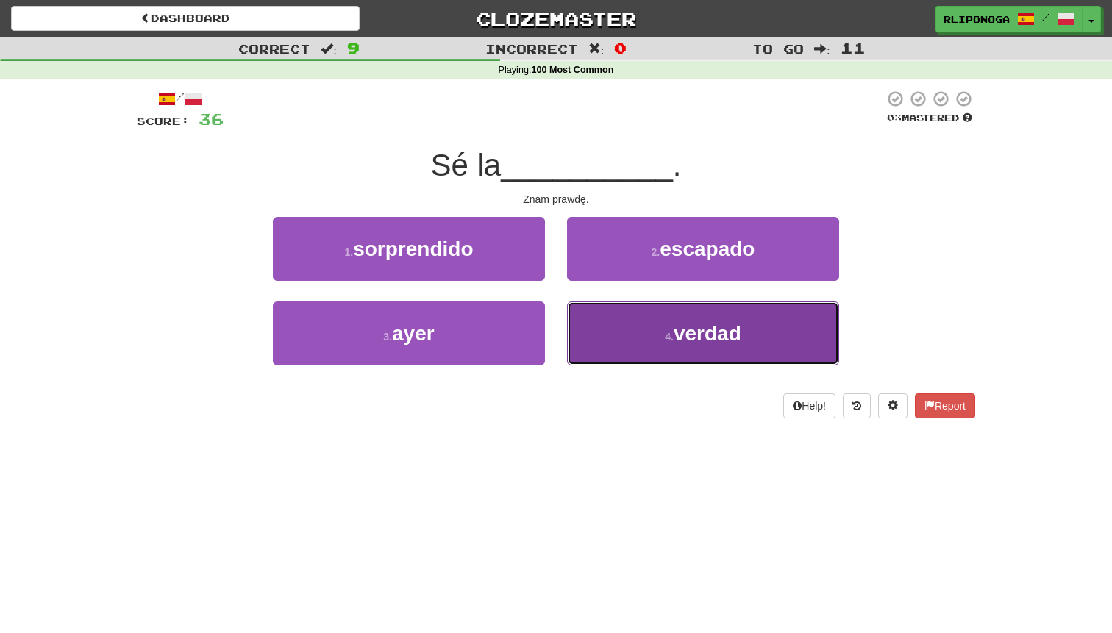
click at [627, 326] on button "4 . verdad" at bounding box center [703, 333] width 272 height 64
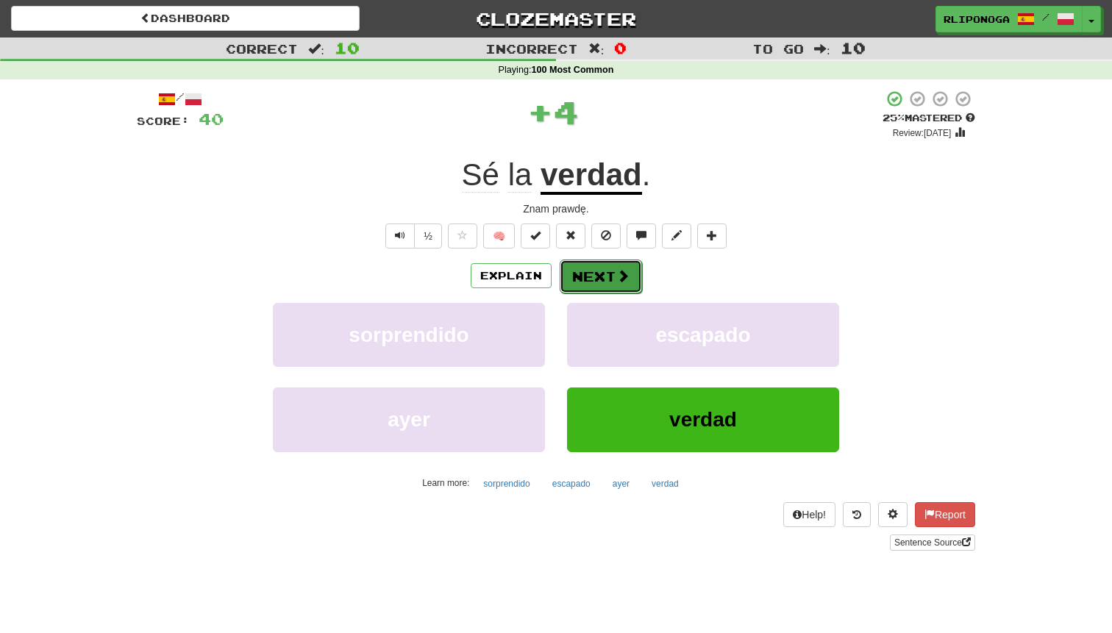
click at [597, 268] on button "Next" at bounding box center [601, 277] width 82 height 34
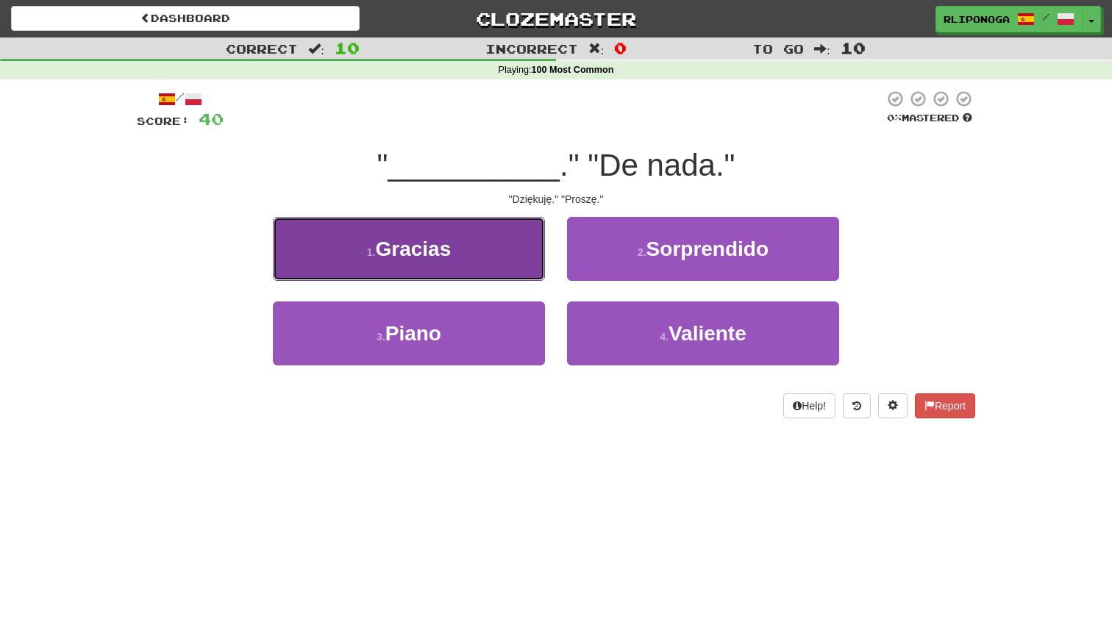
click at [510, 272] on button "1 . Gracias" at bounding box center [409, 249] width 272 height 64
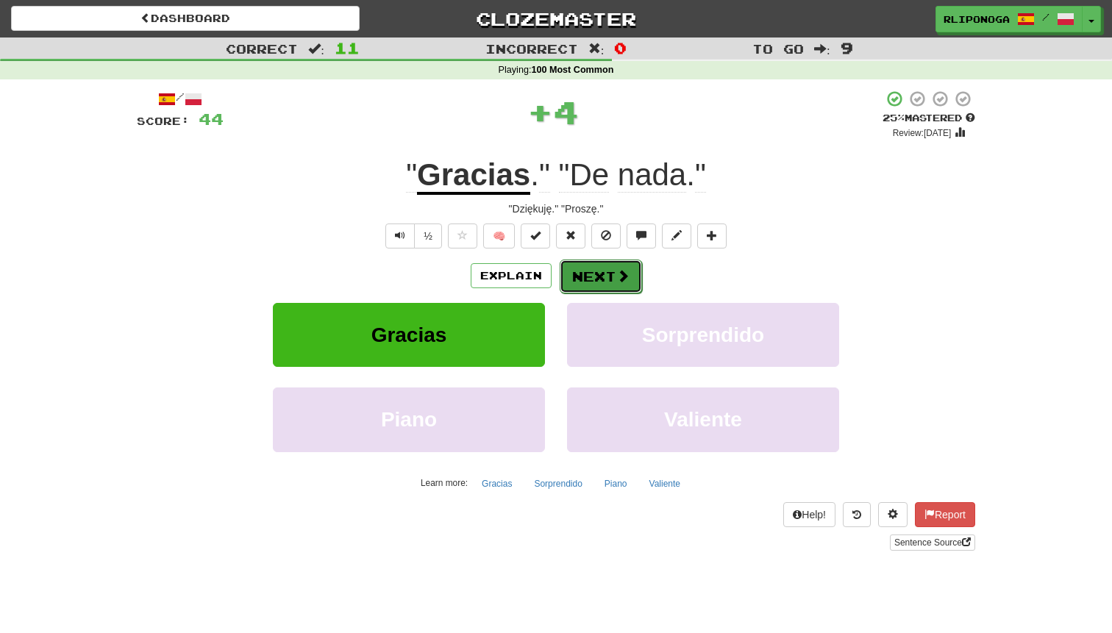
click at [570, 277] on button "Next" at bounding box center [601, 277] width 82 height 34
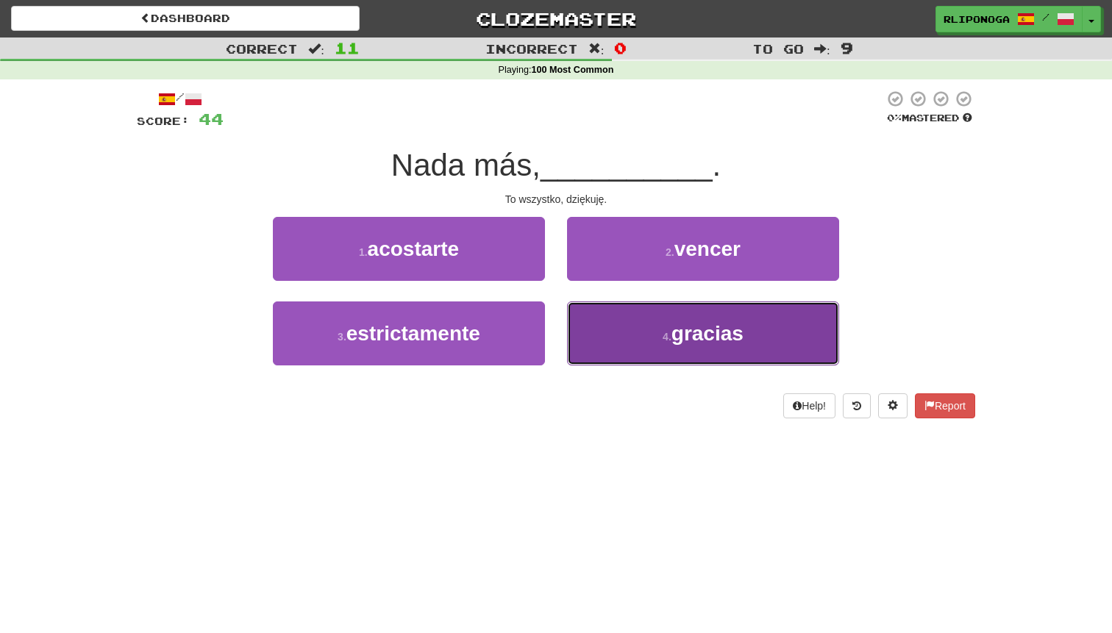
click at [609, 329] on button "4 . gracias" at bounding box center [703, 333] width 272 height 64
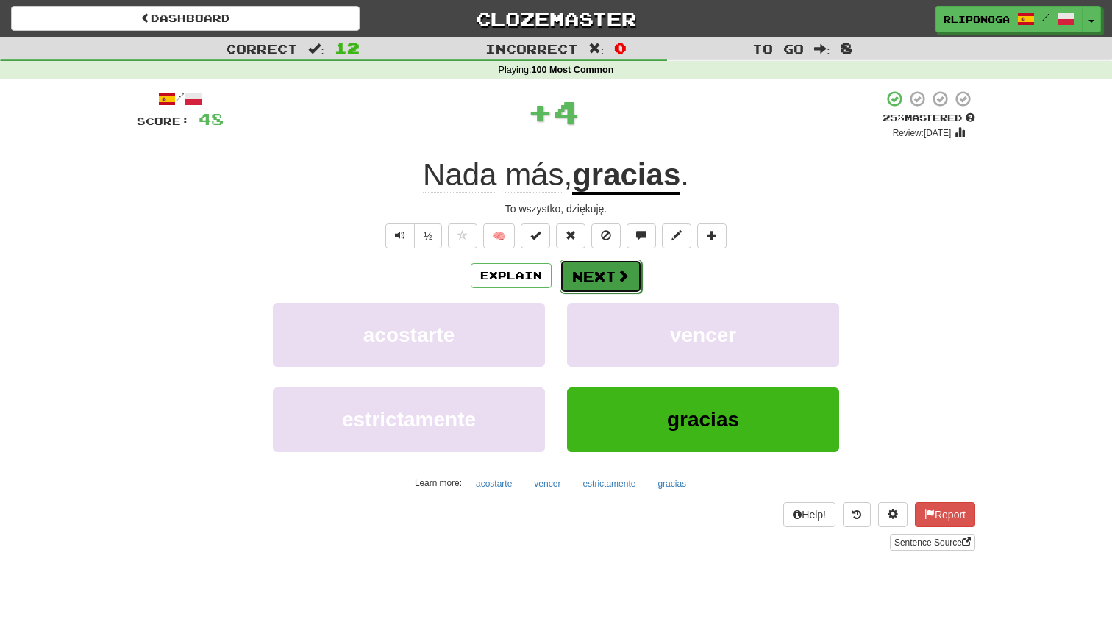
click at [591, 280] on button "Next" at bounding box center [601, 277] width 82 height 34
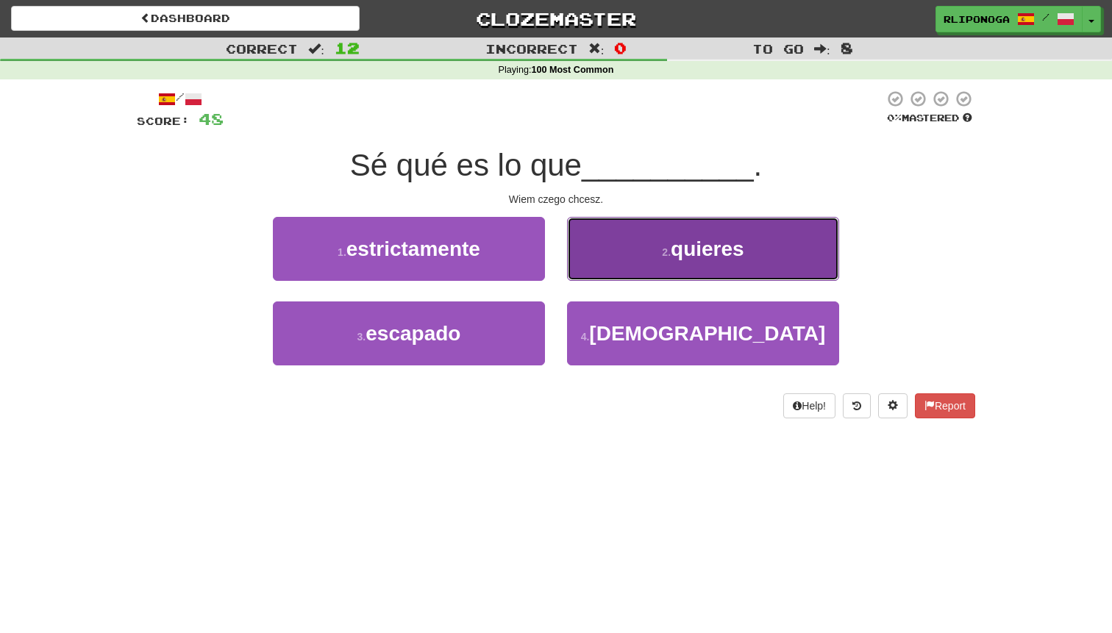
click at [629, 260] on button "2 . quieres" at bounding box center [703, 249] width 272 height 64
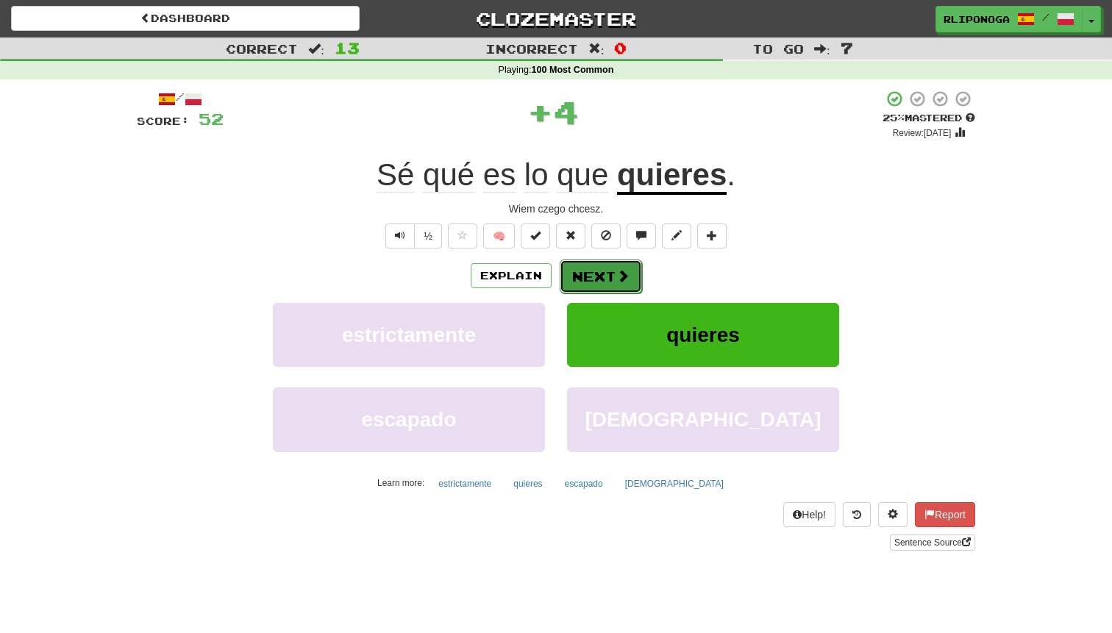
click at [604, 277] on button "Next" at bounding box center [601, 277] width 82 height 34
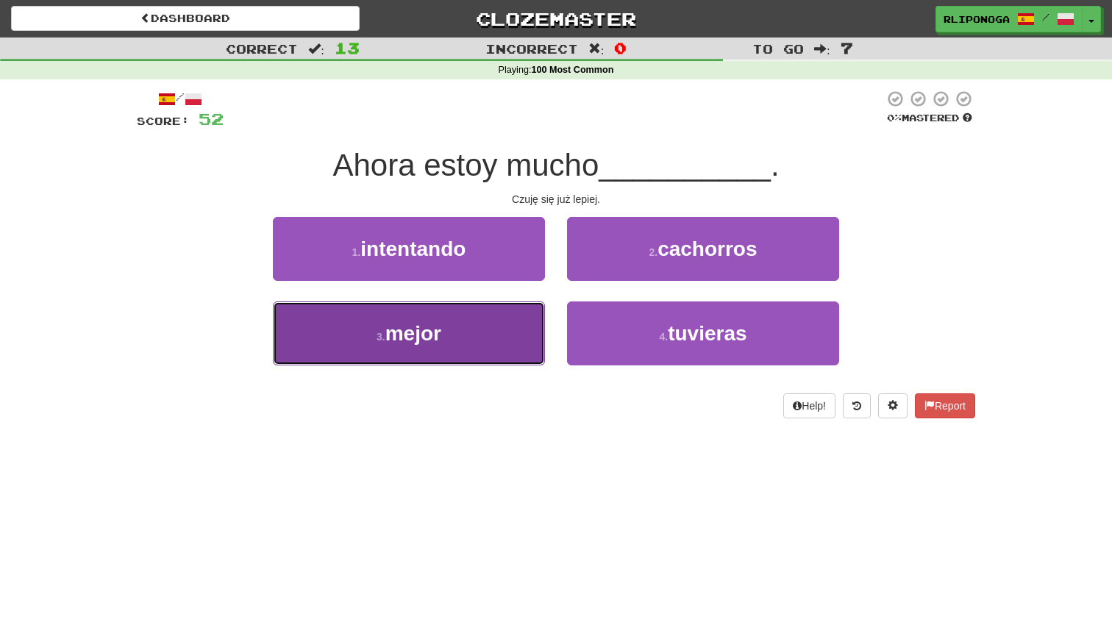
click at [491, 347] on button "3 . mejor" at bounding box center [409, 333] width 272 height 64
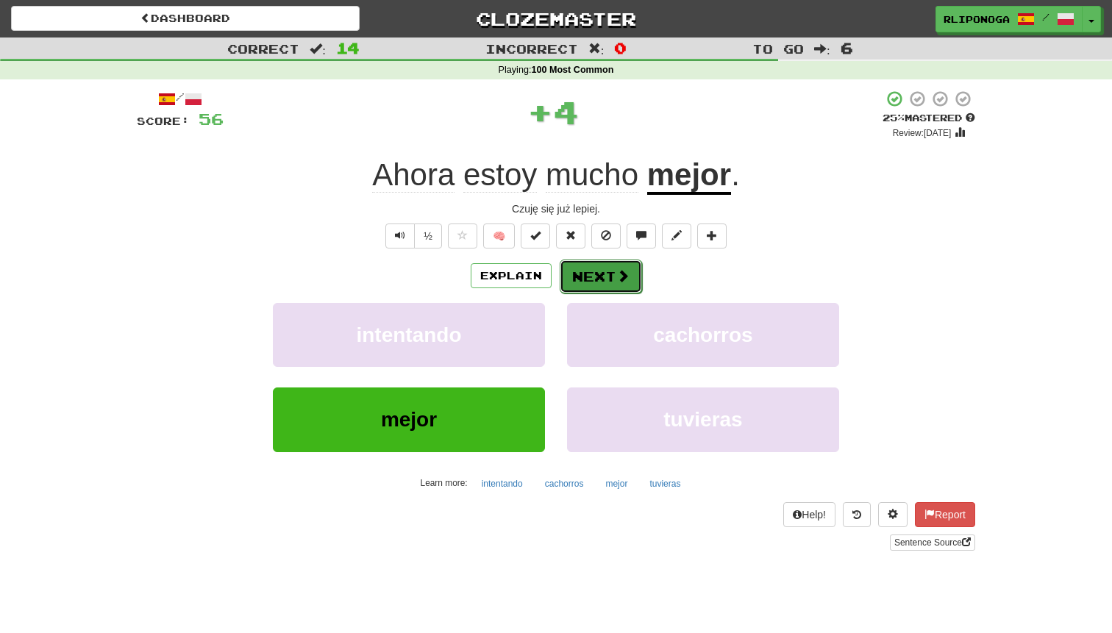
click at [569, 279] on button "Next" at bounding box center [601, 277] width 82 height 34
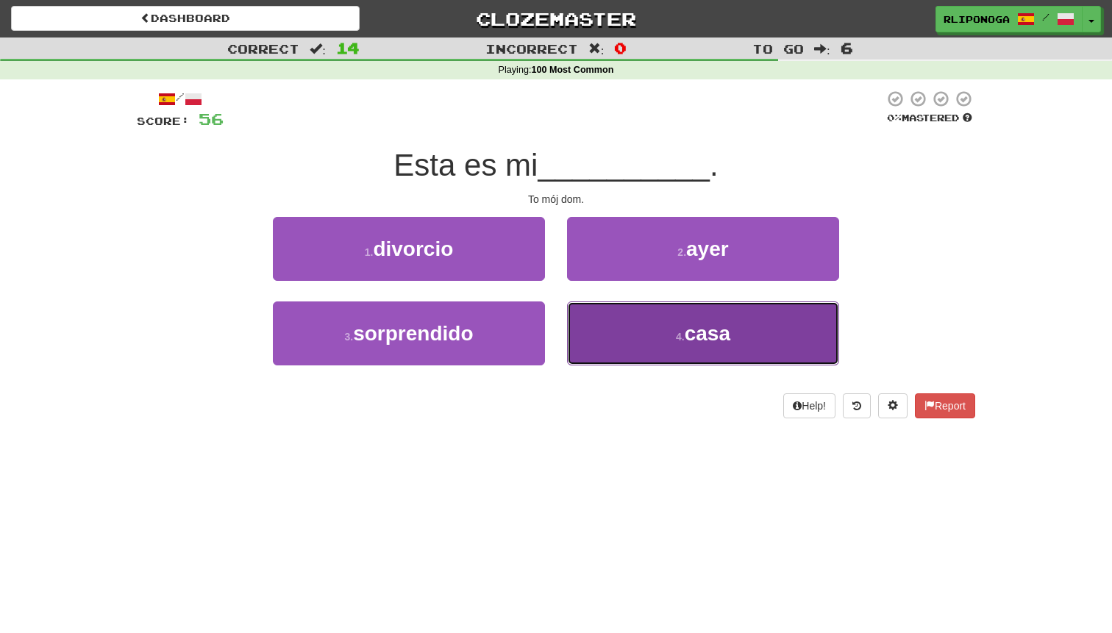
click at [615, 321] on button "4 . casa" at bounding box center [703, 333] width 272 height 64
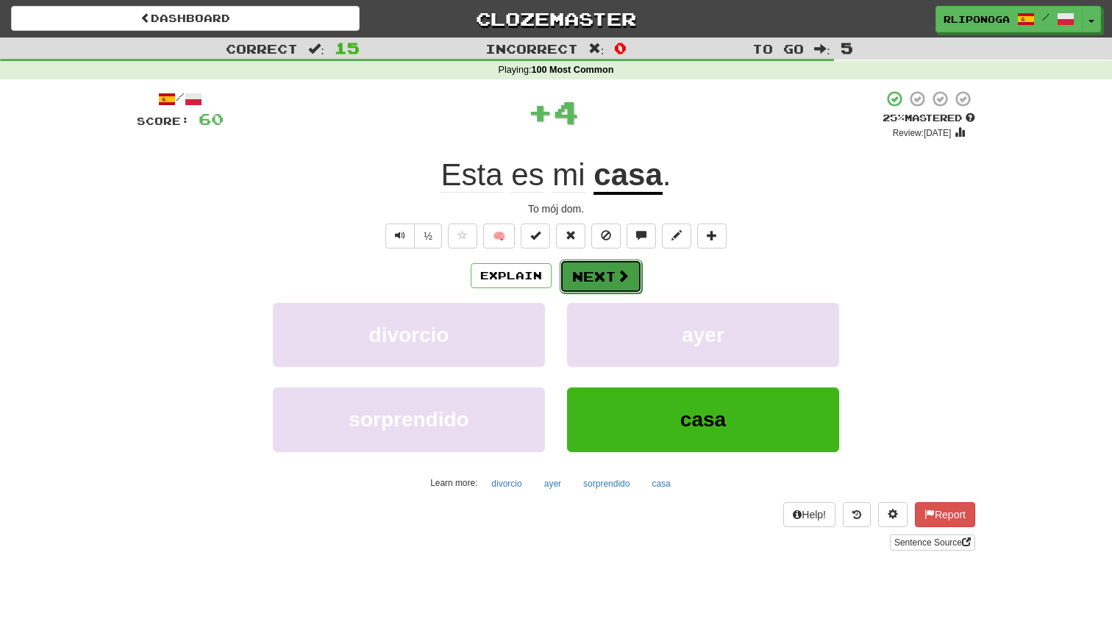
click at [598, 276] on button "Next" at bounding box center [601, 277] width 82 height 34
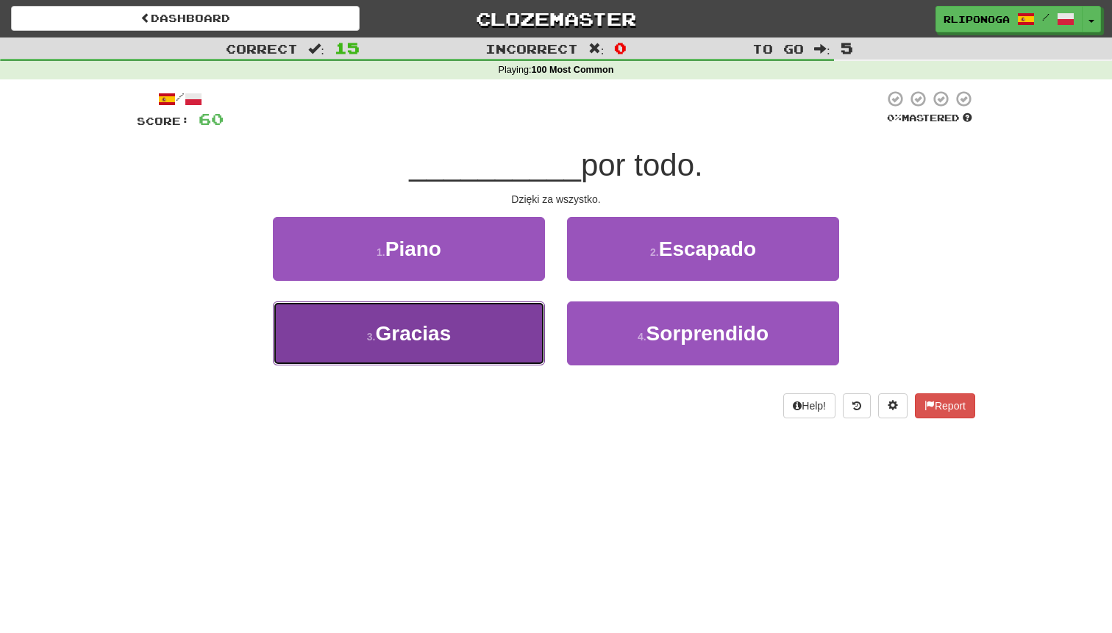
click at [503, 322] on button "3 . Gracias" at bounding box center [409, 333] width 272 height 64
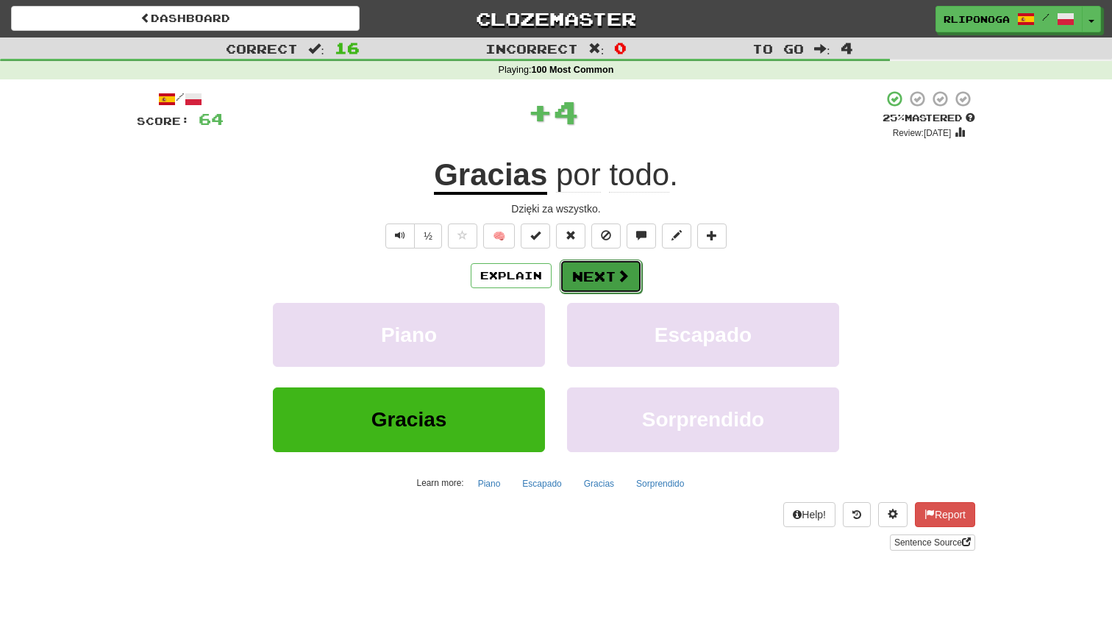
click at [590, 273] on button "Next" at bounding box center [601, 277] width 82 height 34
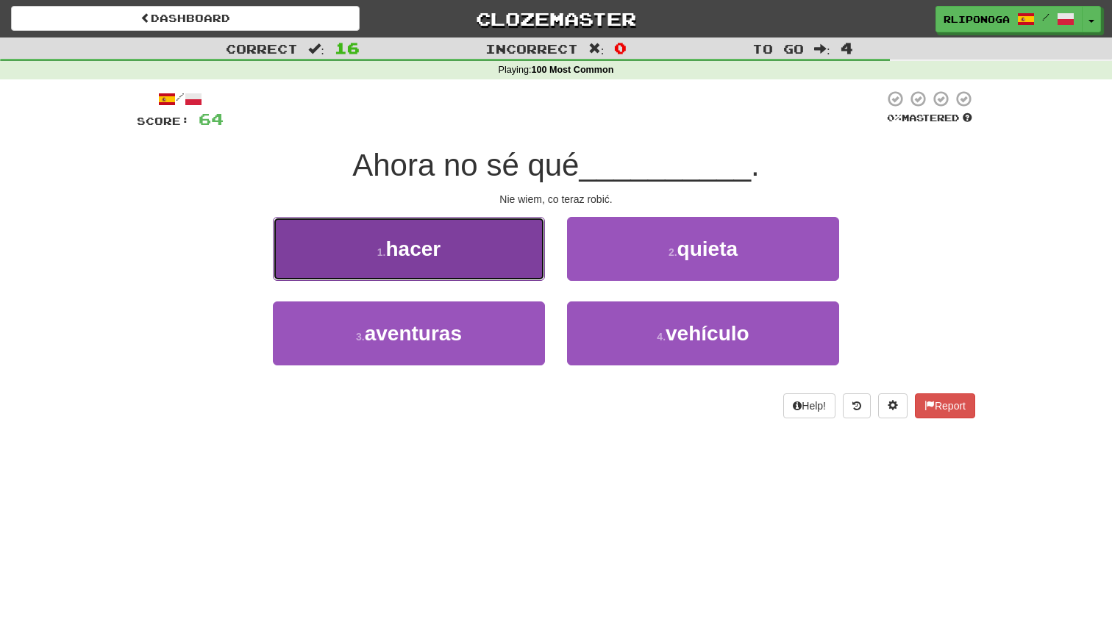
click at [519, 264] on button "1 . hacer" at bounding box center [409, 249] width 272 height 64
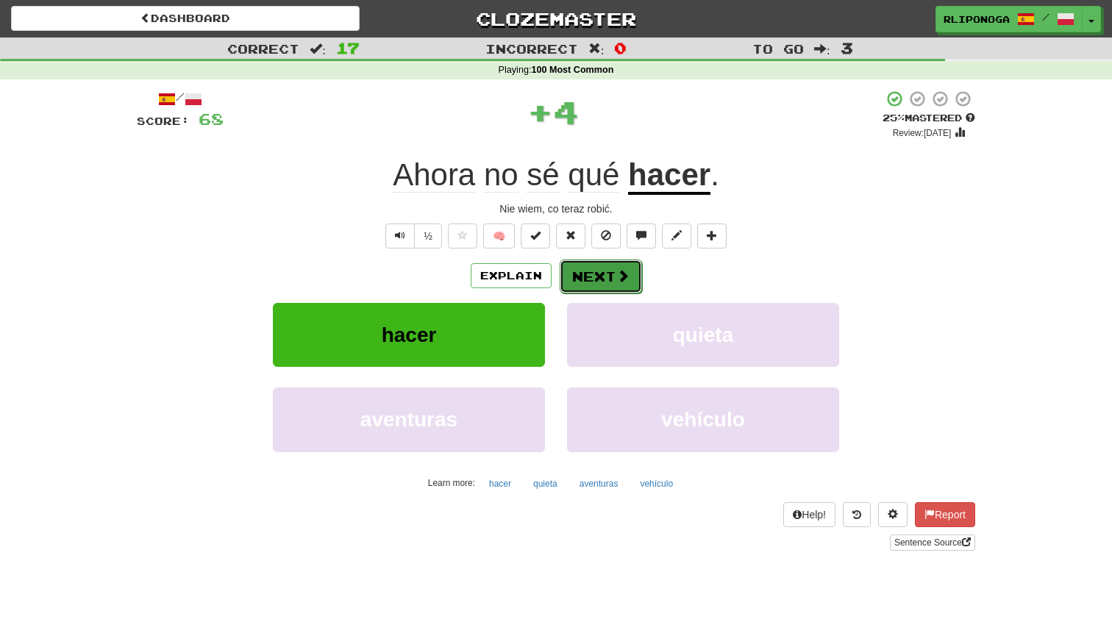
click at [579, 273] on button "Next" at bounding box center [601, 277] width 82 height 34
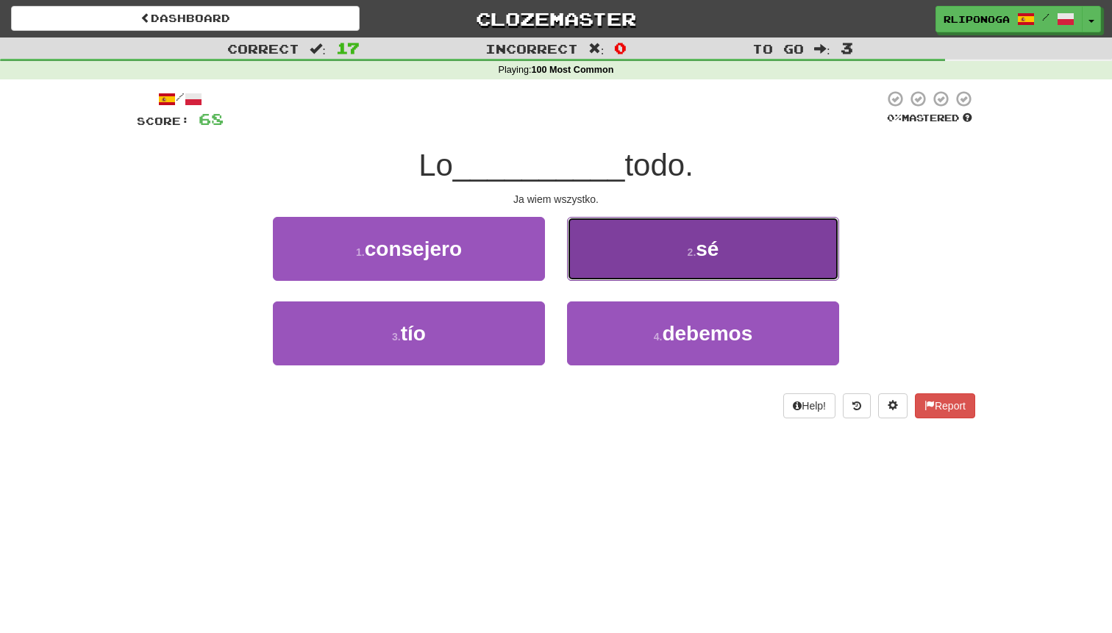
click at [625, 264] on button "2 . sé" at bounding box center [703, 249] width 272 height 64
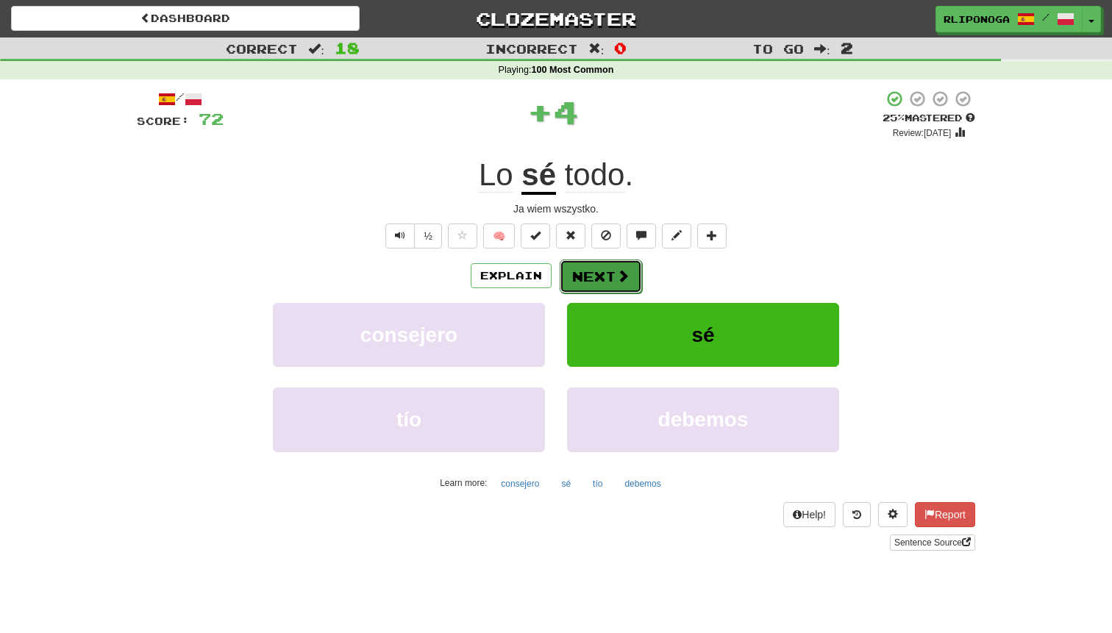
click at [610, 267] on button "Next" at bounding box center [601, 277] width 82 height 34
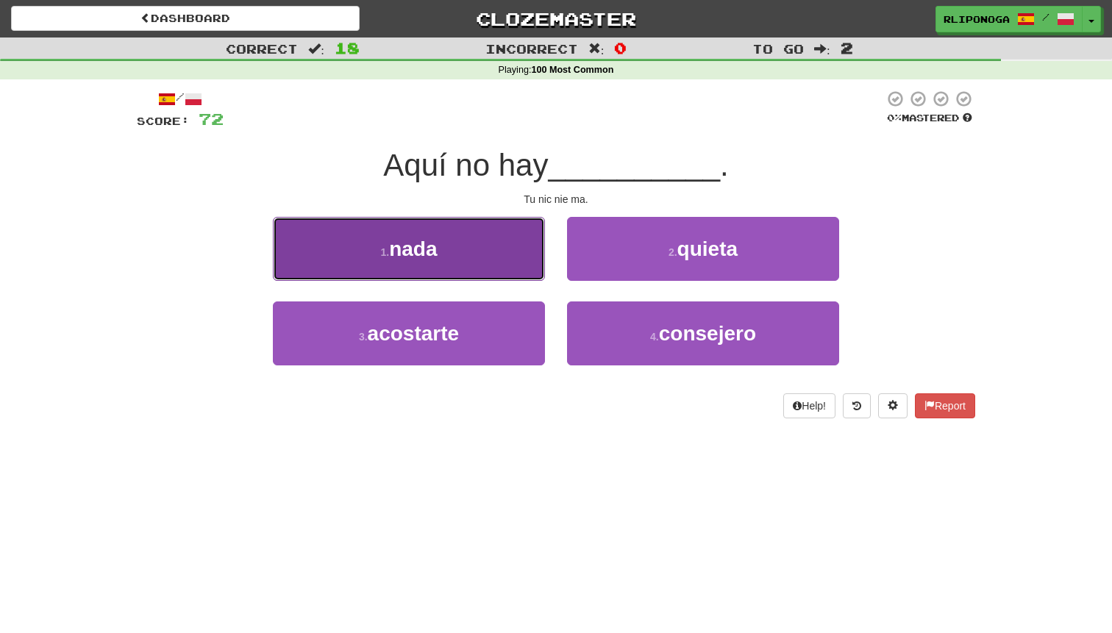
click at [490, 265] on button "1 . nada" at bounding box center [409, 249] width 272 height 64
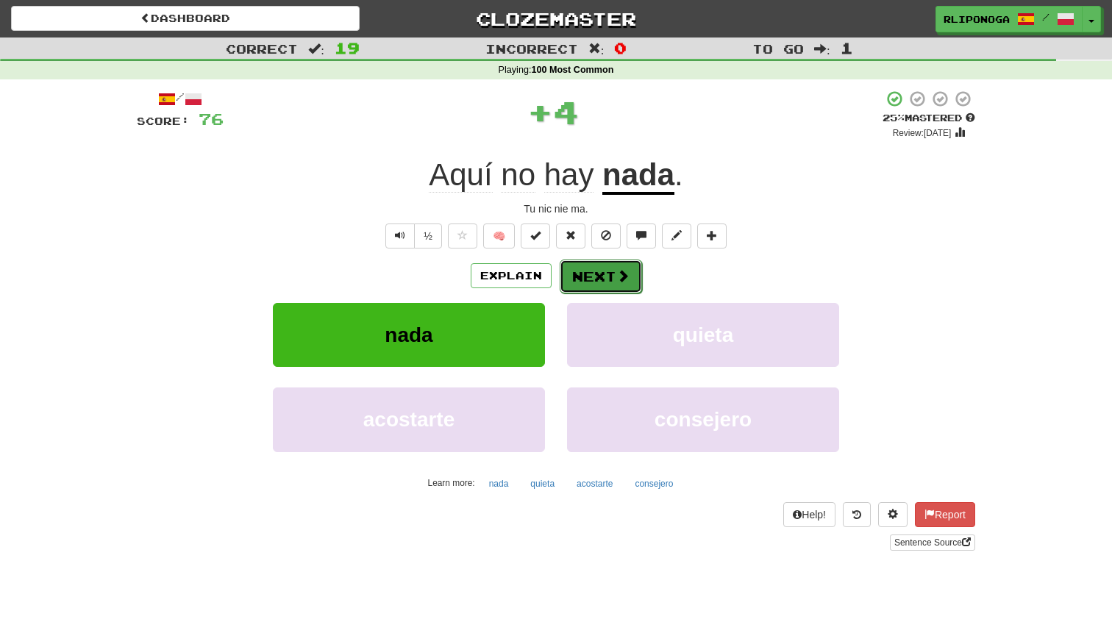
click at [586, 277] on button "Next" at bounding box center [601, 277] width 82 height 34
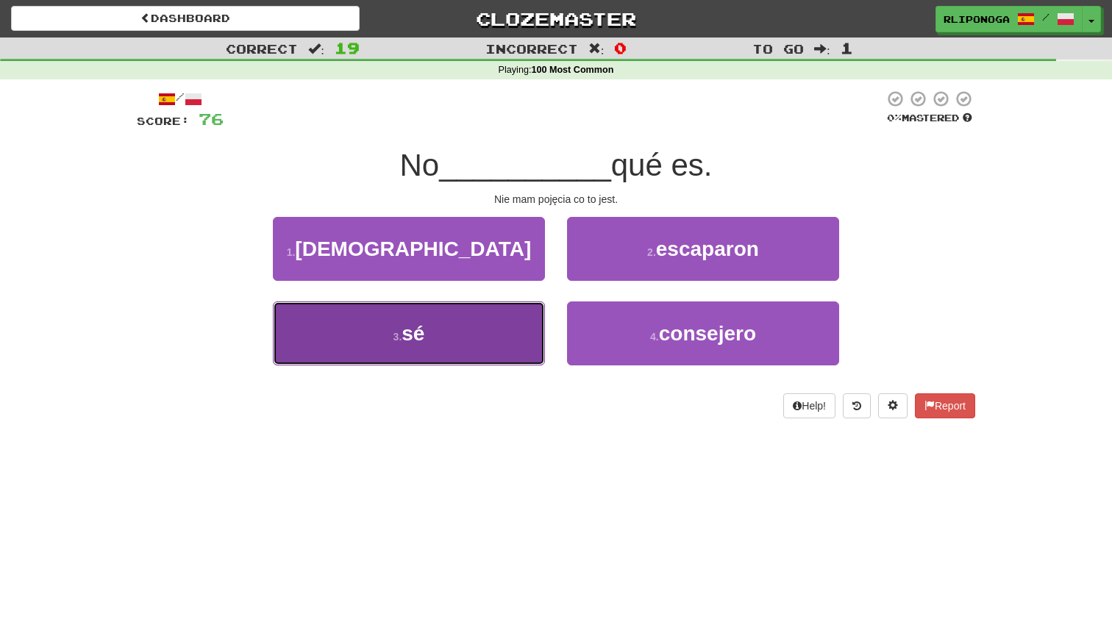
click at [526, 315] on button "3 . sé" at bounding box center [409, 333] width 272 height 64
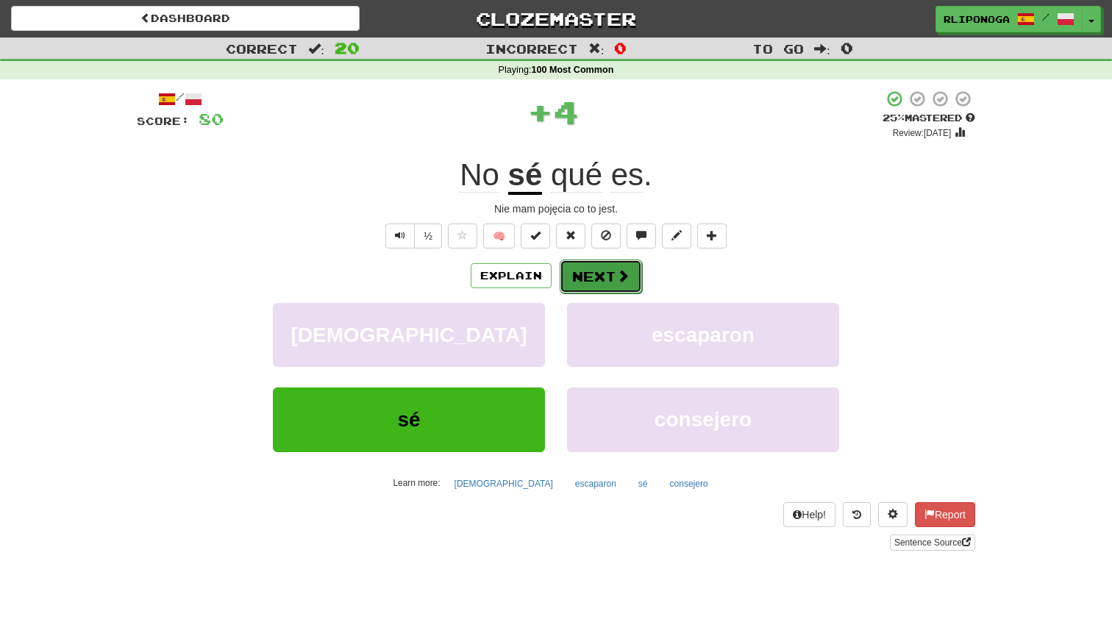
click at [575, 277] on button "Next" at bounding box center [601, 277] width 82 height 34
